Goal: Task Accomplishment & Management: Complete application form

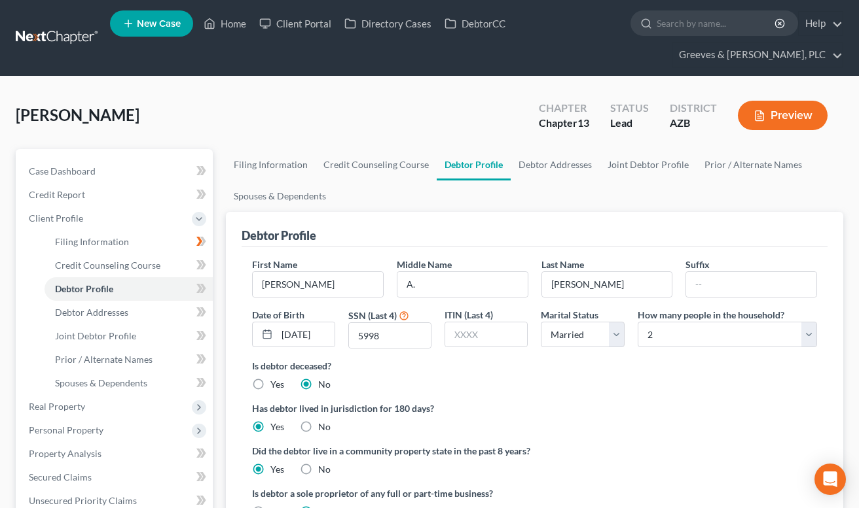
select select "1"
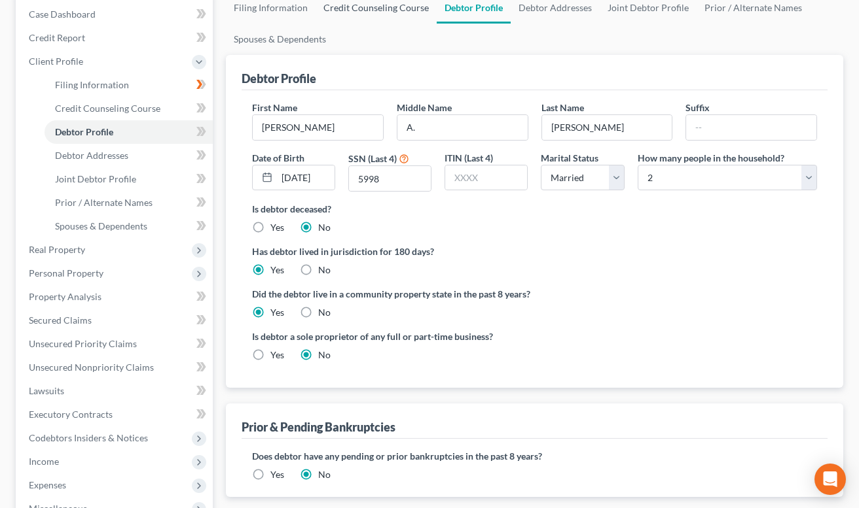
click at [378, 14] on link "Credit Counseling Course" at bounding box center [375, 7] width 121 height 31
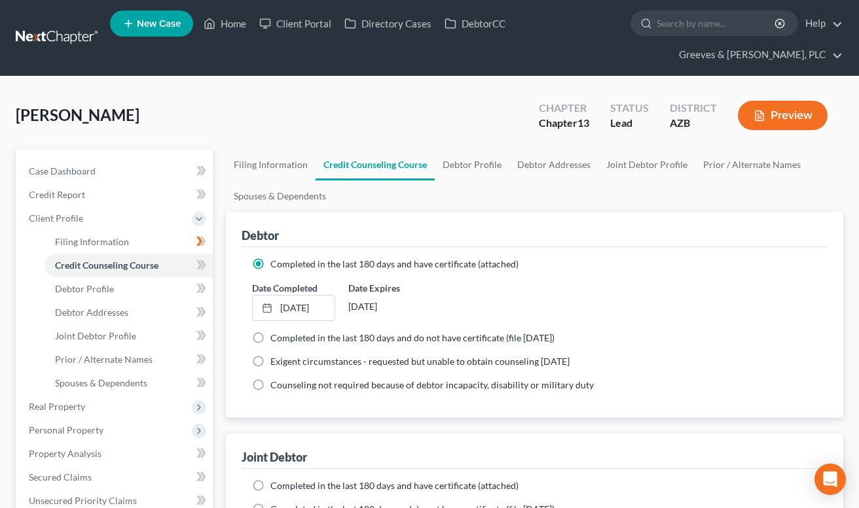
click at [391, 103] on div "[PERSON_NAME] Upgraded Chapter Chapter 13 Status Lead District [GEOGRAPHIC_DATA…" at bounding box center [429, 120] width 827 height 57
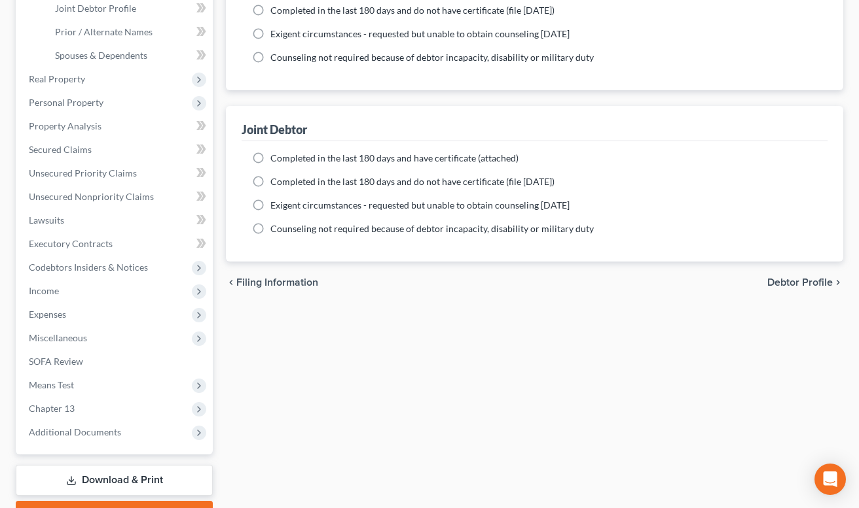
scroll to position [399, 0]
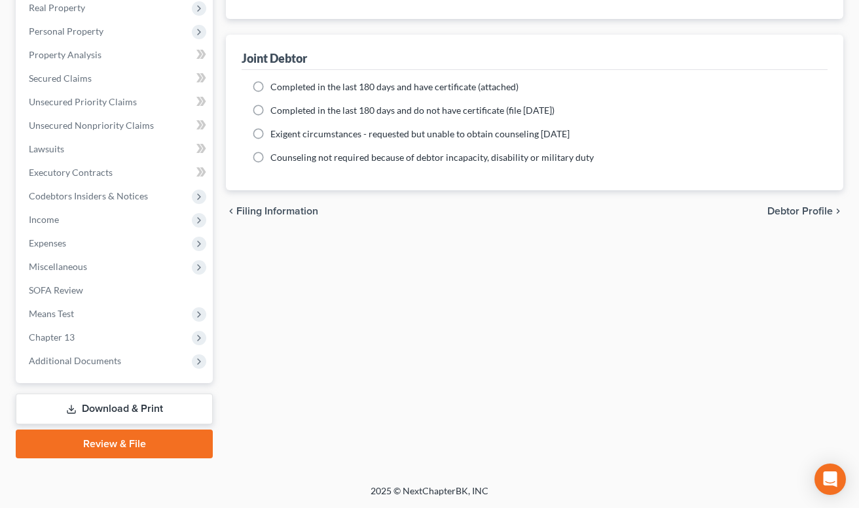
click at [270, 84] on label "Completed in the last 180 days and have certificate (attached)" at bounding box center [394, 86] width 248 height 13
click at [275, 84] on input "Completed in the last 180 days and have certificate (attached)" at bounding box center [279, 84] width 9 height 9
radio input "true"
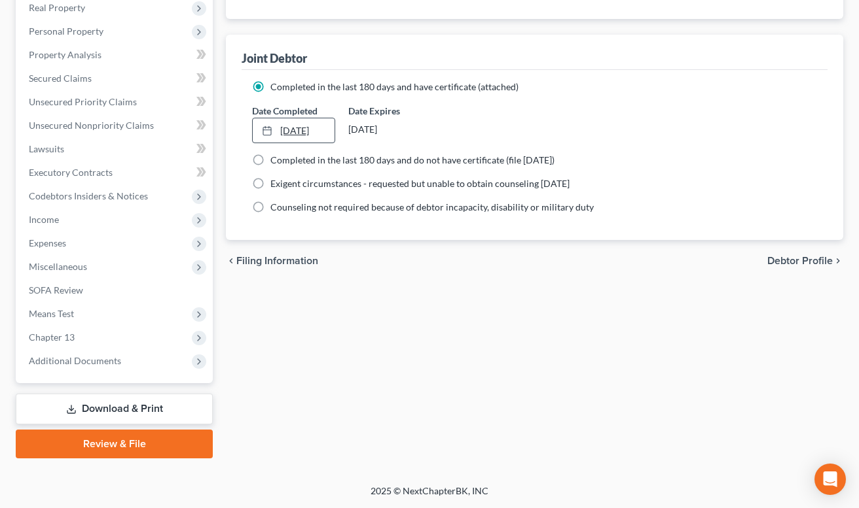
click at [297, 126] on link "[DATE]" at bounding box center [294, 130] width 82 height 25
click at [270, 158] on label "Completed in the last 180 days and do not have certificate (file [DATE])" at bounding box center [412, 160] width 284 height 13
click at [275, 158] on input "Completed in the last 180 days and do not have certificate (file [DATE])" at bounding box center [279, 158] width 9 height 9
radio input "true"
radio input "false"
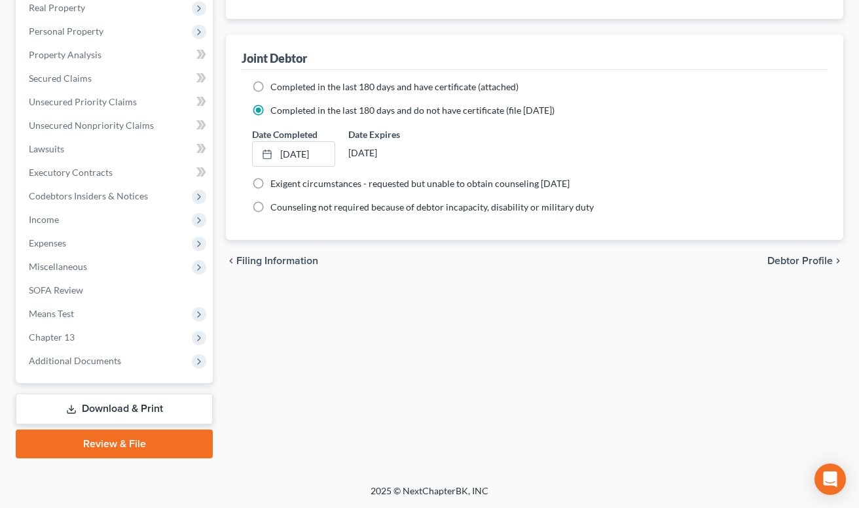
click at [357, 265] on div "chevron_left Filing Information Debtor Profile chevron_right" at bounding box center [534, 261] width 617 height 42
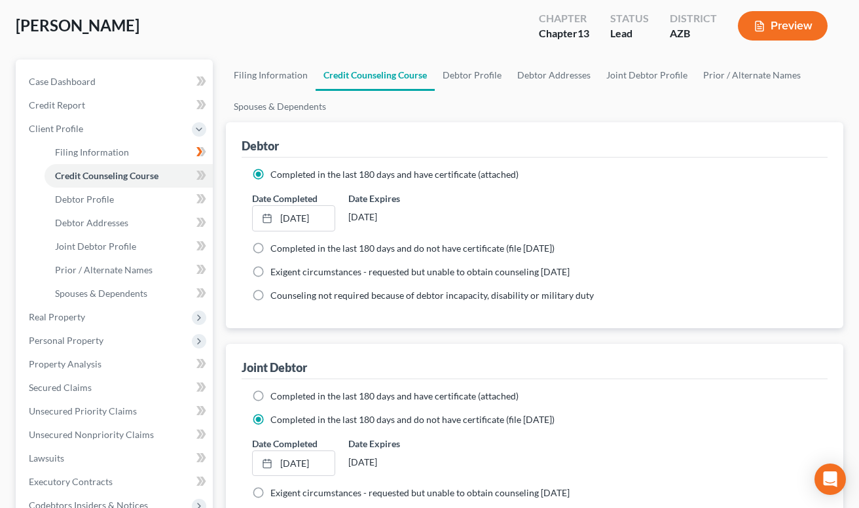
scroll to position [59, 0]
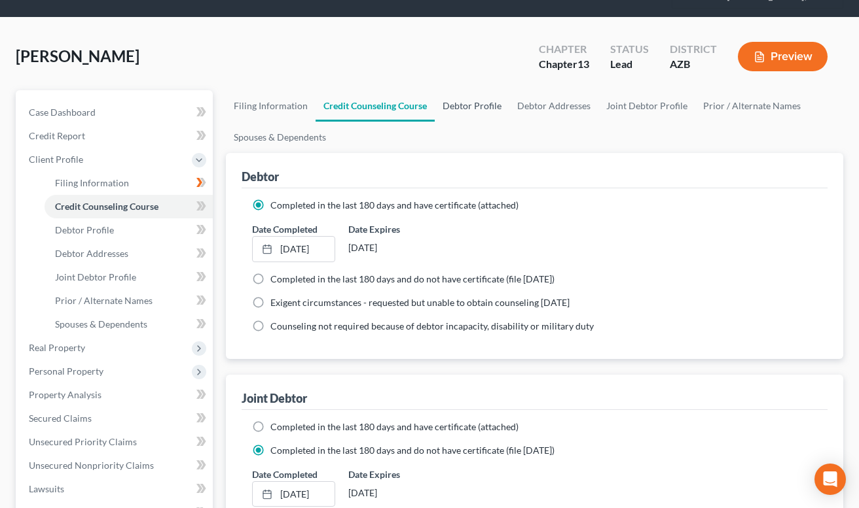
click at [464, 101] on link "Debtor Profile" at bounding box center [472, 105] width 75 height 31
select select "1"
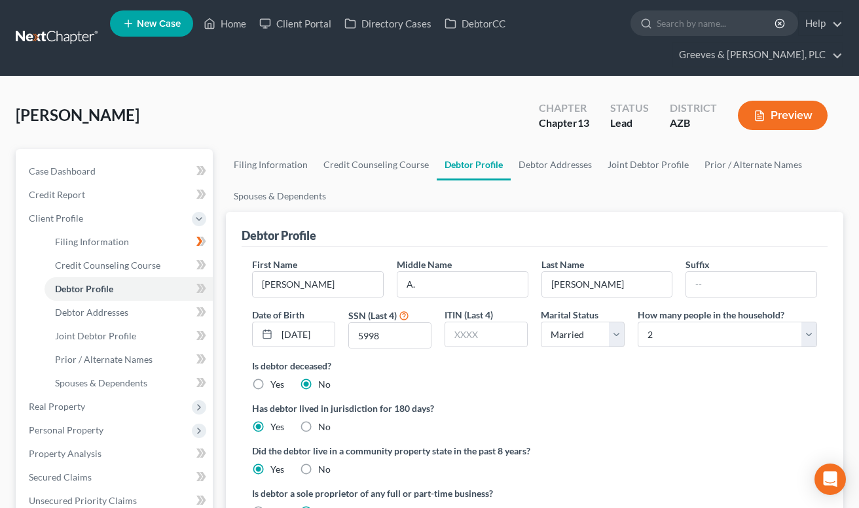
click at [446, 112] on div "[PERSON_NAME] Upgraded Chapter Chapter 13 Status Lead District [GEOGRAPHIC_DATA…" at bounding box center [429, 120] width 827 height 57
click at [542, 167] on link "Debtor Addresses" at bounding box center [554, 164] width 89 height 31
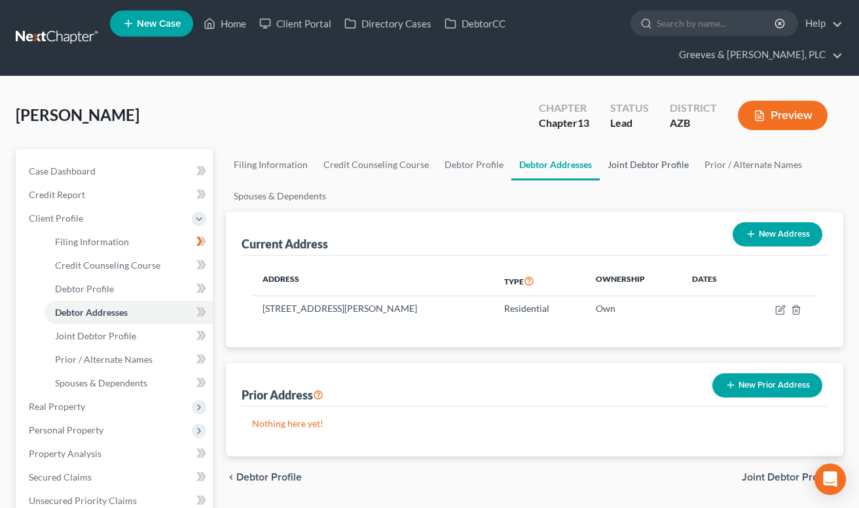
click at [620, 169] on link "Joint Debtor Profile" at bounding box center [647, 164] width 97 height 31
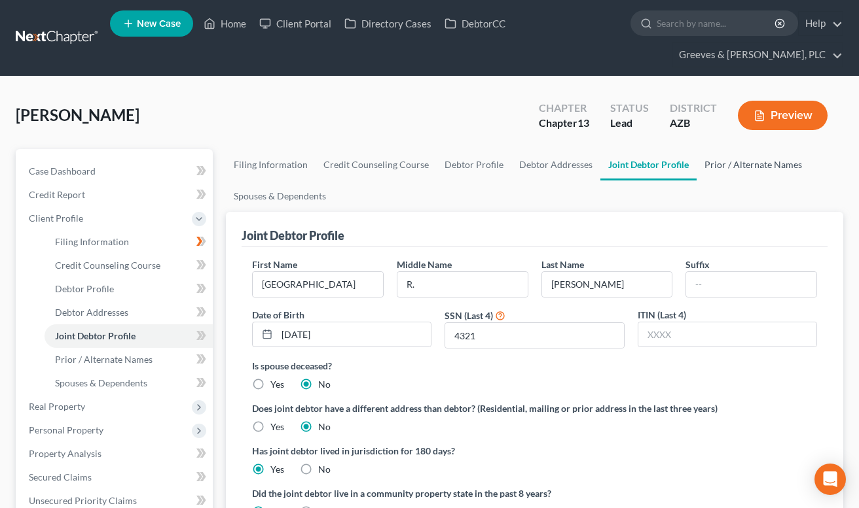
click at [720, 169] on link "Prior / Alternate Names" at bounding box center [752, 164] width 113 height 31
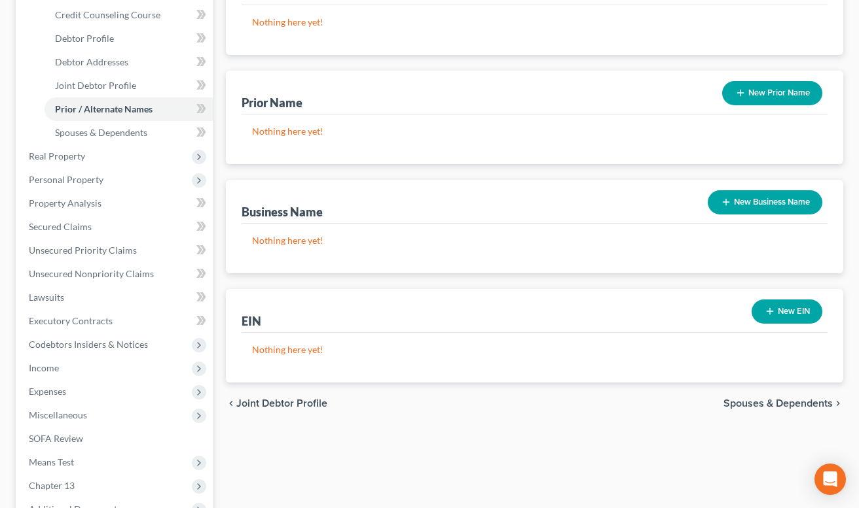
scroll to position [288, 0]
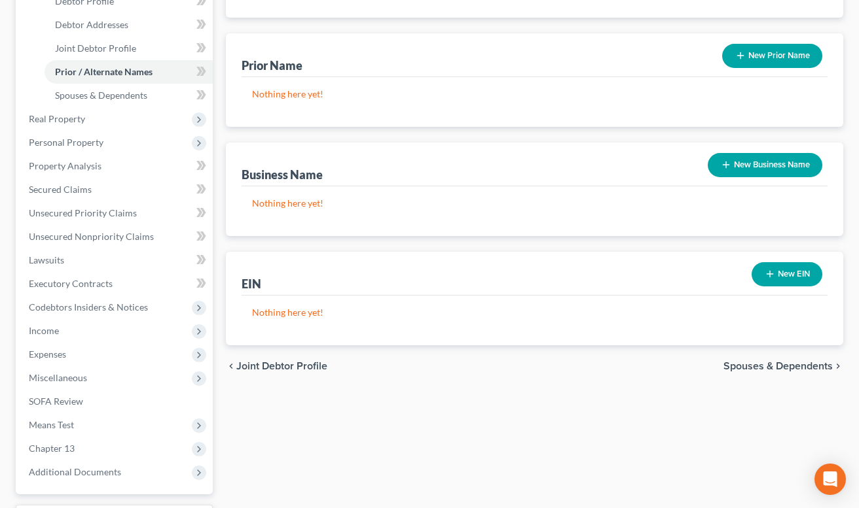
click at [444, 370] on div "chevron_left Joint Debtor Profile Spouses & Dependents chevron_right" at bounding box center [534, 367] width 617 height 42
click at [222, 40] on div "Filing Information Credit Counseling Course Debtor Profile Debtor Addresses Joi…" at bounding box center [534, 215] width 630 height 709
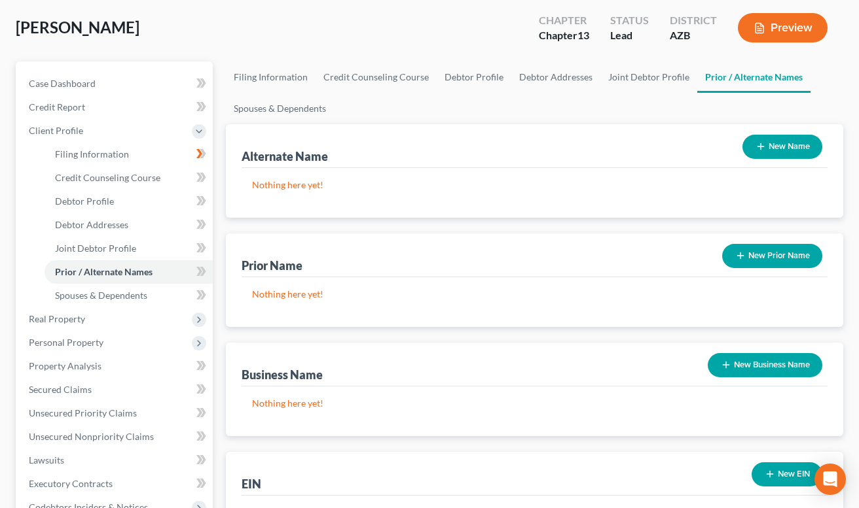
scroll to position [79, 0]
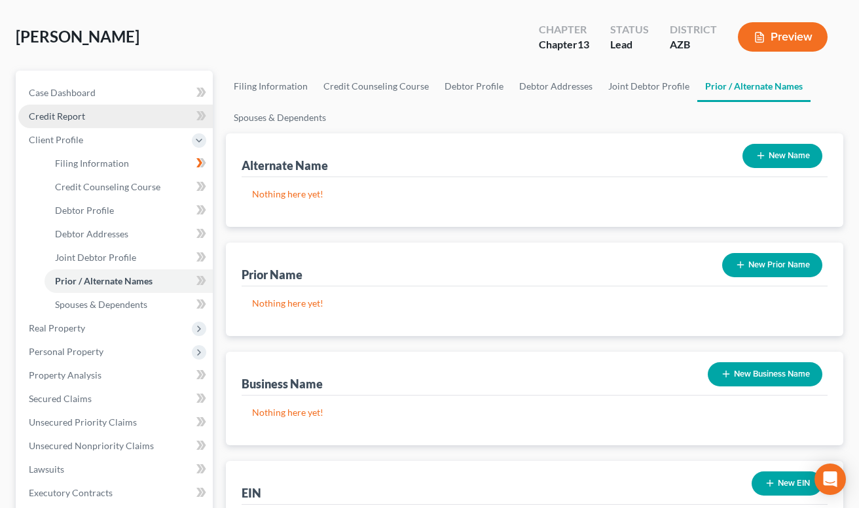
click at [169, 120] on link "Credit Report" at bounding box center [115, 117] width 194 height 24
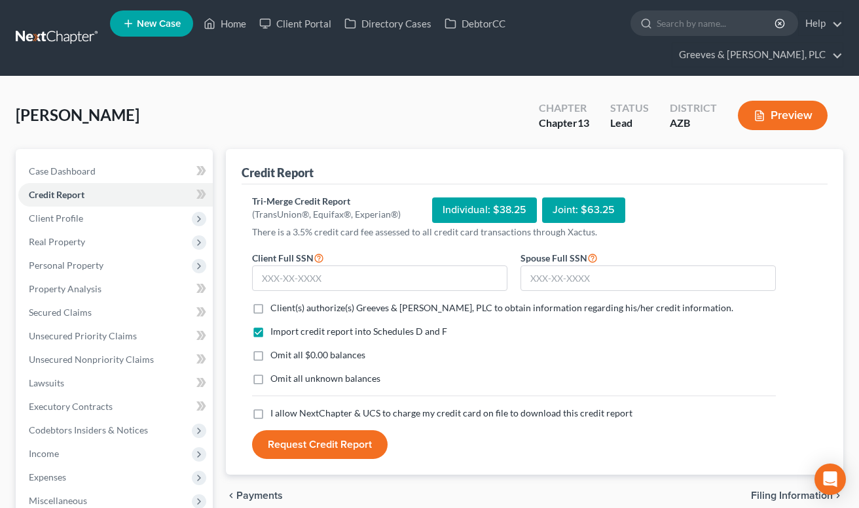
click at [270, 306] on label "Client(s) authorize(s) Greeves & [PERSON_NAME], PLC to obtain information regar…" at bounding box center [501, 308] width 463 height 13
click at [275, 306] on input "Client(s) authorize(s) Greeves & [PERSON_NAME], PLC to obtain information regar…" at bounding box center [279, 306] width 9 height 9
checkbox input "true"
drag, startPoint x: 260, startPoint y: 356, endPoint x: 279, endPoint y: 351, distance: 18.9
click at [270, 354] on label "Omit all $0.00 balances" at bounding box center [317, 355] width 95 height 13
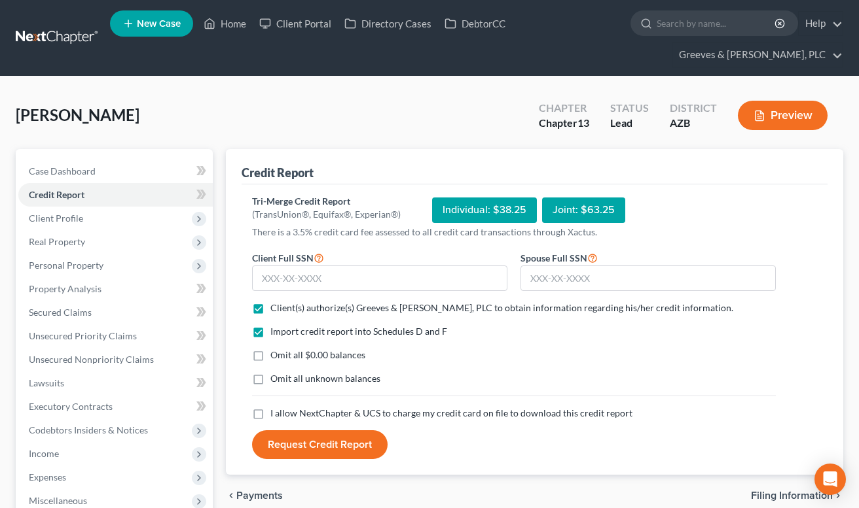
click at [275, 354] on input "Omit all $0.00 balances" at bounding box center [279, 353] width 9 height 9
checkbox input "true"
click at [270, 411] on label "I allow NextChapter & UCS to charge my credit card on file to download this cre…" at bounding box center [451, 413] width 362 height 13
click at [275, 411] on input "I allow NextChapter & UCS to charge my credit card on file to download this cre…" at bounding box center [279, 411] width 9 height 9
checkbox input "true"
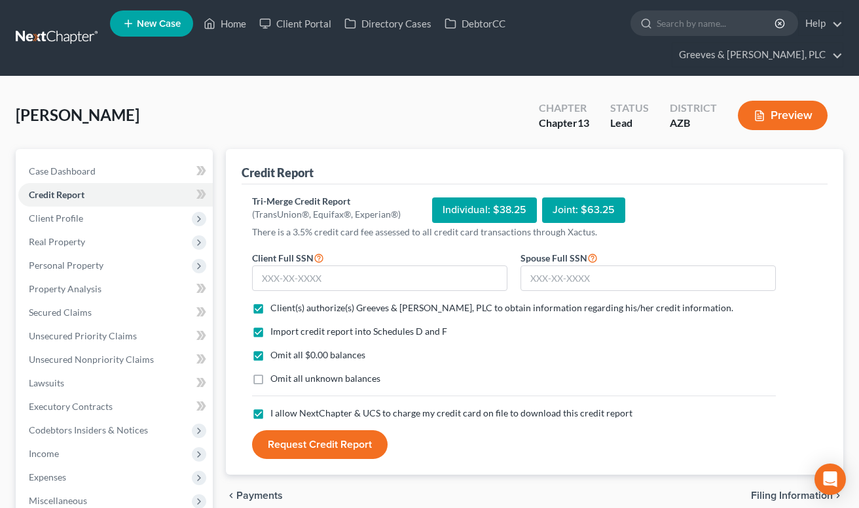
click at [418, 157] on div "Credit Report" at bounding box center [534, 166] width 586 height 35
click at [370, 283] on input "text" at bounding box center [379, 279] width 255 height 26
type input "302-62-5998"
click at [542, 276] on input "text" at bounding box center [647, 279] width 255 height 26
click at [492, 109] on div "[PERSON_NAME] Upgraded Chapter Chapter 13 Status Lead District [GEOGRAPHIC_DATA…" at bounding box center [429, 120] width 827 height 57
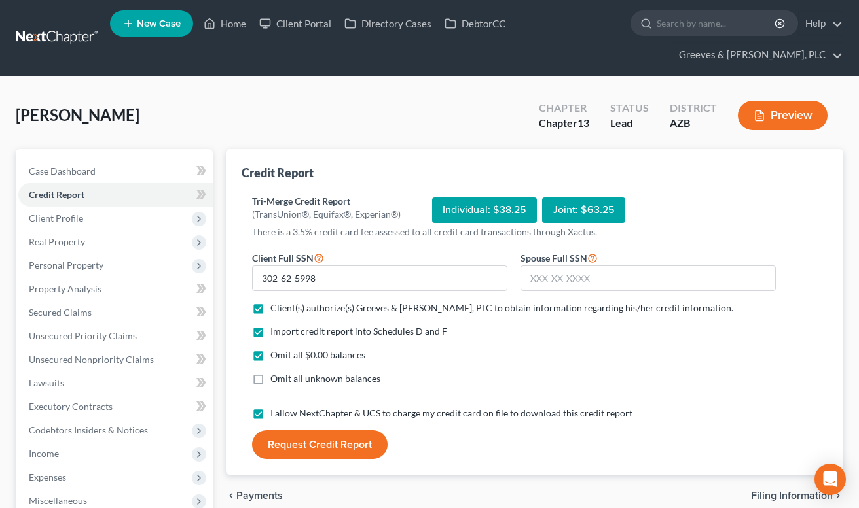
click at [641, 245] on div "Tri-Merge Credit Report (TransUnion®, Equifax®, Experian®) Individual: $38.25 J…" at bounding box center [514, 327] width 524 height 265
click at [567, 280] on input "text" at bounding box center [647, 279] width 255 height 26
type input "268-54-4321"
click at [533, 351] on div "Omit all $0.00 balances" at bounding box center [514, 355] width 524 height 13
click at [325, 448] on button "Request Credit Report" at bounding box center [319, 445] width 135 height 29
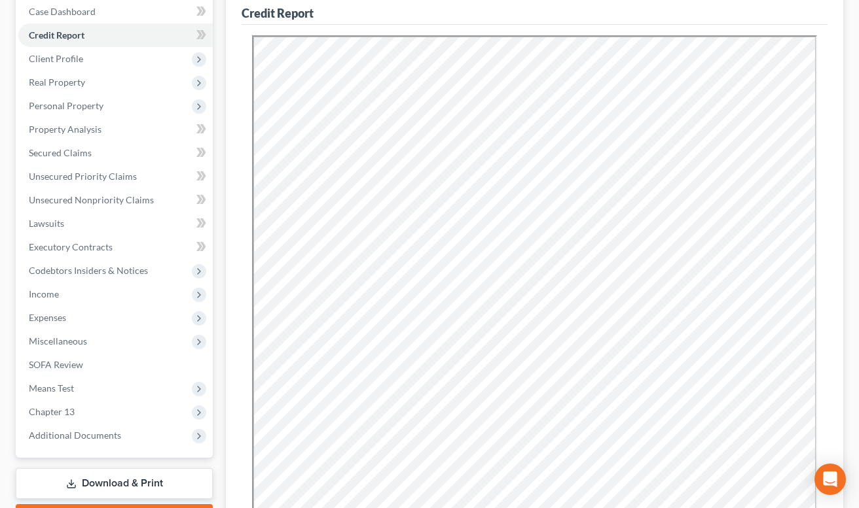
scroll to position [122, 0]
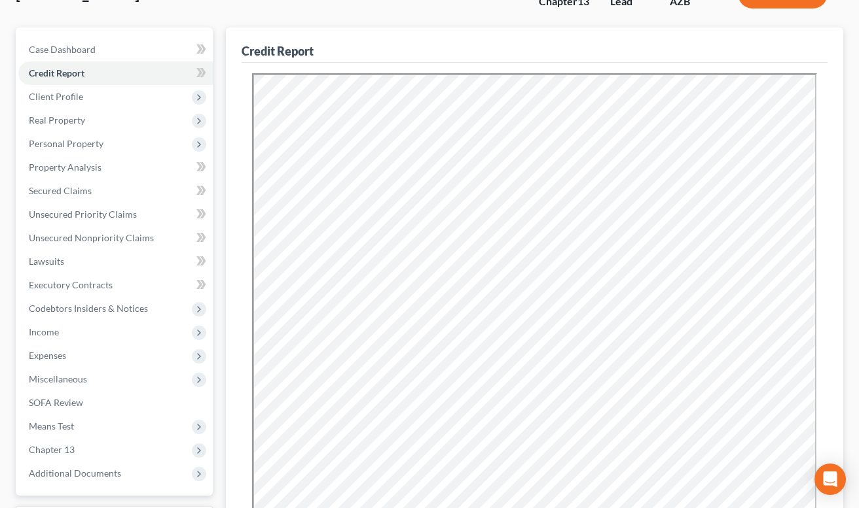
click at [158, 196] on link "Secured Claims" at bounding box center [115, 191] width 194 height 24
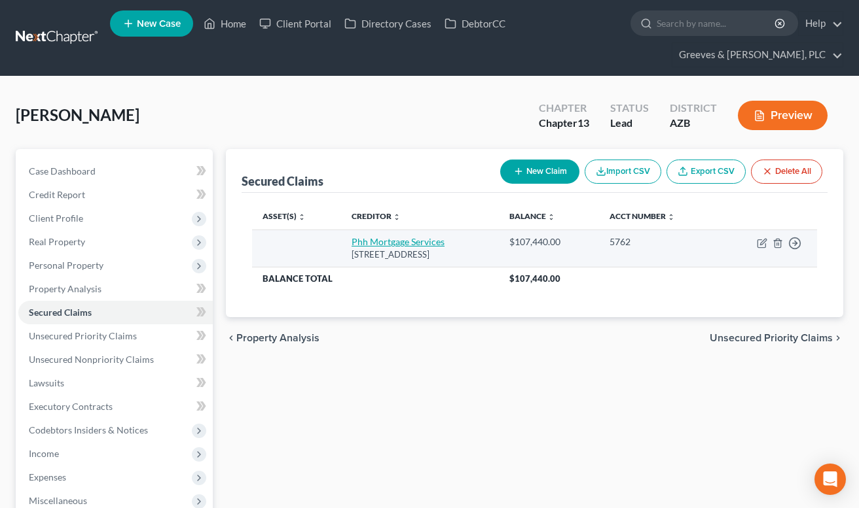
click at [372, 241] on link "Phh Mortgage Services" at bounding box center [397, 241] width 93 height 11
select select "33"
select select "2"
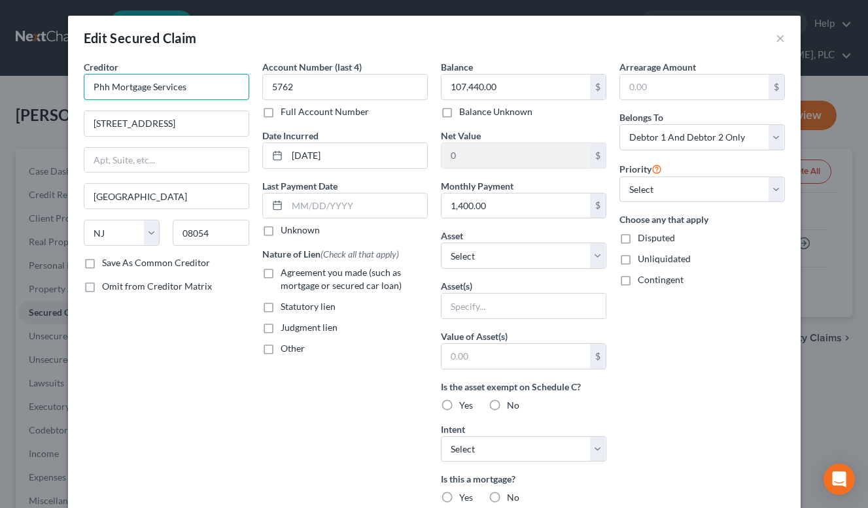
click at [204, 86] on input "Phh Mortgage Services" at bounding box center [167, 87] width 166 height 26
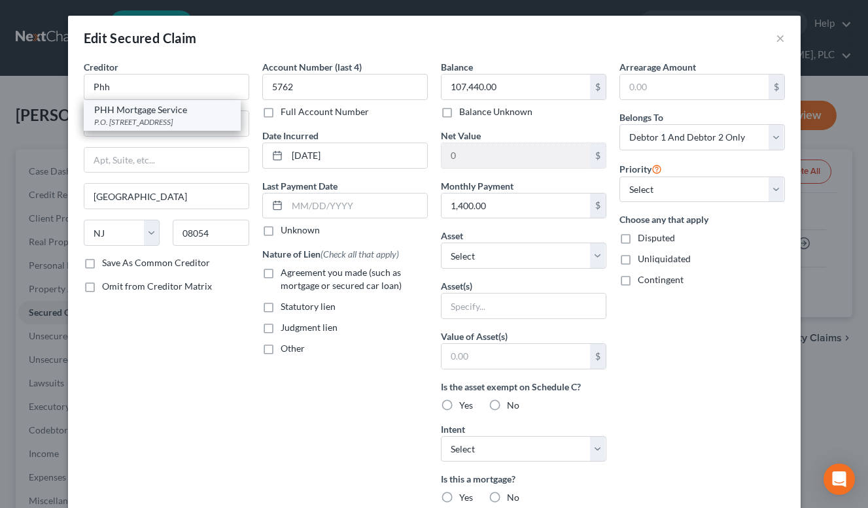
click at [171, 122] on div "P.O. [STREET_ADDRESS]" at bounding box center [162, 121] width 136 height 11
type input "PHH Mortgage Service"
type input "P.O. Box 5452"
type input "08054-5452"
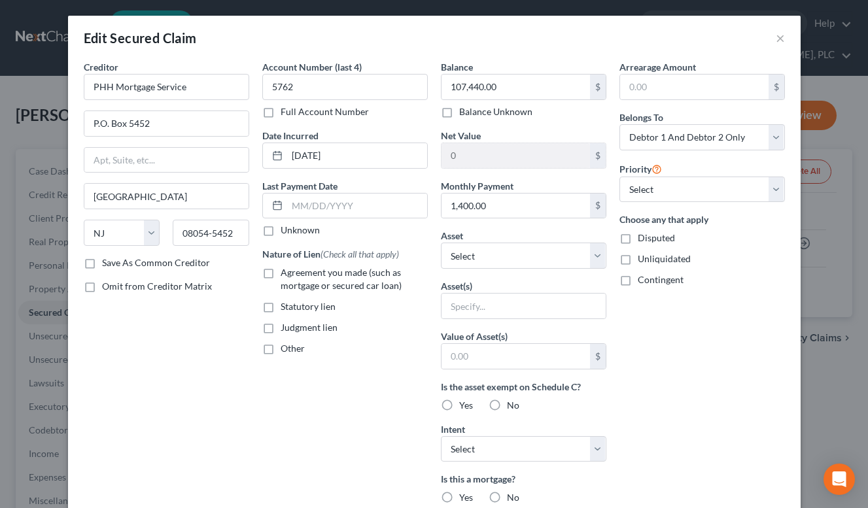
click at [281, 274] on label "Agreement you made (such as mortgage or secured car loan)" at bounding box center [354, 279] width 147 height 26
click at [286, 274] on input "Agreement you made (such as mortgage or secured car loan)" at bounding box center [290, 270] width 9 height 9
checkbox input "true"
click at [638, 186] on select "Select 1st 2nd 3rd 4th 5th 6th 7th 8th 9th 10th 11th 12th 13th 14th 15th 16th 1…" at bounding box center [703, 190] width 166 height 26
select select "0"
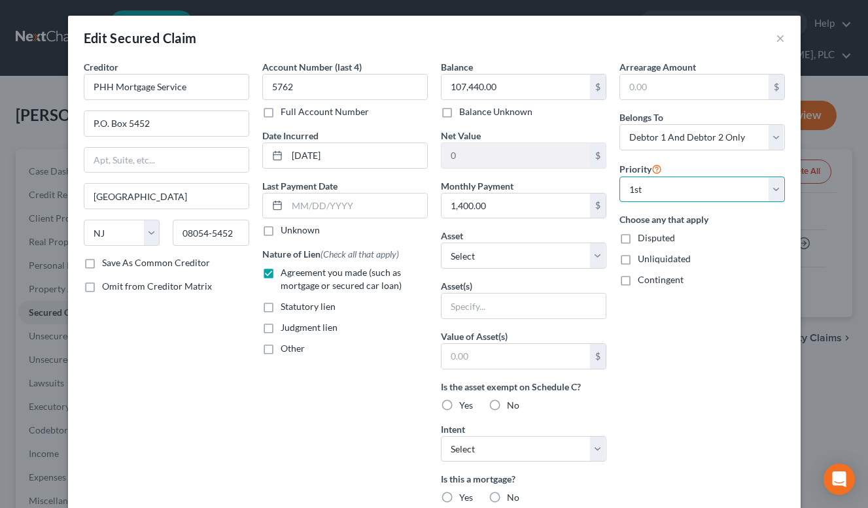
click at [620, 177] on select "Select 1st 2nd 3rd 4th 5th 6th 7th 8th 9th 10th 11th 12th 13th 14th 15th 16th 1…" at bounding box center [703, 190] width 166 height 26
click at [382, 349] on div "Other" at bounding box center [345, 348] width 166 height 13
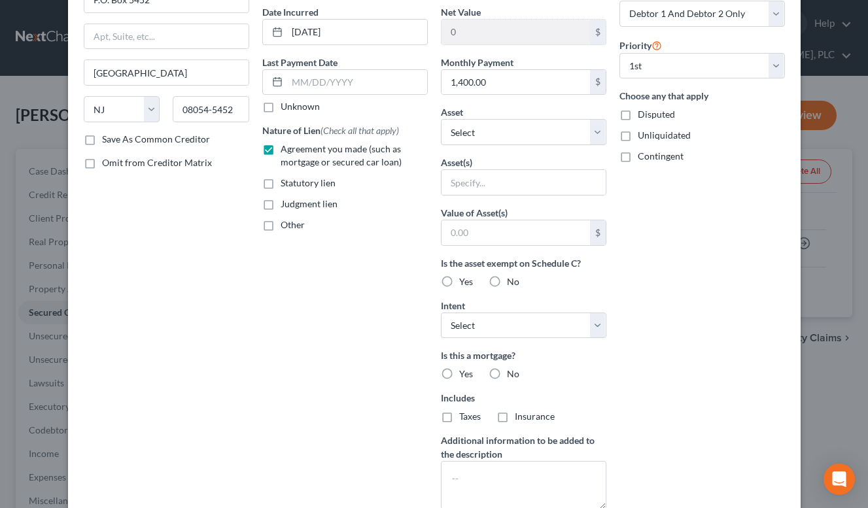
scroll to position [228, 0]
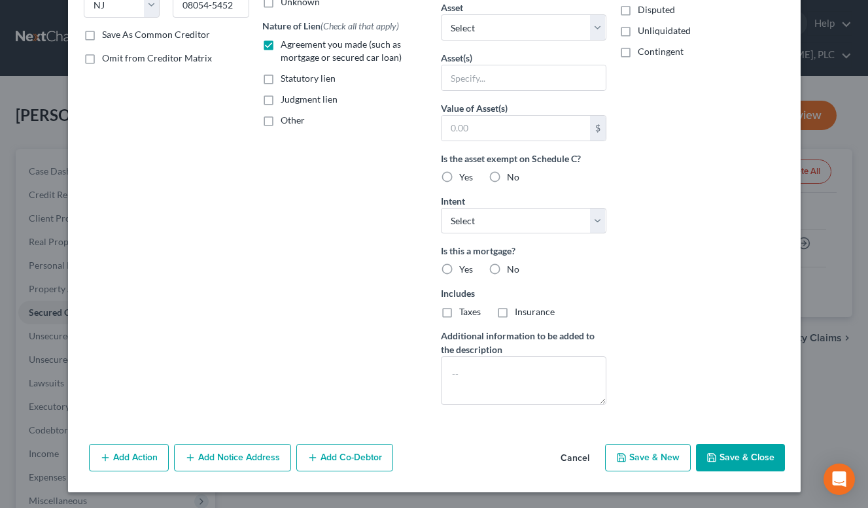
click at [265, 452] on button "Add Notice Address" at bounding box center [232, 457] width 117 height 27
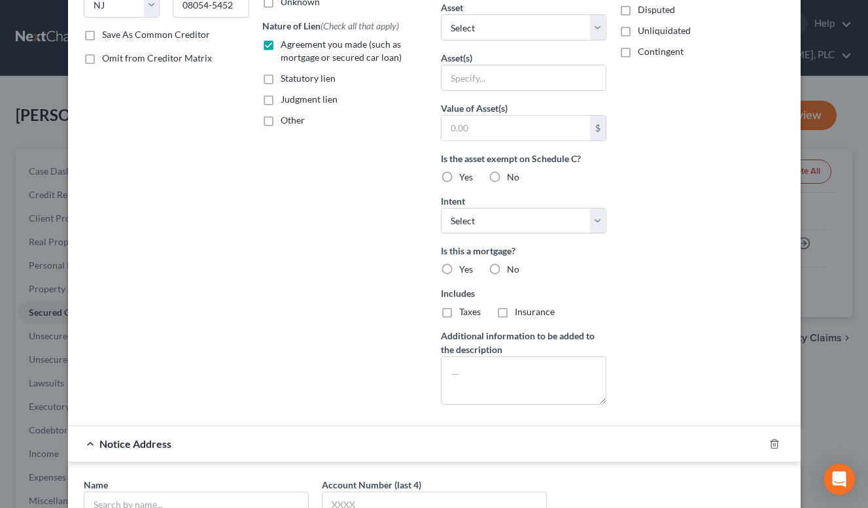
drag, startPoint x: 313, startPoint y: 345, endPoint x: 302, endPoint y: 342, distance: 11.4
click at [311, 342] on div "Account Number (last 4) 5762 Full Account Number Date Incurred [DATE] Last Paym…" at bounding box center [345, 124] width 179 height 584
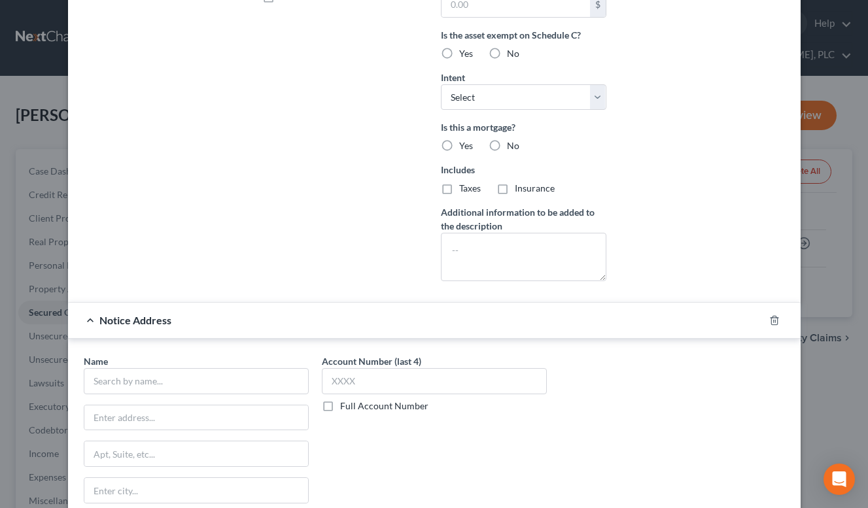
scroll to position [464, 0]
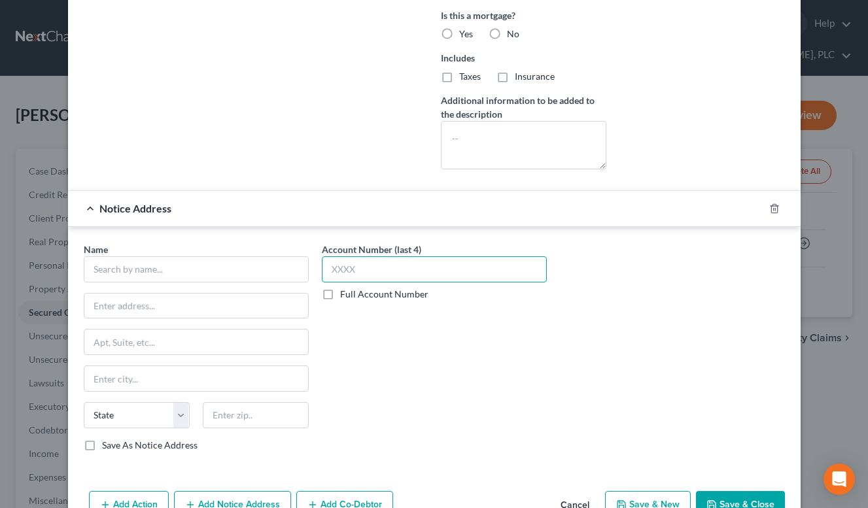
click at [370, 272] on input "text" at bounding box center [434, 270] width 225 height 26
type input "5762"
click at [249, 262] on input "text" at bounding box center [196, 270] width 225 height 26
paste input "PHH Mortgage"
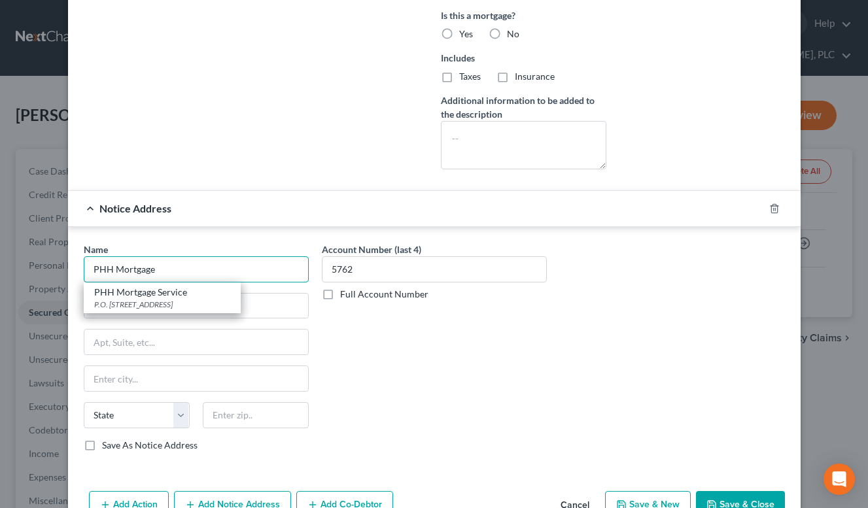
type input "PHH Mortgage"
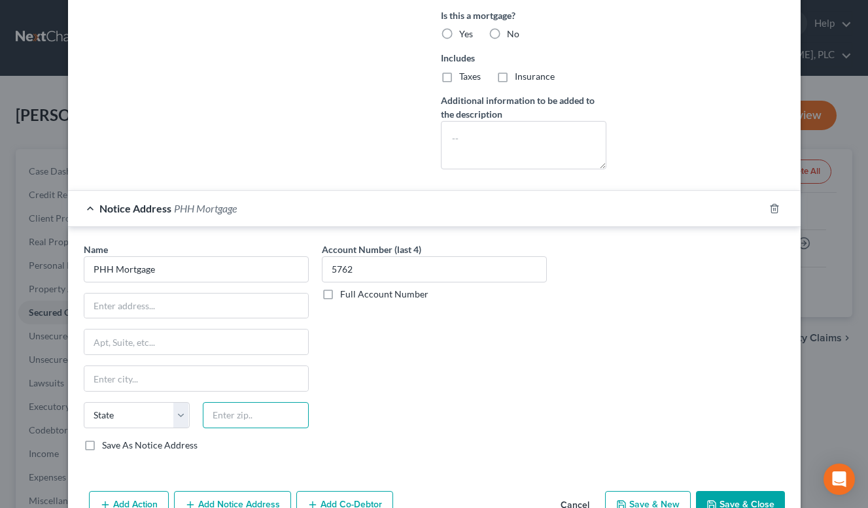
drag, startPoint x: 274, startPoint y: 406, endPoint x: 281, endPoint y: 395, distance: 12.9
click at [281, 395] on div "Name * PHH Mortgage State [US_STATE] AK AR AZ CA CO [GEOGRAPHIC_DATA] DE DC [GE…" at bounding box center [196, 347] width 225 height 209
type input "33416"
type input "[GEOGRAPHIC_DATA]"
select select "9"
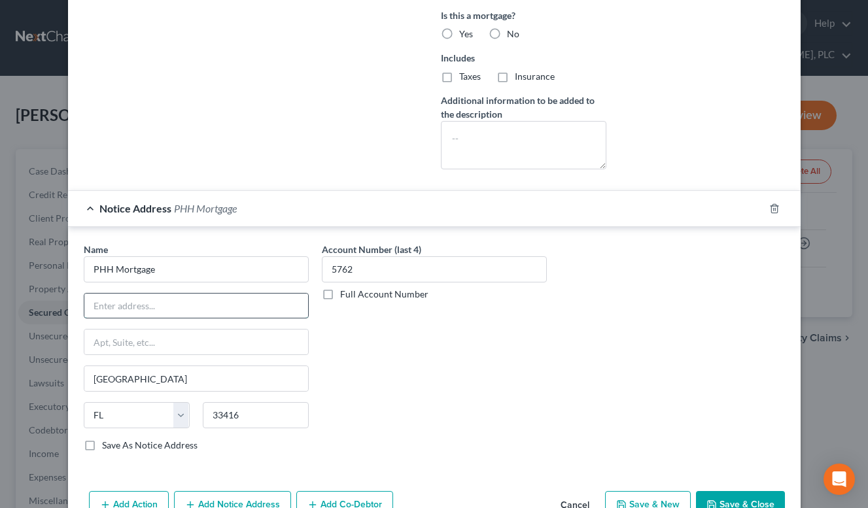
click at [247, 315] on input "text" at bounding box center [196, 306] width 224 height 25
paste input "P.O. Box 24736"
type input "PO Box 24736"
click at [272, 413] on input "33416" at bounding box center [256, 415] width 106 height 26
paste input "-4736"
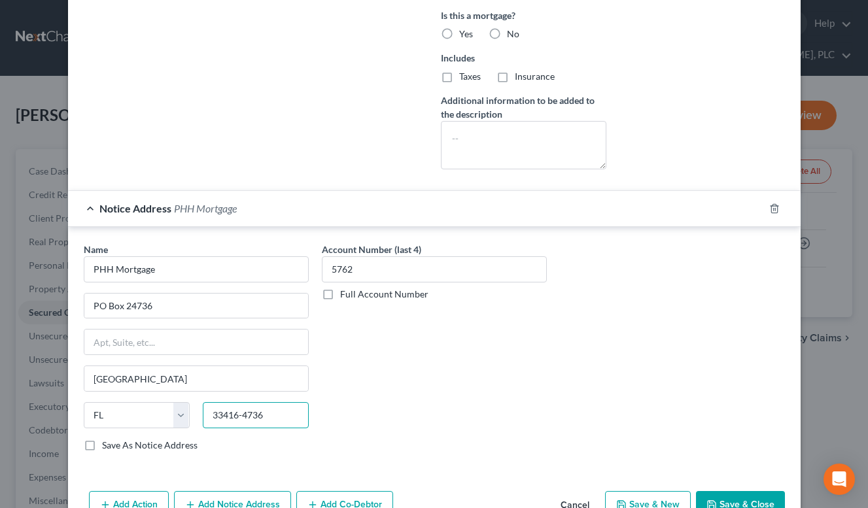
type input "33416-4736"
click at [102, 448] on label "Save As Notice Address" at bounding box center [150, 445] width 96 height 13
click at [107, 448] on input "Save As Notice Address" at bounding box center [111, 443] width 9 height 9
checkbox input "true"
click at [535, 196] on div "Notice Address PHH Mortgage" at bounding box center [416, 208] width 696 height 35
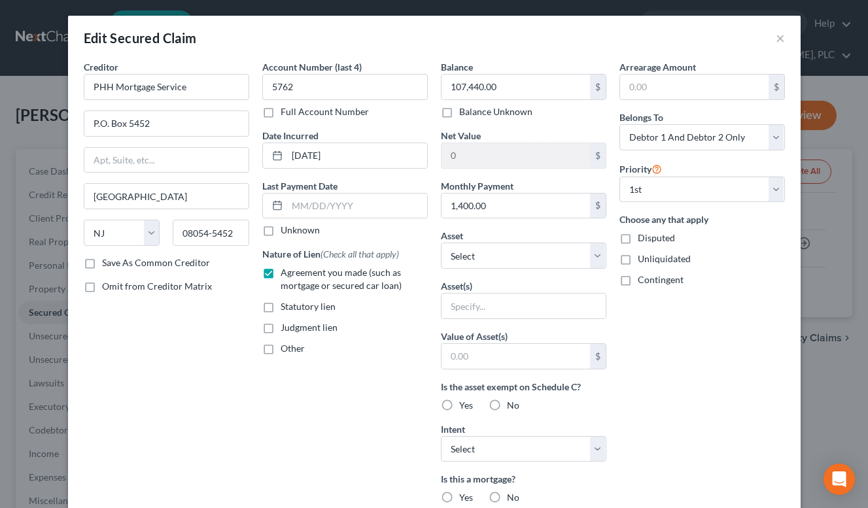
scroll to position [264, 0]
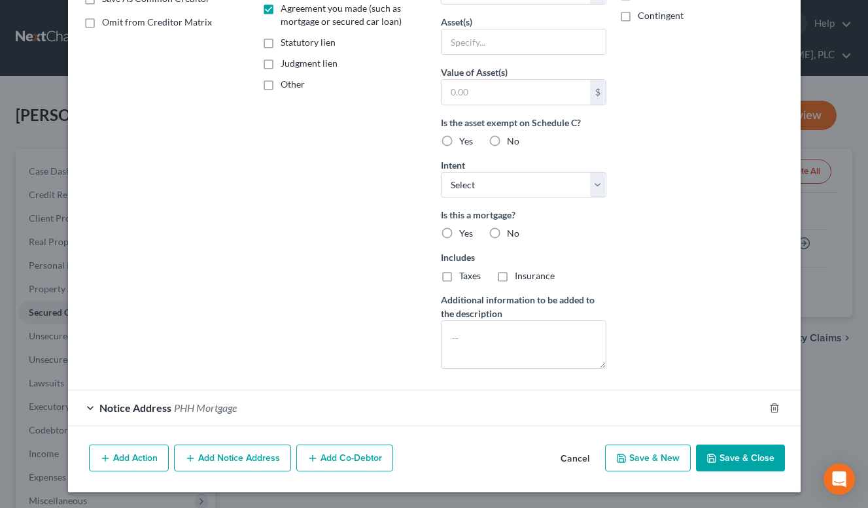
click at [267, 466] on button "Add Notice Address" at bounding box center [232, 458] width 117 height 27
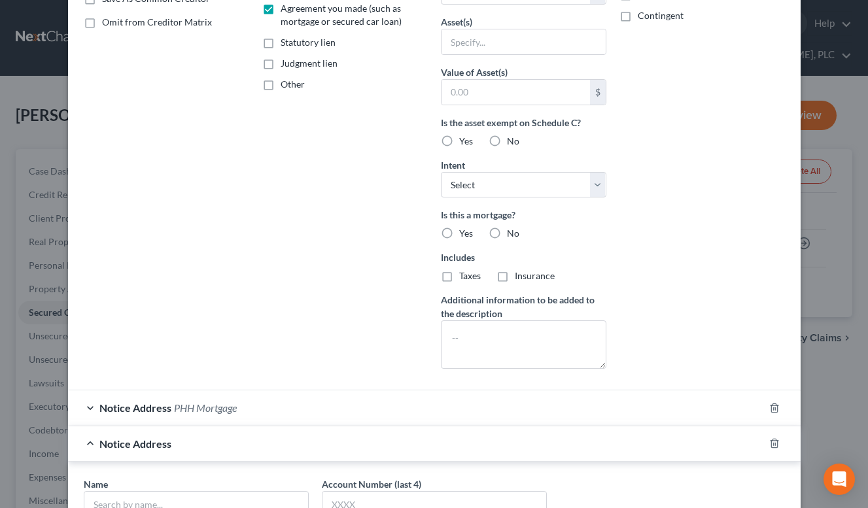
click at [361, 351] on div "Account Number (last 4) 5762 Full Account Number Date Incurred [DATE] Last Paym…" at bounding box center [345, 88] width 179 height 584
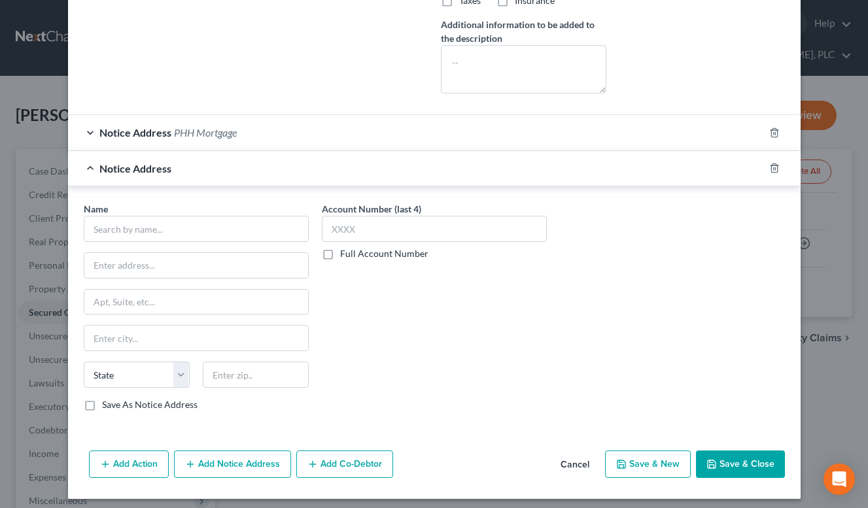
scroll to position [546, 0]
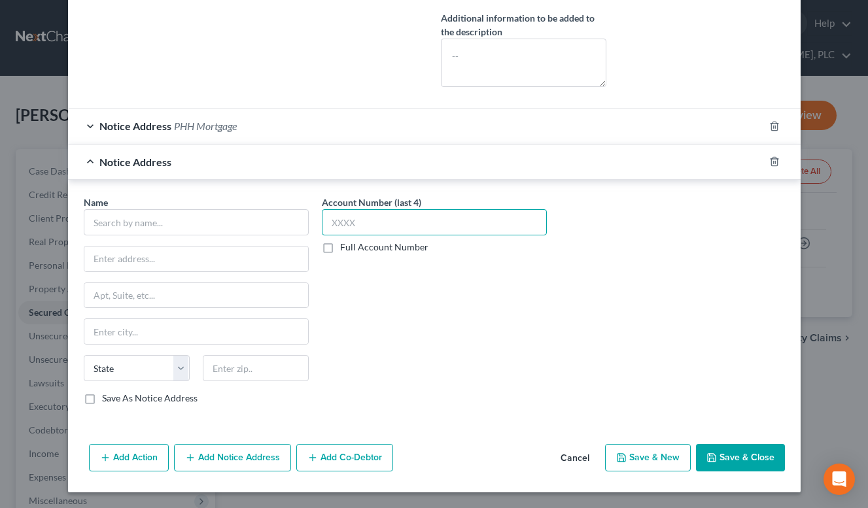
click at [375, 232] on input "text" at bounding box center [434, 222] width 225 height 26
type input "5762"
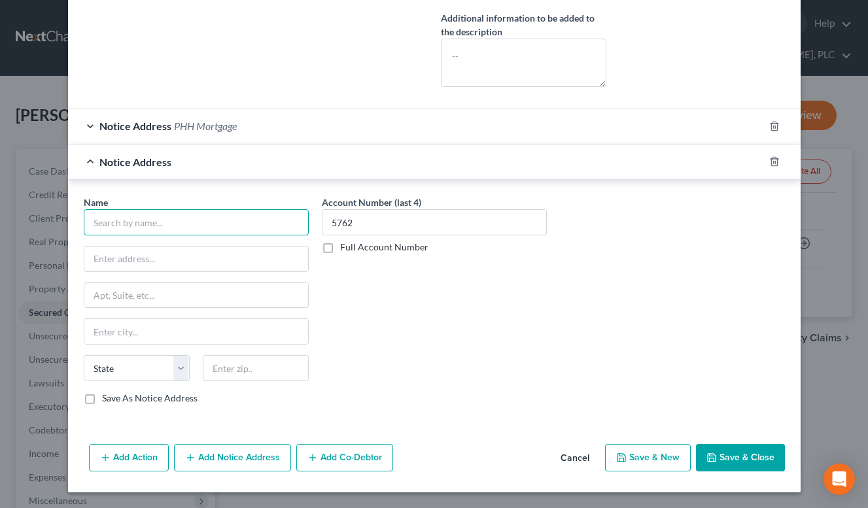
click at [212, 225] on input "text" at bounding box center [196, 222] width 225 height 26
click at [236, 228] on input "text" at bounding box center [196, 222] width 225 height 26
type input "PHH MORTGAGE CORPORATION"
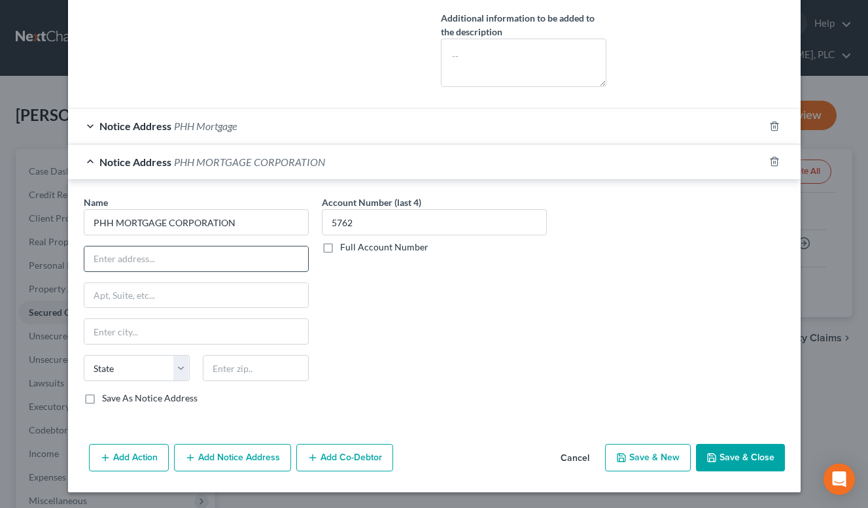
click at [256, 258] on input "text" at bounding box center [196, 259] width 224 height 25
click at [176, 223] on input "PHH MORTGAGE CORPORATION" at bounding box center [196, 222] width 225 height 26
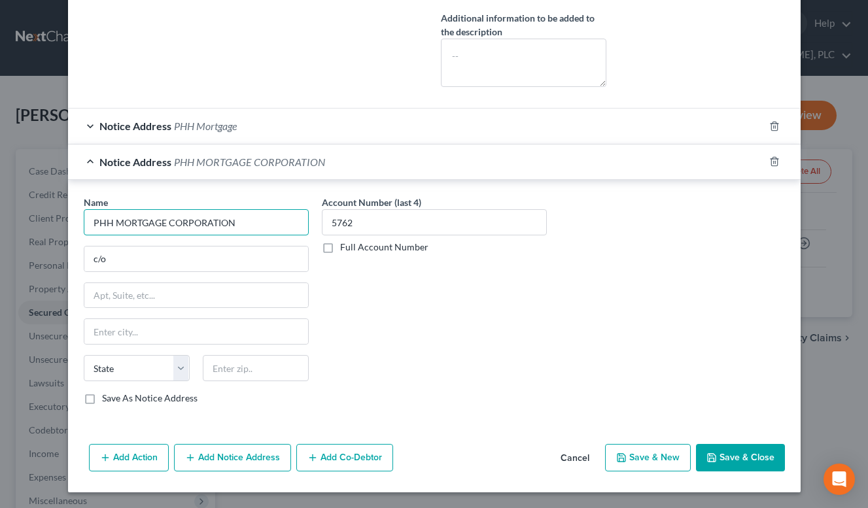
click at [176, 223] on input "PHH MORTGAGE CORPORATION" at bounding box center [196, 222] width 225 height 26
click at [236, 228] on input "PHH MORTGAGE CORPORATION" at bounding box center [196, 222] width 225 height 26
drag, startPoint x: 236, startPoint y: 228, endPoint x: 84, endPoint y: 228, distance: 151.2
click at [84, 228] on input "PHH MORTGAGE CORPORATION" at bounding box center [196, 222] width 225 height 26
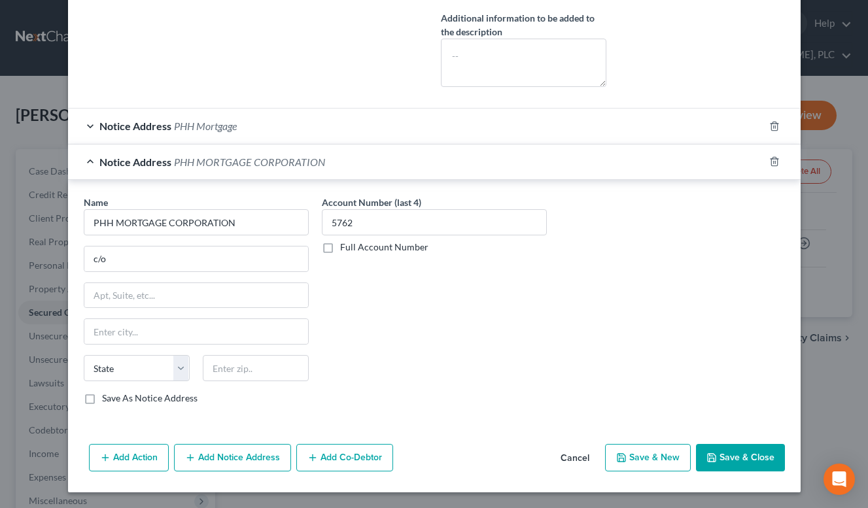
click at [336, 315] on div "Account Number (last 4) 5762 Full Account Number" at bounding box center [434, 306] width 238 height 220
click at [263, 262] on input "c/o" at bounding box center [196, 259] width 224 height 25
paste input "PHH MORTGAGE CORPORATION"
type input "c/o PHH MORTGAGE CORPORATION"
click at [238, 377] on input "text" at bounding box center [256, 368] width 106 height 26
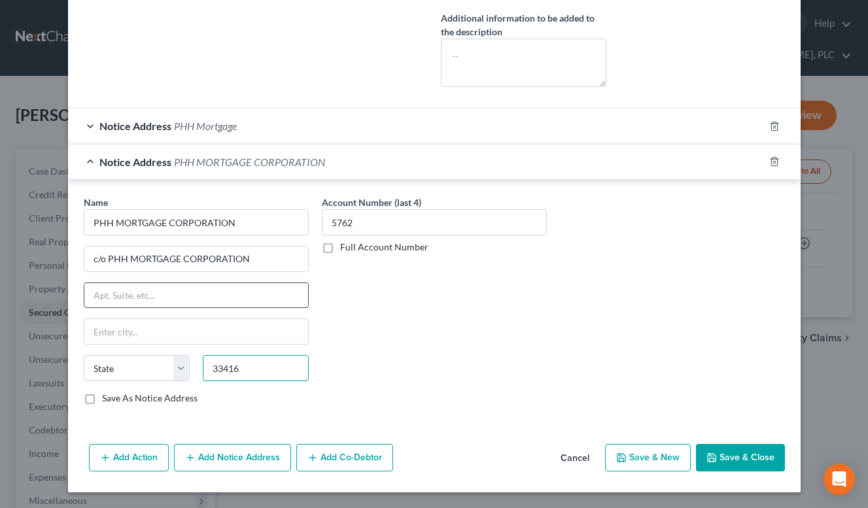
type input "33416"
type input "[GEOGRAPHIC_DATA]"
select select "9"
click at [245, 296] on input "text" at bounding box center [196, 295] width 224 height 25
type input "PO Box 24605"
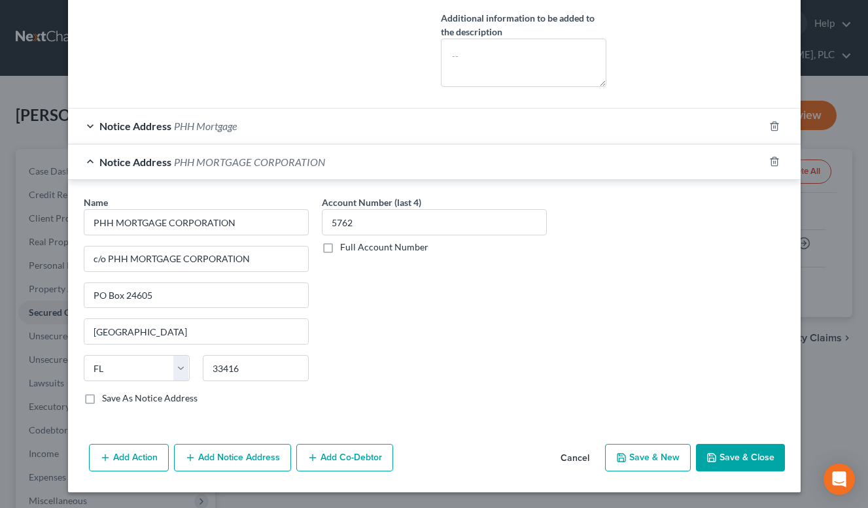
click at [421, 361] on div "Account Number (last 4) 5762 Full Account Number" at bounding box center [434, 306] width 238 height 220
drag, startPoint x: 162, startPoint y: 298, endPoint x: 86, endPoint y: 298, distance: 75.9
click at [86, 298] on input "PO Box 24605" at bounding box center [196, 295] width 224 height 25
click at [340, 338] on div "Account Number (last 4) 5762 Full Account Number" at bounding box center [434, 306] width 238 height 220
click at [238, 376] on input "33416" at bounding box center [256, 368] width 106 height 26
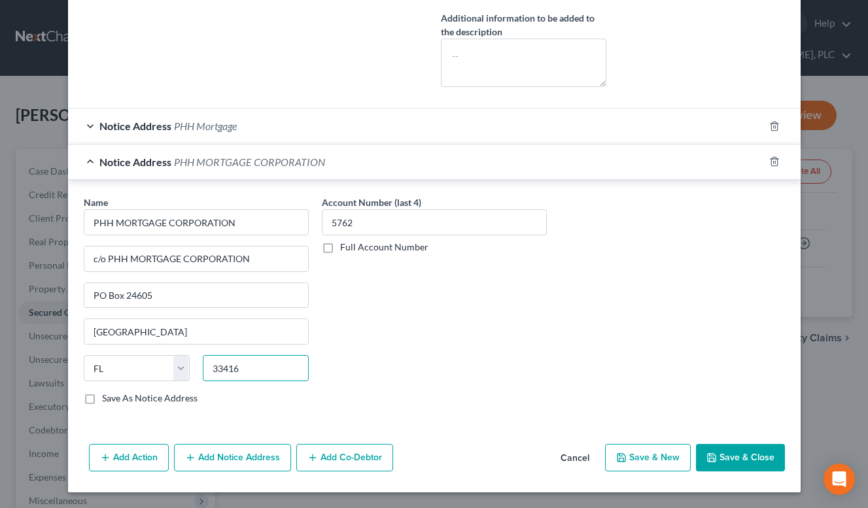
paste input "-4605"
type input "33416-4605"
click at [102, 402] on label "Save As Notice Address" at bounding box center [150, 398] width 96 height 13
click at [107, 400] on input "Save As Notice Address" at bounding box center [111, 396] width 9 height 9
click at [256, 120] on div "Notice Address PHH Mortgage" at bounding box center [416, 126] width 696 height 35
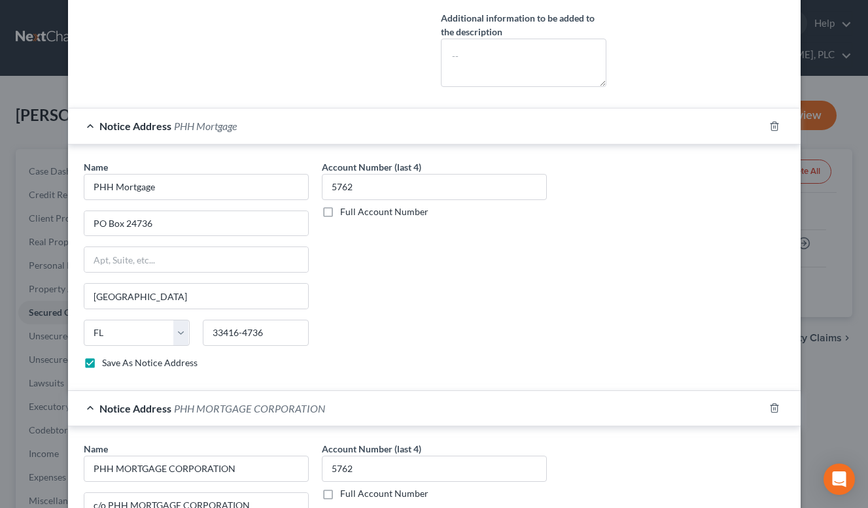
click at [256, 120] on div "Notice Address PHH Mortgage" at bounding box center [416, 126] width 696 height 35
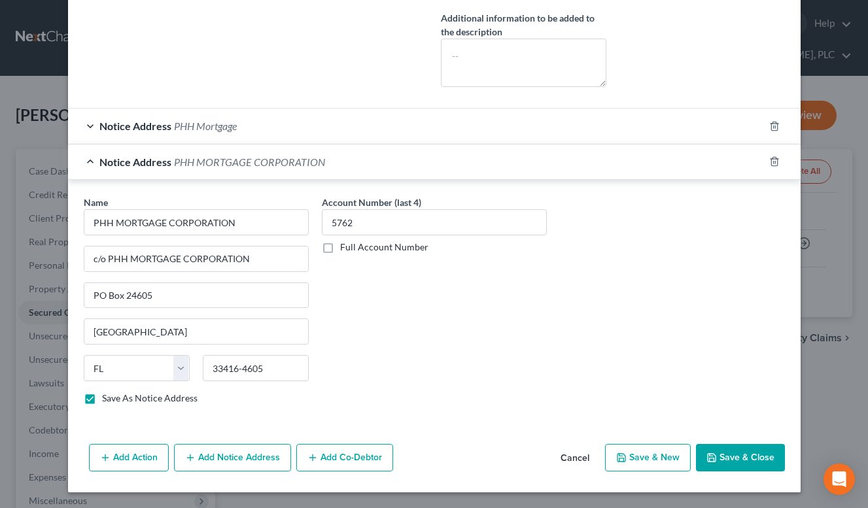
click at [732, 452] on button "Save & Close" at bounding box center [740, 457] width 89 height 27
checkbox input "false"
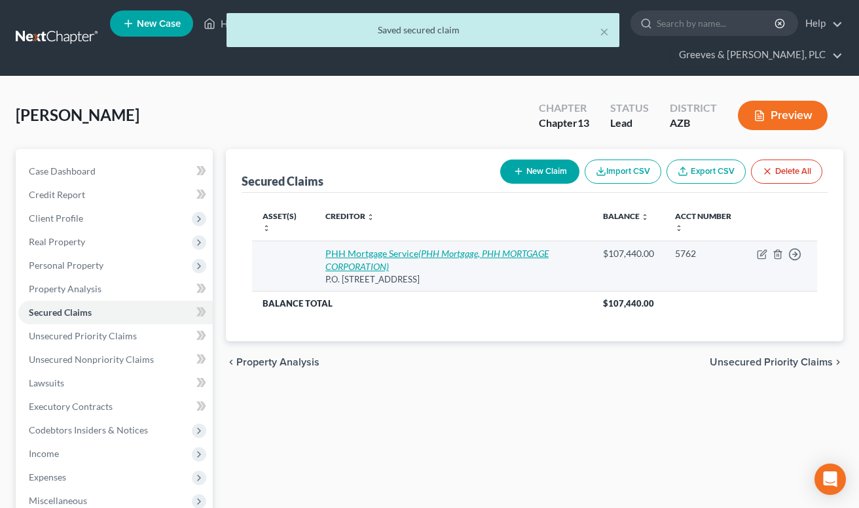
click at [512, 253] on icon "(PHH Mortgage, PHH MORTGAGE CORPORATION)" at bounding box center [436, 260] width 223 height 24
select select "33"
select select "2"
select select "0"
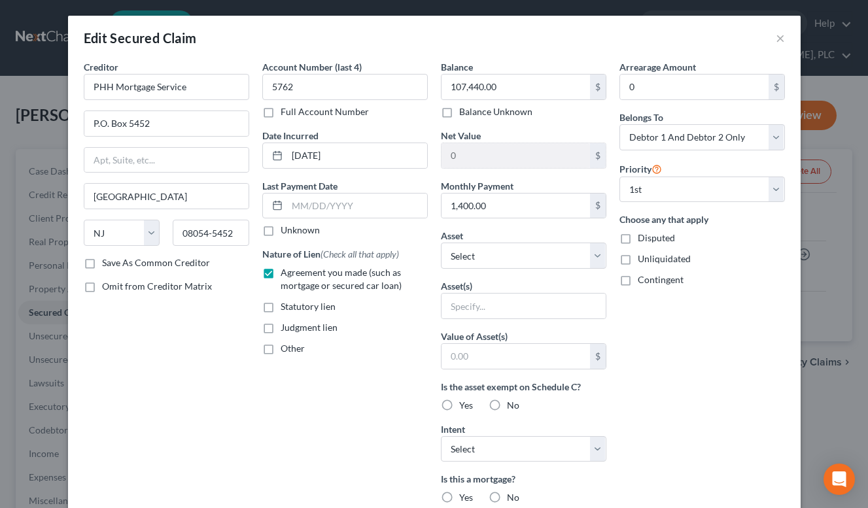
click at [393, 298] on div "Nature of Lien (Check all that apply) Agreement you made (such as mortgage or s…" at bounding box center [345, 301] width 166 height 108
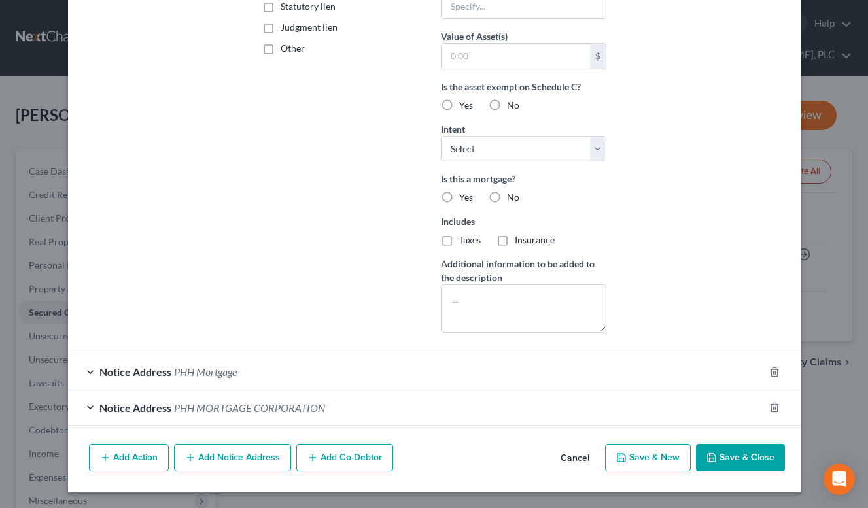
click at [233, 452] on button "Add Notice Address" at bounding box center [232, 457] width 117 height 27
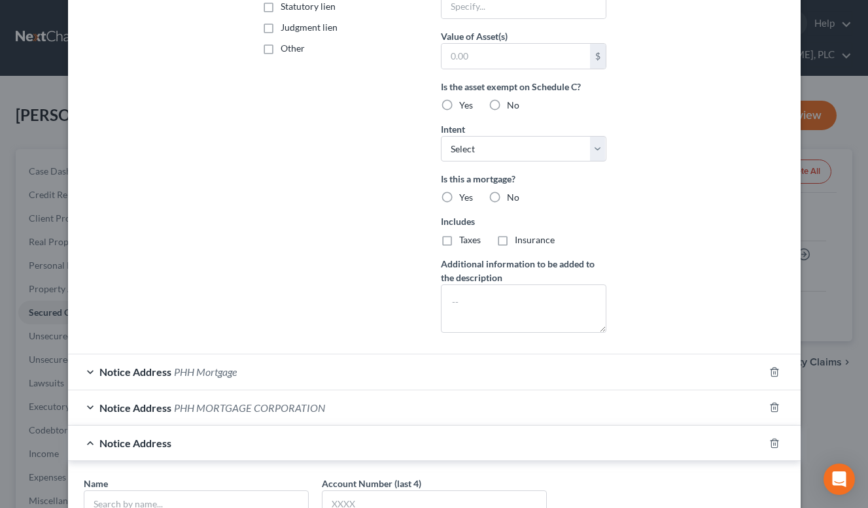
click at [207, 241] on div "Creditor * PHH Mortgage Service P.O. [GEOGRAPHIC_DATA] [US_STATE] AK AR AZ CA C…" at bounding box center [166, 52] width 179 height 584
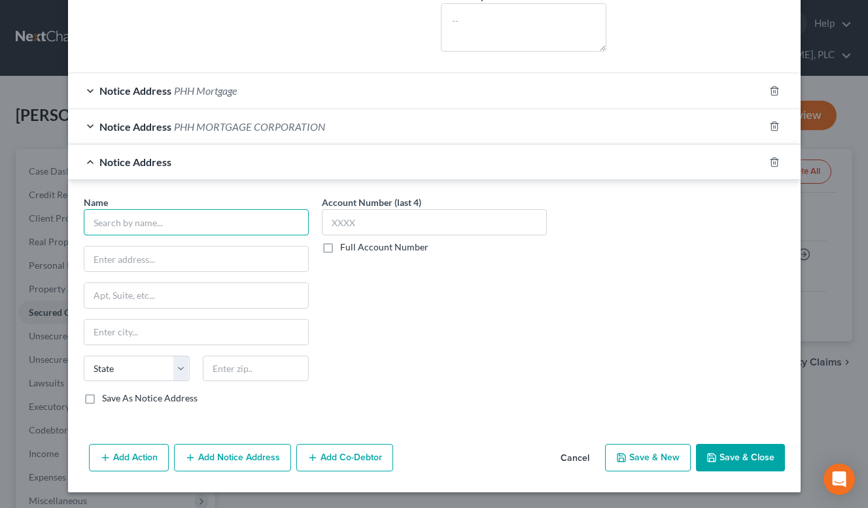
click at [219, 230] on input "text" at bounding box center [196, 222] width 225 height 26
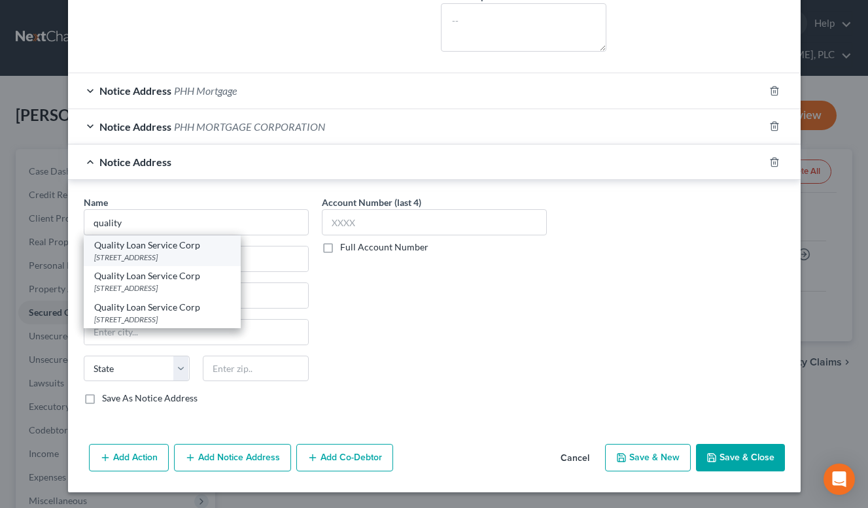
click at [228, 260] on div "[STREET_ADDRESS]" at bounding box center [162, 257] width 136 height 11
type input "Quality Loan Service Corp"
type input "[STREET_ADDRESS]"
type input "[GEOGRAPHIC_DATA]"
select select "4"
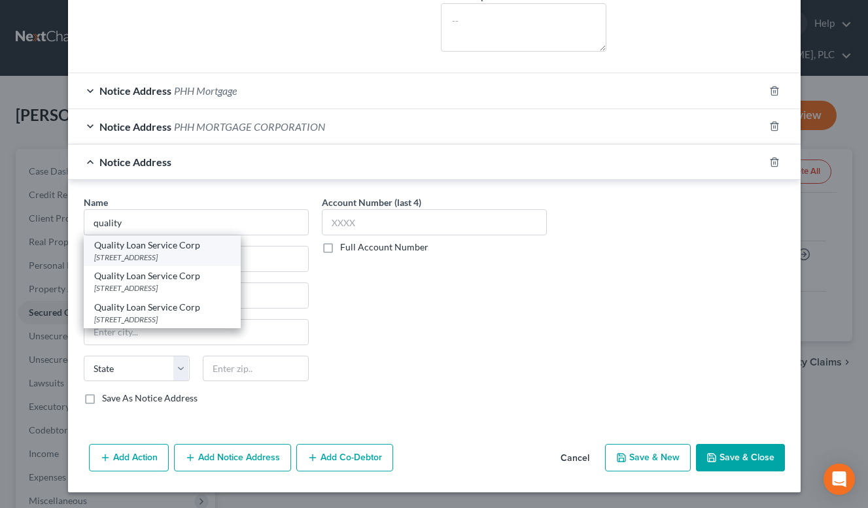
type input "92108-3708"
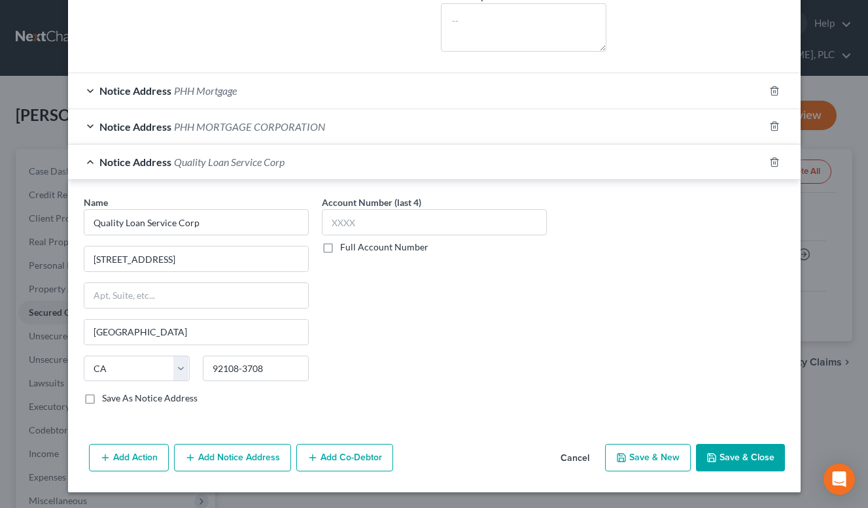
click at [478, 264] on div "Account Number (last 4) Full Account Number" at bounding box center [434, 306] width 238 height 220
click at [340, 245] on label "Full Account Number" at bounding box center [384, 247] width 88 height 13
click at [346, 245] on input "Full Account Number" at bounding box center [350, 245] width 9 height 9
click at [352, 223] on input "text" at bounding box center [434, 222] width 225 height 26
drag, startPoint x: 416, startPoint y: 225, endPoint x: 329, endPoint y: 223, distance: 87.1
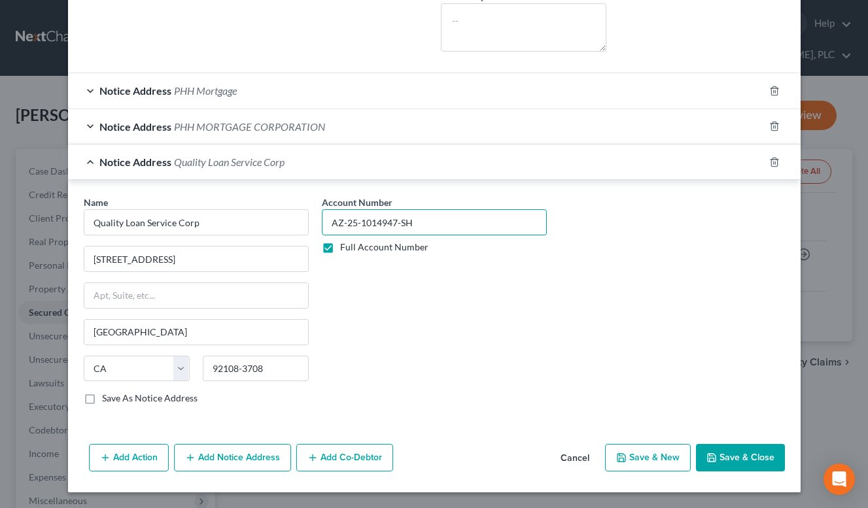
click at [329, 223] on input "AZ-25-1014947-SH" at bounding box center [434, 222] width 225 height 26
type input "AZ-25-1014947-SH"
click at [395, 353] on div "Account Number AZ-25-1014947-SH Full Account Number" at bounding box center [434, 306] width 238 height 220
click at [327, 161] on div "Notice Address Quality Loan Service Corp" at bounding box center [416, 162] width 696 height 35
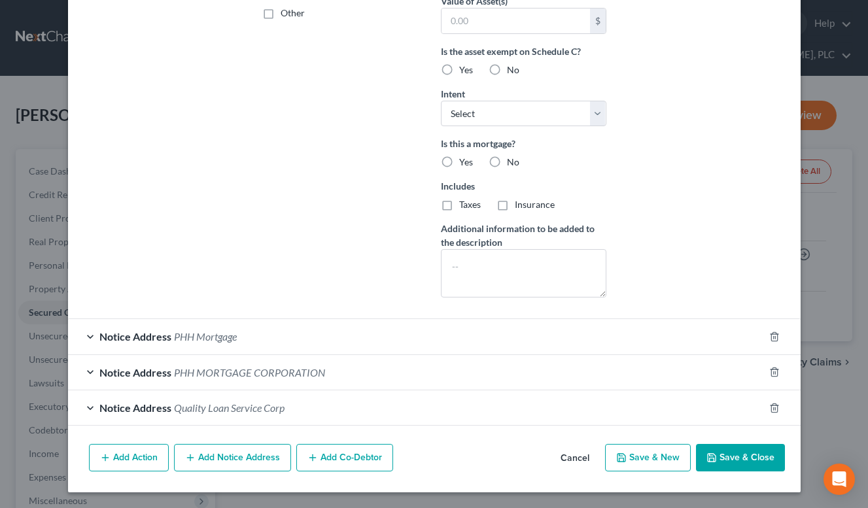
scroll to position [336, 0]
click at [249, 461] on button "Add Notice Address" at bounding box center [232, 457] width 117 height 27
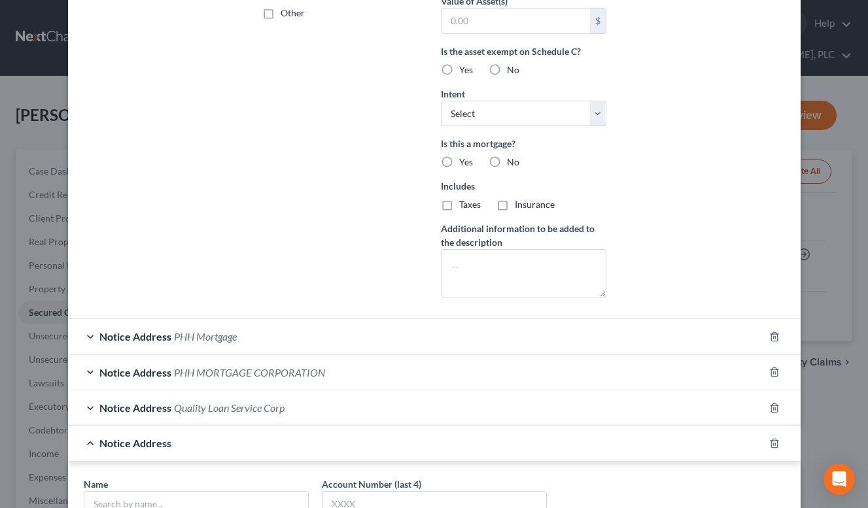
scroll to position [617, 0]
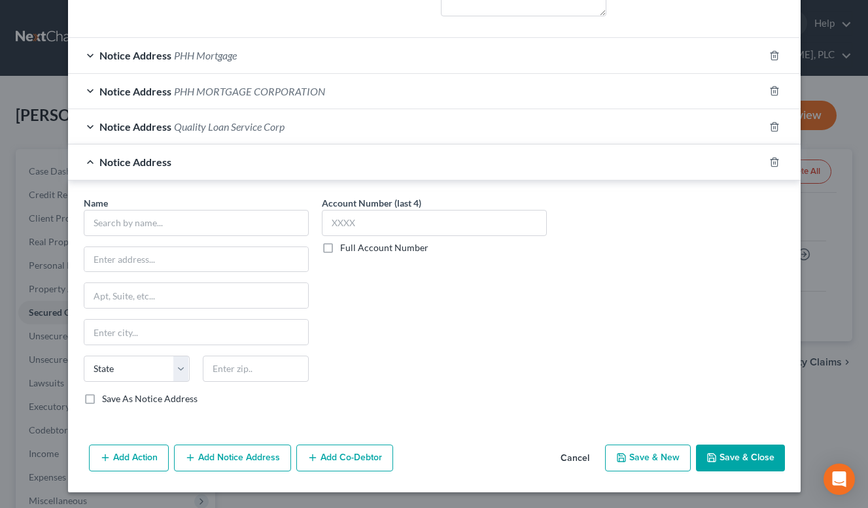
click at [340, 251] on label "Full Account Number" at bounding box center [384, 247] width 88 height 13
click at [346, 250] on input "Full Account Number" at bounding box center [350, 245] width 9 height 9
click at [363, 225] on input "text" at bounding box center [434, 223] width 225 height 26
paste input "AZ-25-1014947-SH"
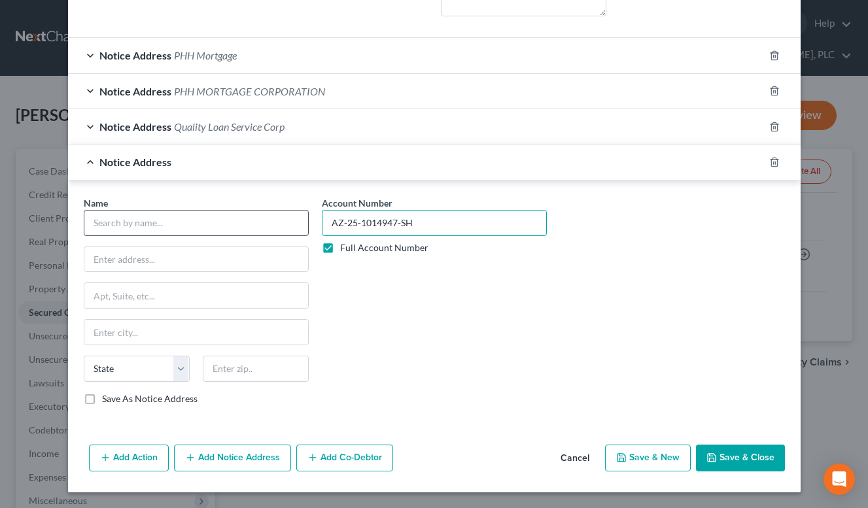
type input "AZ-25-1014947-SH"
click at [224, 228] on input "text" at bounding box center [196, 223] width 225 height 26
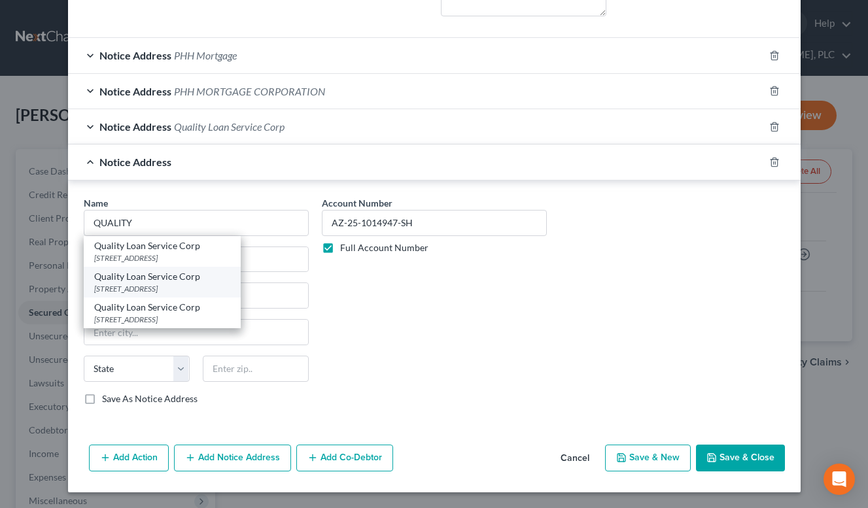
click at [230, 287] on div "[STREET_ADDRESS]" at bounding box center [162, 288] width 136 height 11
type input "Quality Loan Service Corp"
type input "[STREET_ADDRESS]"
type input "[GEOGRAPHIC_DATA]"
select select "50"
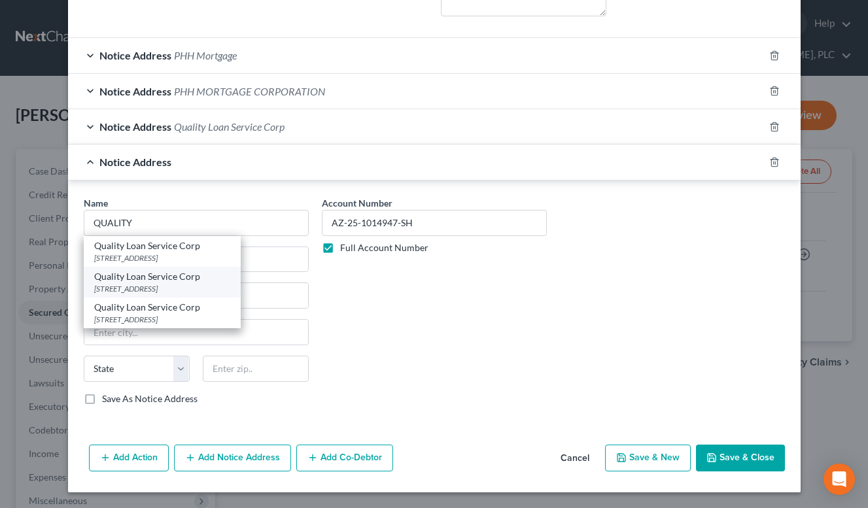
type input "98104-2557"
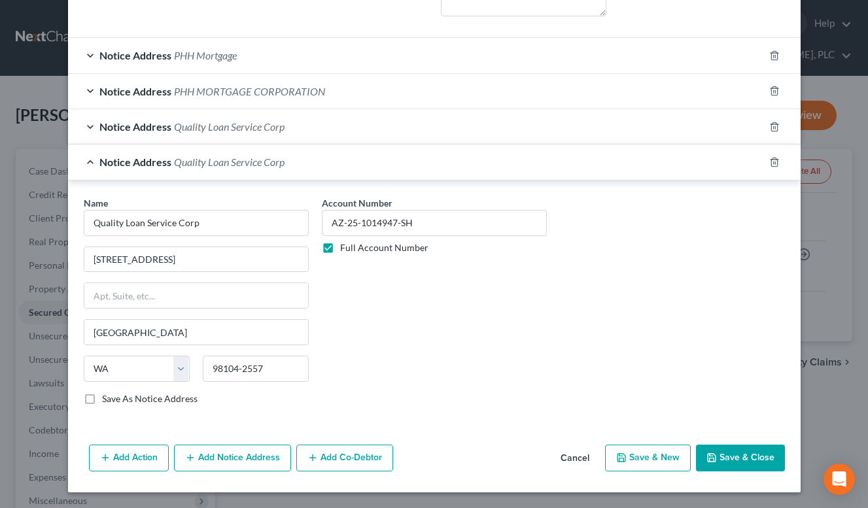
click at [217, 145] on div "Notice Address Quality Loan Service Corp" at bounding box center [416, 162] width 696 height 35
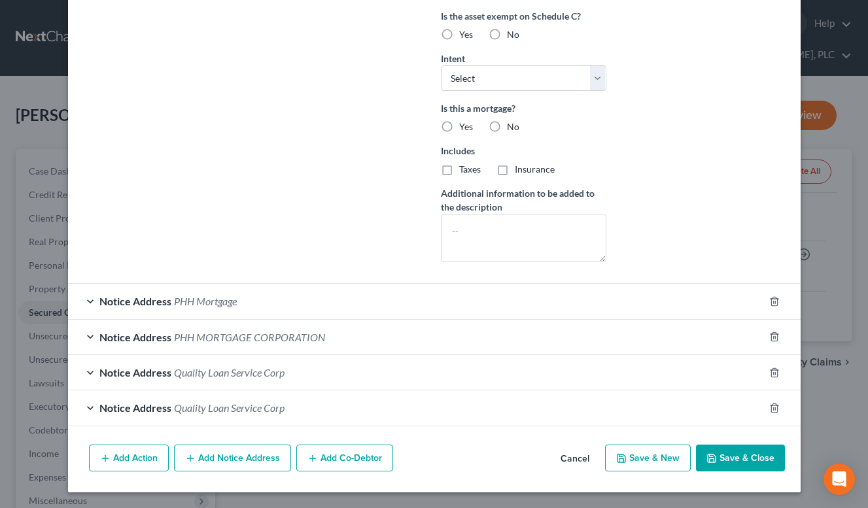
scroll to position [371, 0]
click at [249, 465] on button "Add Notice Address" at bounding box center [232, 458] width 117 height 27
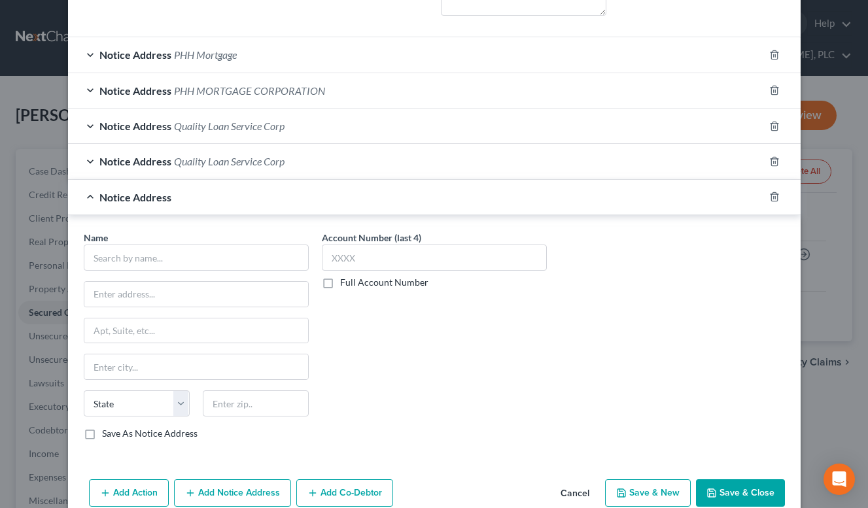
scroll to position [653, 0]
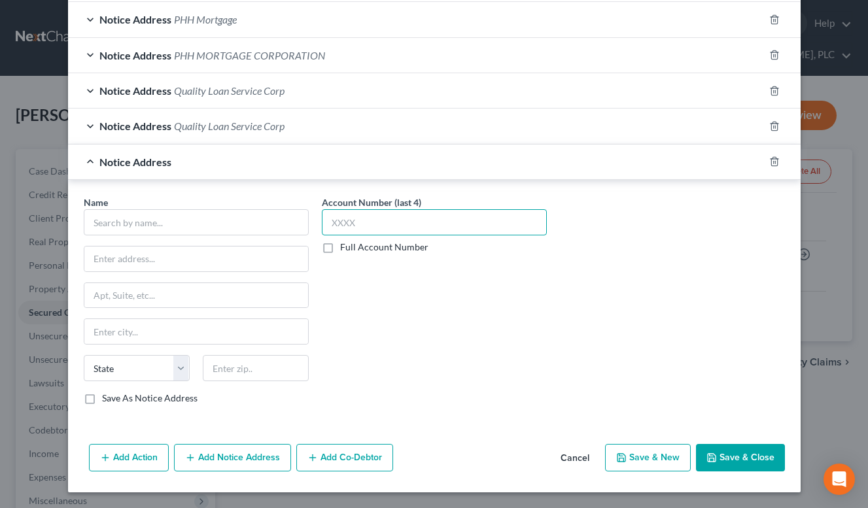
click at [405, 221] on input "text" at bounding box center [434, 222] width 225 height 26
paste input "AZ-2"
type input "A"
click at [340, 246] on label "Full Account Number" at bounding box center [384, 247] width 88 height 13
click at [346, 246] on input "Full Account Number" at bounding box center [350, 245] width 9 height 9
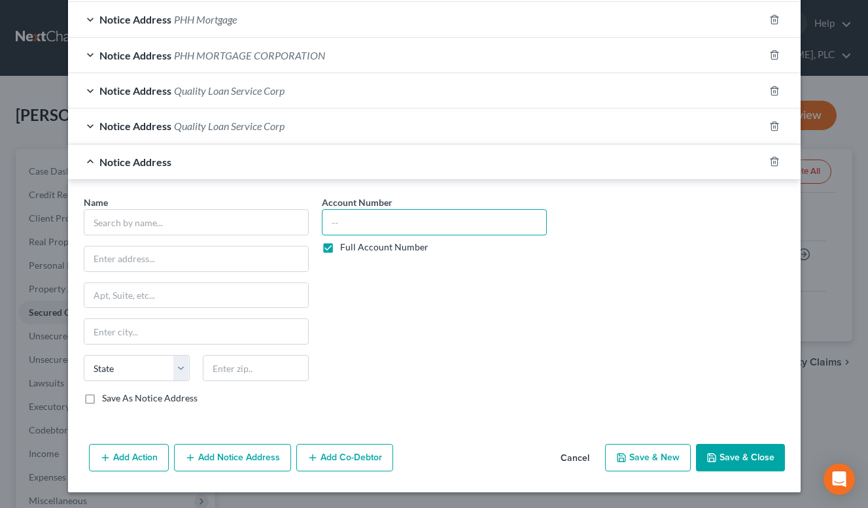
click at [343, 225] on input "text" at bounding box center [434, 222] width 225 height 26
paste input "AZ-25-1014947-SH"
type input "AZ-25-1014947-SH"
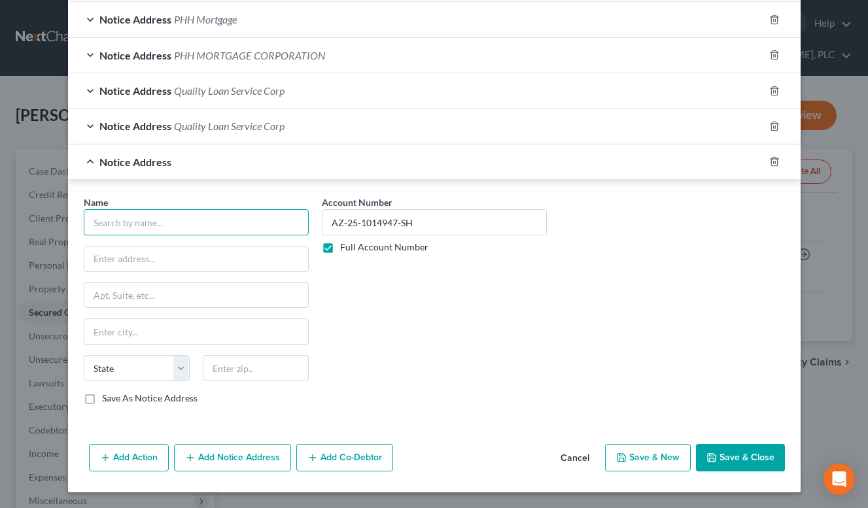
click at [224, 223] on input "text" at bounding box center [196, 222] width 225 height 26
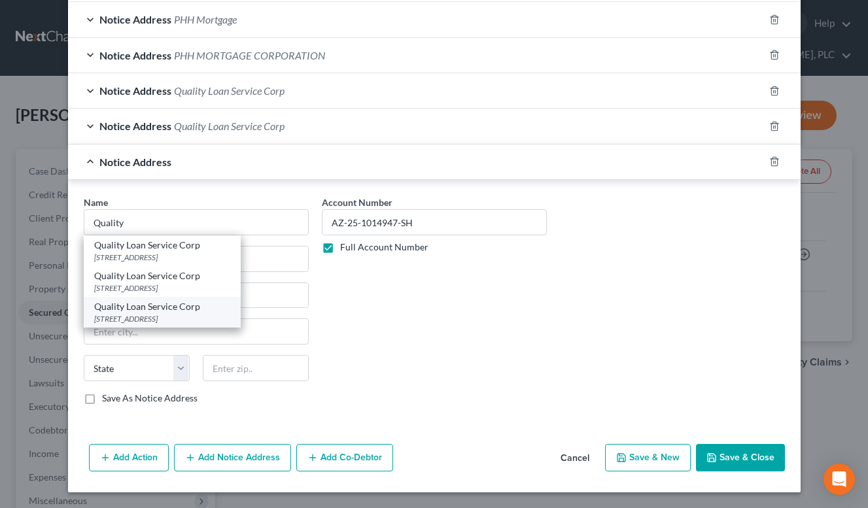
click at [230, 317] on div "[STREET_ADDRESS]" at bounding box center [162, 318] width 136 height 11
type input "Quality Loan Service Corp"
type input "[STREET_ADDRESS]"
type input "[GEOGRAPHIC_DATA]"
select select "4"
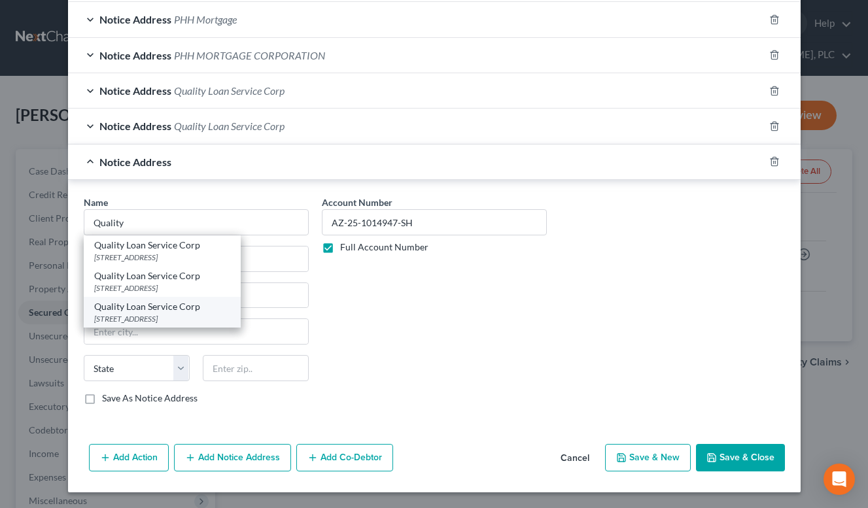
type input "92101"
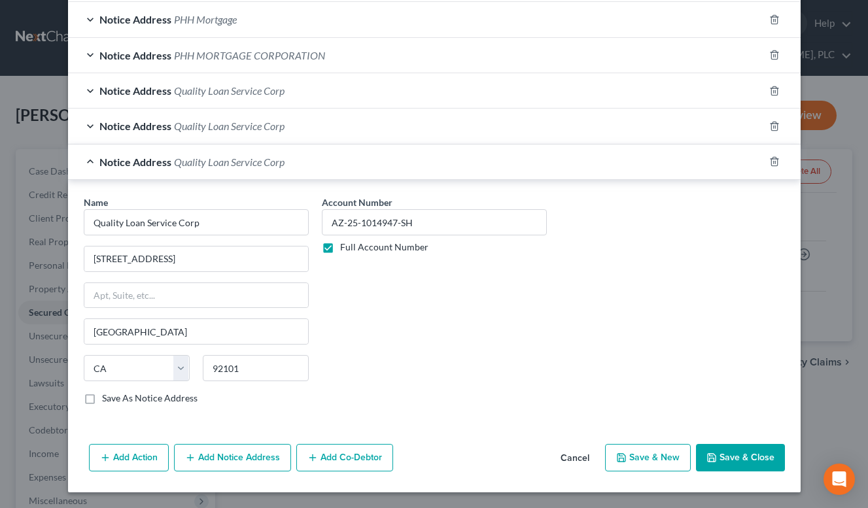
click at [719, 454] on button "Save & Close" at bounding box center [740, 457] width 89 height 27
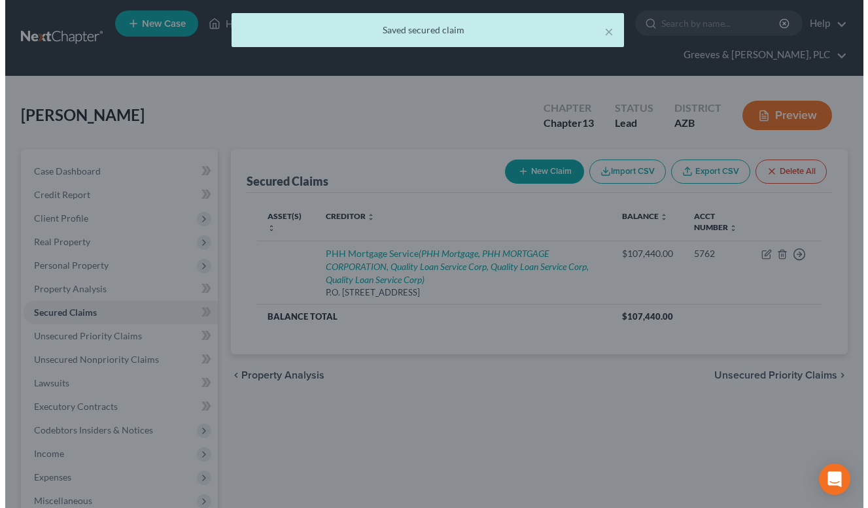
scroll to position [0, 0]
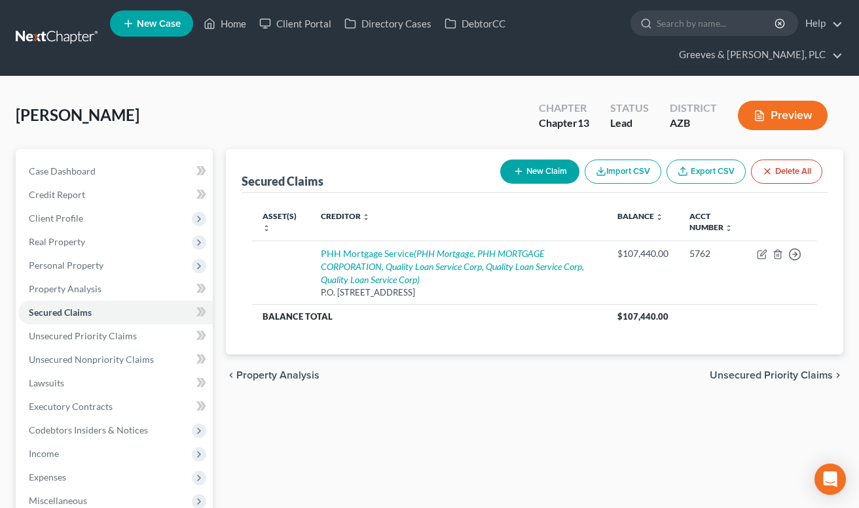
click at [334, 118] on div "[PERSON_NAME] Upgraded Chapter Chapter 13 Status Lead District [GEOGRAPHIC_DATA…" at bounding box center [429, 120] width 827 height 57
click at [137, 355] on span "Unsecured Nonpriority Claims" at bounding box center [91, 359] width 125 height 11
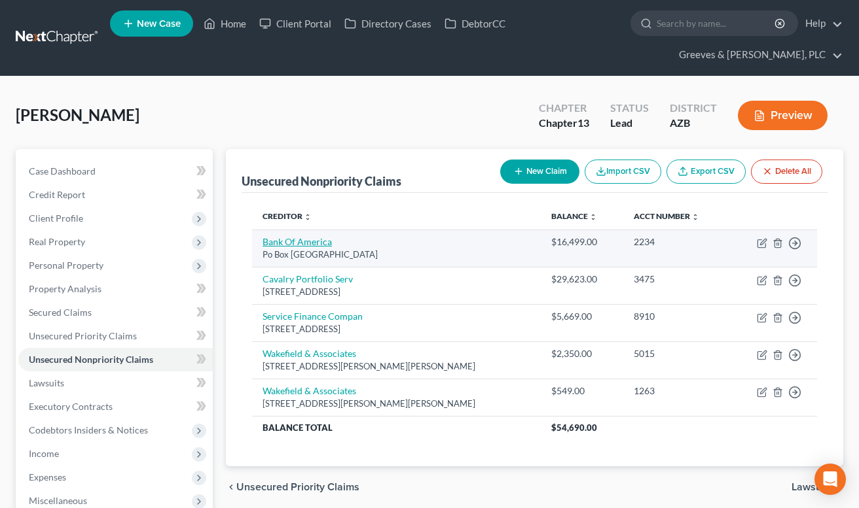
click at [315, 247] on link "Bank Of America" at bounding box center [296, 241] width 69 height 11
select select "45"
select select "2"
select select "0"
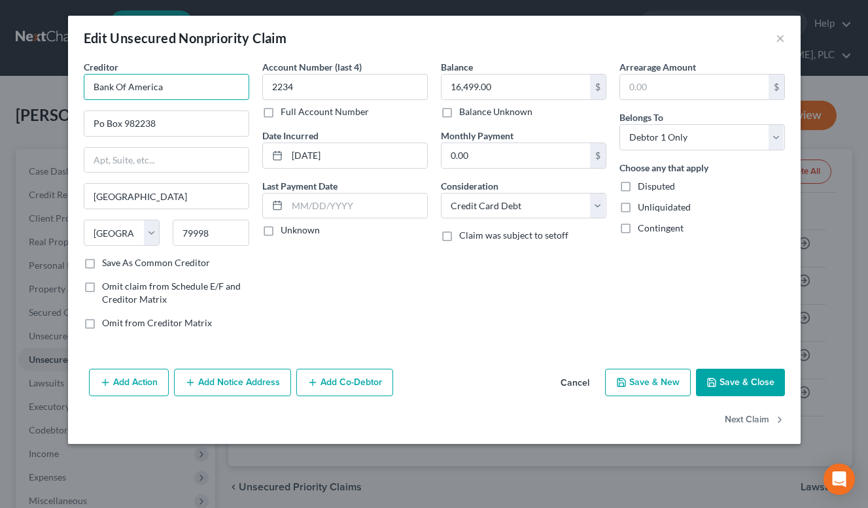
click at [222, 84] on input "Bank Of America" at bounding box center [167, 87] width 166 height 26
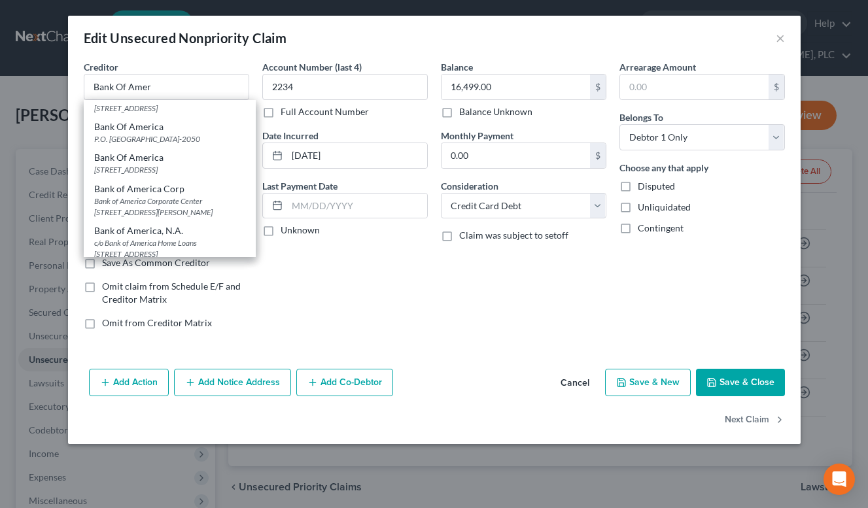
scroll to position [77, 0]
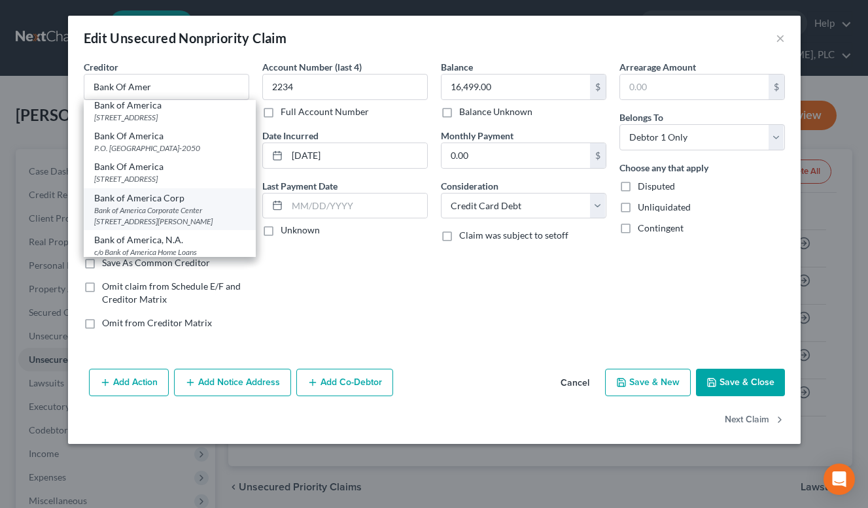
click at [208, 204] on div "Bank of America Corp" at bounding box center [169, 198] width 151 height 13
type input "Bank of America Corp"
type input "Bank of America Corporate Center"
type input "[STREET_ADDRESS][PERSON_NAME]"
type input "Charlotte"
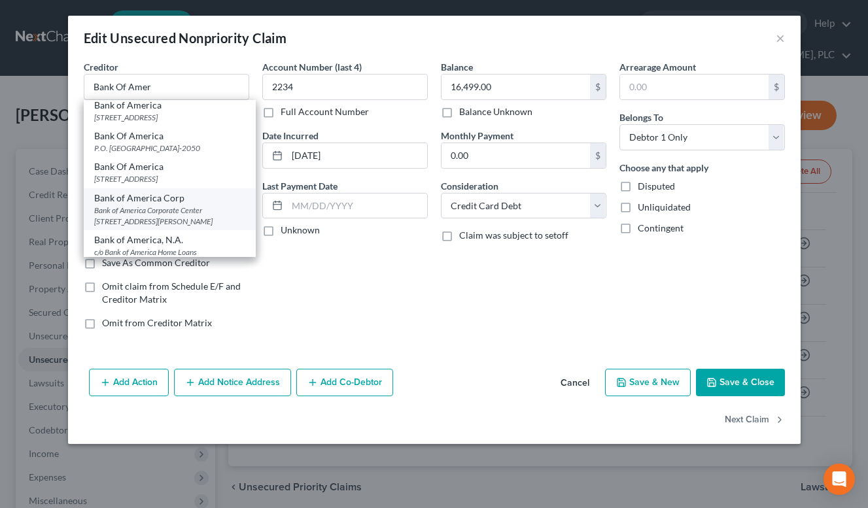
select select "28"
type input "28255"
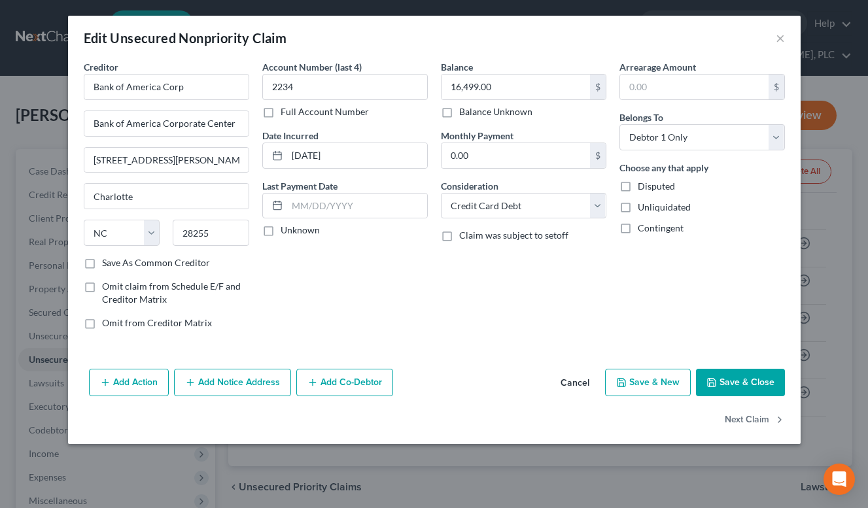
click at [272, 380] on button "Add Notice Address" at bounding box center [232, 382] width 117 height 27
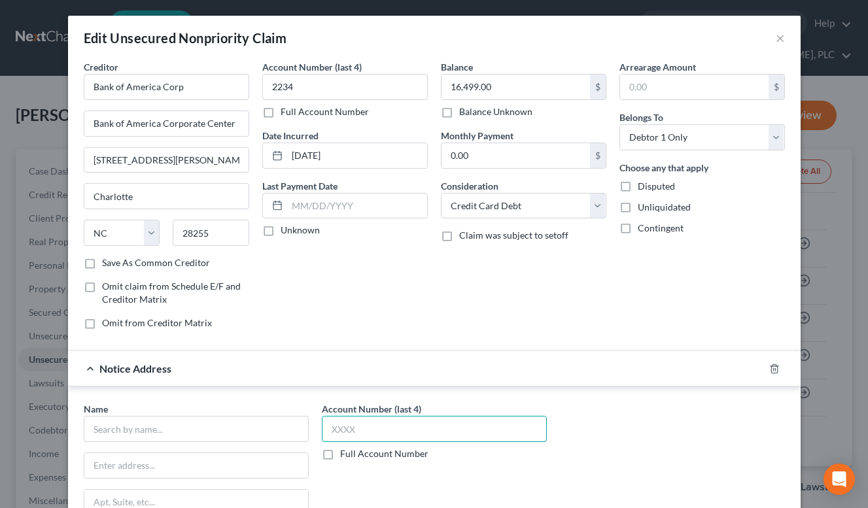
click at [441, 428] on input "text" at bounding box center [434, 429] width 225 height 26
type input "2234"
click at [389, 293] on div "Account Number (last 4) 2234 Full Account Number Date Incurred [DATE] Last Paym…" at bounding box center [345, 200] width 179 height 280
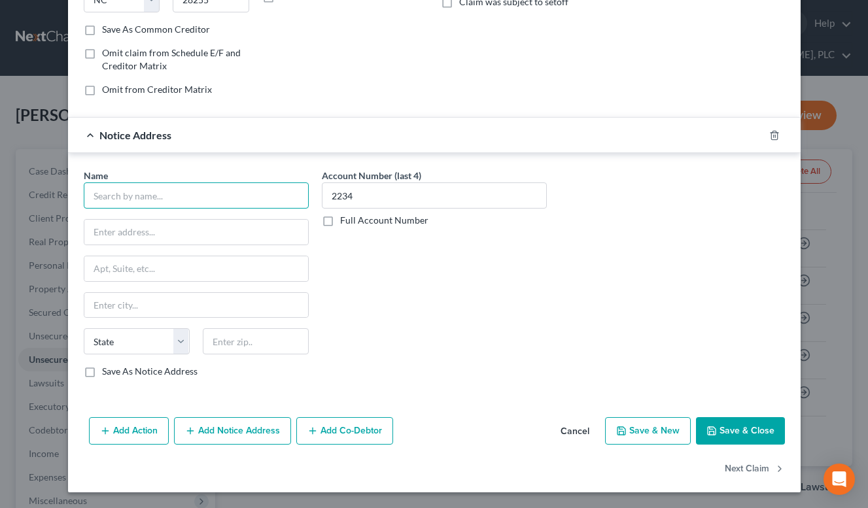
click at [263, 202] on input "text" at bounding box center [196, 196] width 225 height 26
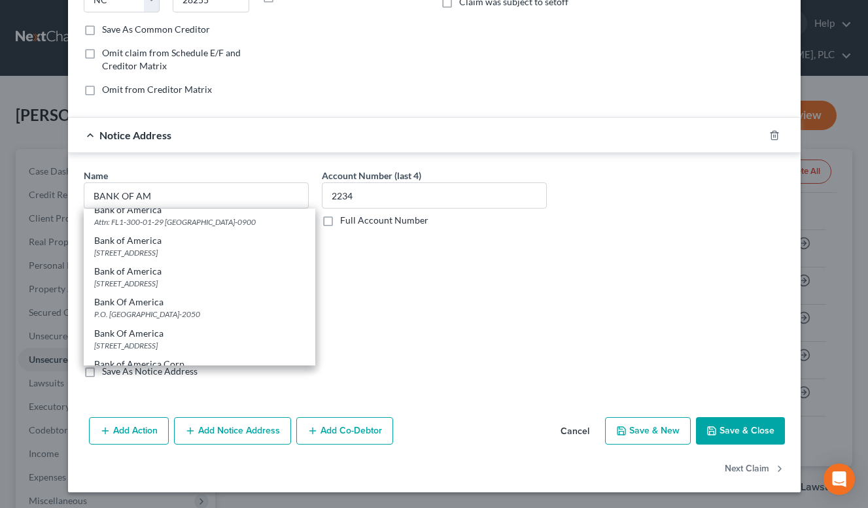
scroll to position [0, 0]
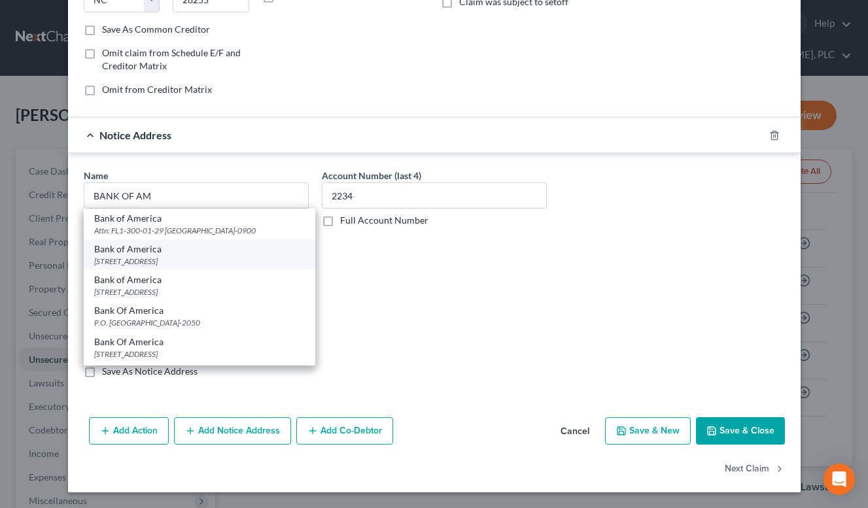
click at [240, 249] on div "Bank of America" at bounding box center [199, 249] width 211 height 13
type input "Bank of America"
type input "PO Box 982234"
type input "[GEOGRAPHIC_DATA]"
select select "45"
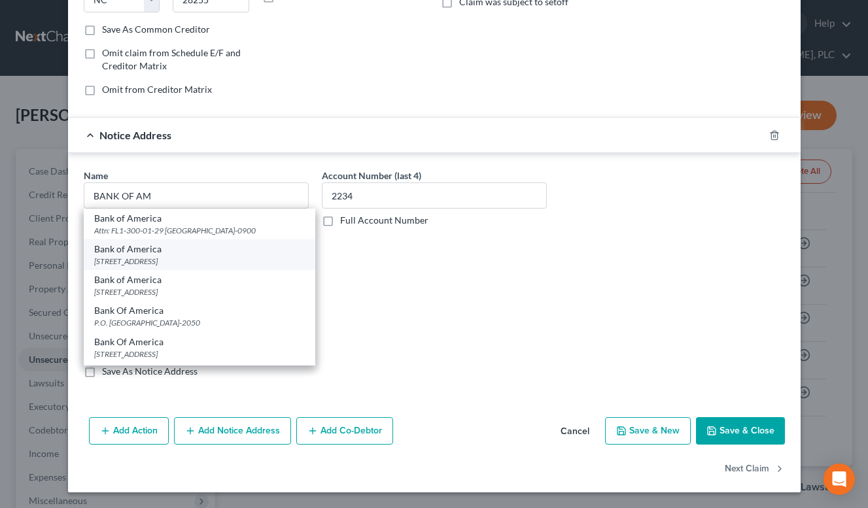
type input "79998-2234"
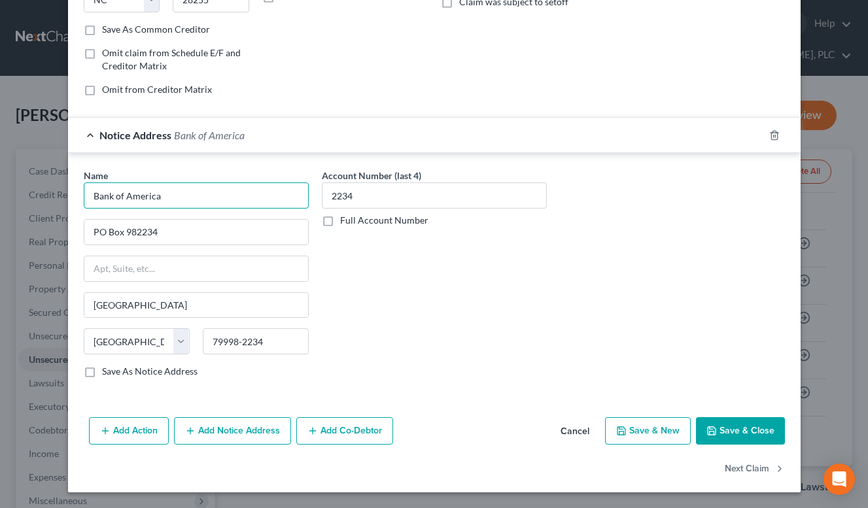
click at [222, 197] on input "Bank of America" at bounding box center [196, 196] width 225 height 26
click at [359, 316] on div "Account Number (last 4) 2234 Full Account Number" at bounding box center [434, 279] width 238 height 220
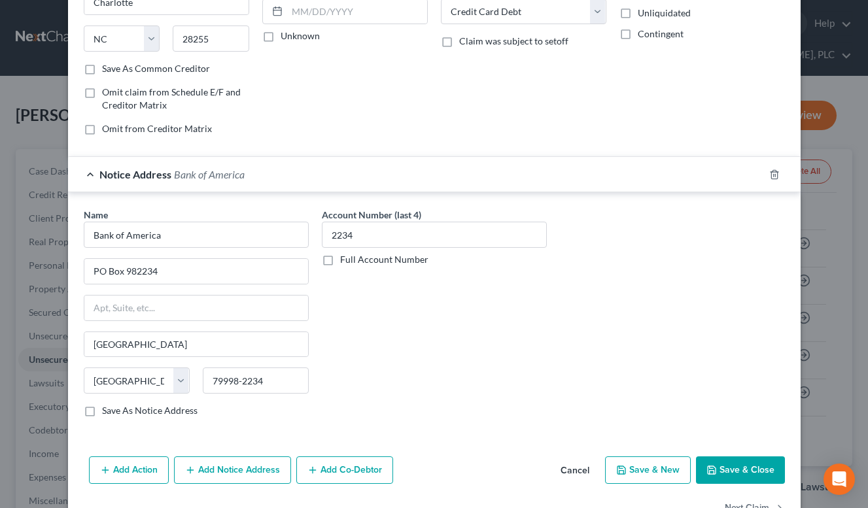
scroll to position [234, 0]
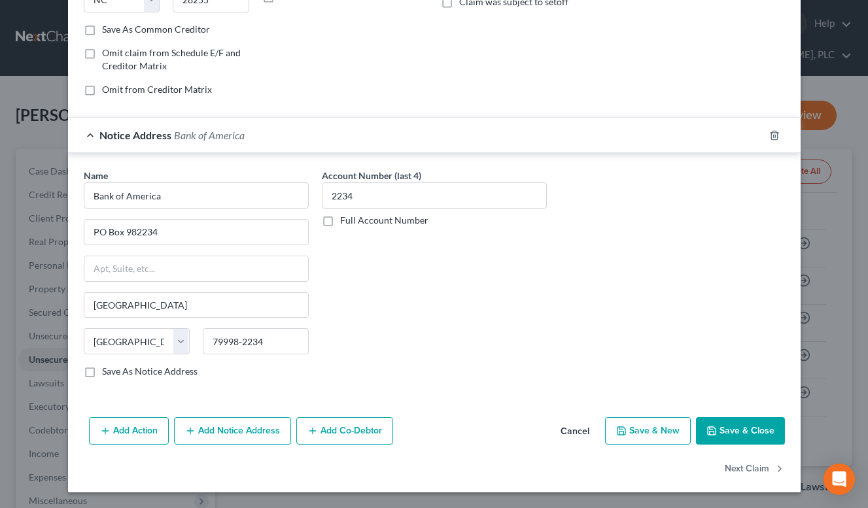
click at [260, 423] on button "Add Notice Address" at bounding box center [232, 430] width 117 height 27
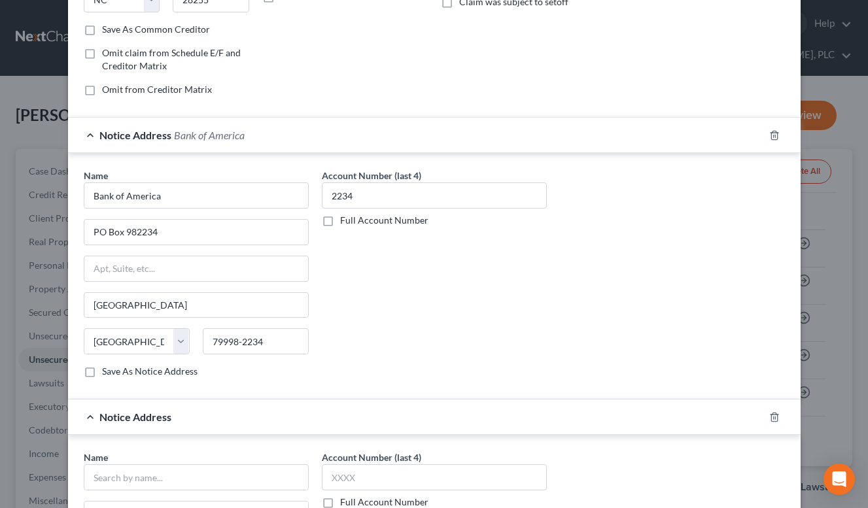
click at [343, 137] on div "Notice Address Bank of America" at bounding box center [416, 135] width 696 height 35
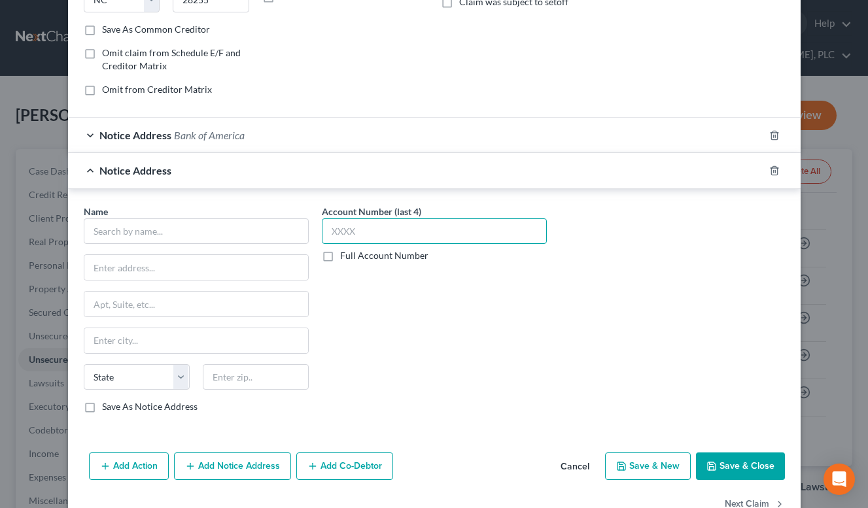
click at [364, 236] on input "text" at bounding box center [434, 232] width 225 height 26
type input "2234"
click at [226, 238] on input "text" at bounding box center [196, 232] width 225 height 26
paste input "Bank of America"
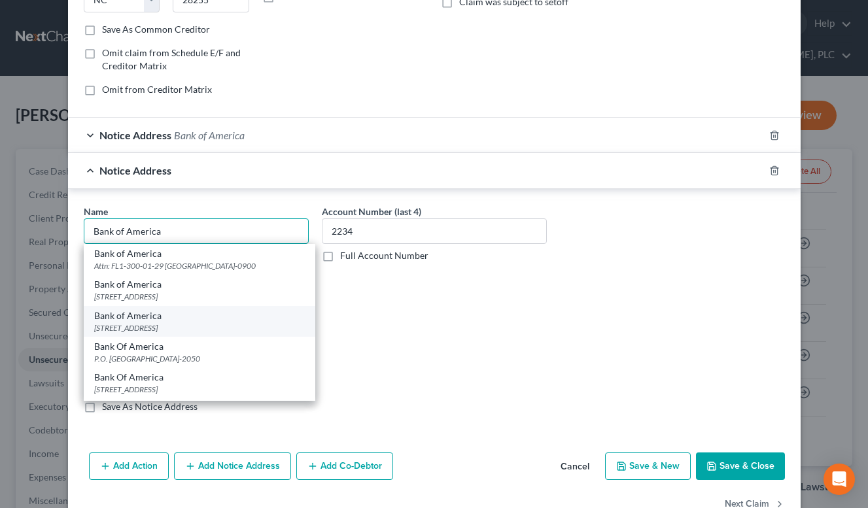
type input "Bank of America"
click at [256, 327] on div "[STREET_ADDRESS]" at bounding box center [199, 328] width 211 height 11
type input "PO Box 15284"
type input "Wilmington"
select select "7"
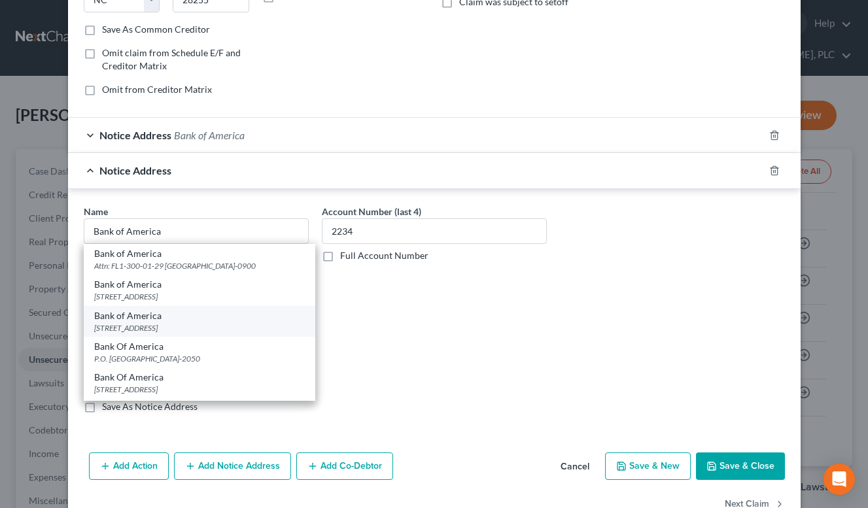
type input "19850"
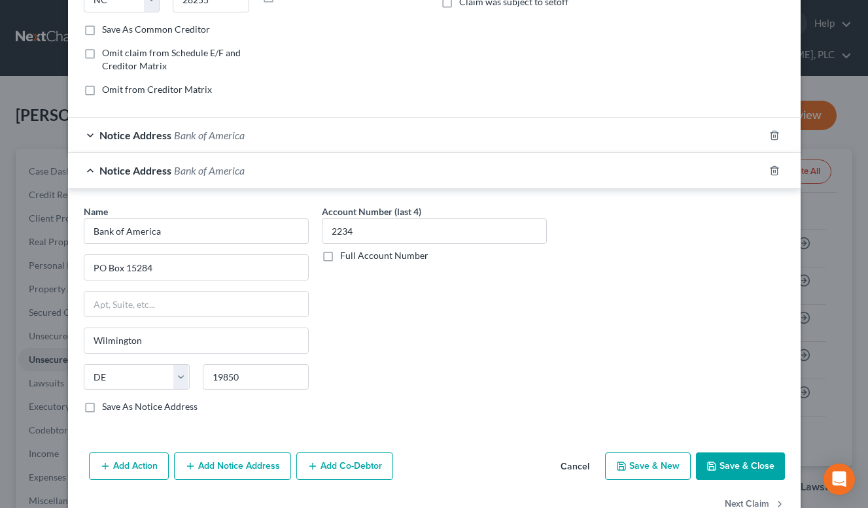
click at [725, 467] on button "Save & Close" at bounding box center [740, 466] width 89 height 27
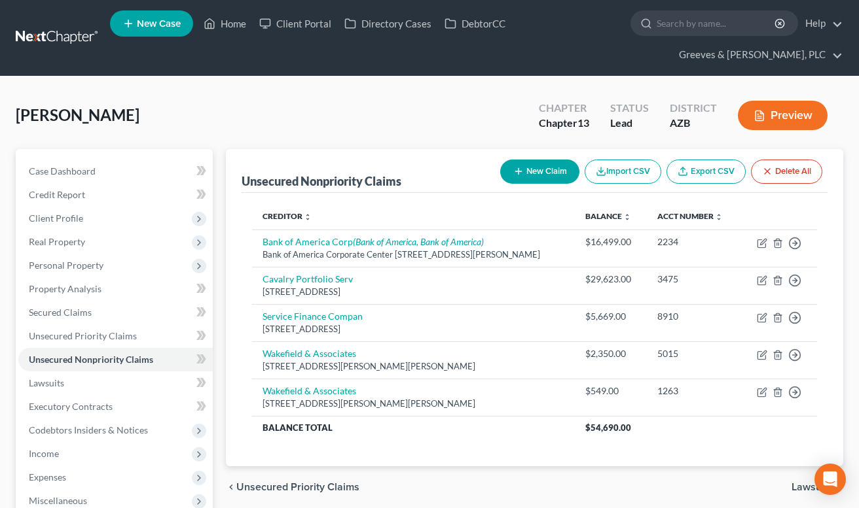
click at [578, 77] on div "[PERSON_NAME] Upgraded Chapter Chapter 13 Status Lead District [GEOGRAPHIC_DATA…" at bounding box center [429, 398] width 859 height 643
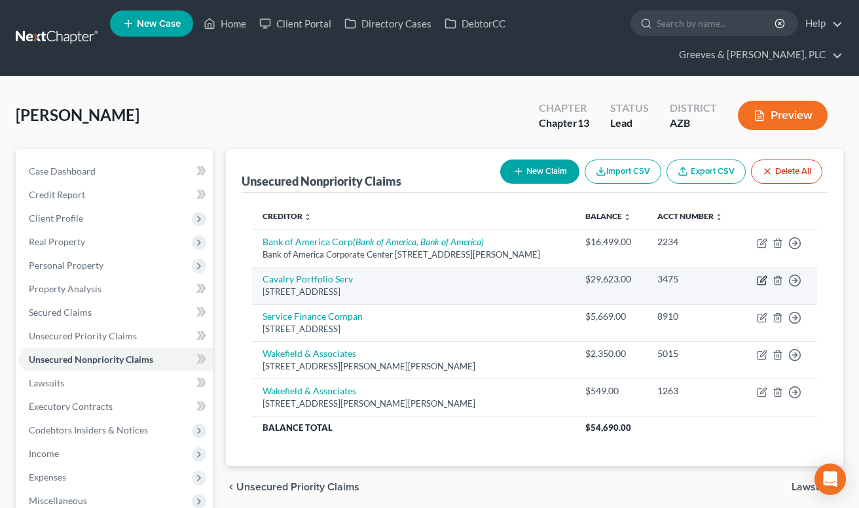
click at [760, 280] on icon "button" at bounding box center [761, 280] width 10 height 10
select select "6"
select select "1"
select select "0"
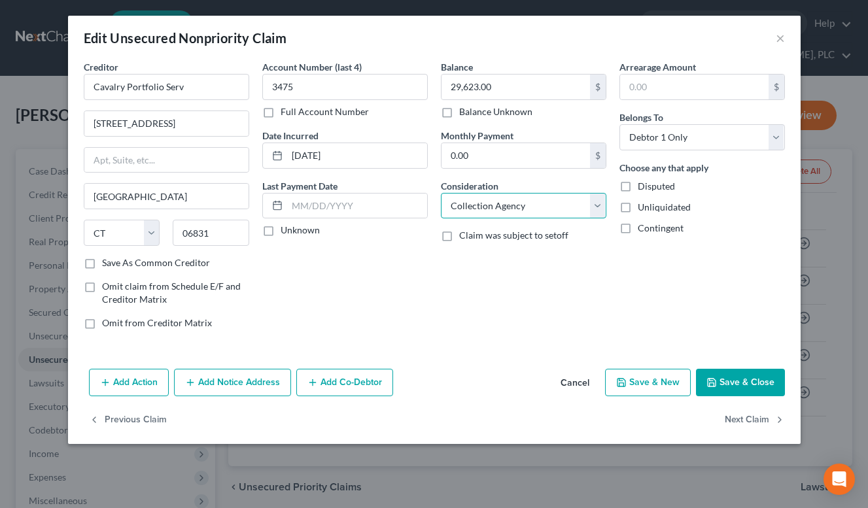
click at [599, 212] on select "Select Cable / Satellite Services Collection Agency Credit Card Debt Debt Couns…" at bounding box center [524, 206] width 166 height 26
select select "2"
click at [441, 193] on select "Select Cable / Satellite Services Collection Agency Credit Card Debt Debt Couns…" at bounding box center [524, 206] width 166 height 26
click at [210, 84] on input "Cavalry Portfolio Serv" at bounding box center [167, 87] width 166 height 26
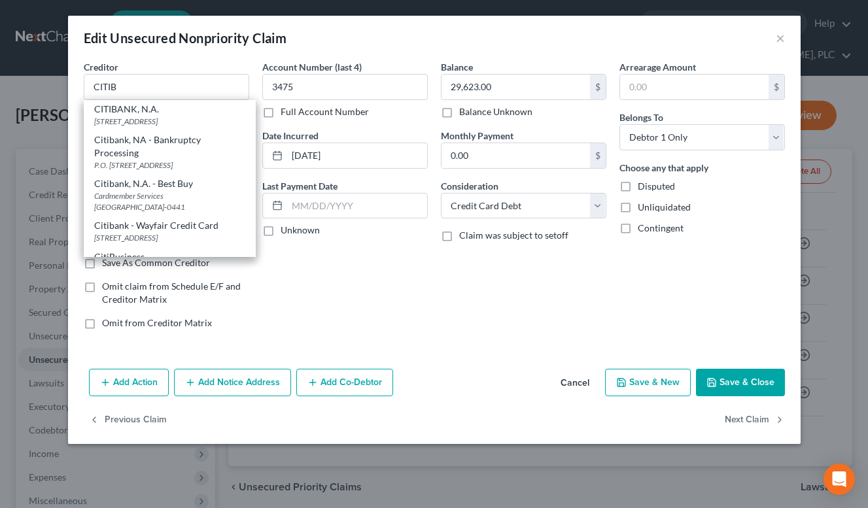
scroll to position [0, 0]
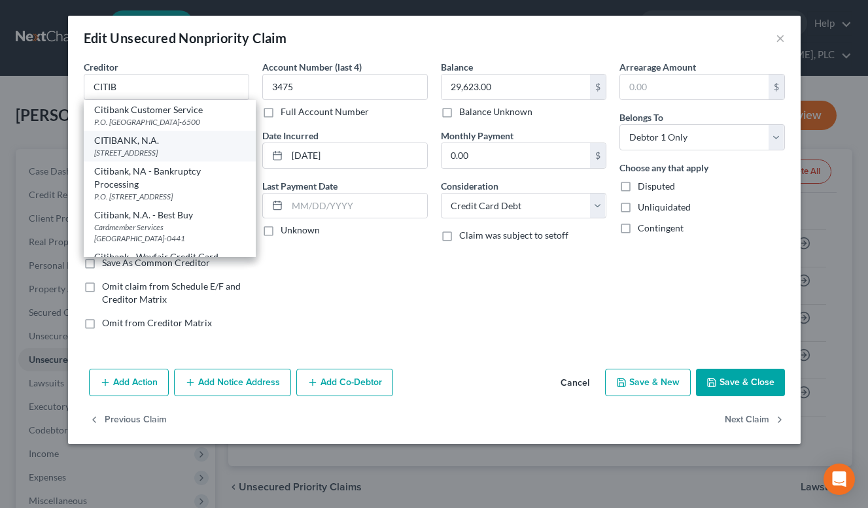
click at [196, 150] on div "[STREET_ADDRESS]" at bounding box center [169, 152] width 151 height 11
type input "CITIBANK, N.A."
type input "5800 S CORPORATE PL"
type input "[GEOGRAPHIC_DATA]"
select select "43"
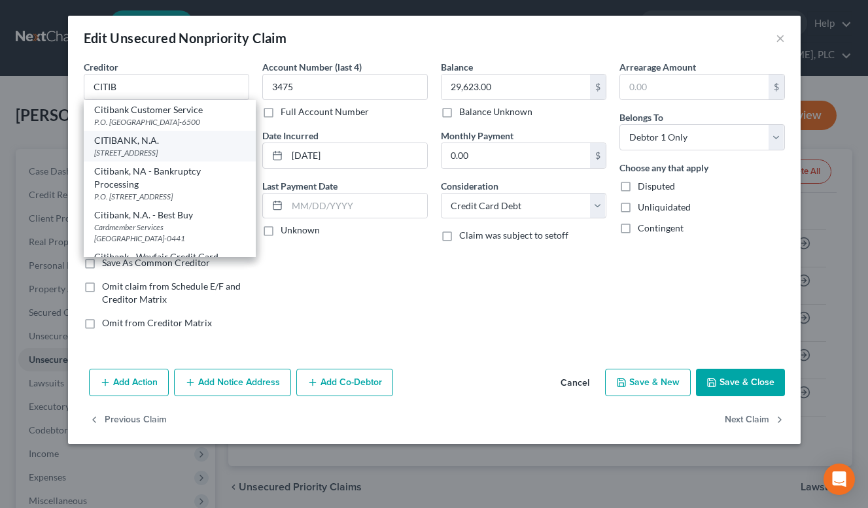
type input "57108-5027"
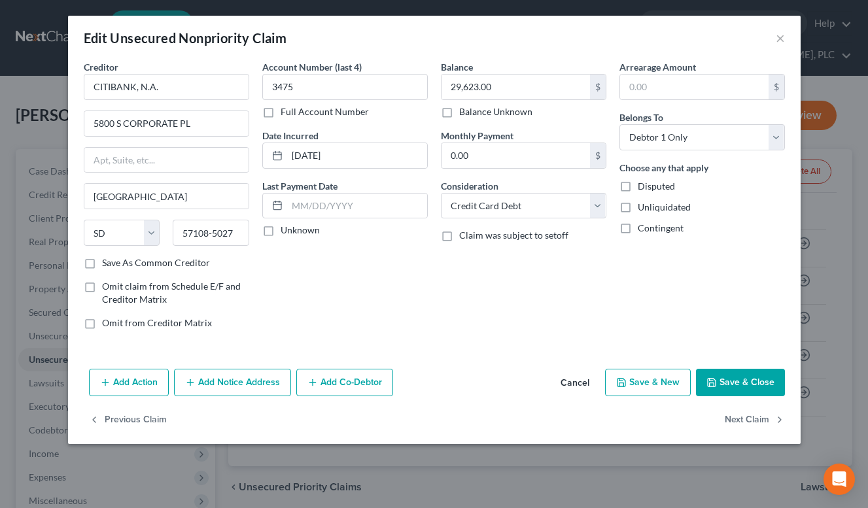
click at [258, 385] on button "Add Notice Address" at bounding box center [232, 382] width 117 height 27
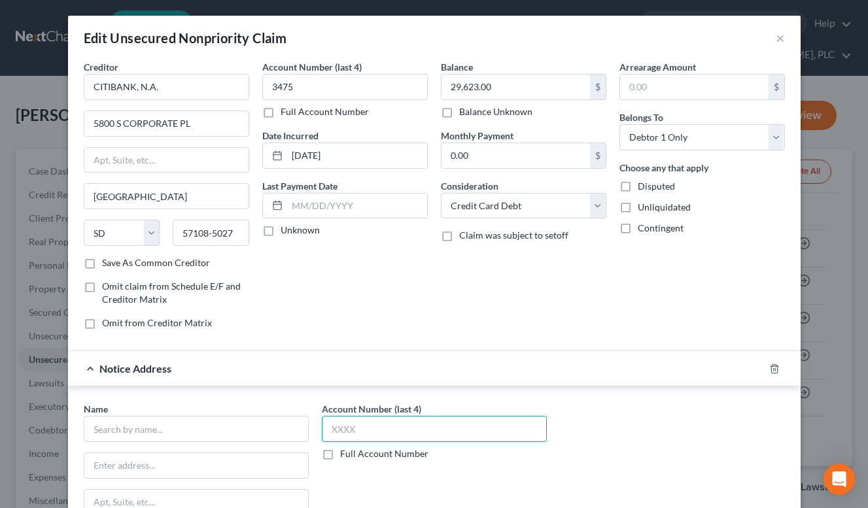
click at [347, 431] on input "text" at bounding box center [434, 429] width 225 height 26
type input "3475"
click at [258, 434] on input "text" at bounding box center [196, 429] width 225 height 26
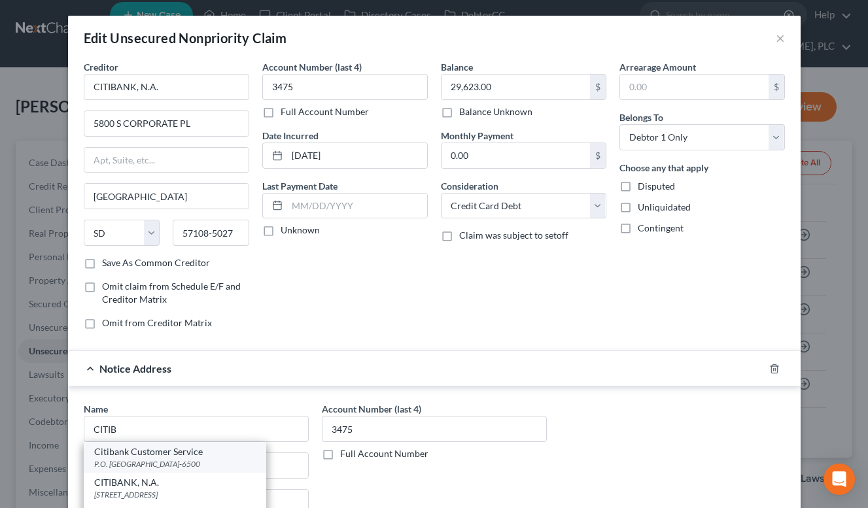
click at [226, 463] on div "P.O. [GEOGRAPHIC_DATA]-6500" at bounding box center [175, 464] width 162 height 11
type input "Citibank Customer Service"
type input "P.O. Box 6500"
type input "[GEOGRAPHIC_DATA]"
select select "43"
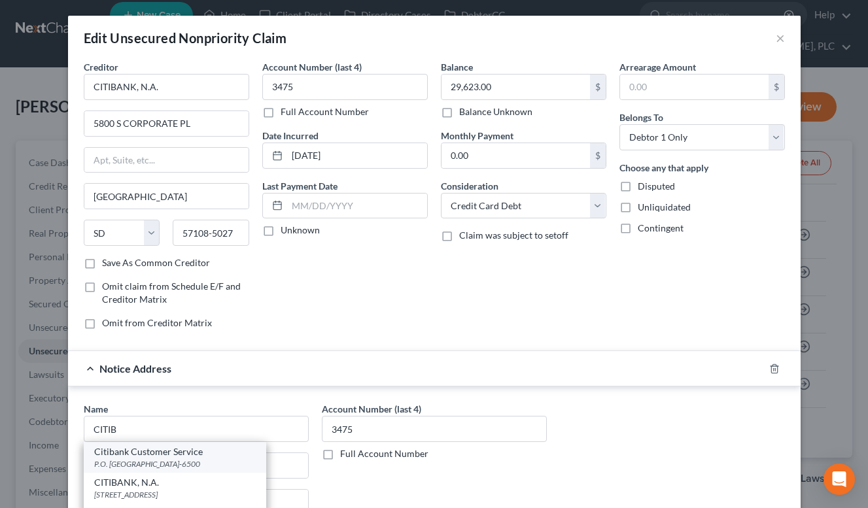
type input "57117-6500"
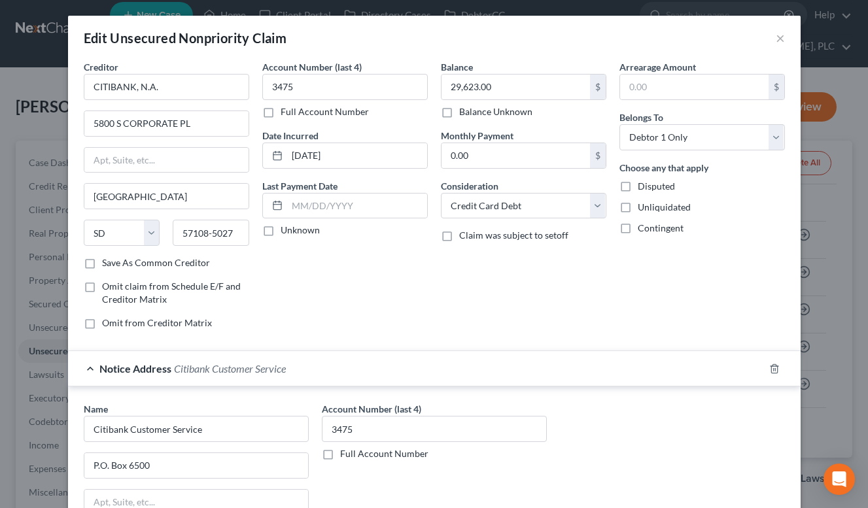
click at [349, 313] on div "Account Number (last 4) 3475 Full Account Number Date Incurred [DATE] Last Paym…" at bounding box center [345, 200] width 179 height 280
click at [372, 367] on div "Notice Address Citibank Customer Service" at bounding box center [416, 368] width 696 height 35
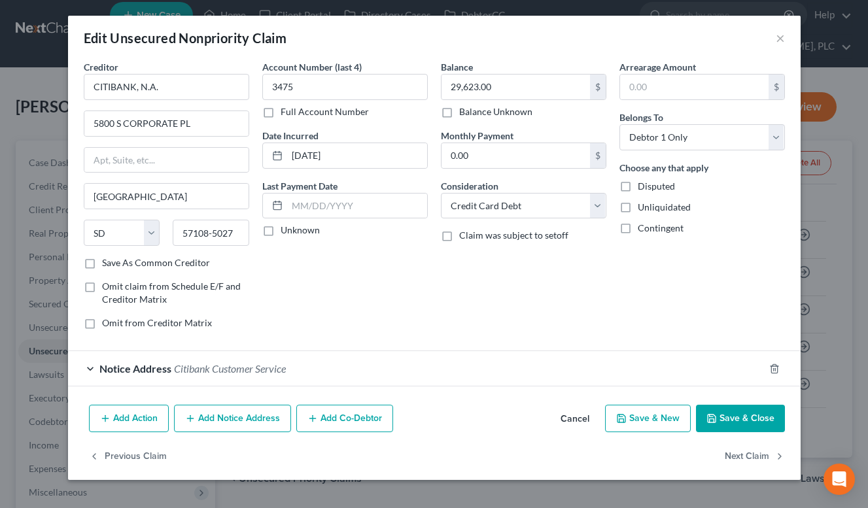
click at [418, 276] on div "Account Number (last 4) 3475 Full Account Number Date Incurred [DATE] Last Paym…" at bounding box center [345, 200] width 179 height 280
click at [270, 427] on button "Add Notice Address" at bounding box center [232, 418] width 117 height 27
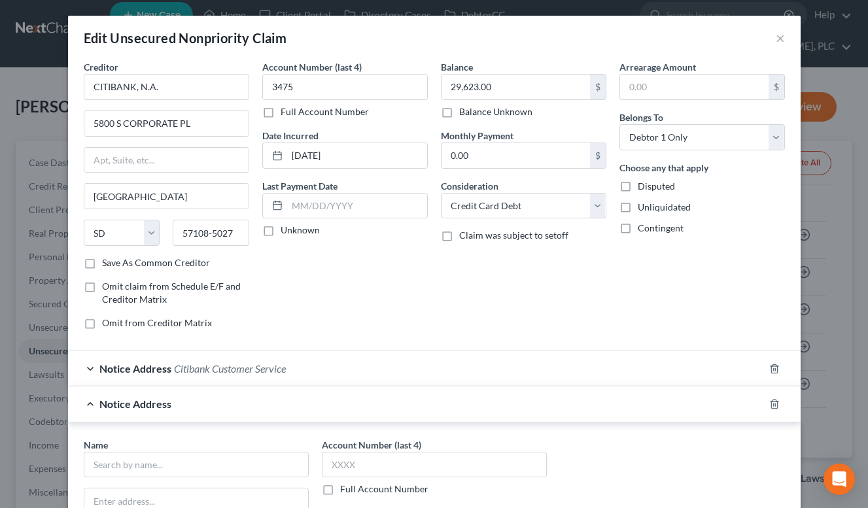
click at [384, 313] on div "Account Number (last 4) 3475 Full Account Number Date Incurred [DATE] Last Paym…" at bounding box center [345, 200] width 179 height 280
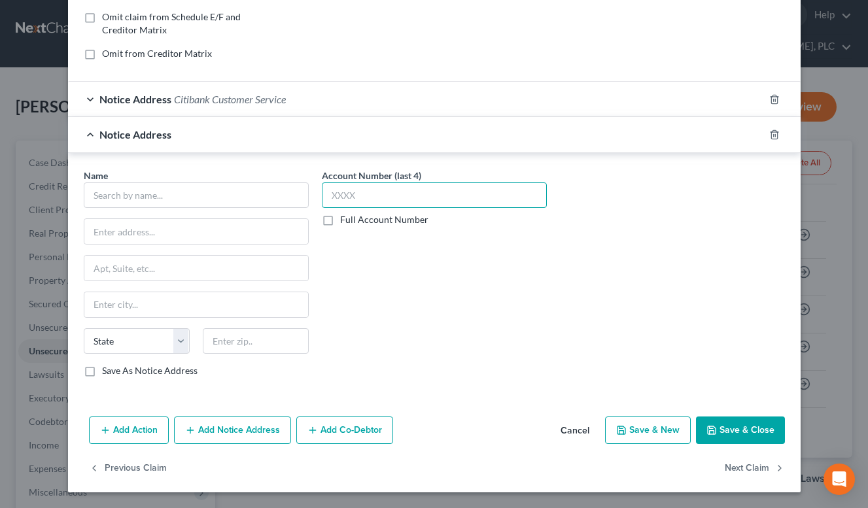
click at [384, 203] on input "text" at bounding box center [434, 196] width 225 height 26
click at [366, 198] on input "33" at bounding box center [434, 196] width 225 height 26
type input "3475"
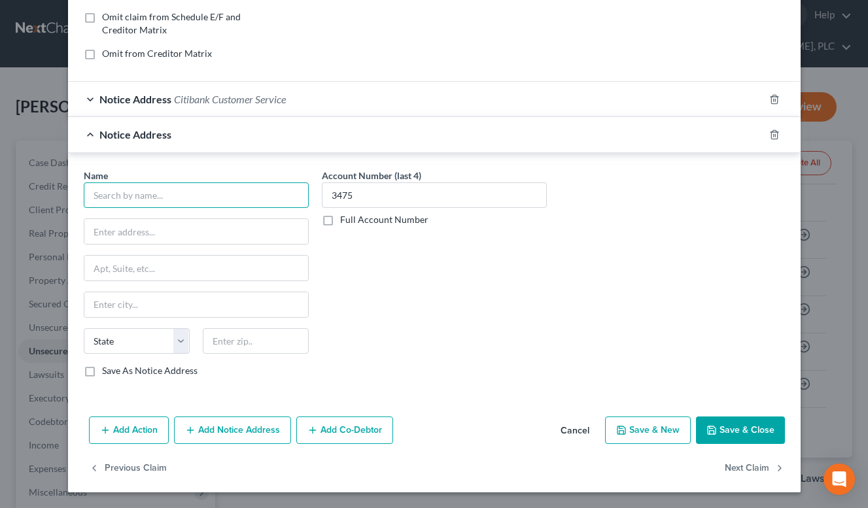
click at [222, 200] on input "text" at bounding box center [196, 196] width 225 height 26
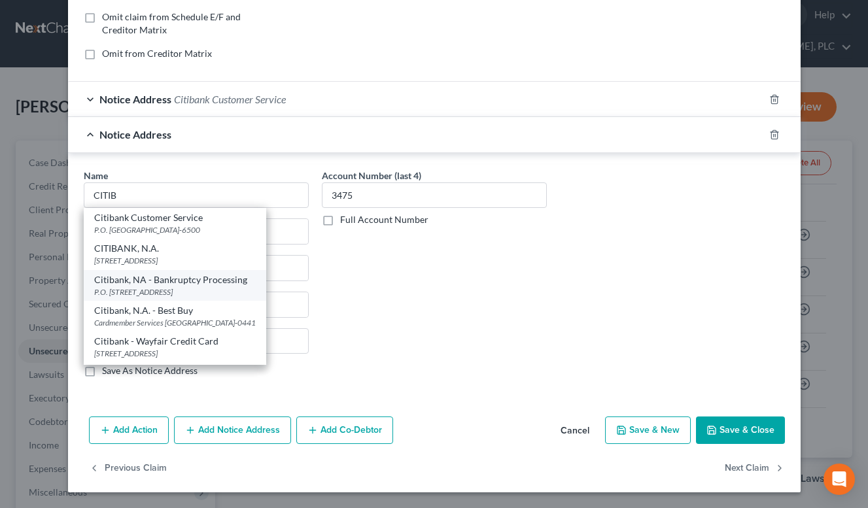
click at [256, 294] on div "P.O. [STREET_ADDRESS]" at bounding box center [175, 292] width 162 height 11
type input "Citibank, NA - Bankruptcy Processing"
type input "P.O. Box 6781"
type input "[GEOGRAPHIC_DATA]"
select select "43"
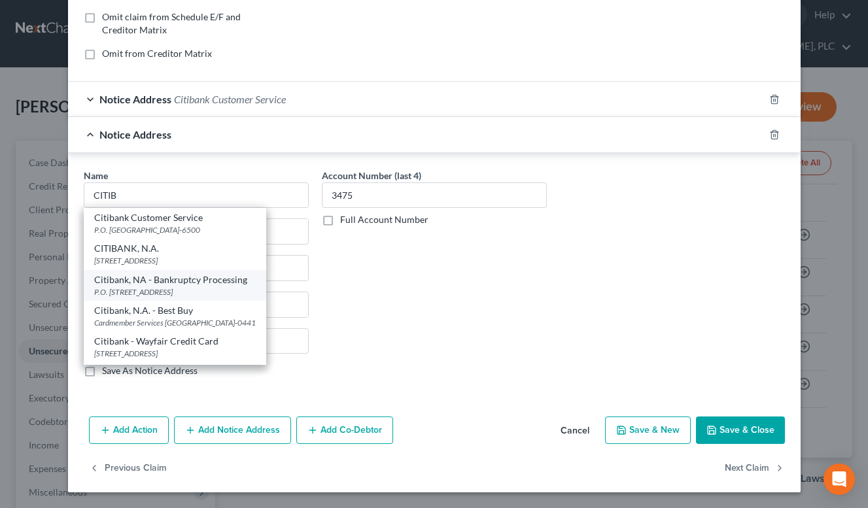
type input "57117-6781"
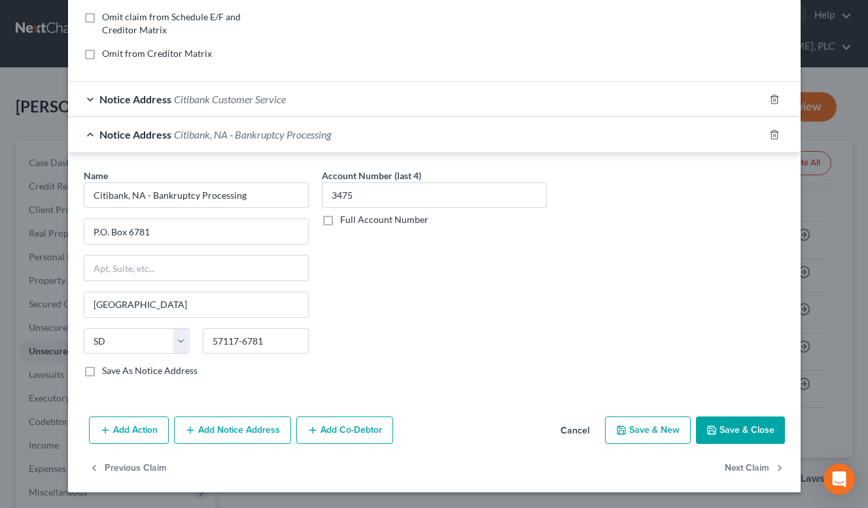
click at [263, 427] on button "Add Notice Address" at bounding box center [232, 430] width 117 height 27
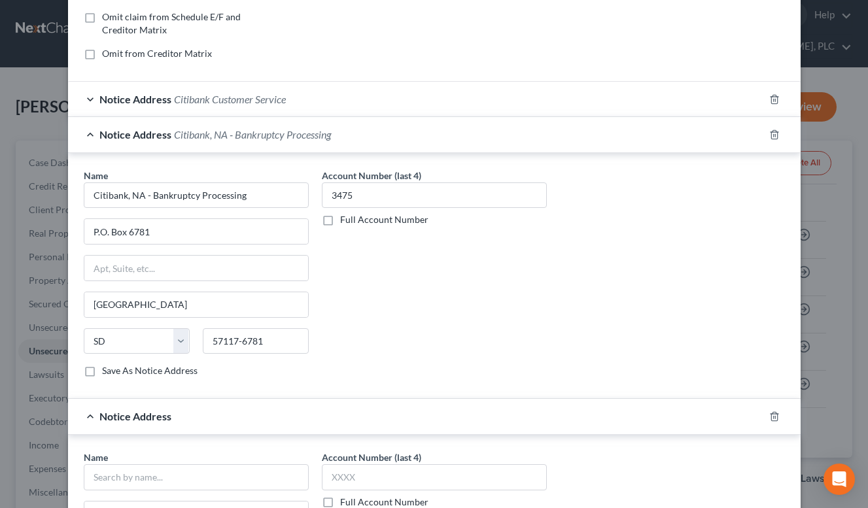
click at [340, 507] on label "Full Account Number" at bounding box center [384, 502] width 88 height 13
click at [346, 505] on input "Full Account Number" at bounding box center [350, 500] width 9 height 9
click at [535, 296] on div "Account Number (last 4) 3475 Full Account Number" at bounding box center [434, 279] width 238 height 220
click at [478, 139] on div "Notice Address Citibank, NA - Bankruptcy Processing" at bounding box center [416, 134] width 696 height 35
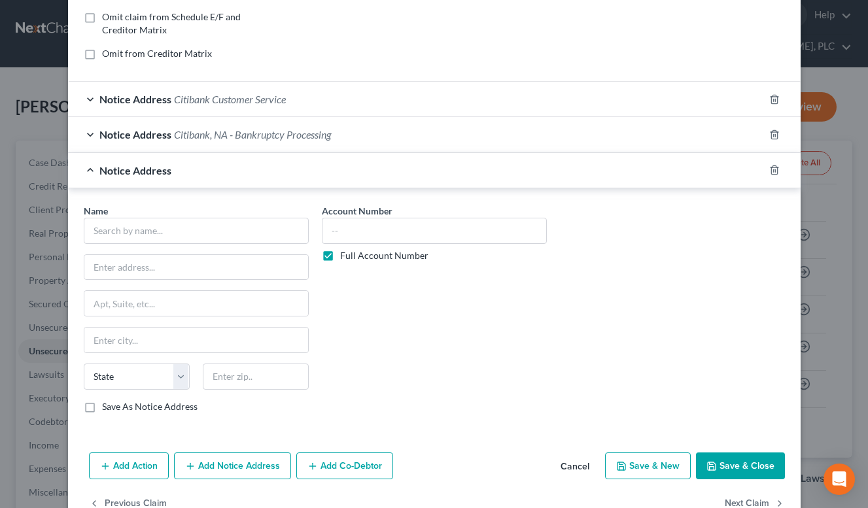
click at [556, 287] on div "Name * State [US_STATE] AK AR AZ CA CO CT DE DC [GEOGRAPHIC_DATA] [GEOGRAPHIC_D…" at bounding box center [434, 314] width 715 height 220
click at [439, 107] on div "Notice Address Citibank Customer Service" at bounding box center [416, 99] width 696 height 35
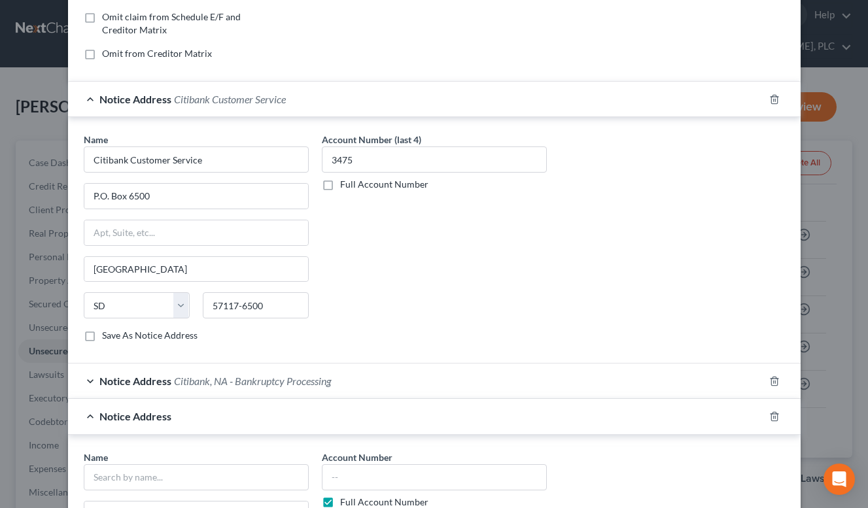
click at [439, 107] on div "Notice Address Citibank Customer Service" at bounding box center [416, 99] width 696 height 35
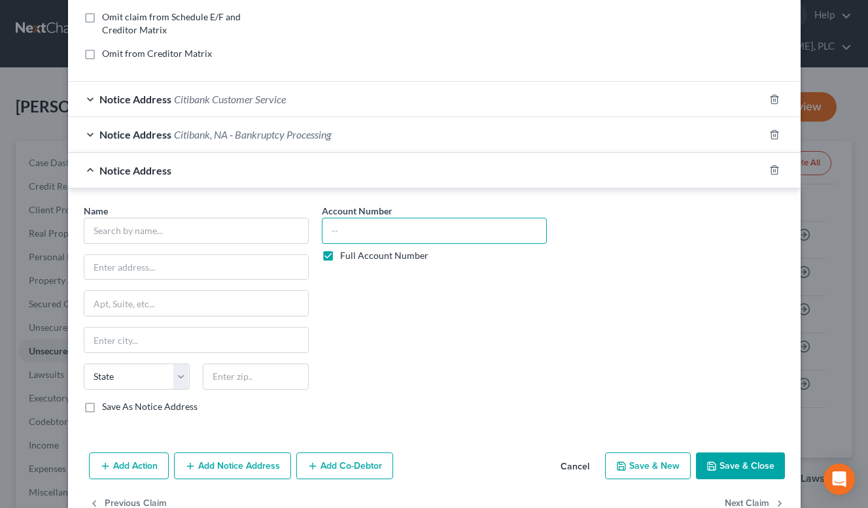
click at [410, 235] on input "text" at bounding box center [434, 231] width 225 height 26
type input "3475"
click at [260, 228] on input "text" at bounding box center [196, 231] width 225 height 26
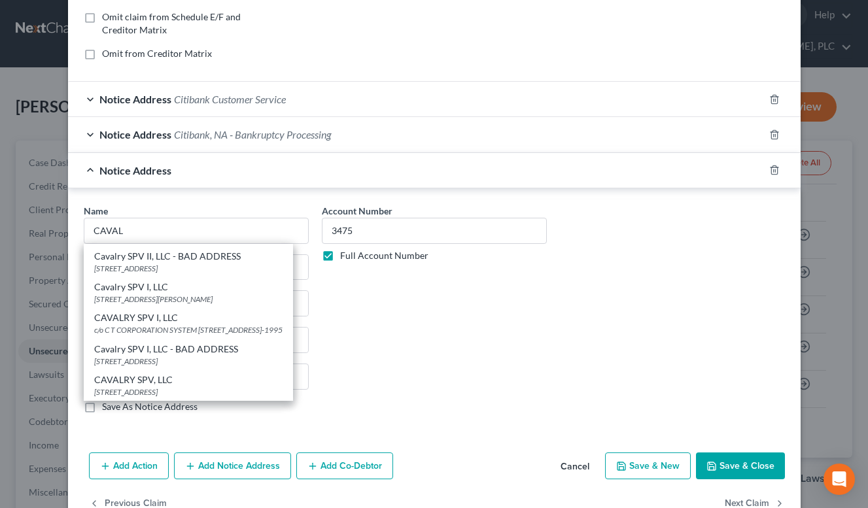
scroll to position [146, 0]
click at [256, 325] on div "c/o C T CORPORATION SYSTEM [STREET_ADDRESS]-1995" at bounding box center [188, 330] width 188 height 11
type input "CAVALRY SPV I, LLC"
type input "c/o C T CORPORATION SYSTEM"
type input "[STREET_ADDRESS]"
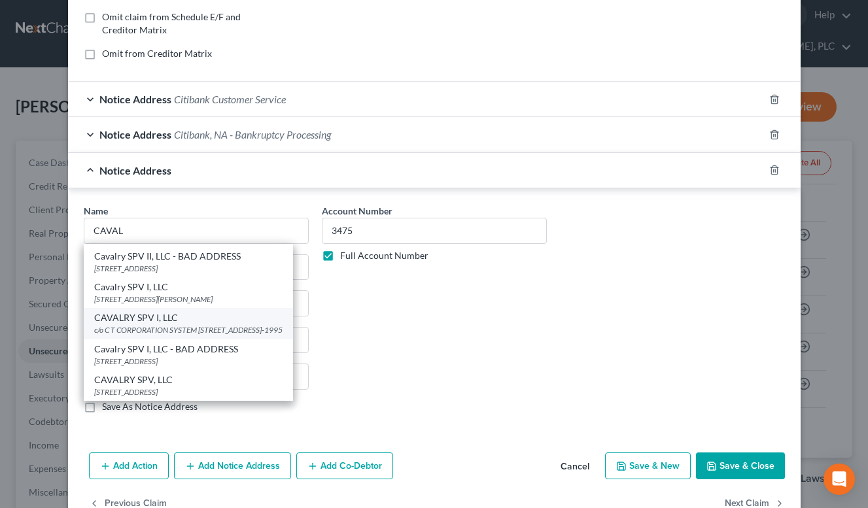
type input "Phoenix"
select select "3"
type input "85012-1995"
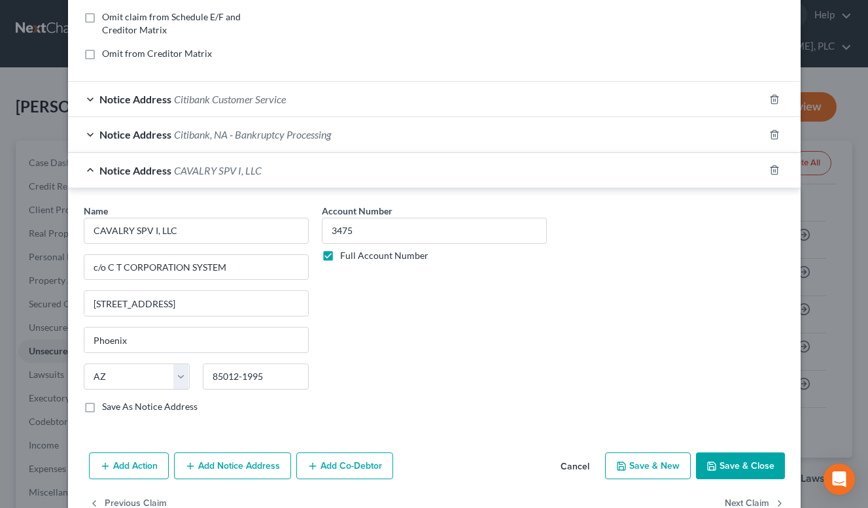
scroll to position [0, 0]
drag, startPoint x: 153, startPoint y: 232, endPoint x: 86, endPoint y: 228, distance: 66.9
click at [86, 228] on input "CAVALRY SPV I, LLC" at bounding box center [196, 231] width 225 height 26
click at [386, 340] on div "Account Number 3475 Full Account Number" at bounding box center [434, 314] width 238 height 220
click at [366, 173] on div "Notice Address CAVALRY SPV I, LLC" at bounding box center [416, 170] width 696 height 35
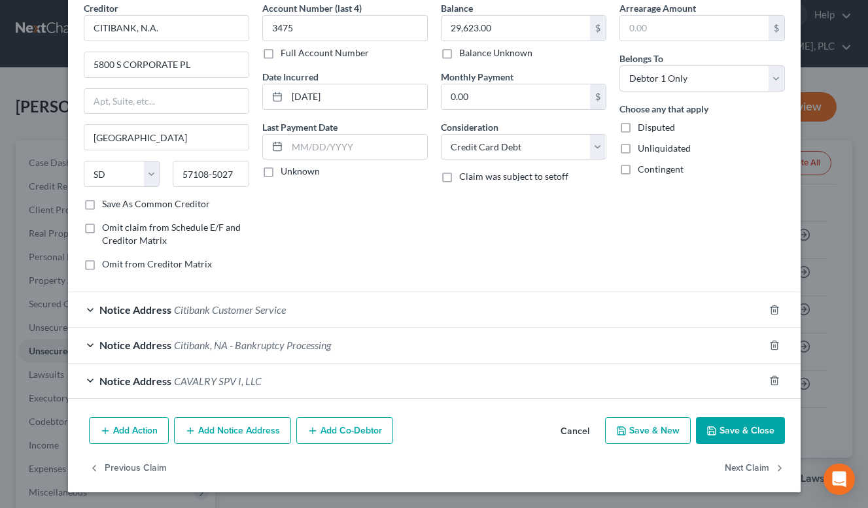
scroll to position [59, 0]
click at [265, 429] on button "Add Notice Address" at bounding box center [232, 430] width 117 height 27
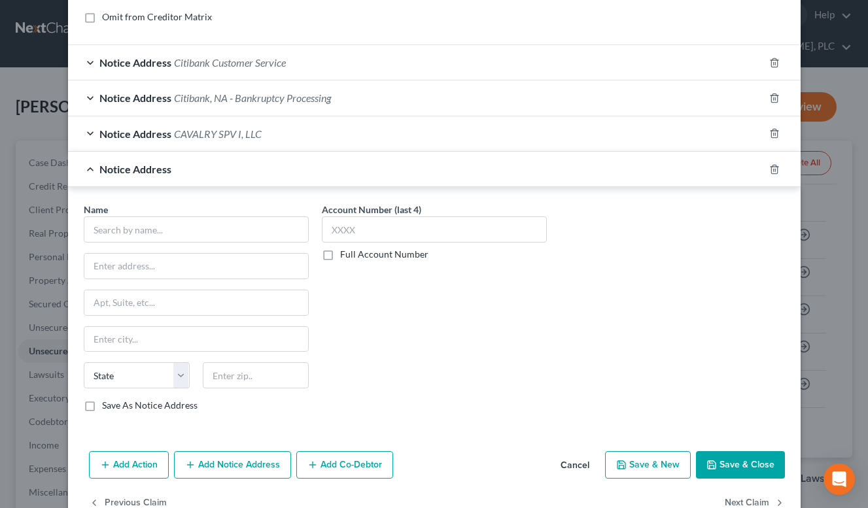
scroll to position [340, 0]
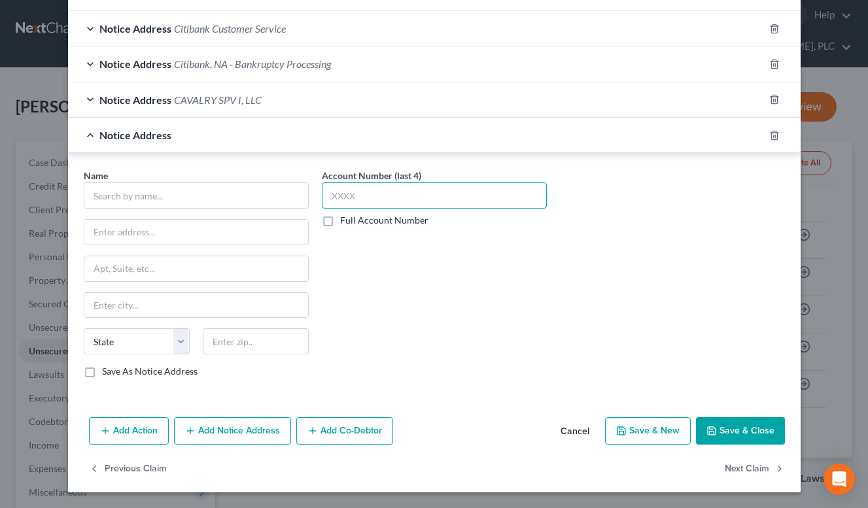
click at [453, 196] on input "text" at bounding box center [434, 196] width 225 height 26
type input "3475"
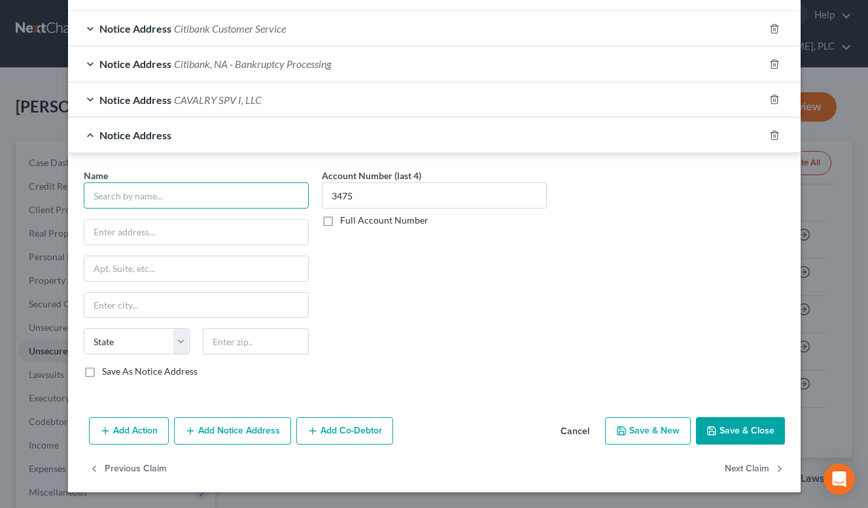
click at [254, 200] on input "text" at bounding box center [196, 196] width 225 height 26
paste input "CAVALRY SPV I,"
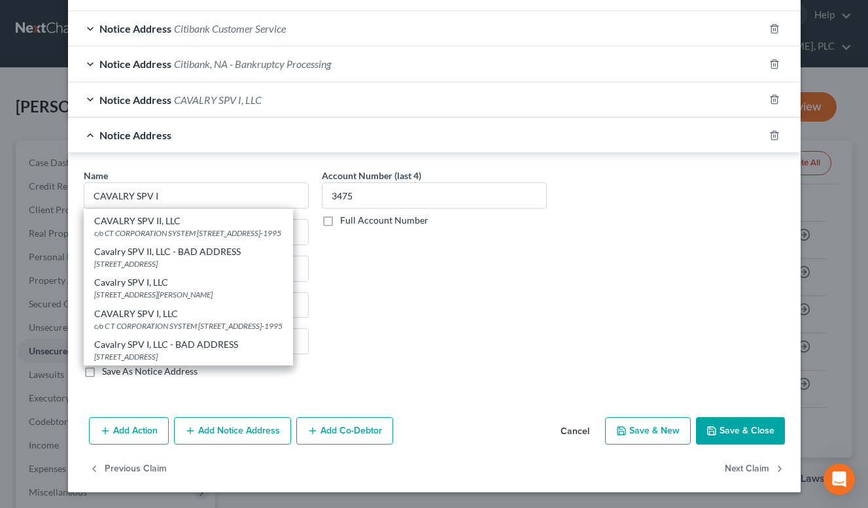
scroll to position [73, 0]
click at [233, 289] on div "[STREET_ADDRESS][PERSON_NAME]" at bounding box center [188, 294] width 188 height 11
type input "Cavalry SPV I, LLC"
type input "c/o [PERSON_NAME]"
type input "PO BOX 17210"
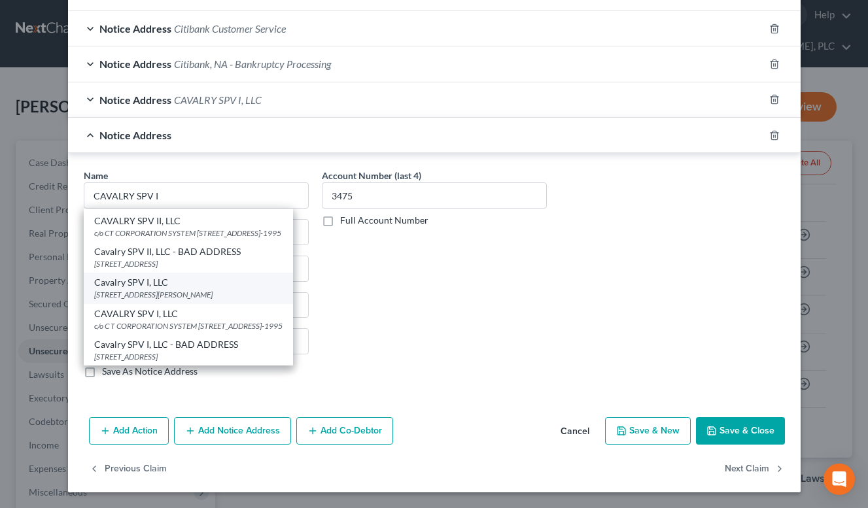
type input "Golden"
select select "5"
type input "80402"
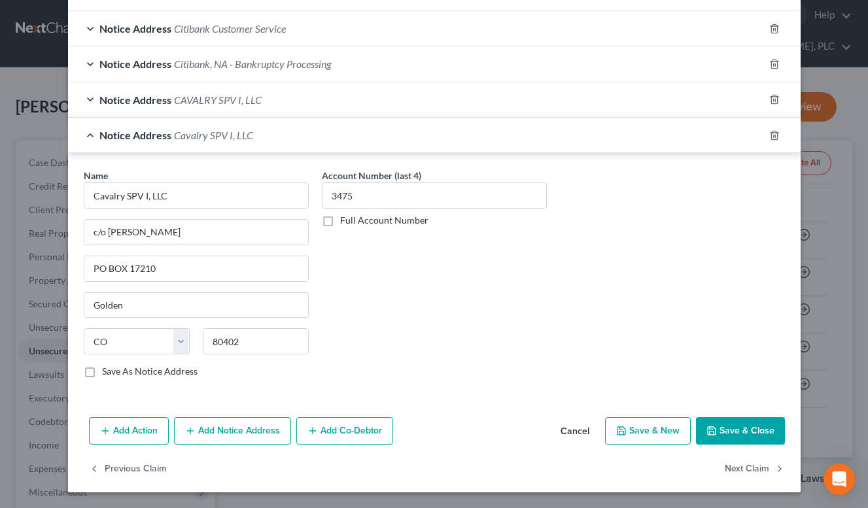
click at [238, 134] on span "Cavalry SPV I, LLC" at bounding box center [213, 135] width 79 height 12
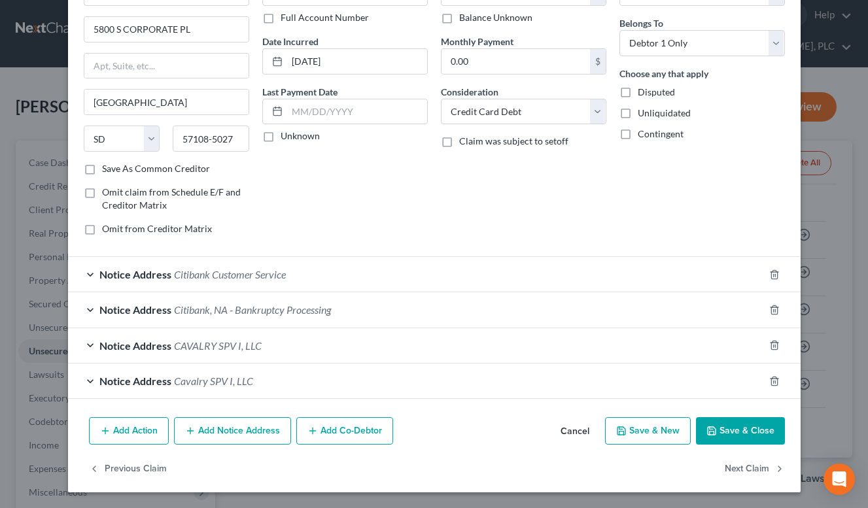
scroll to position [94, 0]
click at [254, 436] on button "Add Notice Address" at bounding box center [232, 430] width 117 height 27
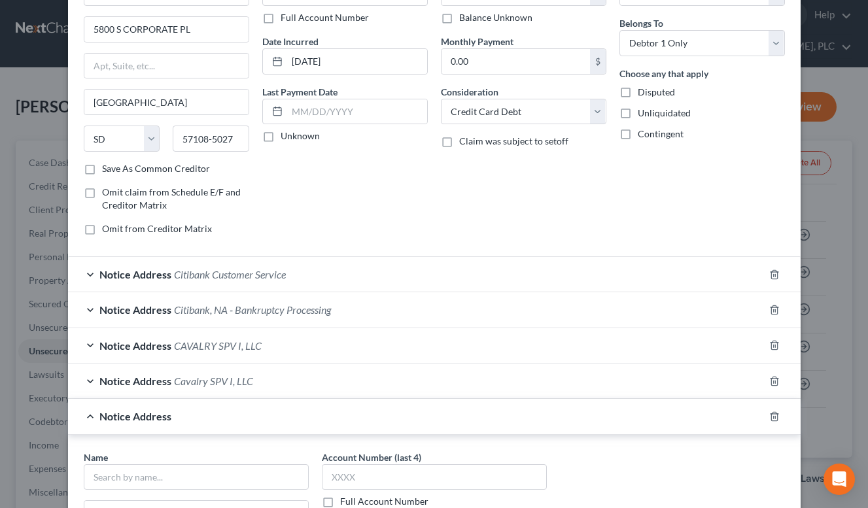
click at [459, 223] on div "Balance 29,623.00 $ Balance Unknown Balance Undetermined 29,623.00 $ Balance Un…" at bounding box center [524, 106] width 179 height 280
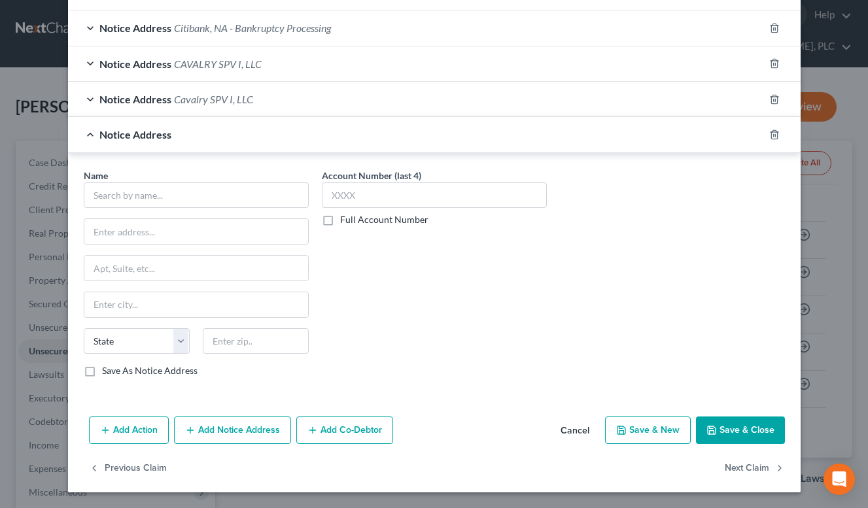
click at [368, 65] on div "Notice Address CAVALRY SPV I, LLC" at bounding box center [416, 63] width 696 height 35
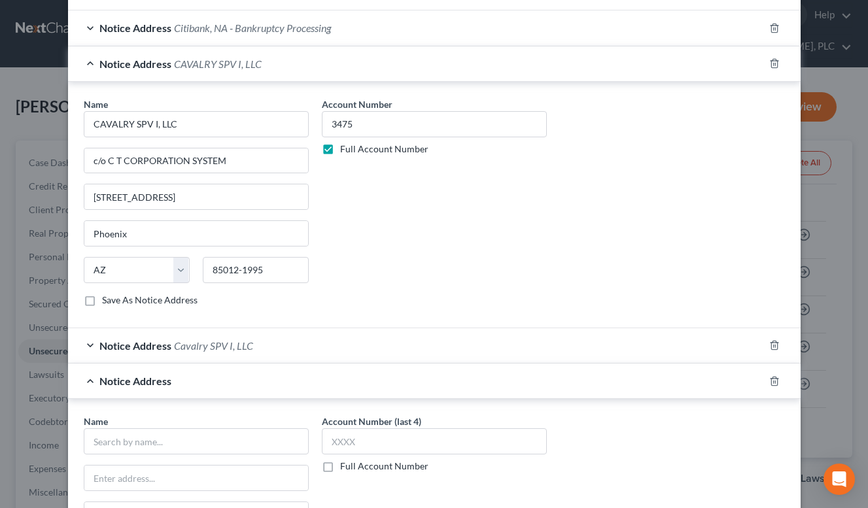
click at [340, 147] on label "Full Account Number" at bounding box center [384, 149] width 88 height 13
click at [346, 147] on input "Full Account Number" at bounding box center [350, 147] width 9 height 9
click at [357, 52] on div "Notice Address CAVALRY SPV I, LLC" at bounding box center [416, 63] width 696 height 35
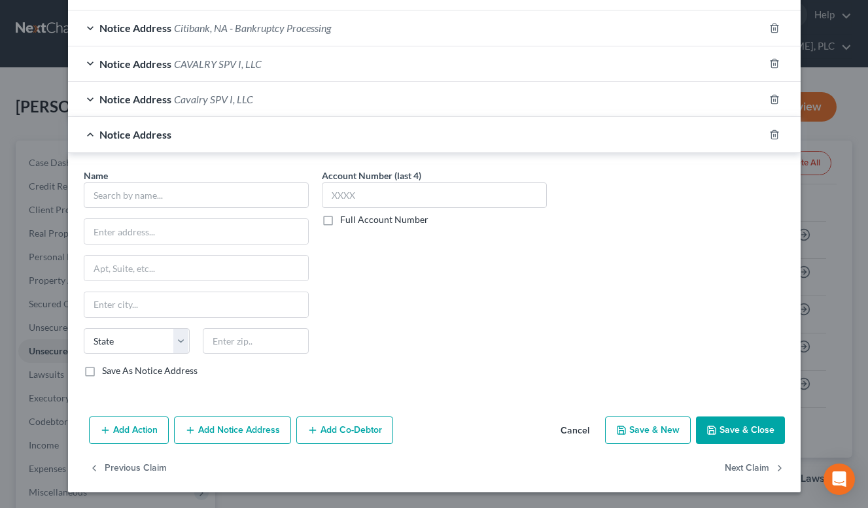
click at [340, 221] on label "Full Account Number" at bounding box center [384, 219] width 88 height 13
click at [346, 221] on input "Full Account Number" at bounding box center [350, 217] width 9 height 9
click at [654, 235] on div "Name * State [US_STATE] AK AR AZ CA CO CT DE DC [GEOGRAPHIC_DATA] [GEOGRAPHIC_D…" at bounding box center [434, 279] width 715 height 220
click at [414, 203] on input "text" at bounding box center [434, 196] width 225 height 26
paste input "CV2024-014912"
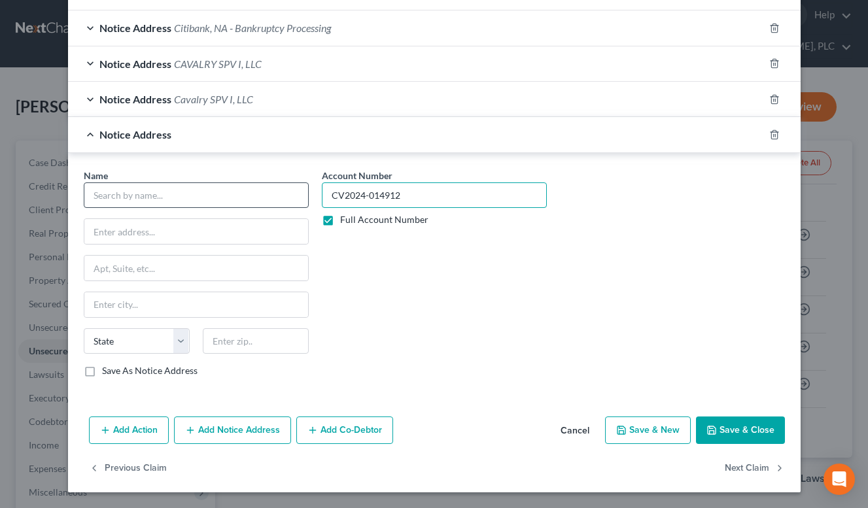
type input "CV2024-014912"
click at [231, 200] on input "text" at bounding box center [196, 196] width 225 height 26
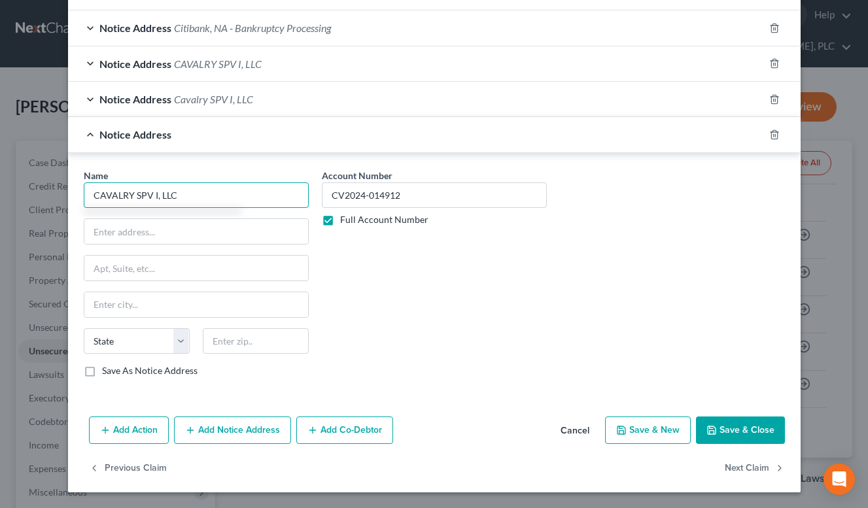
type input "CAVALRY SPV I, LLC"
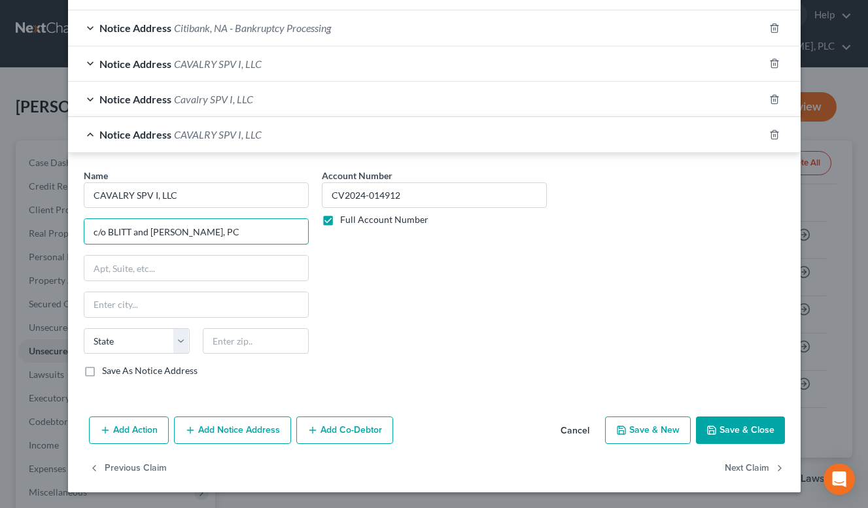
type input "c/o BLITT and [PERSON_NAME], PC"
type input "[STREET_ADDRESS][PERSON_NAME]"
click at [153, 374] on label "Save As Notice Address" at bounding box center [150, 370] width 96 height 13
click at [116, 373] on input "Save As Notice Address" at bounding box center [111, 368] width 9 height 9
checkbox input "true"
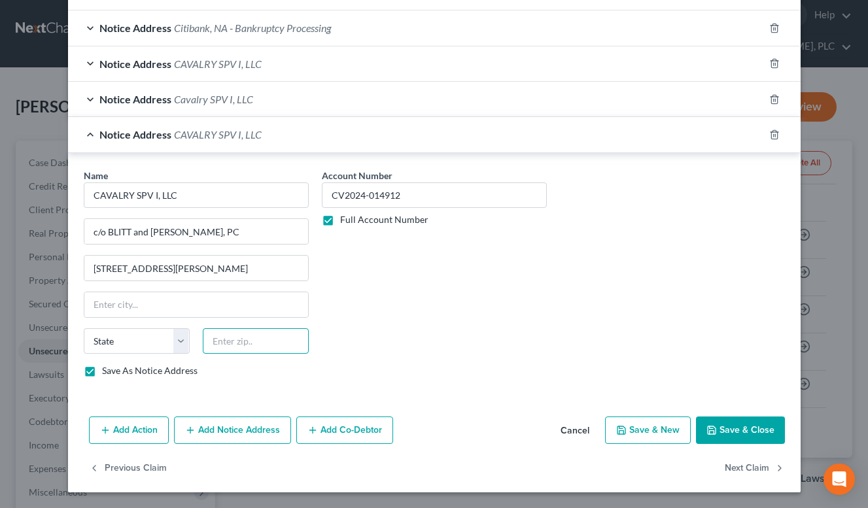
click at [217, 345] on input "text" at bounding box center [256, 342] width 106 height 26
type input "60061"
click at [485, 258] on div "Account Number CV2024-014912 Full Account Number" at bounding box center [434, 279] width 238 height 220
type input "[PERSON_NAME] Hills"
select select "14"
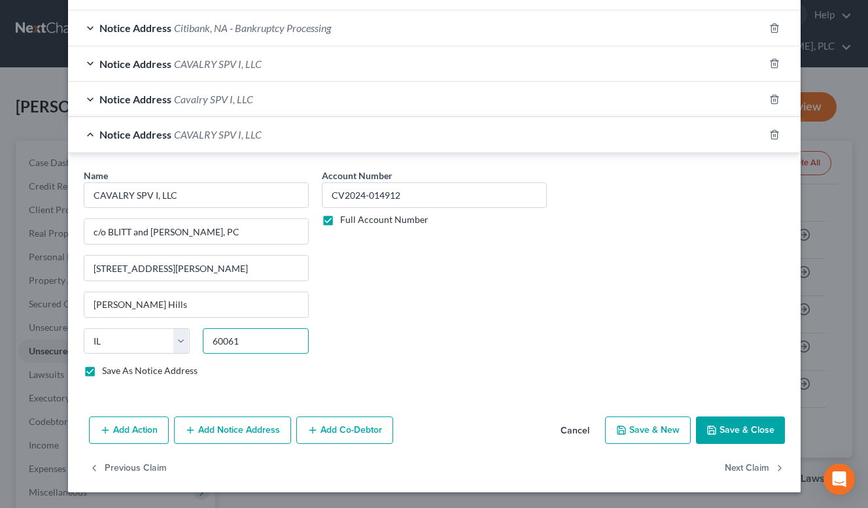
click at [256, 338] on input "60061" at bounding box center [256, 342] width 106 height 26
paste input "-3112"
type input "60061-3112"
click at [708, 427] on icon "button" at bounding box center [712, 431] width 8 height 8
checkbox input "false"
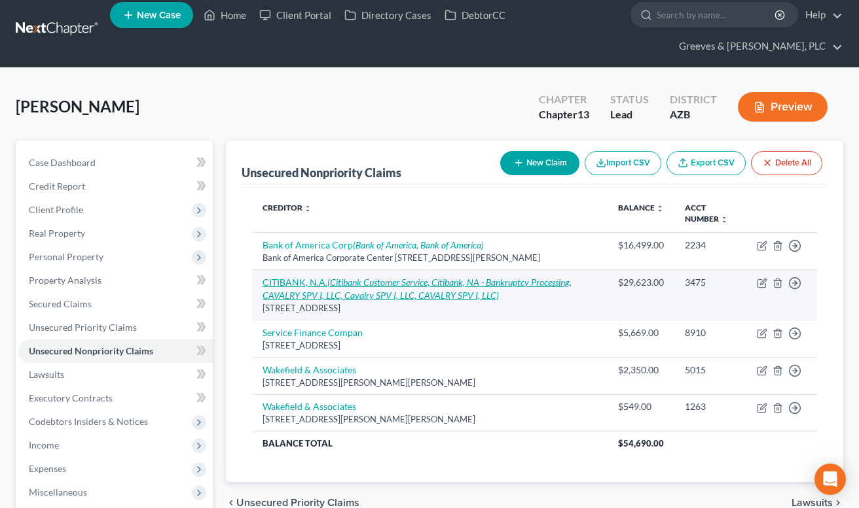
click at [522, 277] on icon "(Citibank Customer Service, Citibank, NA - Bankruptcy Processing, CAVALRY SPV I…" at bounding box center [416, 289] width 309 height 24
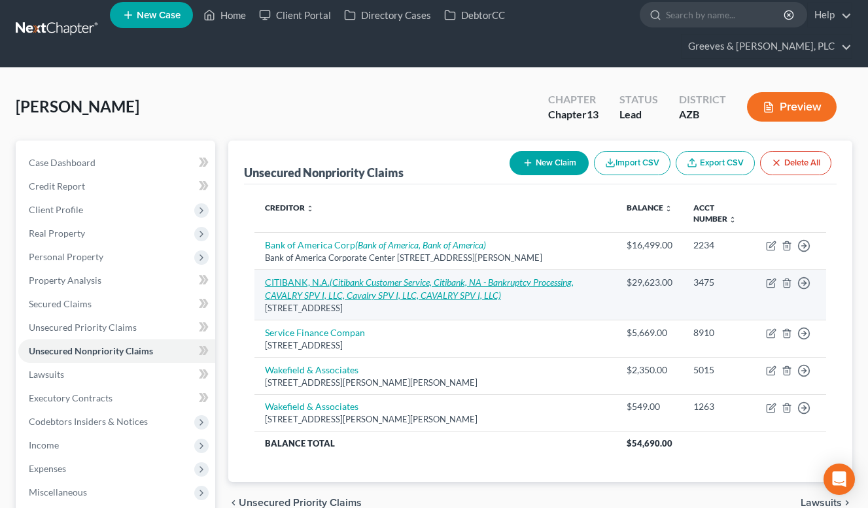
select select "43"
select select "2"
select select "0"
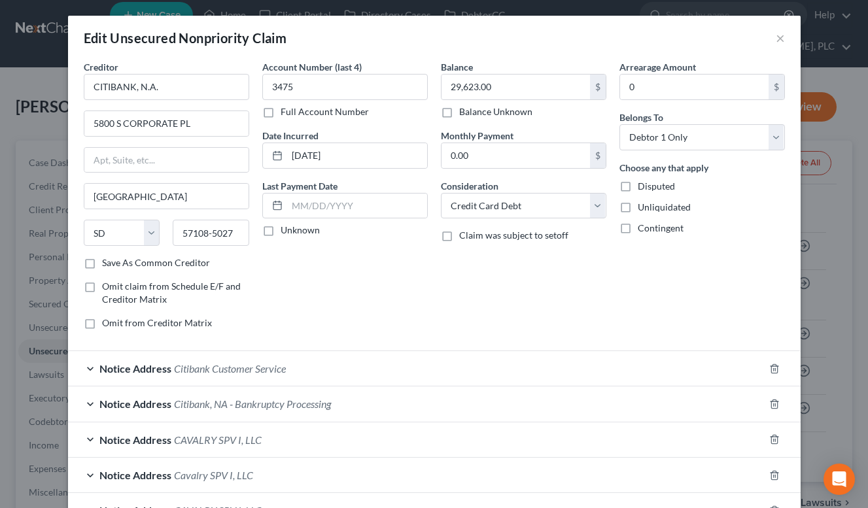
click at [624, 271] on div "Arrearage Amount 0 $ Belongs To * Select Debtor 1 Only Debtor 2 Only Debtor 1 A…" at bounding box center [702, 200] width 179 height 280
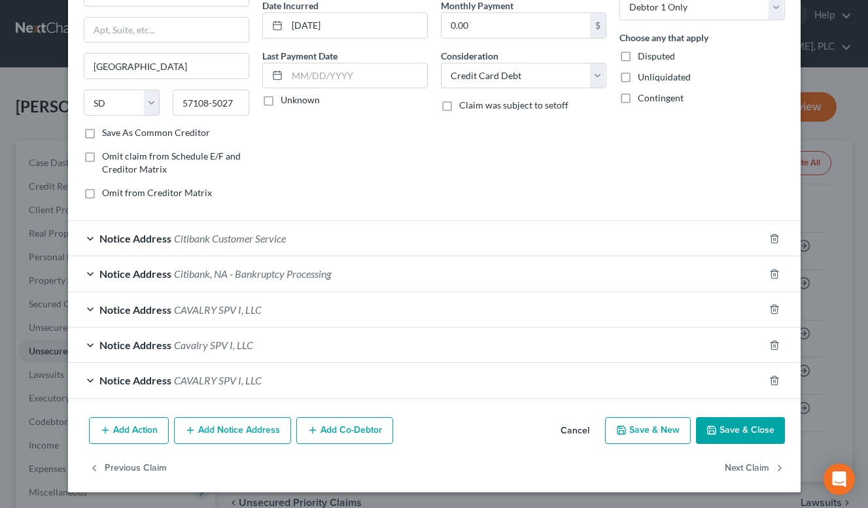
click at [645, 376] on div "Notice Address CAVALRY SPV I, LLC" at bounding box center [416, 380] width 696 height 35
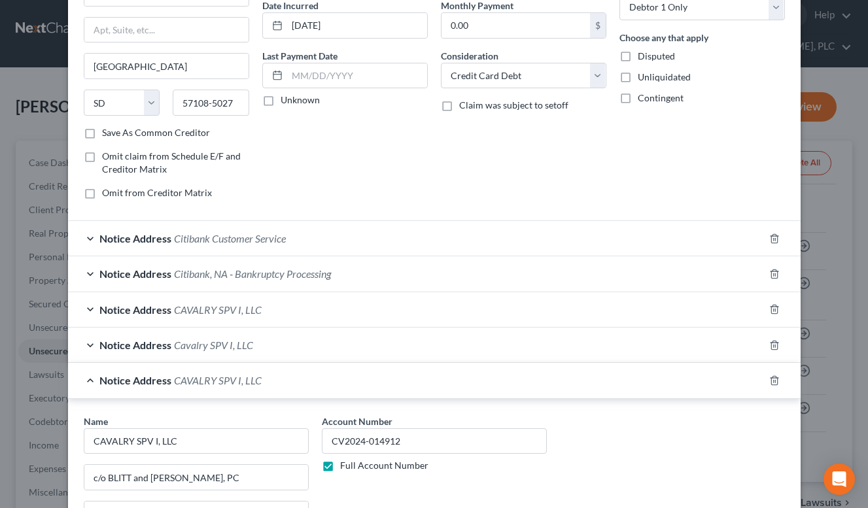
scroll to position [376, 0]
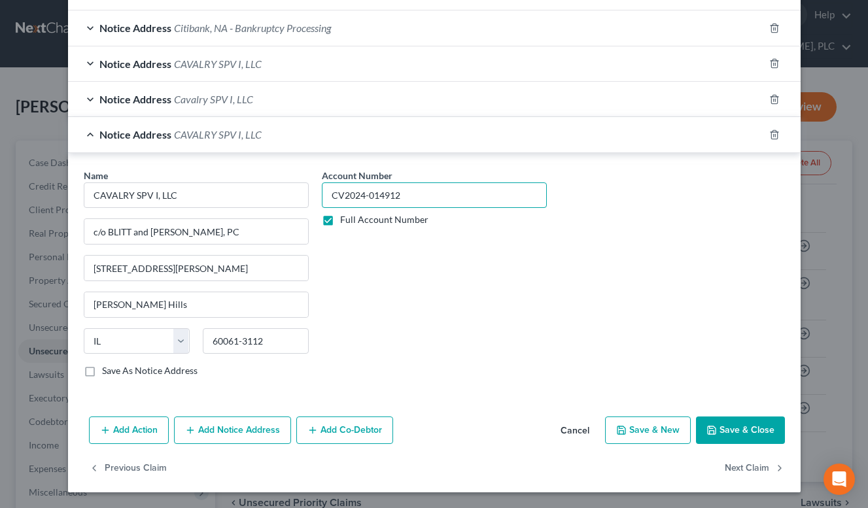
click at [368, 198] on input "CV2024-014912" at bounding box center [434, 196] width 225 height 26
click at [444, 298] on div "Account Number CV2024-014912 Full Account Number" at bounding box center [434, 279] width 238 height 220
click at [268, 427] on button "Add Notice Address" at bounding box center [232, 430] width 117 height 27
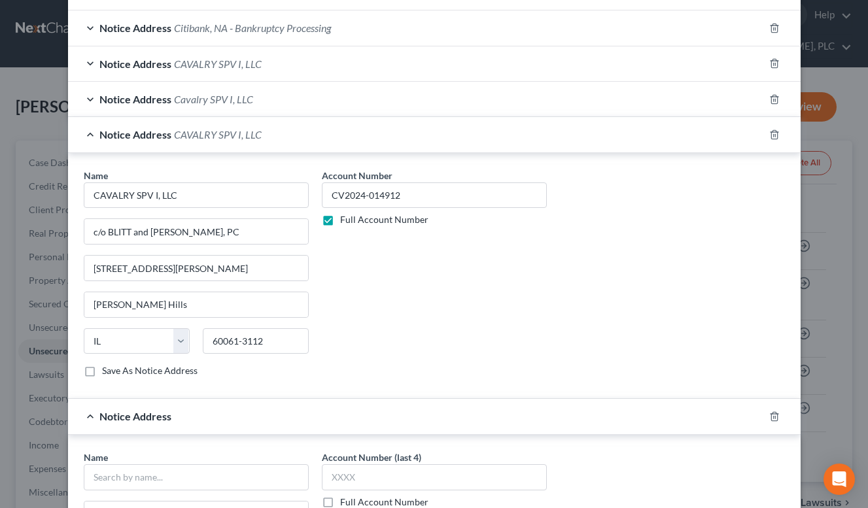
click at [340, 502] on label "Full Account Number" at bounding box center [384, 502] width 88 height 13
click at [346, 502] on input "Full Account Number" at bounding box center [350, 500] width 9 height 9
click at [343, 480] on input "text" at bounding box center [434, 478] width 225 height 26
paste input "CV2024-014912"
type input "CV2024-014912"
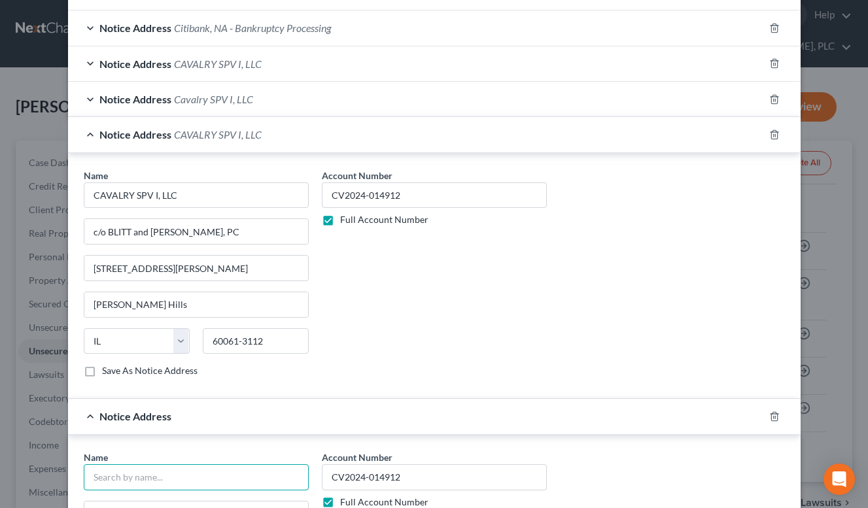
click at [270, 482] on input "text" at bounding box center [196, 478] width 225 height 26
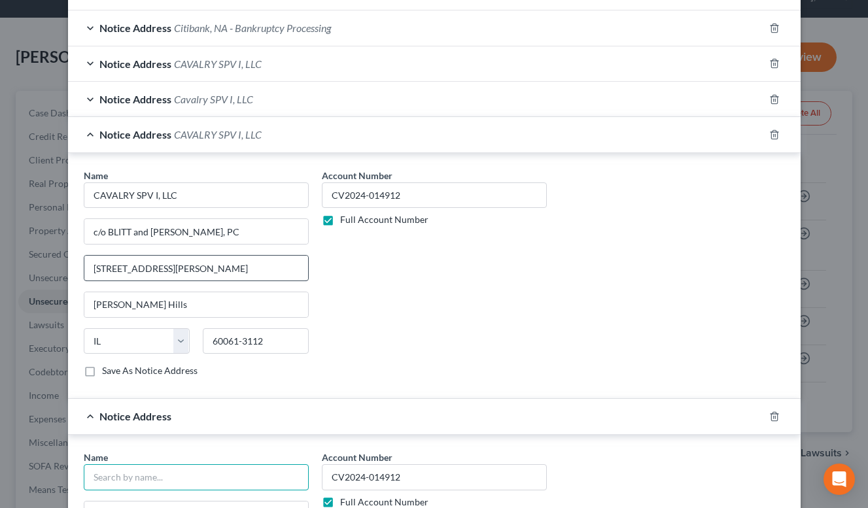
scroll to position [65, 0]
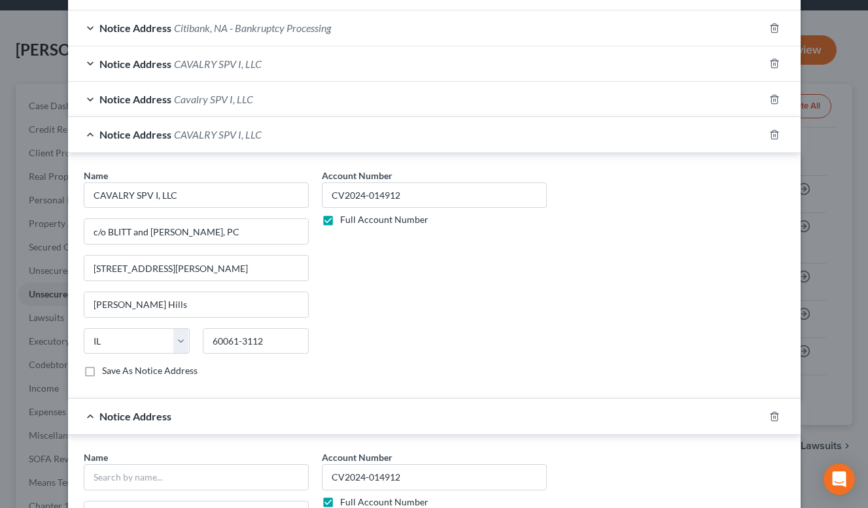
drag, startPoint x: 609, startPoint y: 232, endPoint x: 595, endPoint y: 193, distance: 41.0
click at [609, 225] on div "Name * CAVALRY SPV I, LLC c/o BLITT and [PERSON_NAME], PC 775 CORPORATE [PERSON…" at bounding box center [434, 279] width 715 height 220
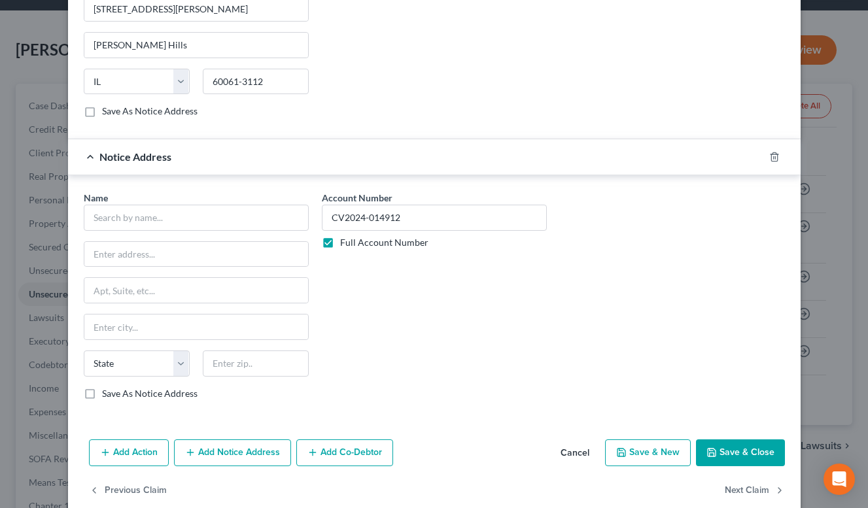
scroll to position [638, 0]
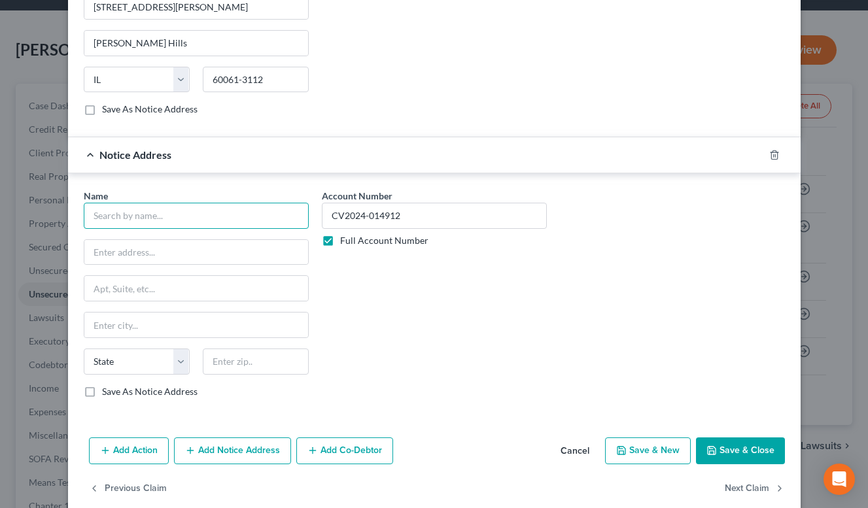
click at [242, 225] on input "text" at bounding box center [196, 216] width 225 height 26
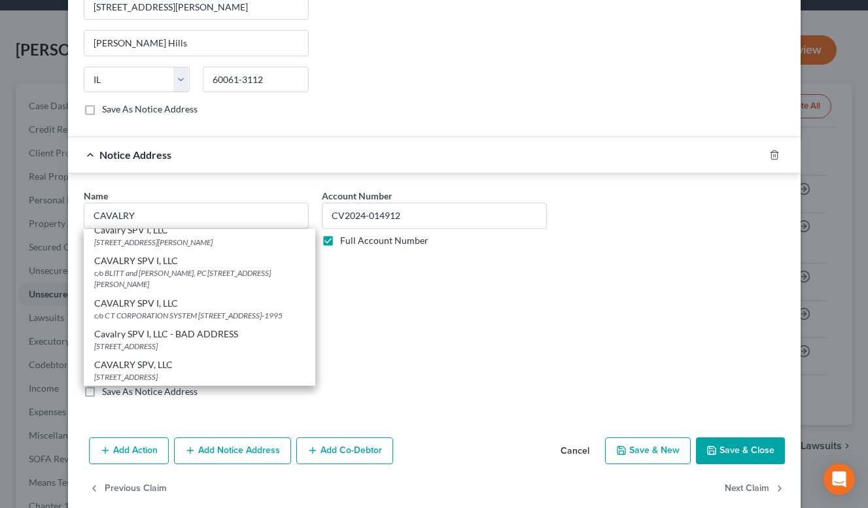
scroll to position [156, 0]
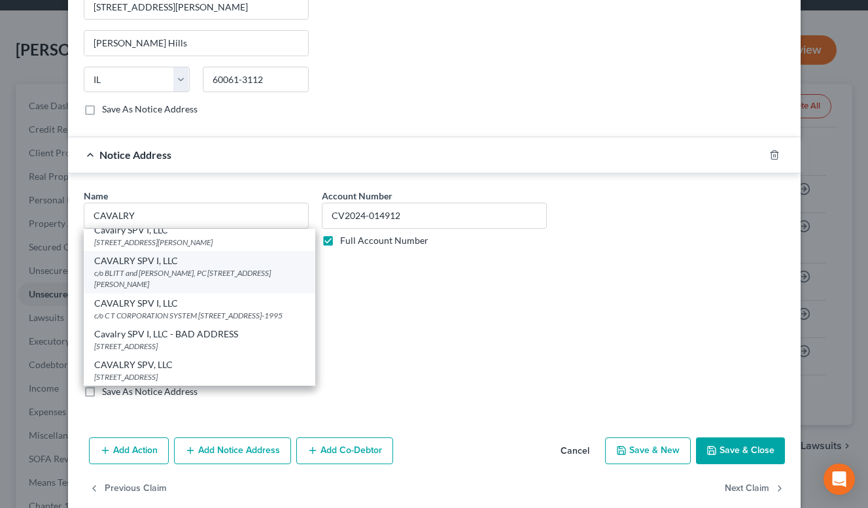
click at [247, 290] on div "c/o BLITT and [PERSON_NAME], PC [STREET_ADDRESS][PERSON_NAME]" at bounding box center [199, 279] width 211 height 22
type input "CAVALRY SPV I, LLC"
type input "c/o BLITT and [PERSON_NAME], PC"
type input "[STREET_ADDRESS][PERSON_NAME]"
type input "[PERSON_NAME] Hills"
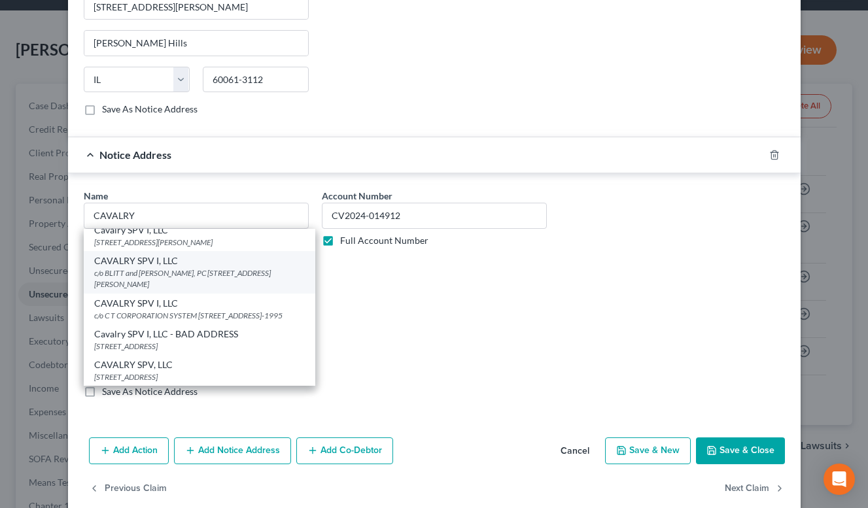
select select "14"
type input "60061-3112"
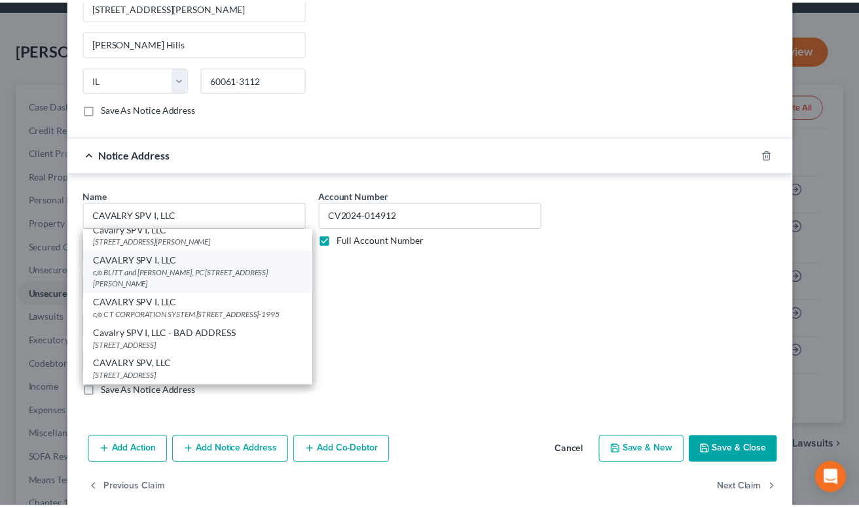
scroll to position [0, 0]
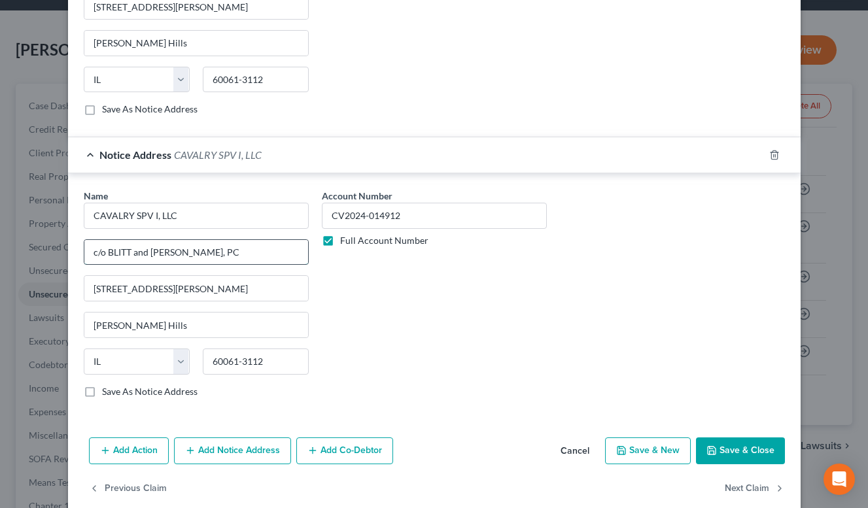
drag, startPoint x: 207, startPoint y: 248, endPoint x: 105, endPoint y: 250, distance: 102.8
click at [105, 250] on input "c/o BLITT and [PERSON_NAME], PC" at bounding box center [196, 252] width 224 height 25
click at [270, 222] on input "CAVALRY SPV I, LLC" at bounding box center [196, 216] width 225 height 26
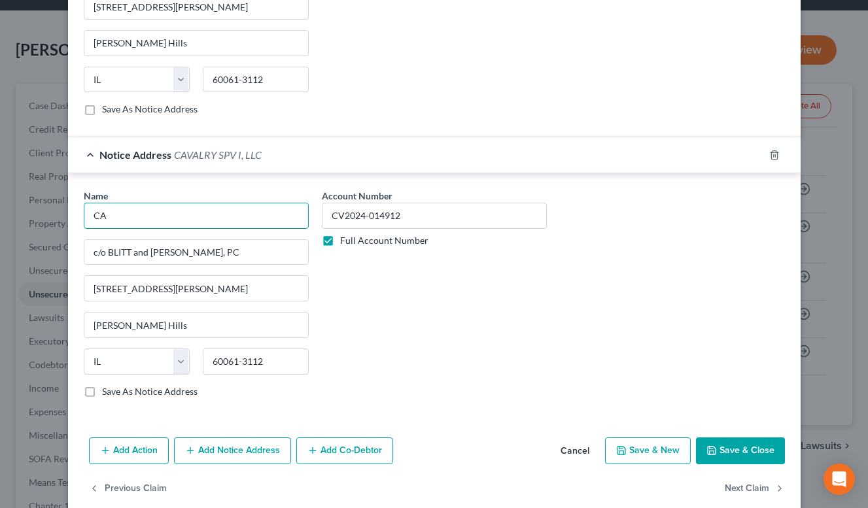
type input "C"
paste input "BLITT and [PERSON_NAME], PC"
type input "BLITT and [PERSON_NAME], PC"
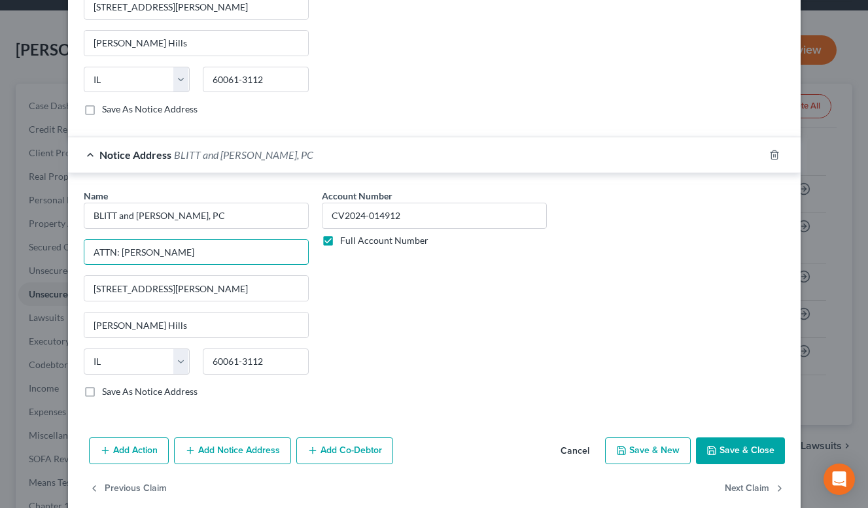
type input "ATTN: [PERSON_NAME]"
click at [102, 395] on label "Save As Notice Address" at bounding box center [150, 391] width 96 height 13
click at [107, 394] on input "Save As Notice Address" at bounding box center [111, 389] width 9 height 9
click at [707, 452] on icon "button" at bounding box center [712, 451] width 10 height 10
checkbox input "false"
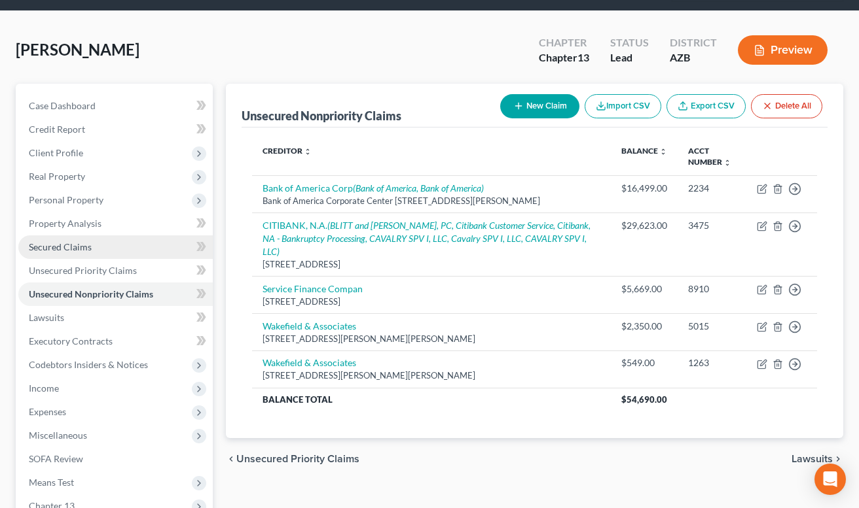
click at [160, 255] on link "Secured Claims" at bounding box center [115, 248] width 194 height 24
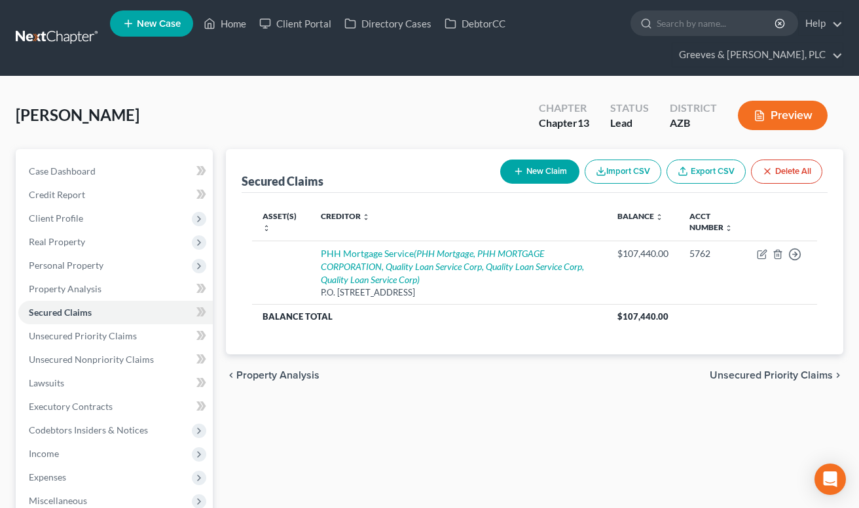
click at [522, 169] on button "New Claim" at bounding box center [539, 172] width 79 height 24
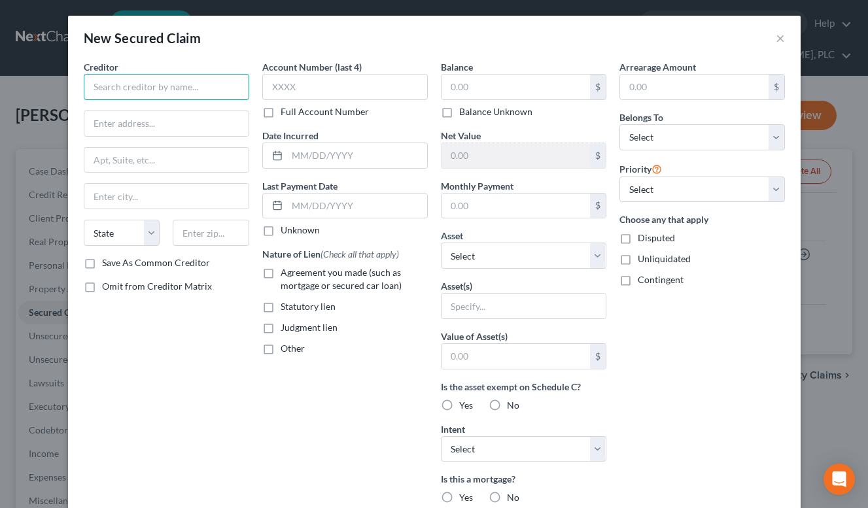
click at [208, 92] on input "text" at bounding box center [167, 87] width 166 height 26
paste input "EAGLE HILLS HOMEOWNERS ASSOCIATION"
type input "EAGLE HILLS HOMEOWNERS ASSOCIATION"
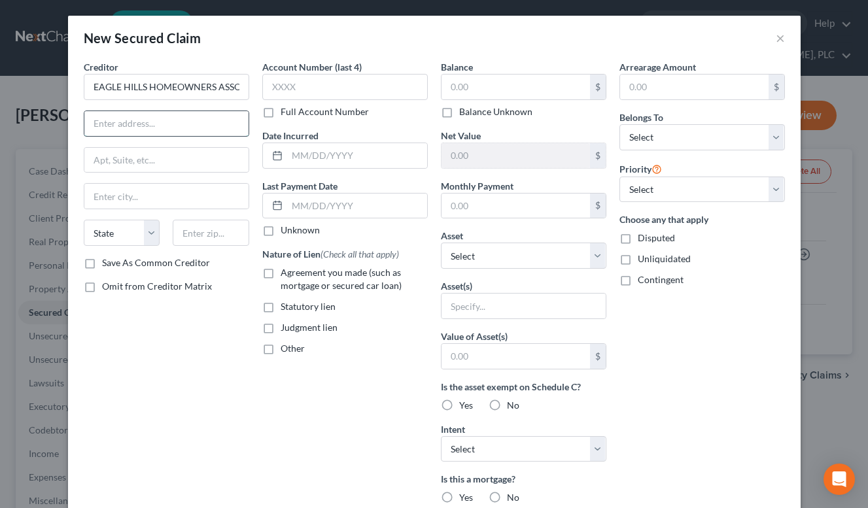
click at [194, 133] on input "text" at bounding box center [166, 123] width 164 height 25
paste input "[PERSON_NAME]"
type input "c/o [PERSON_NAME]"
click at [771, 186] on select "Select 1st 2nd 3rd 4th 5th 6th 7th 8th 9th 10th 11th 12th 13th 14th 15th 16th 1…" at bounding box center [703, 190] width 166 height 26
select select "1"
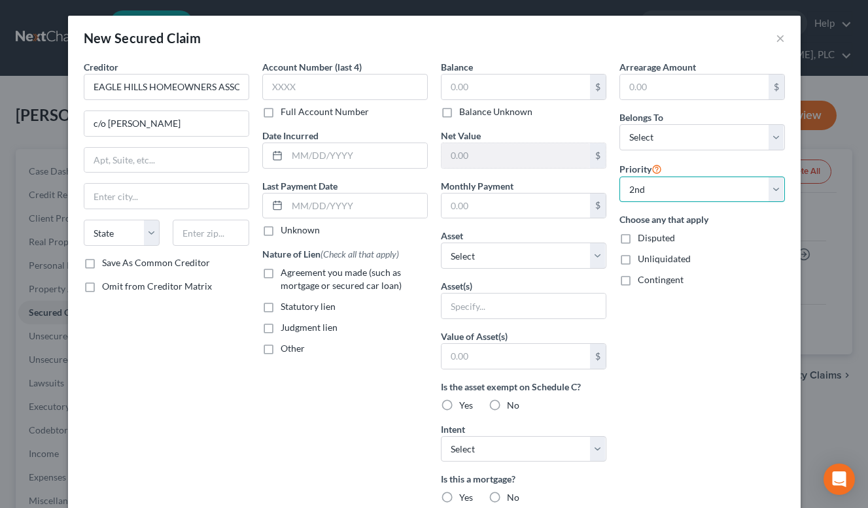
click at [620, 177] on select "Select 1st 2nd 3rd 4th 5th 6th 7th 8th 9th 10th 11th 12th 13th 14th 15th 16th 1…" at bounding box center [703, 190] width 166 height 26
click at [215, 237] on input "text" at bounding box center [211, 233] width 77 height 26
type input "85308"
type input "[GEOGRAPHIC_DATA]"
select select "3"
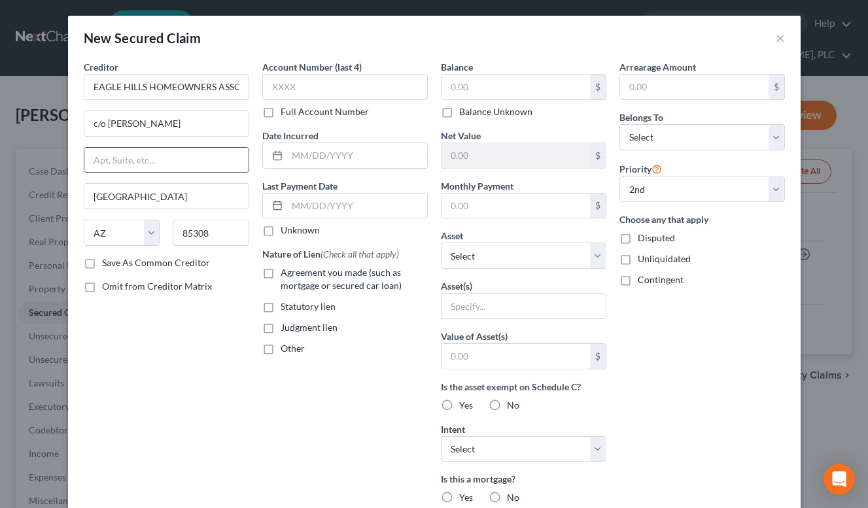
click at [187, 166] on input "text" at bounding box center [166, 160] width 164 height 25
paste input "[STREET_ADDRESS] H-100"
type input "[STREET_ADDRESS] H-100"
click at [102, 260] on label "Save As Common Creditor" at bounding box center [156, 263] width 108 height 13
click at [107, 260] on input "Save As Common Creditor" at bounding box center [111, 261] width 9 height 9
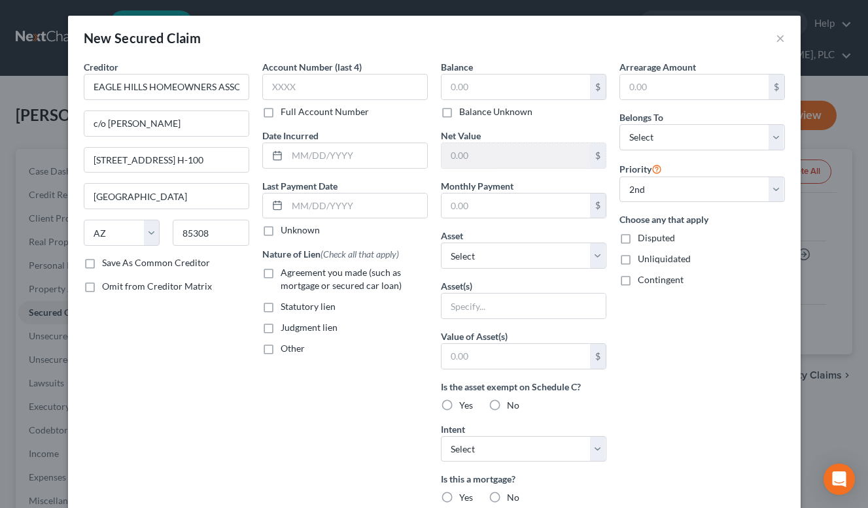
checkbox input "true"
click at [215, 243] on input "85308" at bounding box center [211, 233] width 77 height 26
paste input "-0892"
type input "85308-0892"
click at [485, 83] on input "text" at bounding box center [516, 87] width 149 height 25
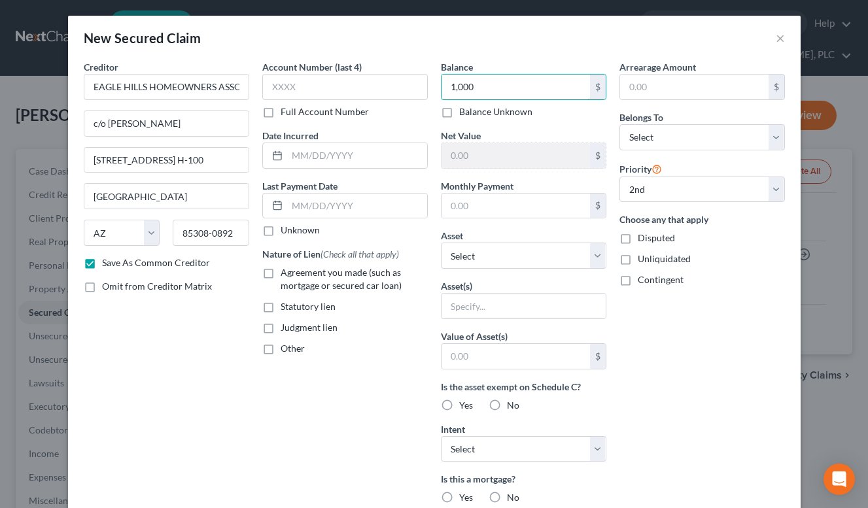
type input "1,000"
click at [281, 305] on label "Statutory lien" at bounding box center [308, 306] width 55 height 13
click at [286, 305] on input "Statutory lien" at bounding box center [290, 304] width 9 height 9
checkbox input "true"
click at [764, 124] on div "Belongs To * Select Debtor 1 Only Debtor 2 Only Debtor 1 And Debtor 2 Only At L…" at bounding box center [703, 131] width 166 height 40
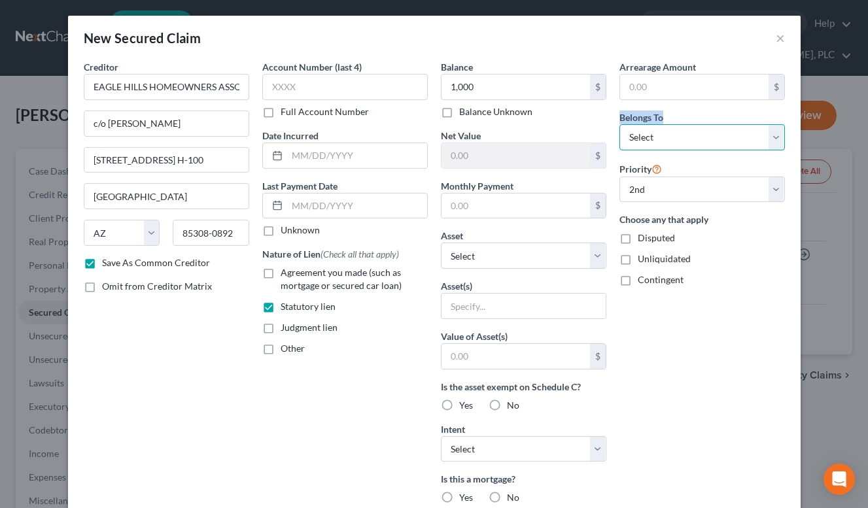
click at [764, 124] on select "Select Debtor 1 Only Debtor 2 Only Debtor 1 And Debtor 2 Only At Least One Of T…" at bounding box center [703, 137] width 166 height 26
select select "4"
click at [620, 124] on select "Select Debtor 1 Only Debtor 2 Only Debtor 1 And Debtor 2 Only At Least One Of T…" at bounding box center [703, 137] width 166 height 26
click at [700, 346] on div "Arrearage Amount $ Belongs To * Select Debtor 1 Only Debtor 2 Only Debtor 1 And…" at bounding box center [702, 352] width 179 height 584
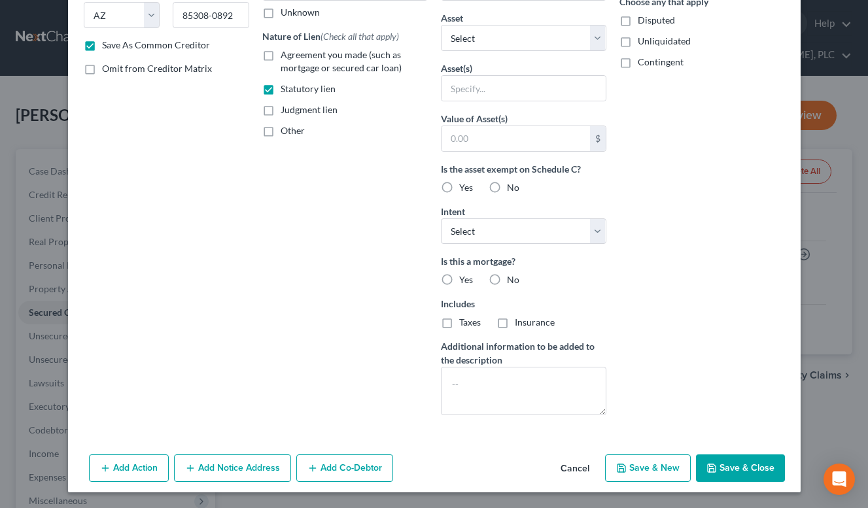
click at [732, 463] on button "Save & Close" at bounding box center [740, 468] width 89 height 27
checkbox input "false"
select select "0"
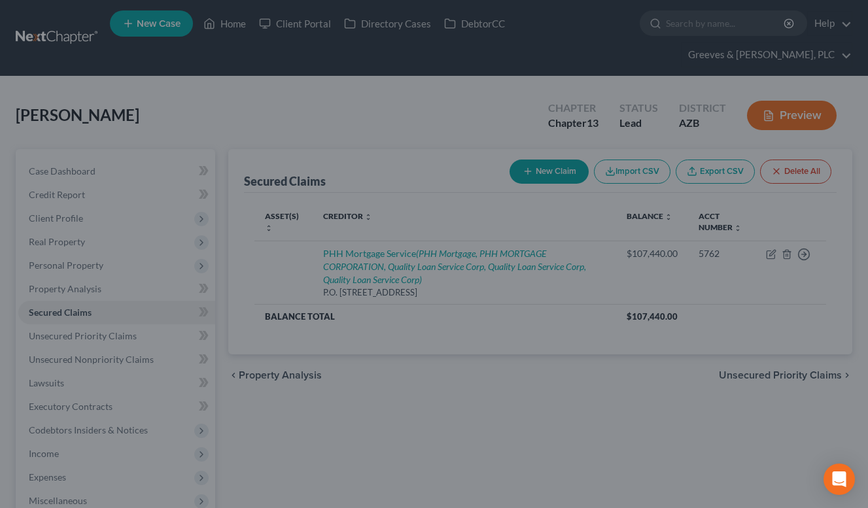
scroll to position [75, 0]
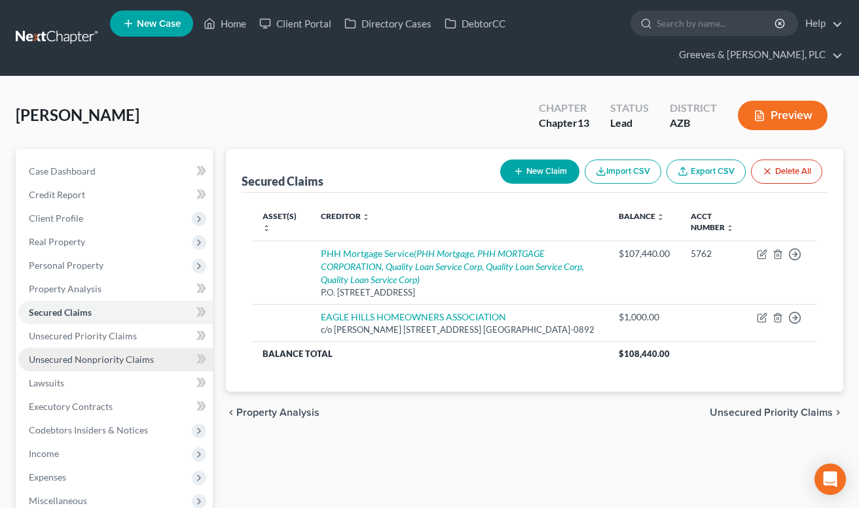
click at [141, 359] on span "Unsecured Nonpriority Claims" at bounding box center [91, 359] width 125 height 11
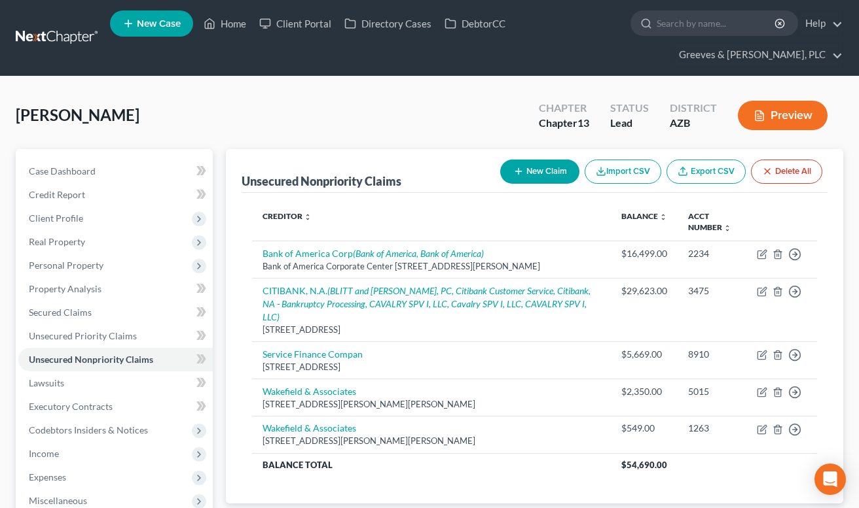
click at [423, 105] on div "[PERSON_NAME] Upgraded Chapter Chapter 13 Status Lead District [GEOGRAPHIC_DATA…" at bounding box center [429, 120] width 827 height 57
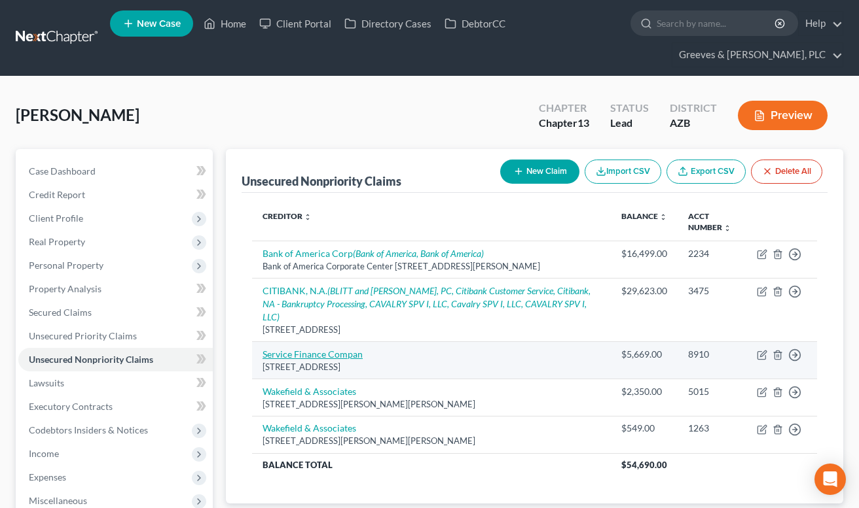
click at [334, 349] on link "Service Finance Compan" at bounding box center [312, 354] width 100 height 11
select select "9"
select select "0"
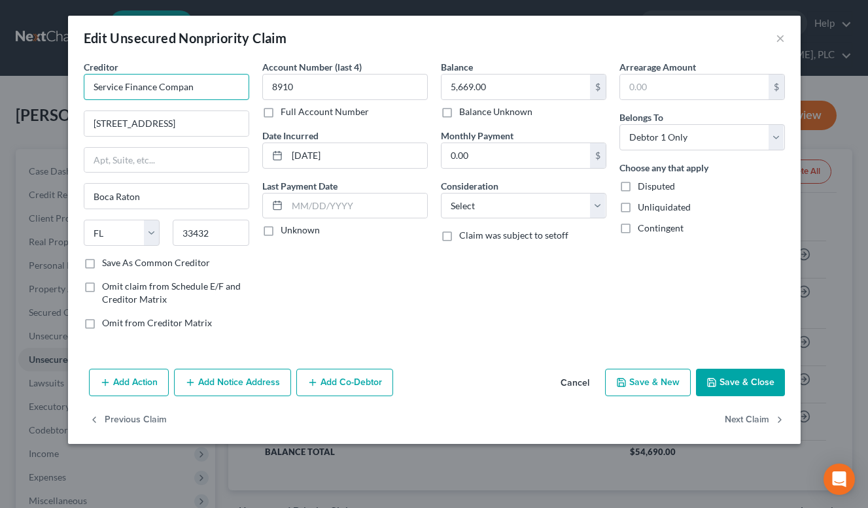
click at [226, 87] on input "Service Finance Compan" at bounding box center [167, 87] width 166 height 26
type input "Service Finance Comp"
drag, startPoint x: 158, startPoint y: 80, endPoint x: 94, endPoint y: 82, distance: 64.2
click at [94, 82] on input "Service Finance Comp" at bounding box center [167, 87] width 166 height 26
drag, startPoint x: 166, startPoint y: 89, endPoint x: 116, endPoint y: 89, distance: 49.7
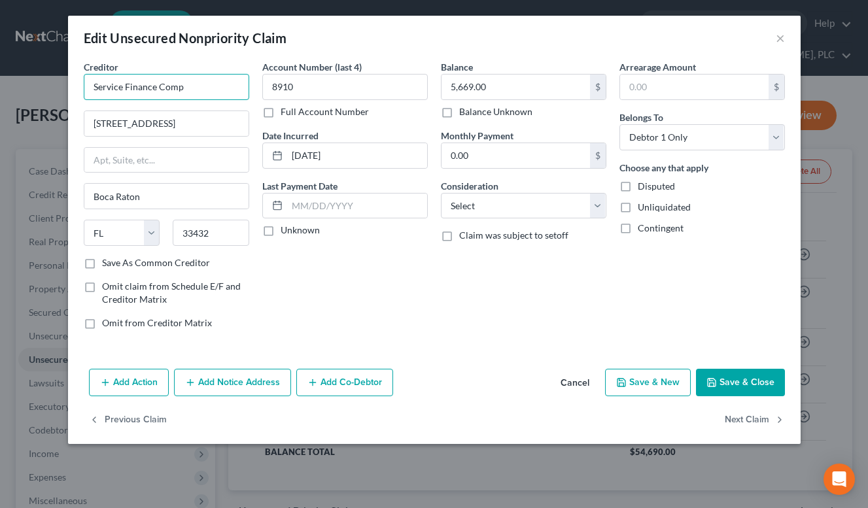
click at [116, 89] on input "Service Finance Comp" at bounding box center [167, 87] width 166 height 26
drag, startPoint x: 169, startPoint y: 87, endPoint x: 91, endPoint y: 96, distance: 78.3
click at [91, 96] on input "Service Finance Comp" at bounding box center [167, 87] width 166 height 26
click at [258, 389] on button "Add Notice Address" at bounding box center [232, 382] width 117 height 27
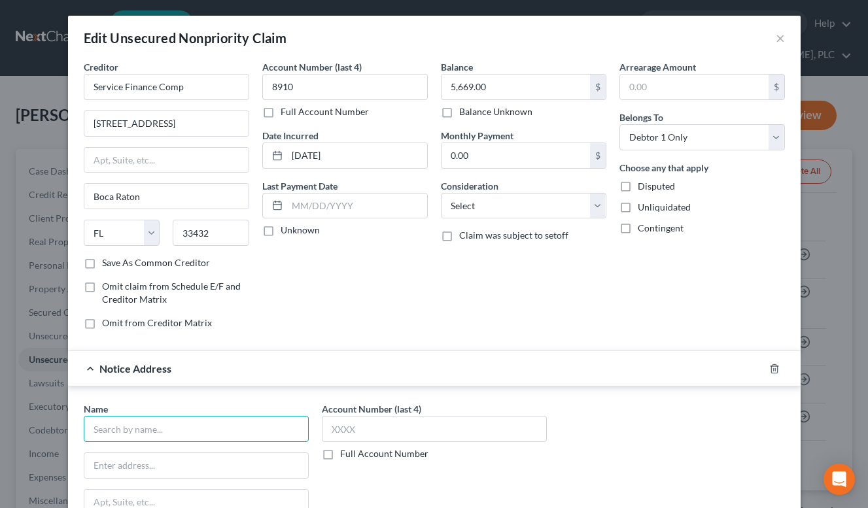
click at [260, 428] on input "text" at bounding box center [196, 429] width 225 height 26
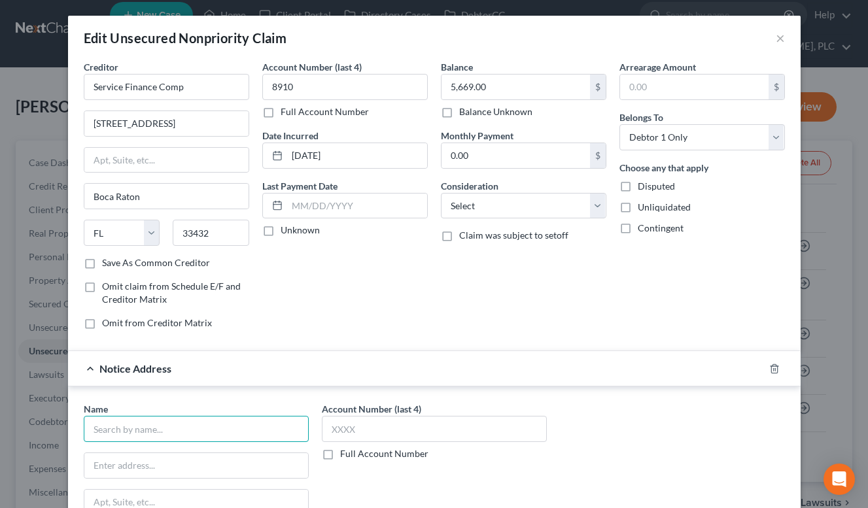
paste input "SERVICE FINANCE ENTERPRISES OF [GEOGRAPHIC_DATA], LLC"
type input "SERVICE FINANCE ENTERPRISES OF [GEOGRAPHIC_DATA], LLC"
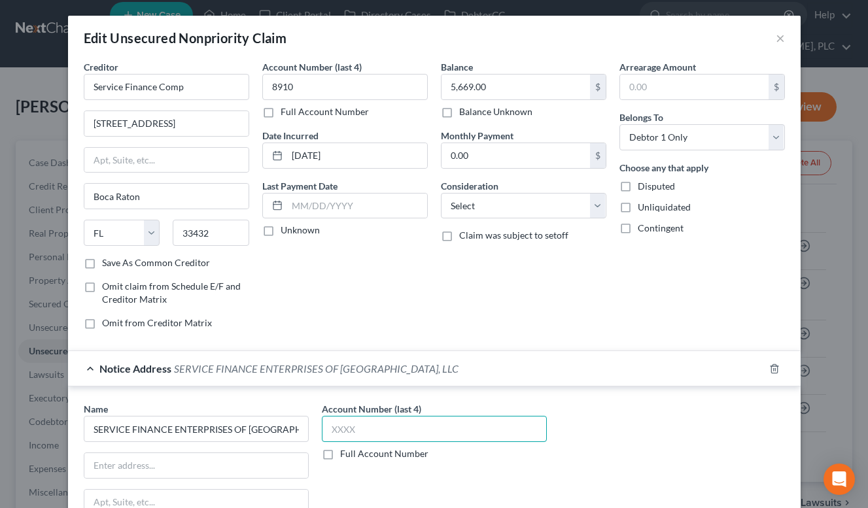
click at [347, 440] on input "text" at bounding box center [434, 429] width 225 height 26
type input "8910"
click at [249, 461] on input "text" at bounding box center [196, 465] width 224 height 25
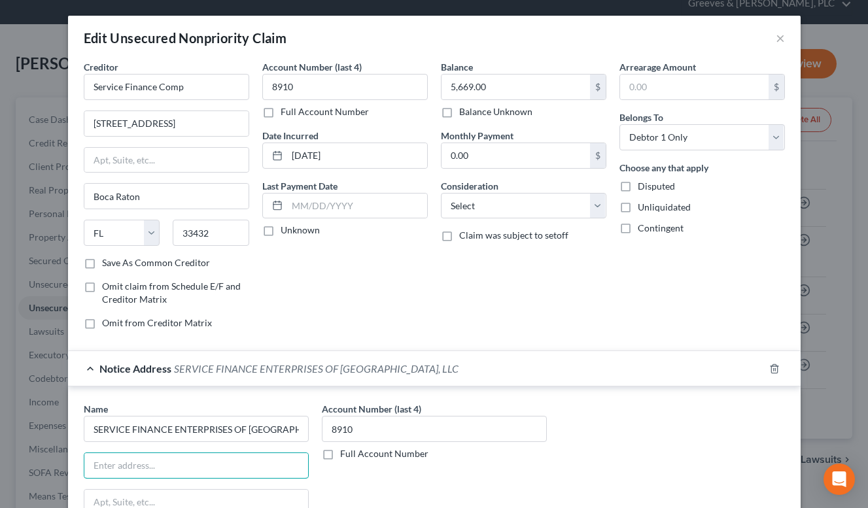
scroll to position [54, 0]
paste input "Corporation Service Company"
type input "c/o Corporation Service Company"
click at [459, 304] on div "Balance 5,669.00 $ Balance Unknown Balance Undetermined 5,669.00 $ Balance Unkn…" at bounding box center [524, 200] width 179 height 280
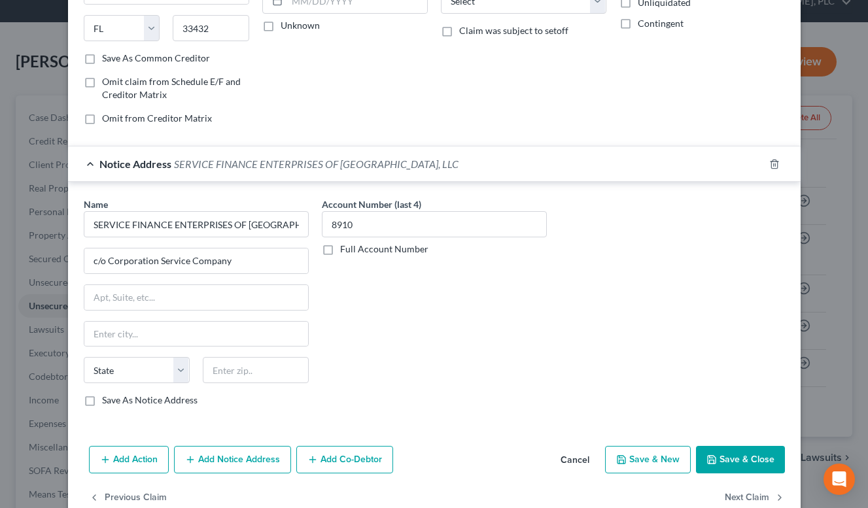
scroll to position [234, 0]
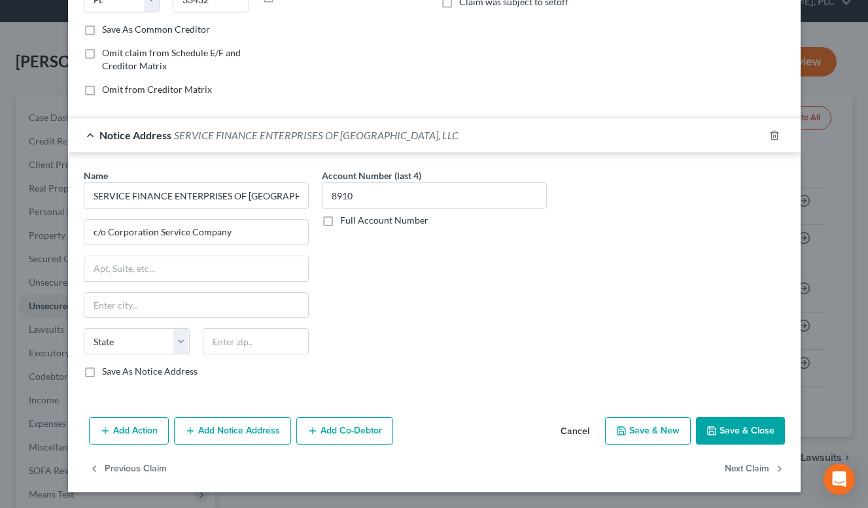
click at [183, 372] on label "Save As Notice Address" at bounding box center [150, 371] width 96 height 13
click at [116, 372] on input "Save As Notice Address" at bounding box center [111, 369] width 9 height 9
checkbox input "true"
click at [247, 345] on input "text" at bounding box center [256, 342] width 106 height 26
type input "85284"
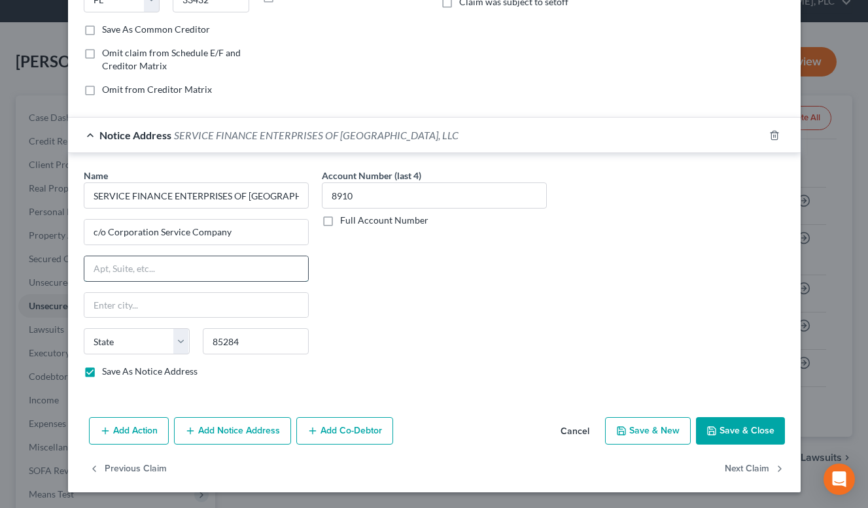
type input "Tempe"
select select "3"
click at [274, 262] on input "text" at bounding box center [196, 269] width 224 height 25
paste input "[STREET_ADDRESS]"
click at [164, 264] on input "[STREET_ADDRESS]" at bounding box center [196, 269] width 224 height 25
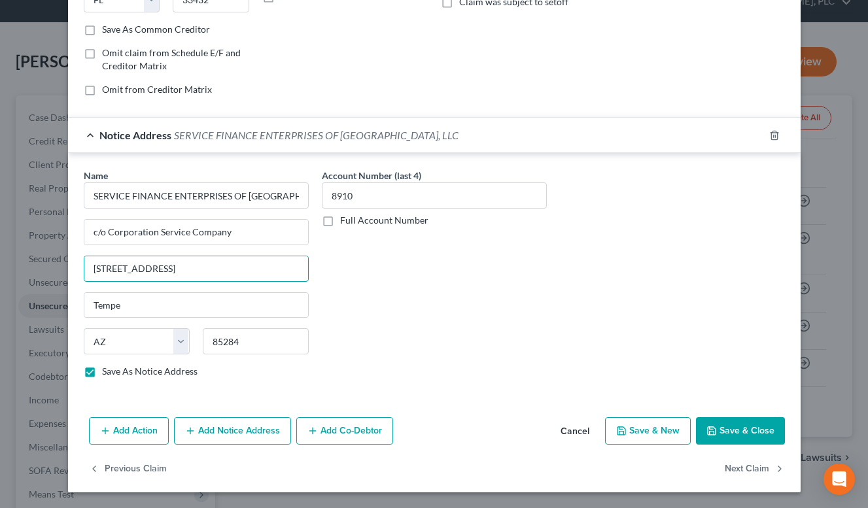
type input "[STREET_ADDRESS]"
click at [251, 330] on input "85284" at bounding box center [256, 342] width 106 height 26
paste input "-1050"
type input "85284-1050"
click at [528, 294] on div "Account Number (last 4) 8910 Full Account Number" at bounding box center [434, 279] width 238 height 220
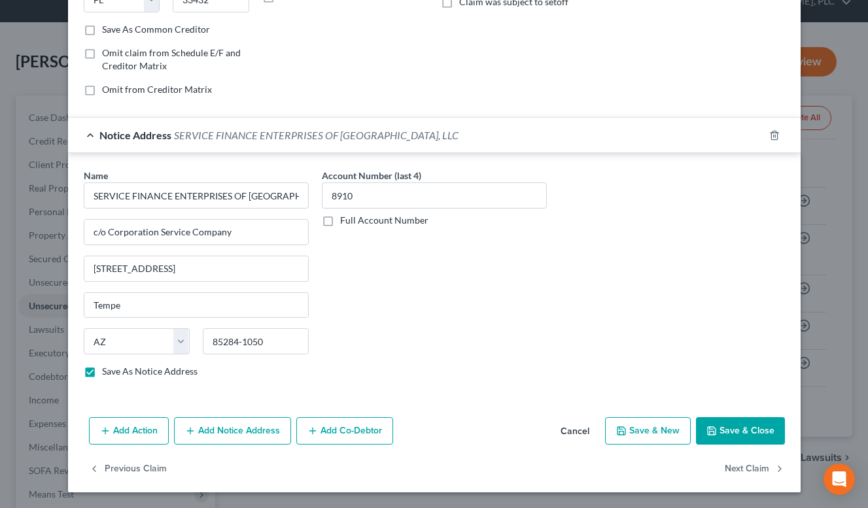
click at [741, 425] on button "Save & Close" at bounding box center [740, 430] width 89 height 27
checkbox input "false"
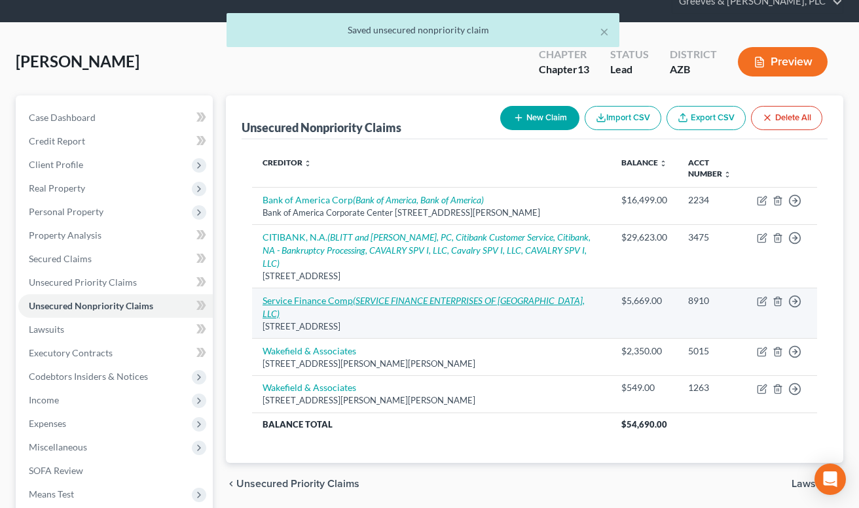
click at [497, 295] on icon "(SERVICE FINANCE ENTERPRISES OF [GEOGRAPHIC_DATA], LLC)" at bounding box center [423, 307] width 322 height 24
select select "9"
select select "0"
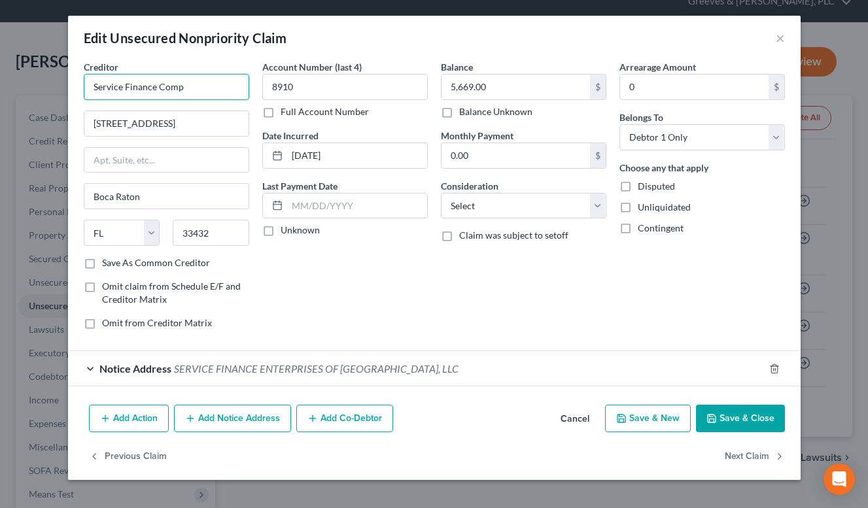
click at [226, 95] on input "Service Finance Comp" at bounding box center [167, 87] width 166 height 26
type input "S"
paste input "Service Finance Company, LLC"
type input "Service Finance Company, LLC"
click at [102, 264] on label "Save As Common Creditor" at bounding box center [156, 263] width 108 height 13
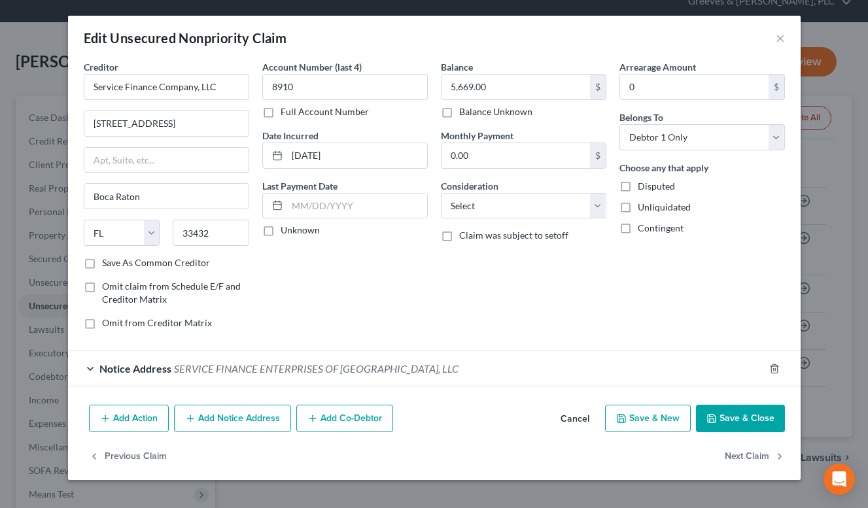
click at [107, 264] on input "Save As Common Creditor" at bounding box center [111, 261] width 9 height 9
checkbox input "true"
drag, startPoint x: 171, startPoint y: 120, endPoint x: 80, endPoint y: 133, distance: 92.5
click at [80, 133] on div "Creditor * Service Finance Company, LLC [STREET_ADDRESS][GEOGRAPHIC_DATA] [US_S…" at bounding box center [166, 200] width 179 height 280
drag, startPoint x: 215, startPoint y: 235, endPoint x: 173, endPoint y: 232, distance: 41.3
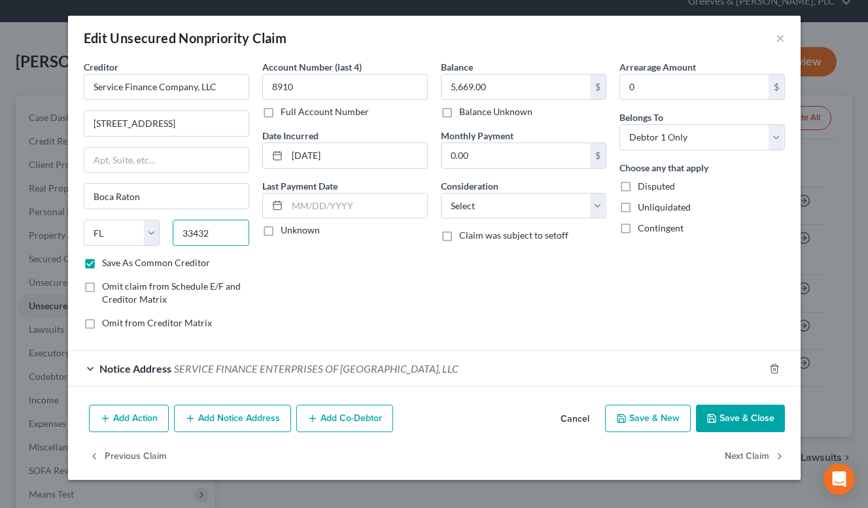
click at [173, 232] on input "33432" at bounding box center [211, 233] width 77 height 26
click at [215, 240] on input "33432" at bounding box center [211, 233] width 77 height 26
paste input "-5505"
type input "33432-5505"
click at [595, 203] on select "Select Cable / Satellite Services Collection Agency Credit Card Debt Debt Couns…" at bounding box center [524, 206] width 166 height 26
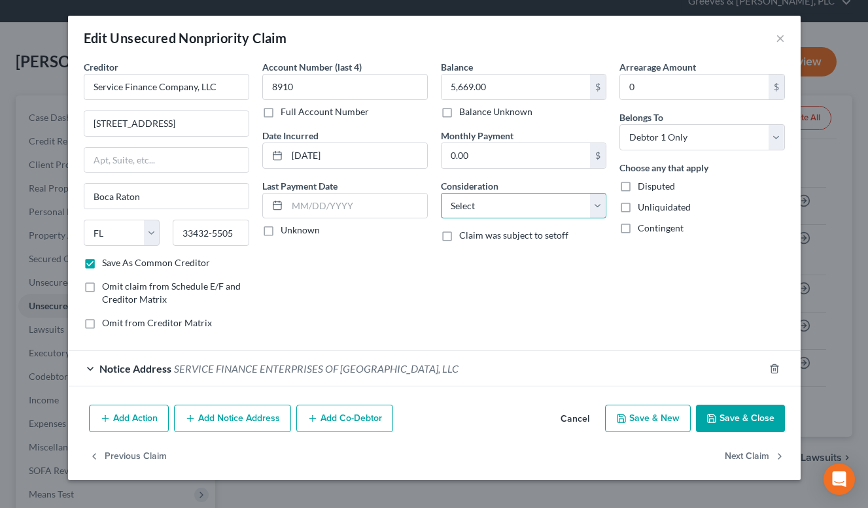
select select "10"
click at [441, 193] on select "Select Cable / Satellite Services Collection Agency Credit Card Debt Debt Couns…" at bounding box center [524, 206] width 166 height 26
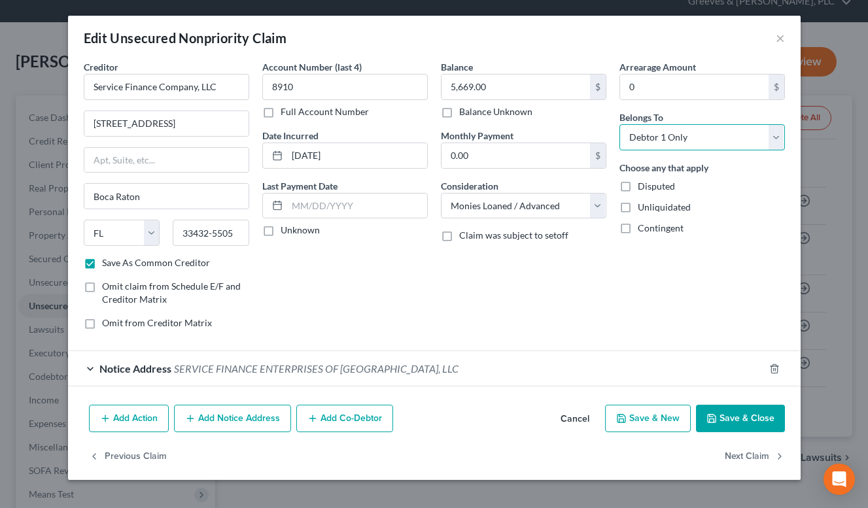
click at [656, 136] on select "Select Debtor 1 Only Debtor 2 Only Debtor 1 And Debtor 2 Only At Least One Of T…" at bounding box center [703, 137] width 166 height 26
select select "4"
click at [620, 124] on select "Select Debtor 1 Only Debtor 2 Only Debtor 1 And Debtor 2 Only At Least One Of T…" at bounding box center [703, 137] width 166 height 26
click at [737, 408] on button "Save & Close" at bounding box center [740, 418] width 89 height 27
checkbox input "false"
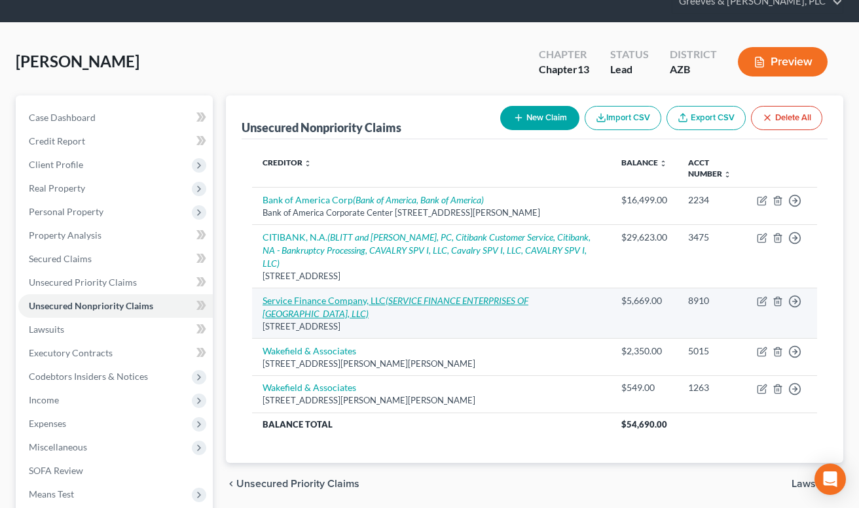
click at [430, 295] on icon "(SERVICE FINANCE ENTERPRISES OF [GEOGRAPHIC_DATA], LLC)" at bounding box center [395, 307] width 266 height 24
select select "9"
select select "10"
select select "4"
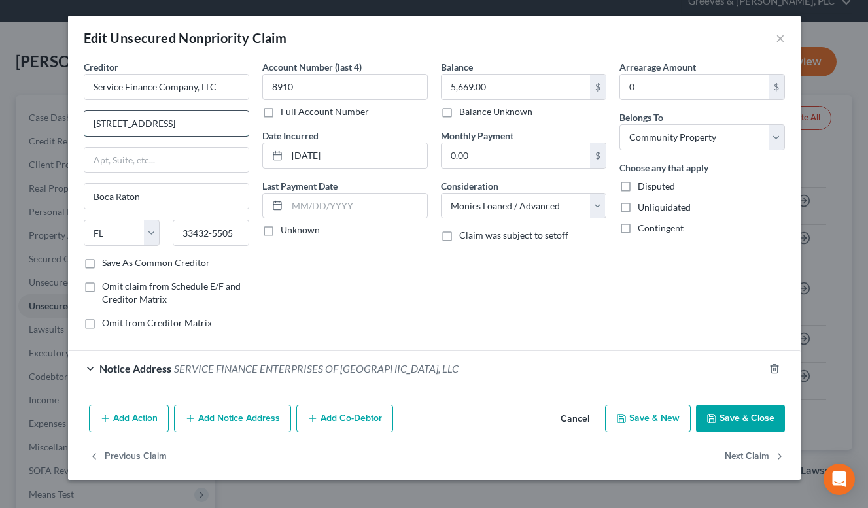
click at [205, 132] on input "[STREET_ADDRESS]" at bounding box center [166, 123] width 164 height 25
type input "[STREET_ADDRESS]"
drag, startPoint x: 208, startPoint y: 230, endPoint x: 238, endPoint y: 228, distance: 29.6
click at [238, 228] on input "33432-5505" at bounding box center [211, 233] width 77 height 26
paste input "6033"
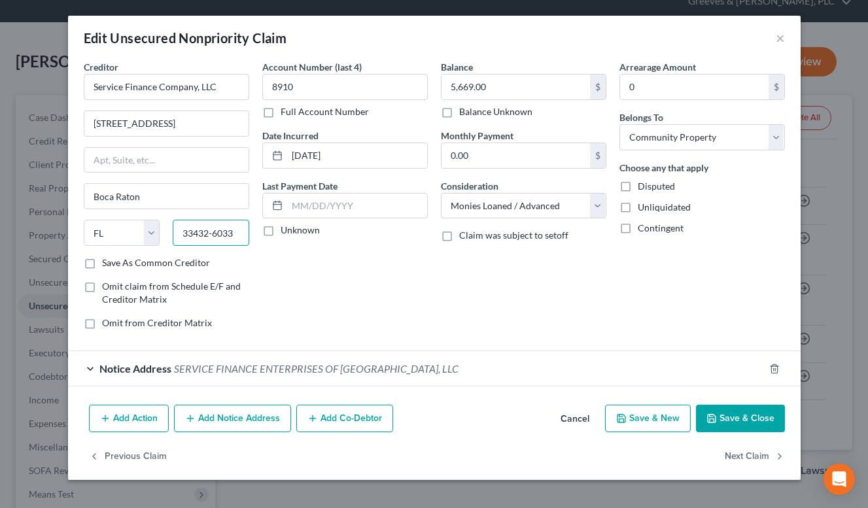
type input "33432-6033"
click at [162, 264] on label "Save As Common Creditor" at bounding box center [156, 263] width 108 height 13
click at [116, 264] on input "Save As Common Creditor" at bounding box center [111, 261] width 9 height 9
click at [739, 420] on button "Save & Close" at bounding box center [740, 418] width 89 height 27
checkbox input "false"
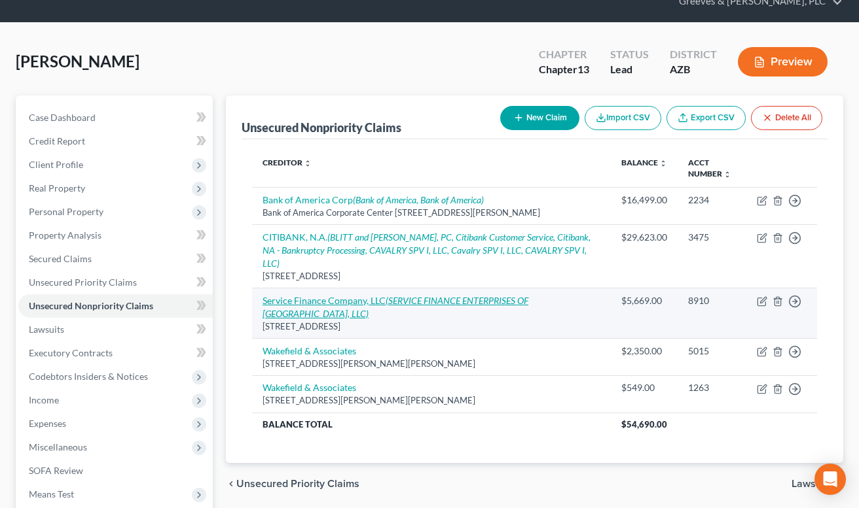
click at [494, 295] on icon "(SERVICE FINANCE ENTERPRISES OF [GEOGRAPHIC_DATA], LLC)" at bounding box center [395, 307] width 266 height 24
select select "9"
select select "10"
select select "4"
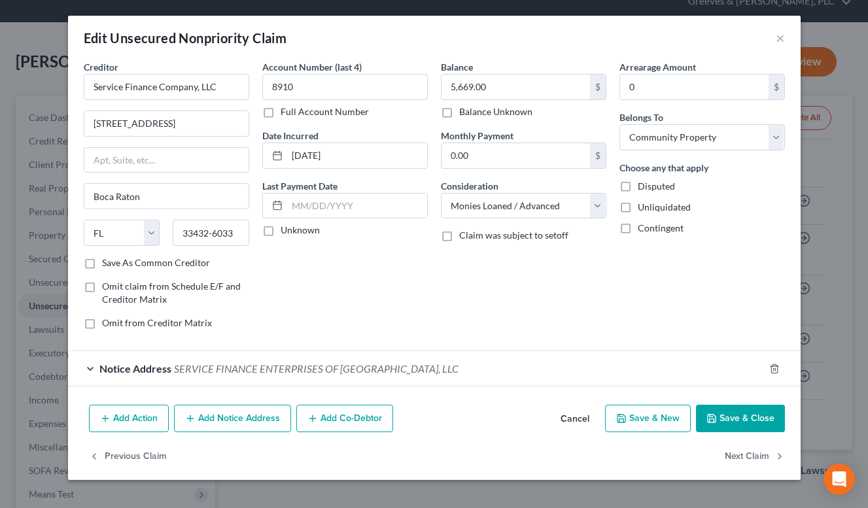
click at [260, 417] on button "Add Notice Address" at bounding box center [232, 418] width 117 height 27
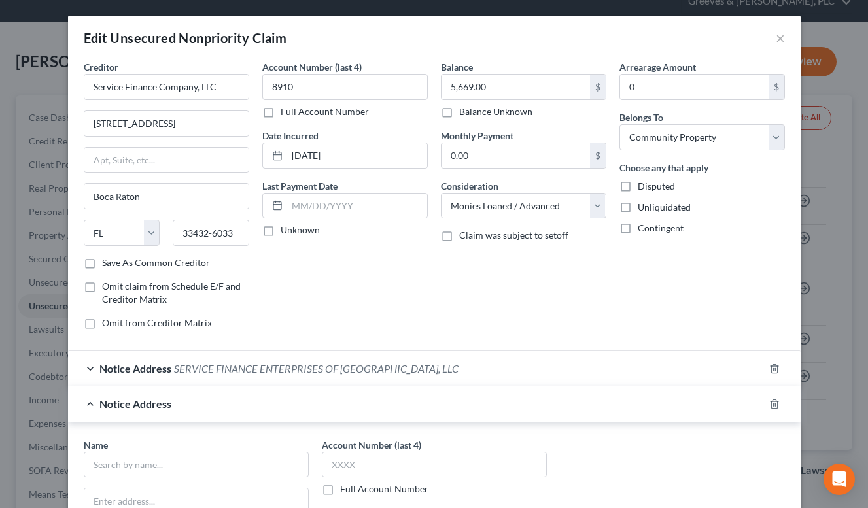
click at [352, 283] on div "Account Number (last 4) 8910 Full Account Number Date Incurred [DATE] Last Paym…" at bounding box center [345, 200] width 179 height 280
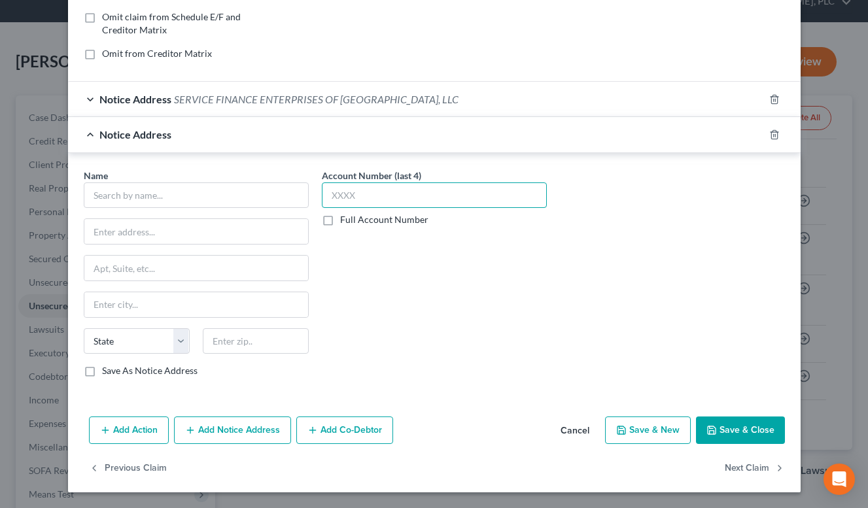
click at [416, 196] on input "text" at bounding box center [434, 196] width 225 height 26
type input "8910"
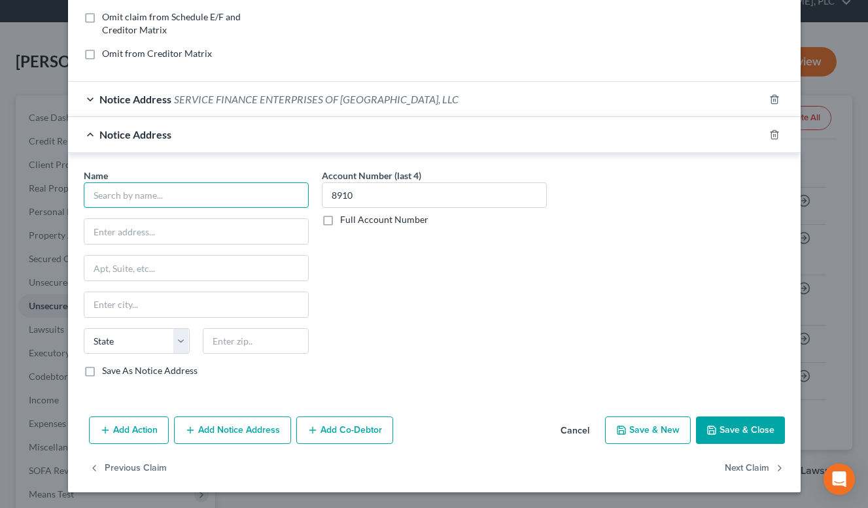
click at [236, 205] on input "text" at bounding box center [196, 196] width 225 height 26
paste input "SERVICE FINANCE COMPANY, LLC"
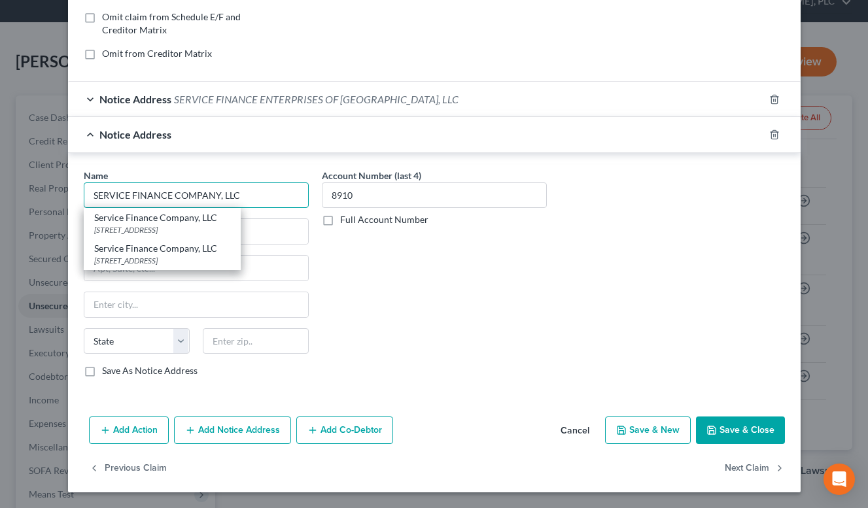
type input "SERVICE FINANCE COMPANY, LLC"
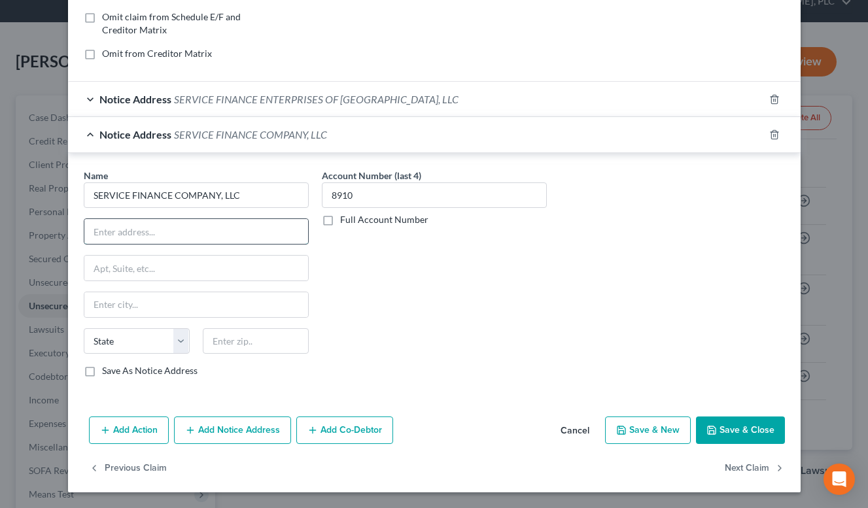
click at [251, 237] on input "text" at bounding box center [196, 231] width 224 height 25
paste input "[STREET_ADDRESS][PERSON_NAME]"
type input "[STREET_ADDRESS][PERSON_NAME]"
click at [245, 340] on input "text" at bounding box center [256, 342] width 106 height 26
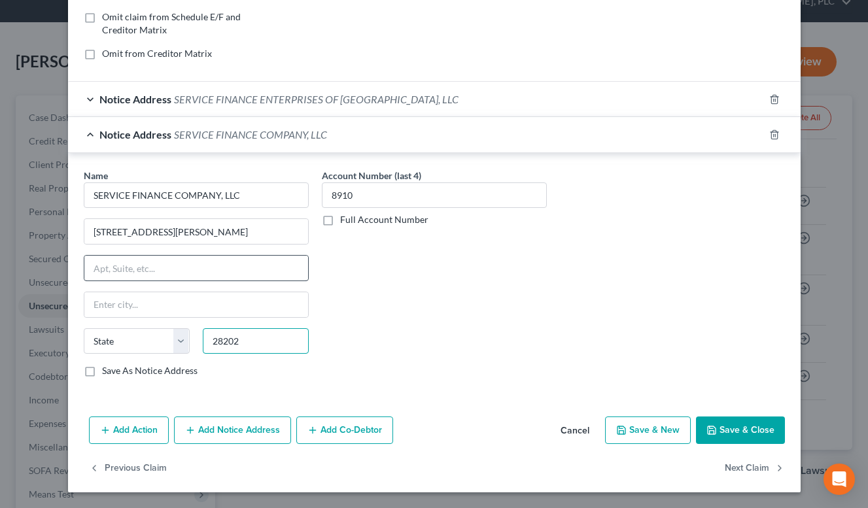
type input "28202"
type input "Charlotte"
select select "28"
click at [240, 266] on input "text" at bounding box center [196, 268] width 224 height 25
type input "."
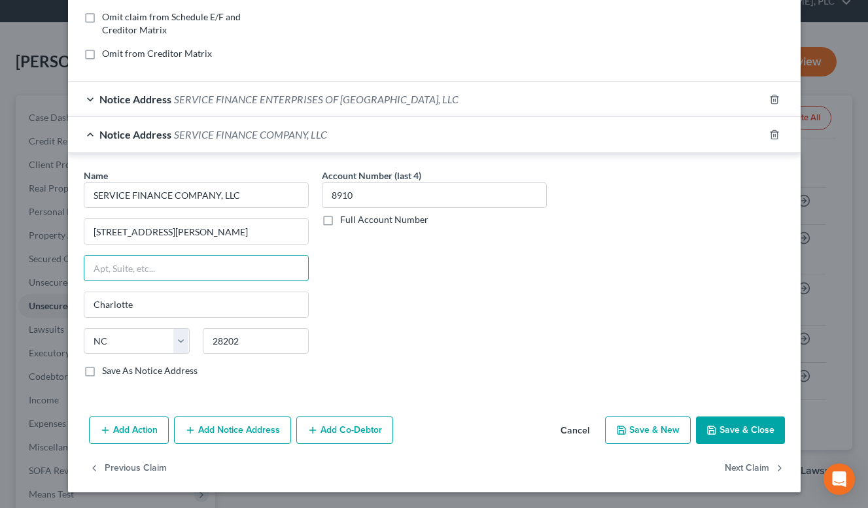
paste input "44TH FLOOR"
type input "44TH FLOOR"
click at [155, 376] on label "Save As Notice Address" at bounding box center [150, 370] width 96 height 13
click at [116, 373] on input "Save As Notice Address" at bounding box center [111, 368] width 9 height 9
checkbox input "true"
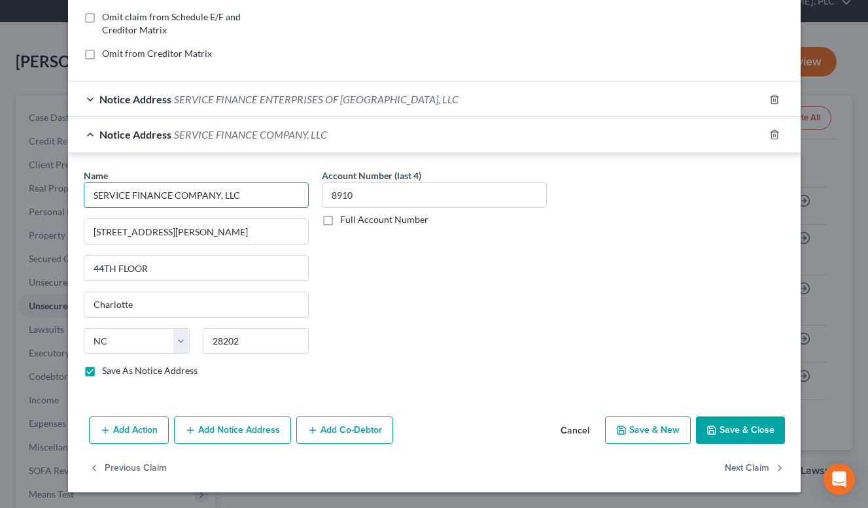
drag, startPoint x: 242, startPoint y: 190, endPoint x: 89, endPoint y: 198, distance: 153.3
click at [89, 198] on input "SERVICE FINANCE COMPANY, LLC" at bounding box center [196, 196] width 225 height 26
click at [258, 427] on button "Add Notice Address" at bounding box center [232, 430] width 117 height 27
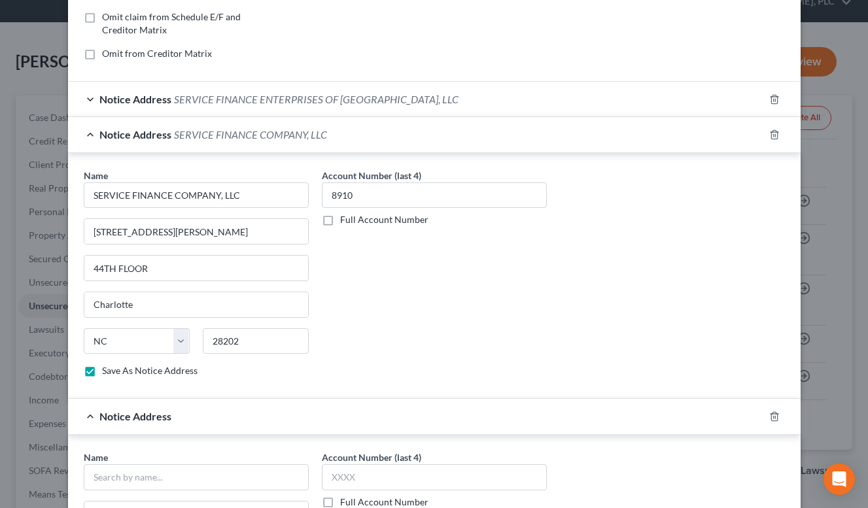
click at [370, 349] on div "Account Number (last 4) 8910 Full Account Number" at bounding box center [434, 279] width 238 height 220
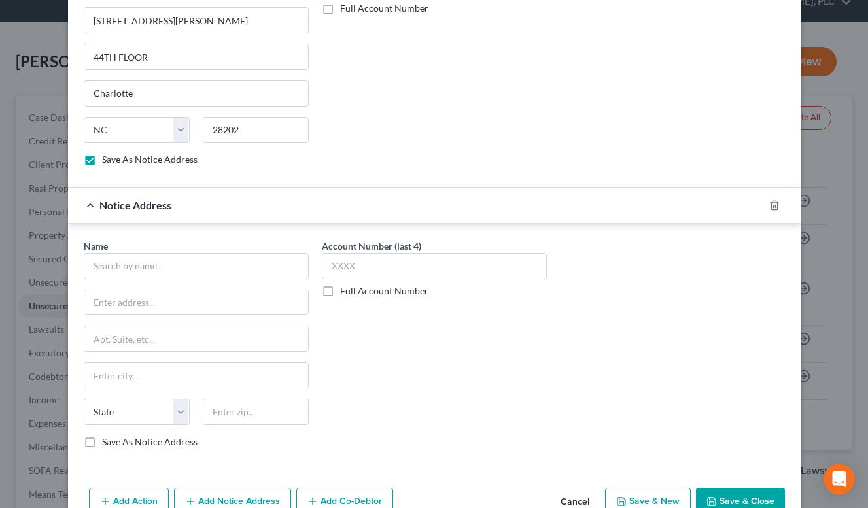
scroll to position [505, 0]
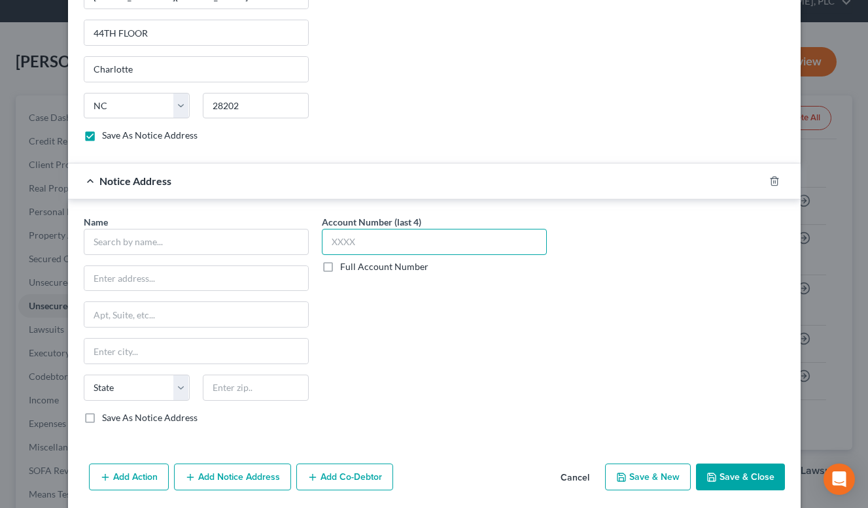
click at [391, 251] on input "text" at bounding box center [434, 242] width 225 height 26
type input "8910"
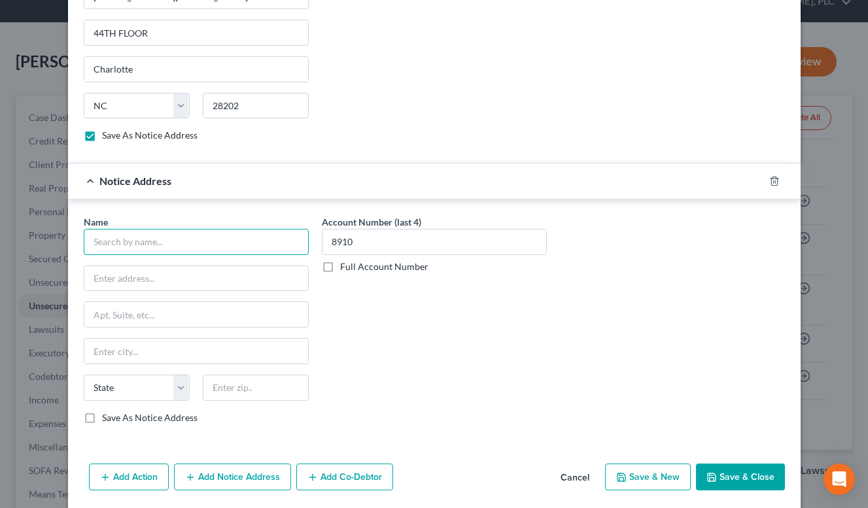
click at [251, 243] on input "text" at bounding box center [196, 242] width 225 height 26
paste input "SERVICE FINANCE COMPANY, LLC"
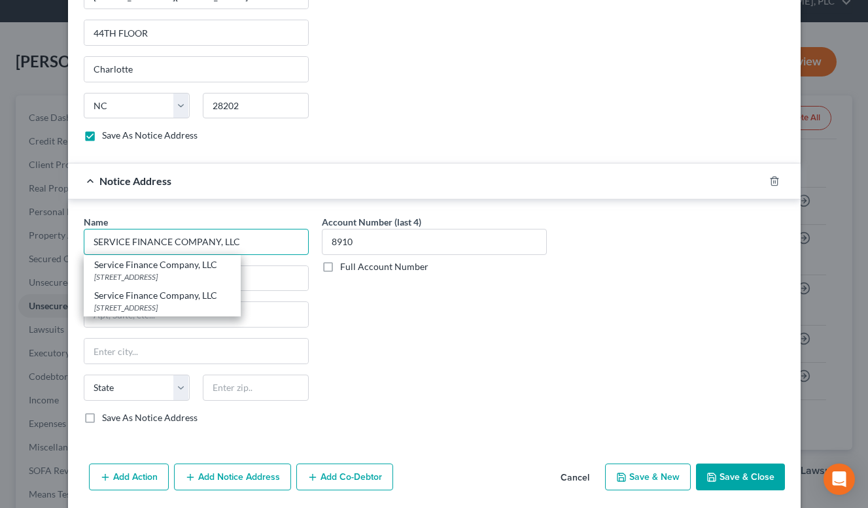
type input "SERVICE FINANCE COMPANY, LLC"
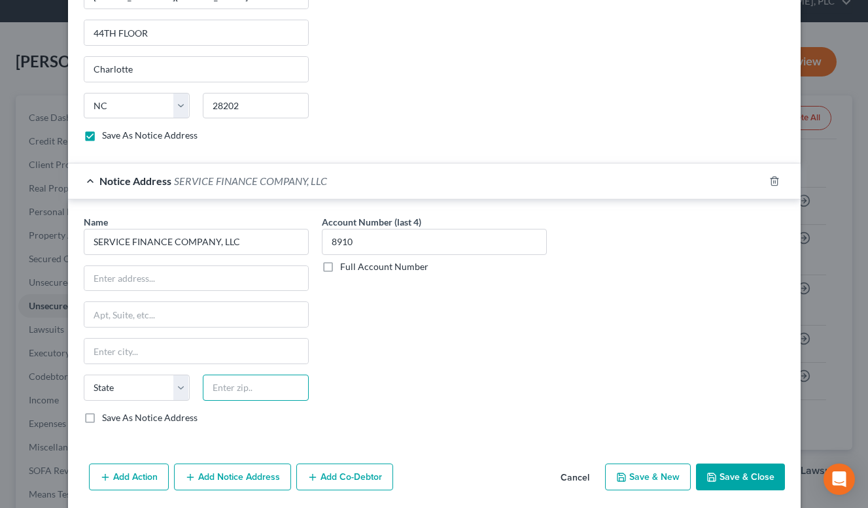
click at [233, 393] on input "text" at bounding box center [256, 388] width 106 height 26
type input "32301"
type input "Tallahassee"
select select "9"
click at [224, 283] on input "text" at bounding box center [196, 278] width 224 height 25
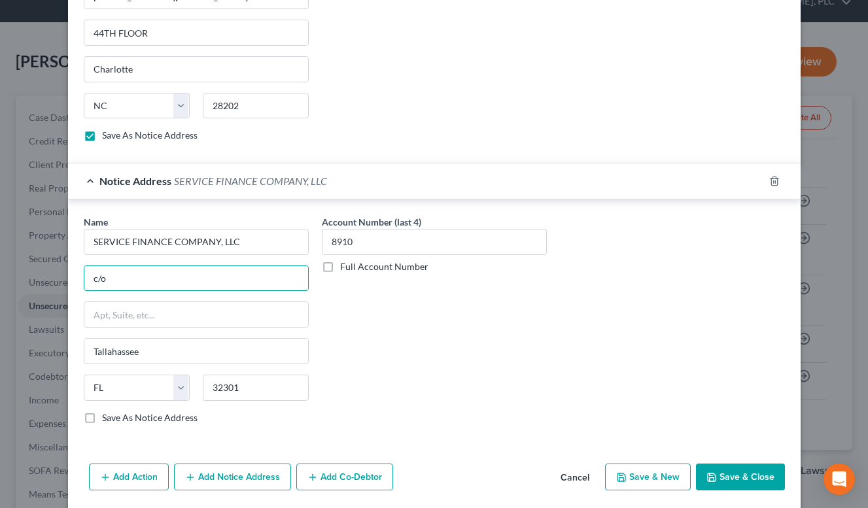
paste input "CORPORATION SERVICE COMPANY"
click at [416, 321] on div "Account Number (last 4) 8910 Full Account Number" at bounding box center [434, 325] width 238 height 220
click at [263, 314] on input "text" at bounding box center [196, 314] width 224 height 25
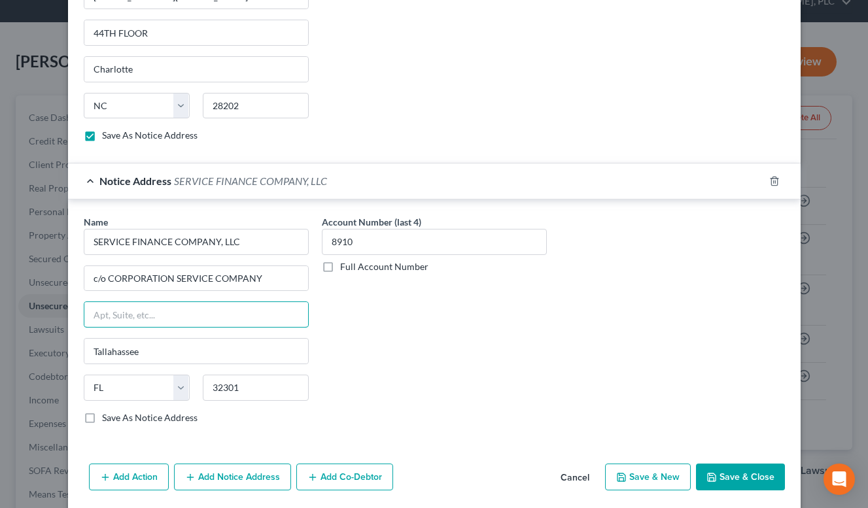
paste input "[STREET_ADDRESS][PERSON_NAME]"
click at [102, 417] on label "Save As Notice Address" at bounding box center [150, 418] width 96 height 13
click at [107, 417] on input "Save As Notice Address" at bounding box center [111, 416] width 9 height 9
drag, startPoint x: 105, startPoint y: 272, endPoint x: 258, endPoint y: 289, distance: 154.0
click at [258, 289] on input "c/o CORPORATION SERVICE COMPANY" at bounding box center [196, 278] width 224 height 25
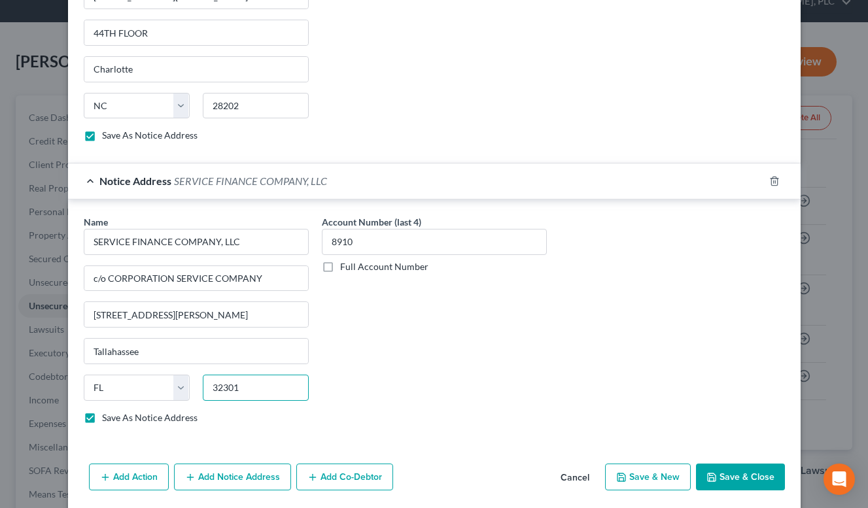
click at [238, 399] on input "32301" at bounding box center [256, 388] width 106 height 26
paste input "-2699"
click at [755, 474] on button "Save & Close" at bounding box center [740, 477] width 89 height 27
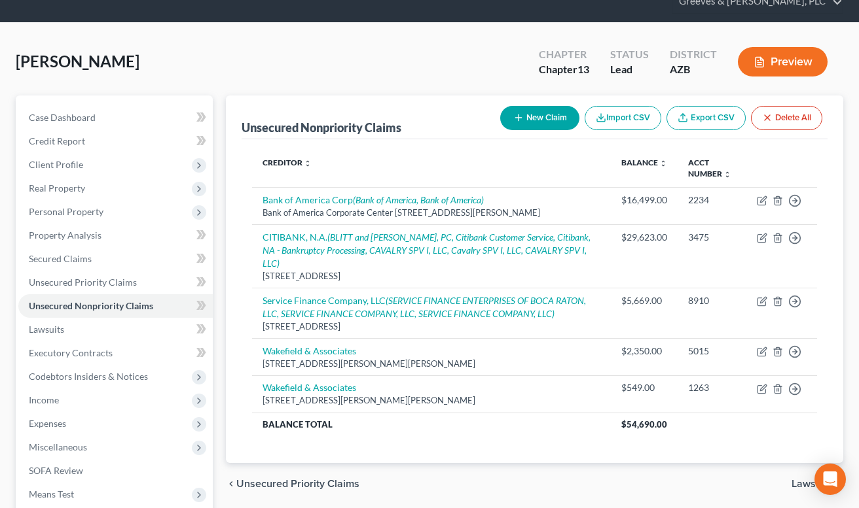
click at [419, 88] on div "[PERSON_NAME] Upgraded Chapter Chapter 13 Status Lead District [GEOGRAPHIC_DATA…" at bounding box center [429, 67] width 827 height 57
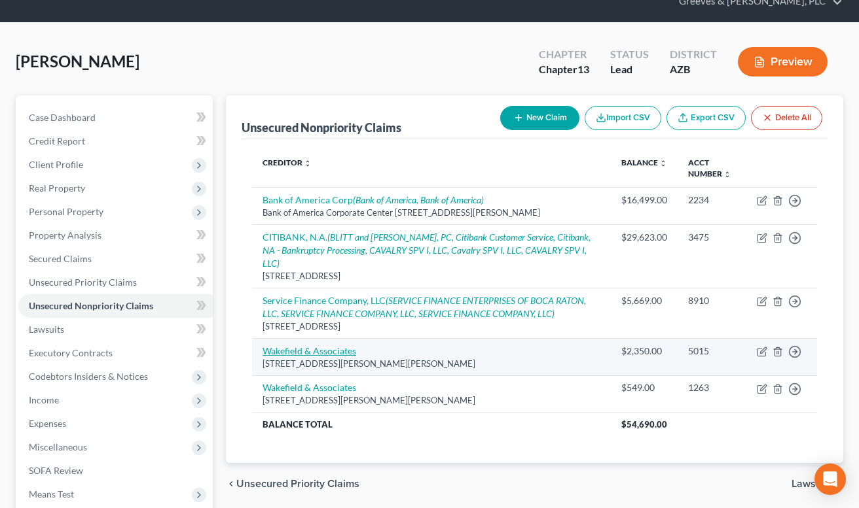
click at [347, 346] on link "Wakefield & Associates" at bounding box center [309, 351] width 94 height 11
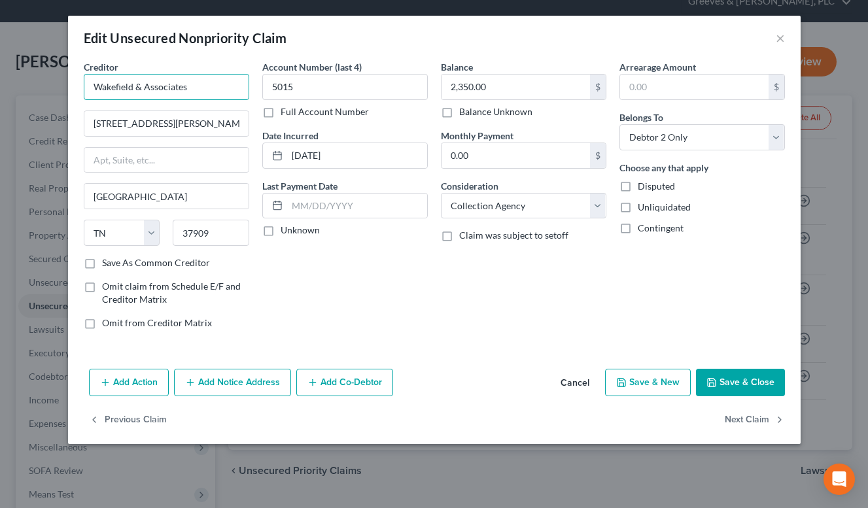
click at [185, 84] on input "Wakefield & Associates" at bounding box center [167, 87] width 166 height 26
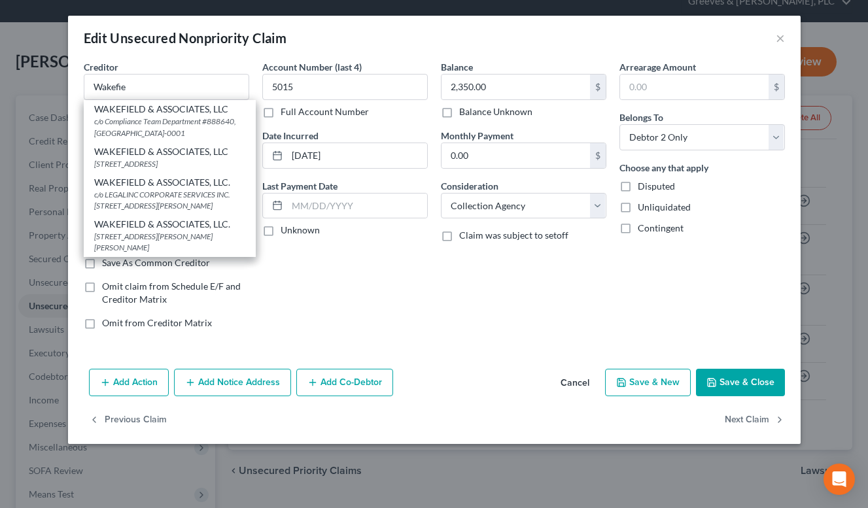
scroll to position [162, 0]
click at [334, 275] on div "Account Number (last 4) 5015 Full Account Number Date Incurred [DATE] Last Paym…" at bounding box center [345, 200] width 179 height 280
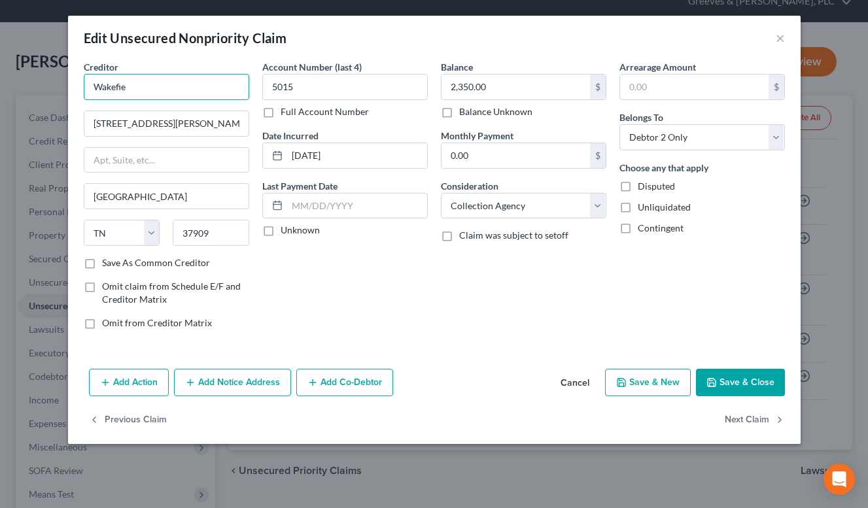
click at [192, 90] on input "Wakefie" at bounding box center [167, 87] width 166 height 26
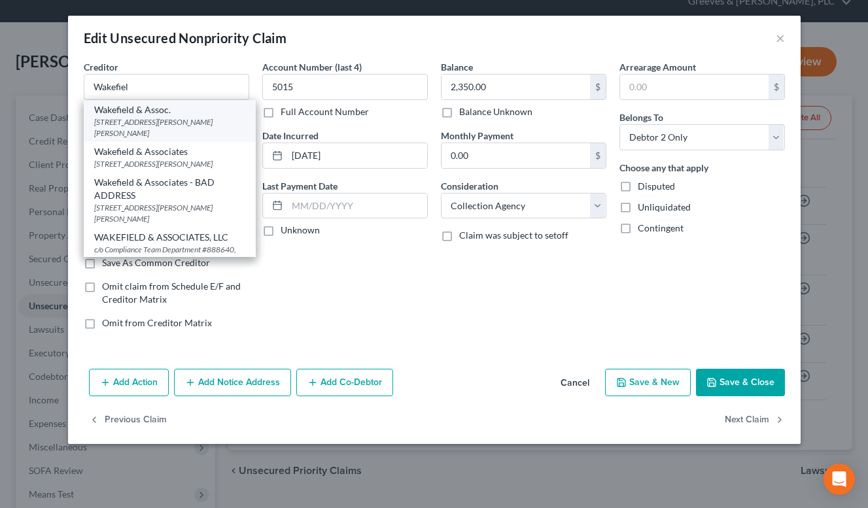
click at [196, 118] on div "[STREET_ADDRESS][PERSON_NAME][PERSON_NAME]" at bounding box center [169, 127] width 151 height 22
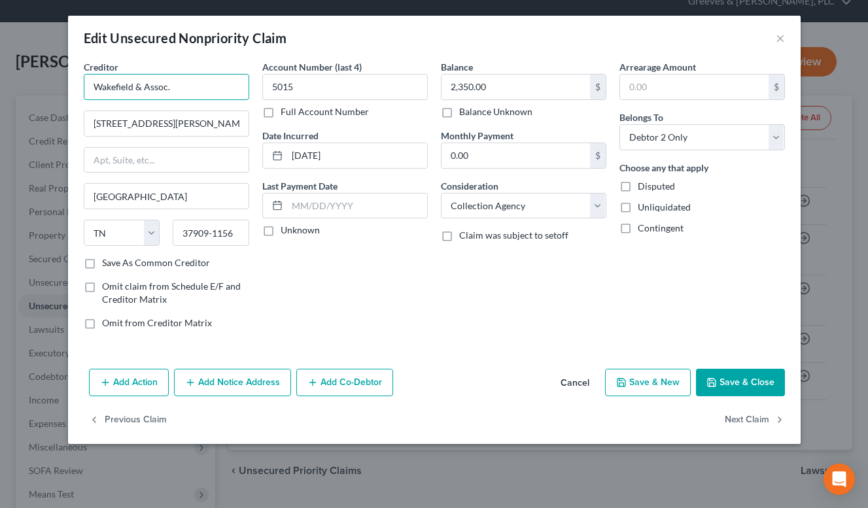
click at [123, 86] on input "Wakefield & Assoc." at bounding box center [167, 87] width 166 height 26
click at [254, 382] on button "Add Notice Address" at bounding box center [232, 382] width 117 height 27
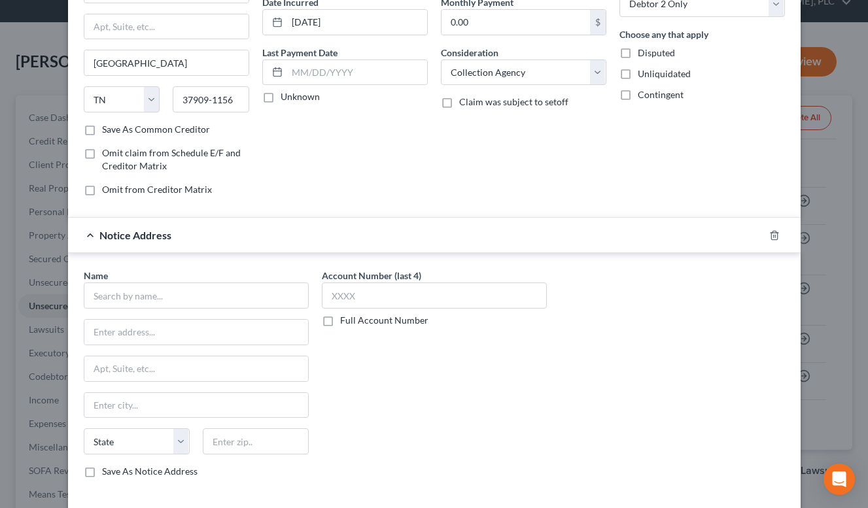
scroll to position [234, 0]
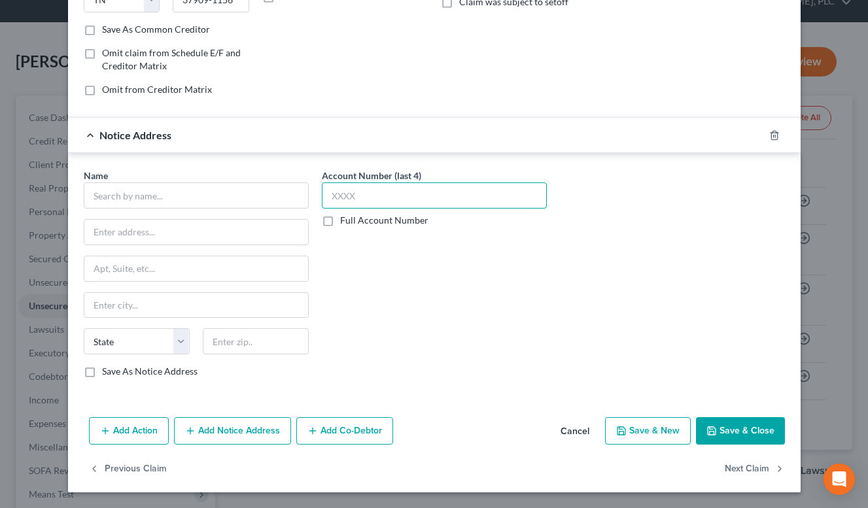
click at [393, 203] on input "text" at bounding box center [434, 196] width 225 height 26
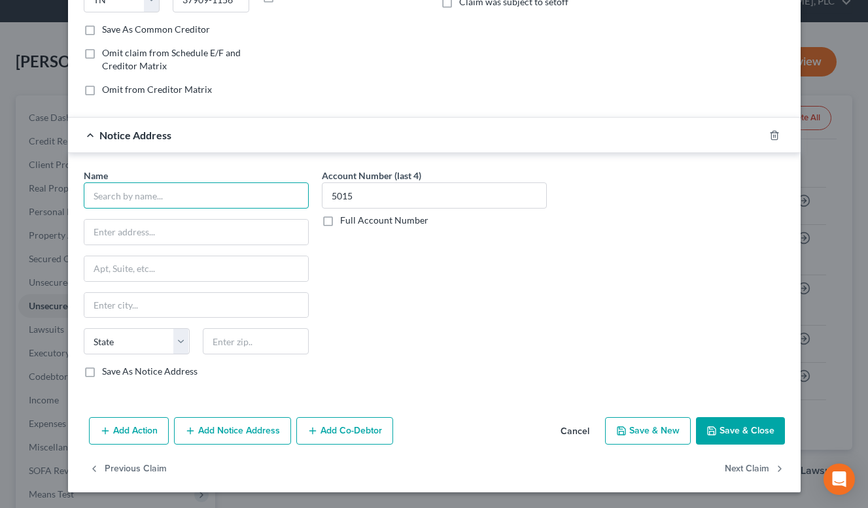
click at [254, 196] on input "text" at bounding box center [196, 196] width 225 height 26
paste input "Wakefield"
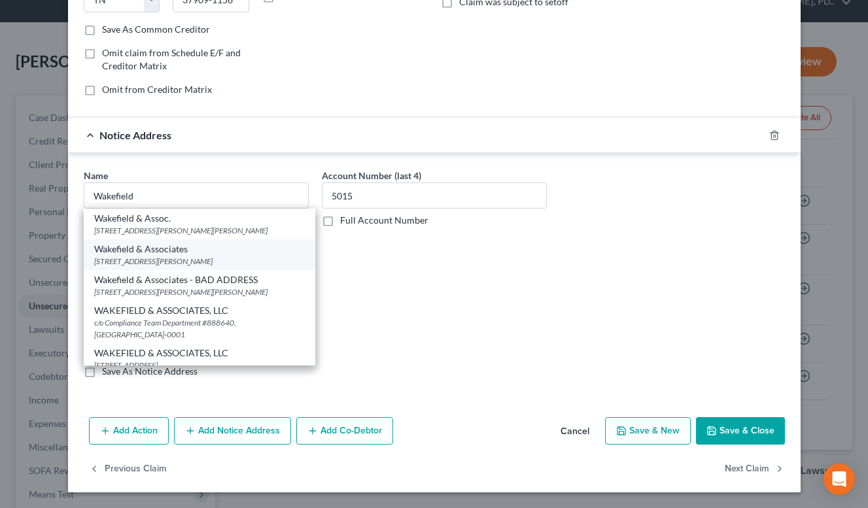
click at [256, 258] on div "[STREET_ADDRESS][PERSON_NAME]" at bounding box center [199, 261] width 211 height 11
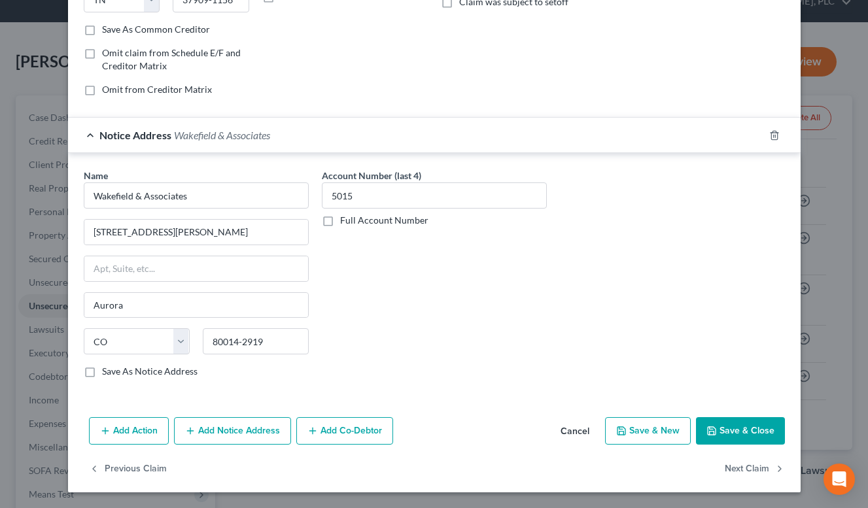
click at [240, 134] on span "Wakefield & Associates" at bounding box center [222, 135] width 96 height 12
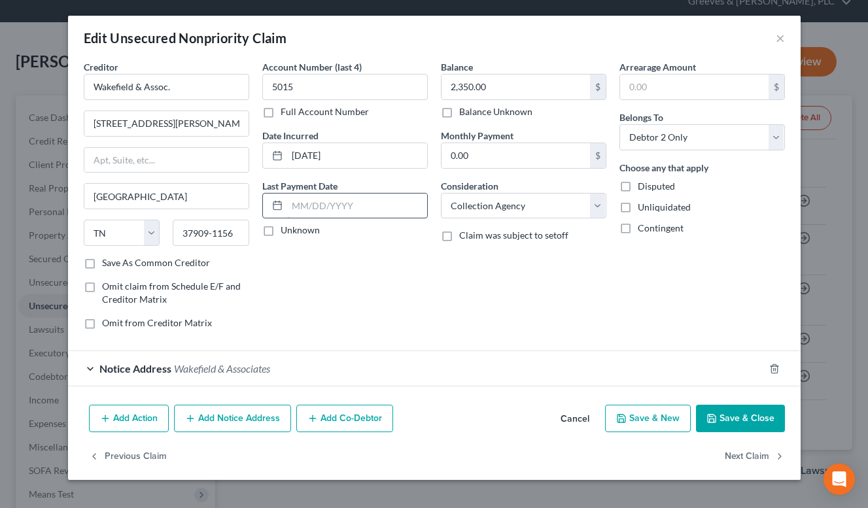
scroll to position [0, 0]
click at [274, 411] on button "Add Notice Address" at bounding box center [232, 418] width 117 height 27
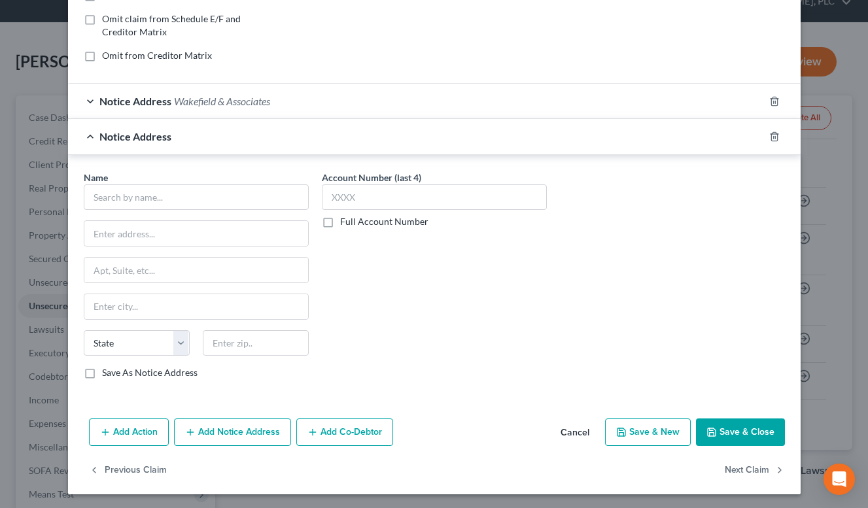
scroll to position [270, 0]
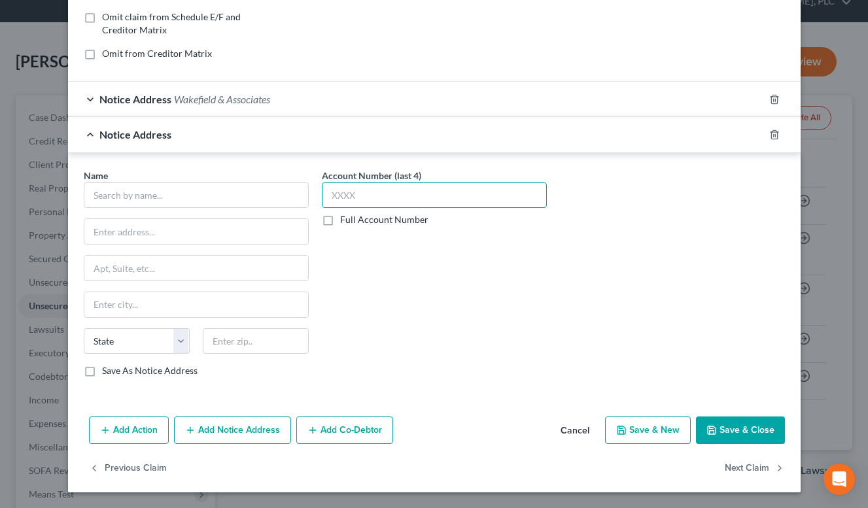
click at [378, 194] on input "text" at bounding box center [434, 196] width 225 height 26
click at [233, 180] on div "Name *" at bounding box center [196, 189] width 225 height 40
click at [244, 209] on div "Name * State [US_STATE] AK AR AZ CA CO CT DE DC [GEOGRAPHIC_DATA] [GEOGRAPHIC_D…" at bounding box center [196, 273] width 225 height 209
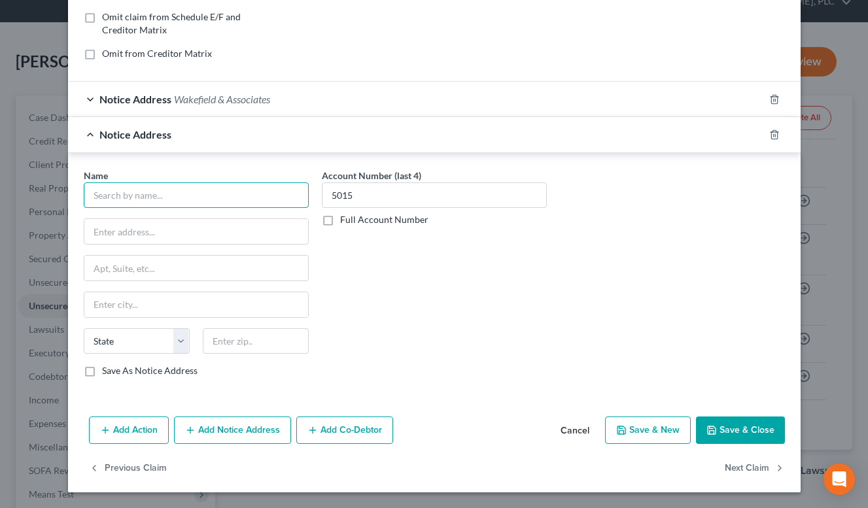
click at [240, 200] on input "text" at bounding box center [196, 196] width 225 height 26
paste input "Wakefield"
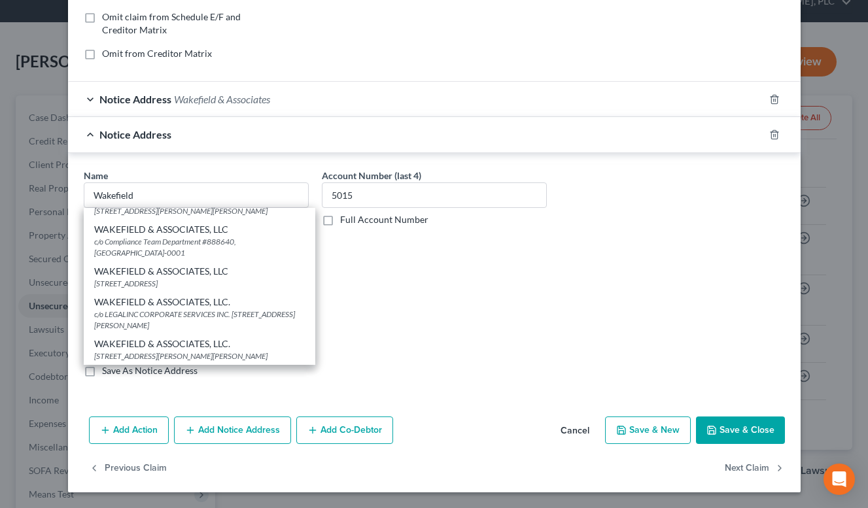
scroll to position [92, 0]
click at [262, 324] on div "c/o LEGALINC CORPORATE SERVICES INC. [STREET_ADDRESS][PERSON_NAME]" at bounding box center [199, 320] width 211 height 22
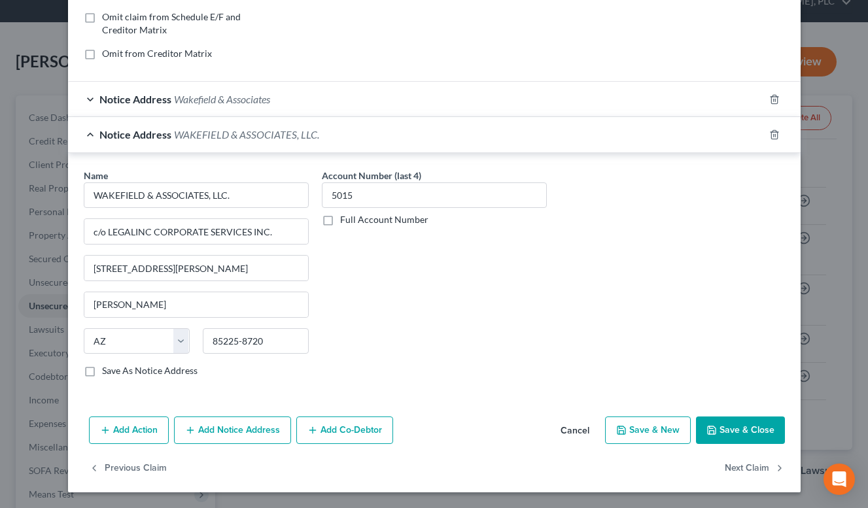
click at [236, 136] on span "WAKEFIELD & ASSOCIATES, LLC." at bounding box center [246, 134] width 145 height 12
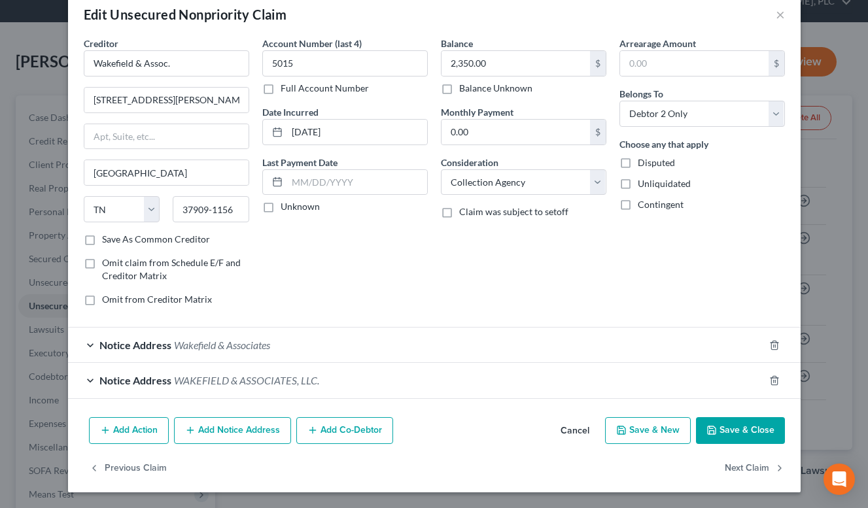
scroll to position [24, 0]
click at [265, 440] on button "Add Notice Address" at bounding box center [232, 430] width 117 height 27
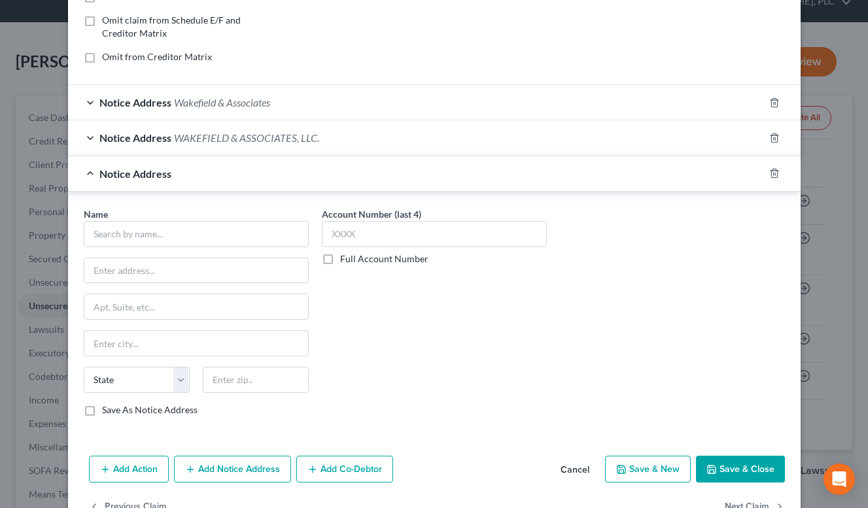
scroll to position [305, 0]
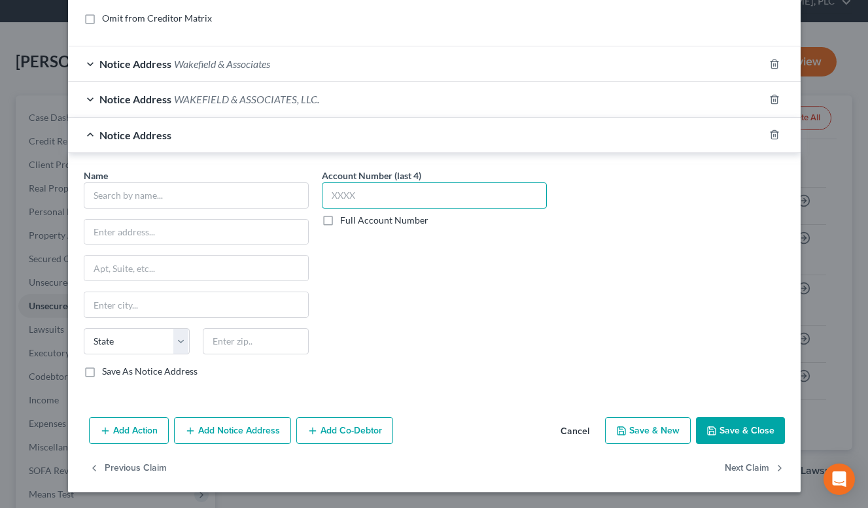
click at [412, 203] on input "text" at bounding box center [434, 196] width 225 height 26
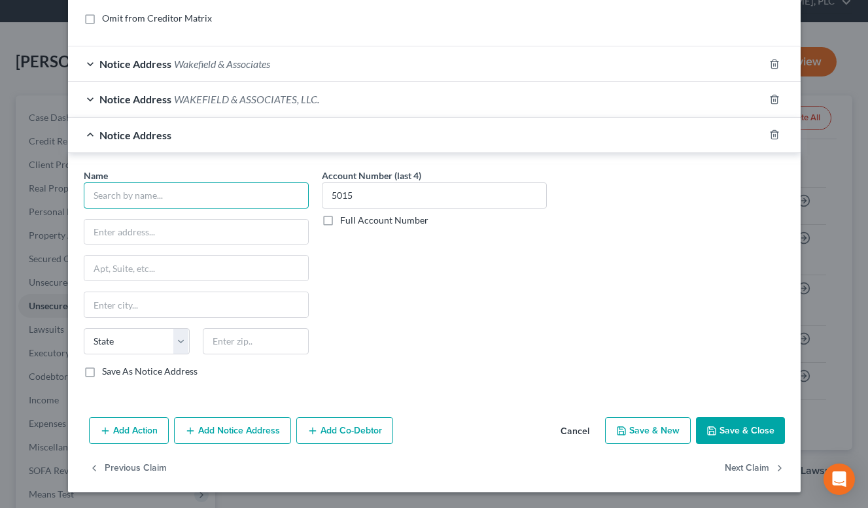
click at [215, 196] on input "text" at bounding box center [196, 196] width 225 height 26
paste input "Wakefield"
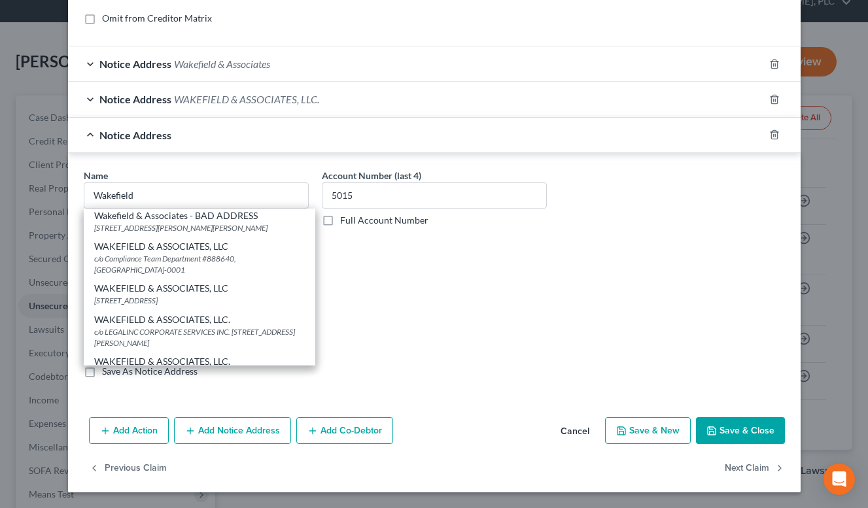
scroll to position [92, 0]
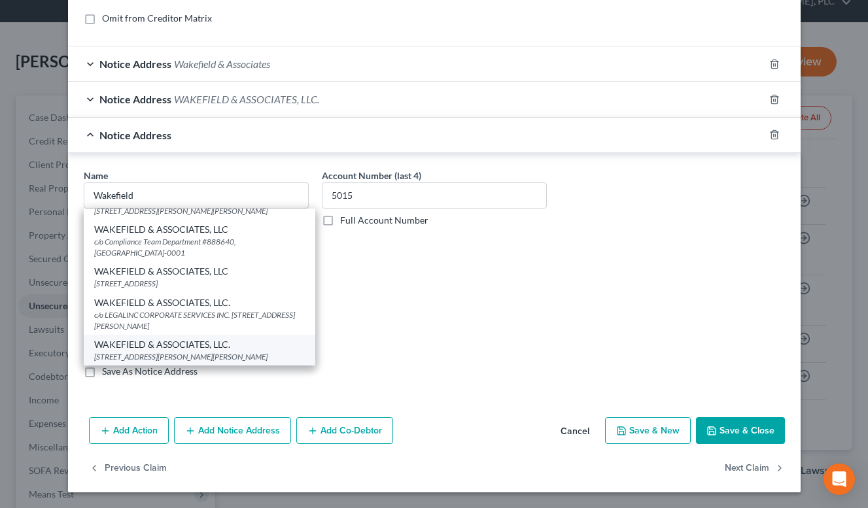
click at [256, 344] on div "WAKEFIELD & ASSOCIATES, LLC." at bounding box center [199, 344] width 211 height 13
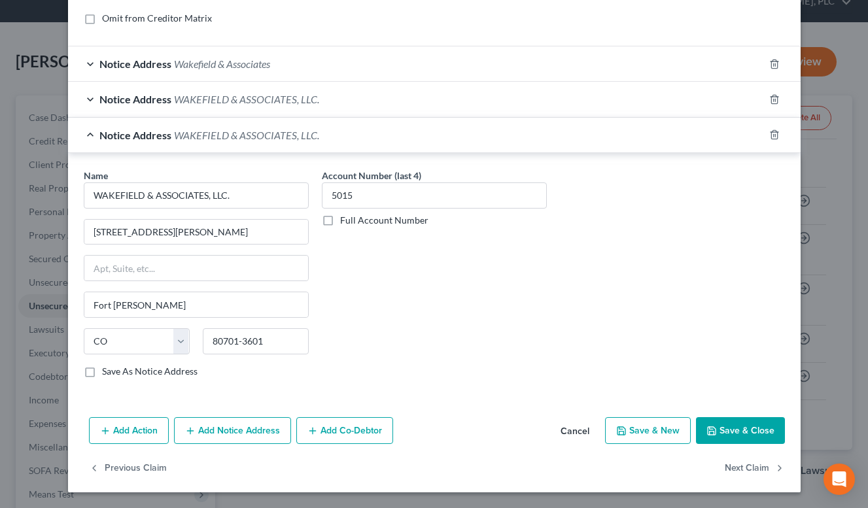
scroll to position [0, 0]
click at [270, 136] on span "WAKEFIELD & ASSOCIATES, LLC." at bounding box center [246, 135] width 145 height 12
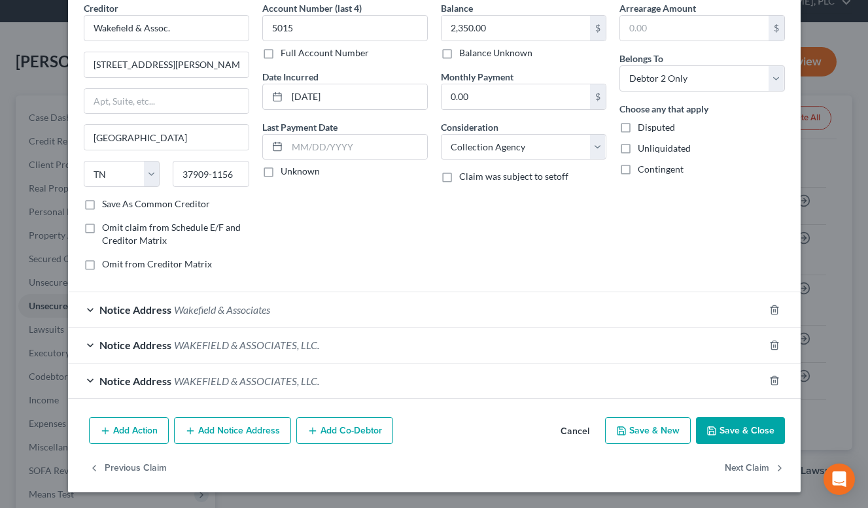
scroll to position [59, 0]
click at [268, 420] on button "Add Notice Address" at bounding box center [232, 430] width 117 height 27
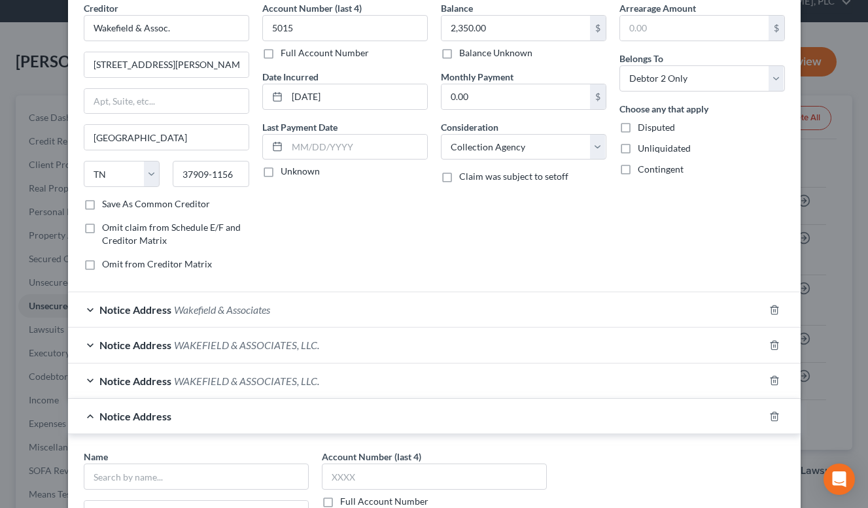
click at [345, 182] on div "Account Number (last 4) 5015 Full Account Number Date Incurred [DATE] Last Paym…" at bounding box center [345, 141] width 179 height 280
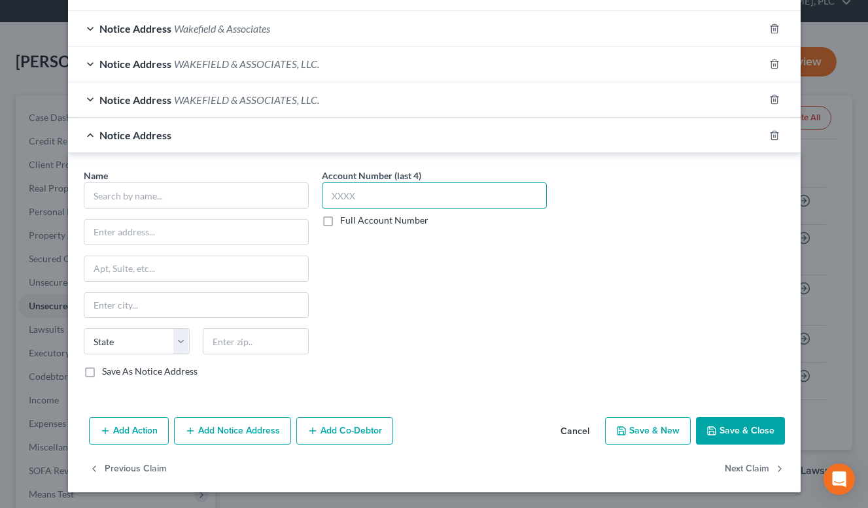
click at [423, 198] on input "text" at bounding box center [434, 196] width 225 height 26
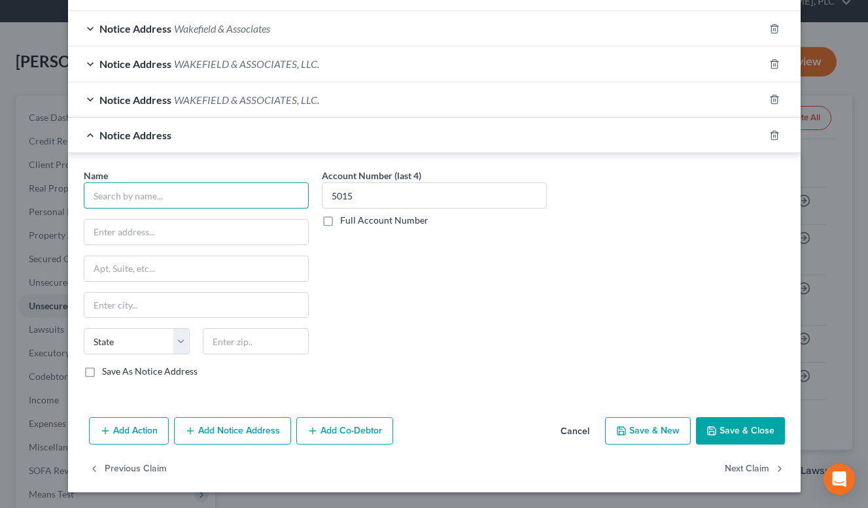
click at [228, 200] on input "text" at bounding box center [196, 196] width 225 height 26
paste input "Wakefield"
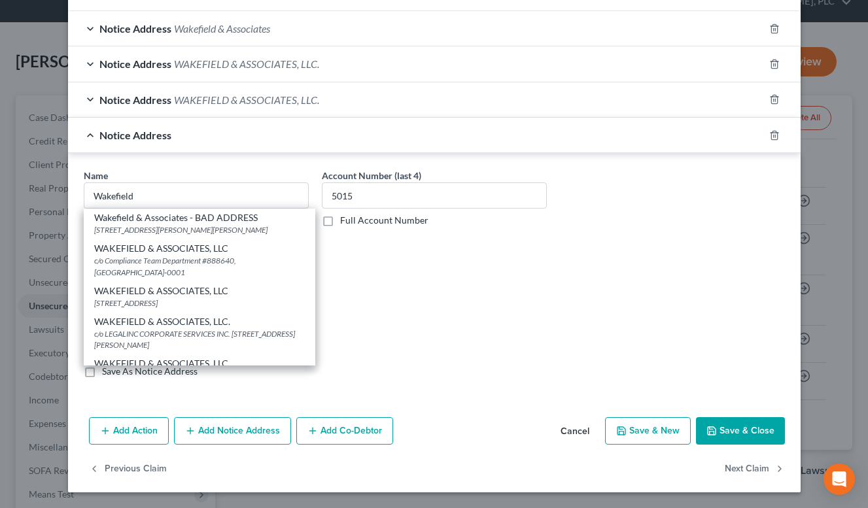
scroll to position [92, 0]
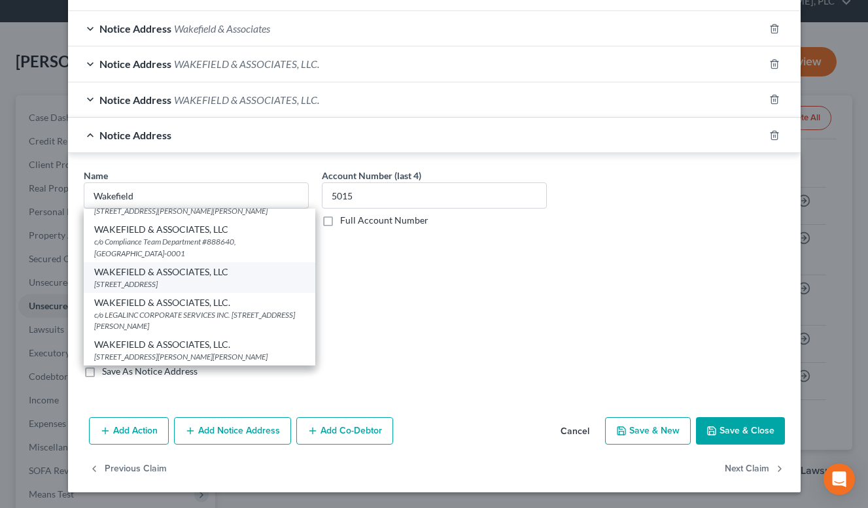
click at [265, 292] on div "WAKEFIELD & ASSOCIATES, LLC [STREET_ADDRESS]" at bounding box center [200, 277] width 232 height 31
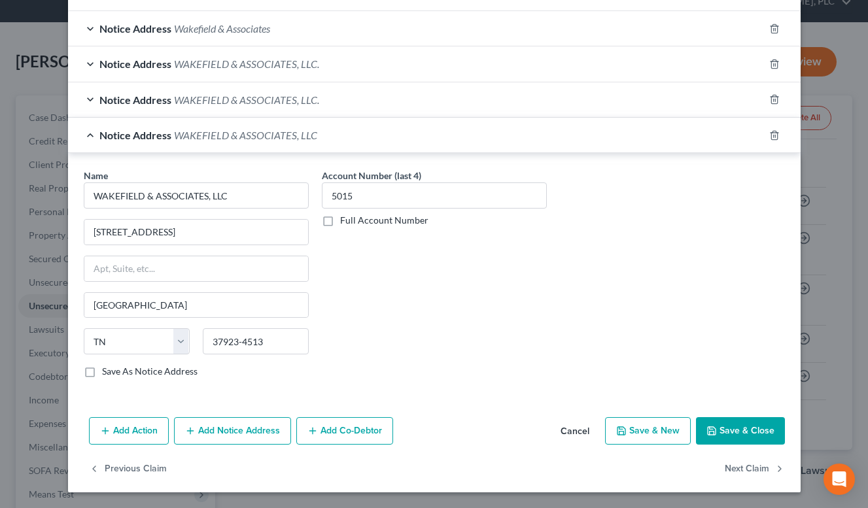
click at [732, 425] on button "Save & Close" at bounding box center [740, 430] width 89 height 27
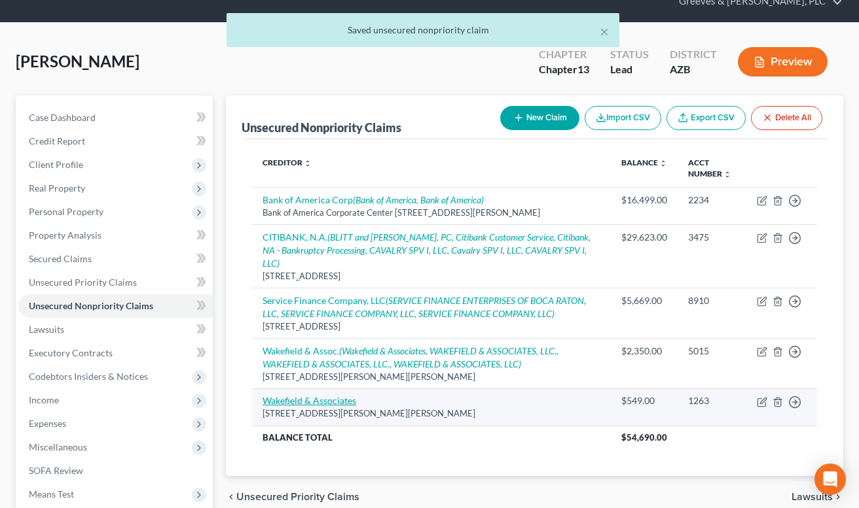
click at [332, 395] on link "Wakefield & Associates" at bounding box center [309, 400] width 94 height 11
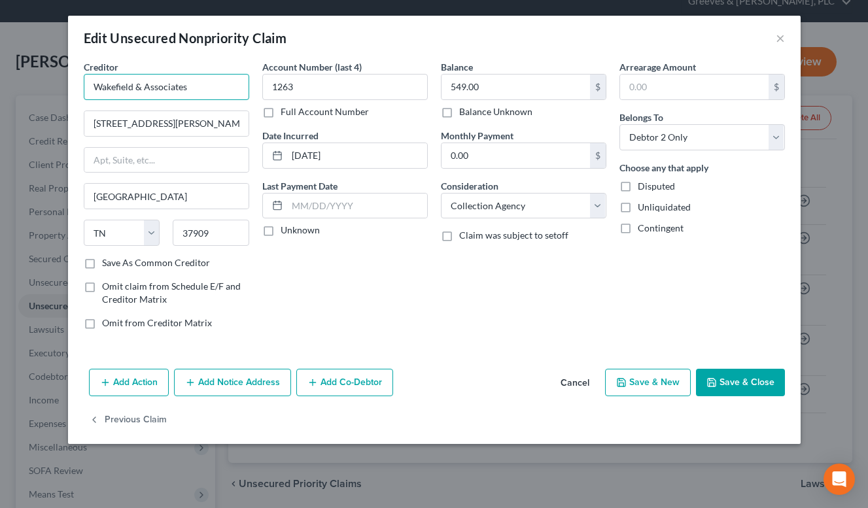
click at [213, 88] on input "Wakefield & Associates" at bounding box center [167, 87] width 166 height 26
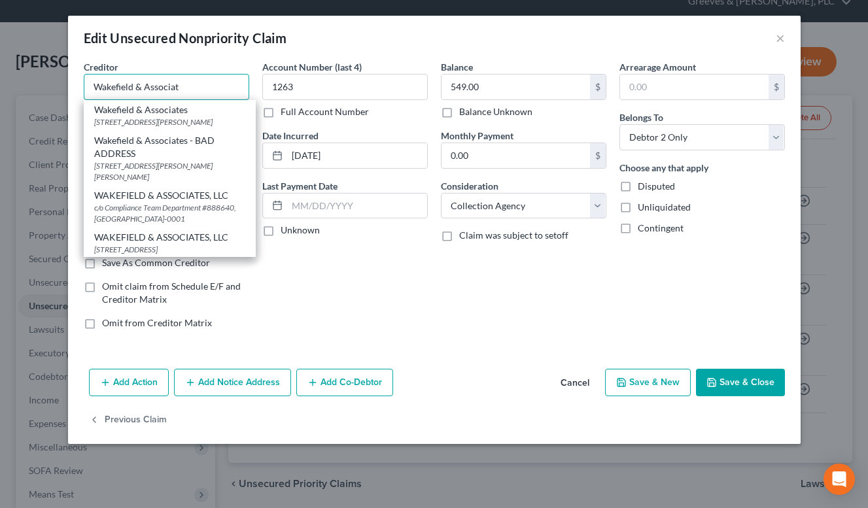
click at [204, 98] on input "Wakefield & Associat" at bounding box center [167, 87] width 166 height 26
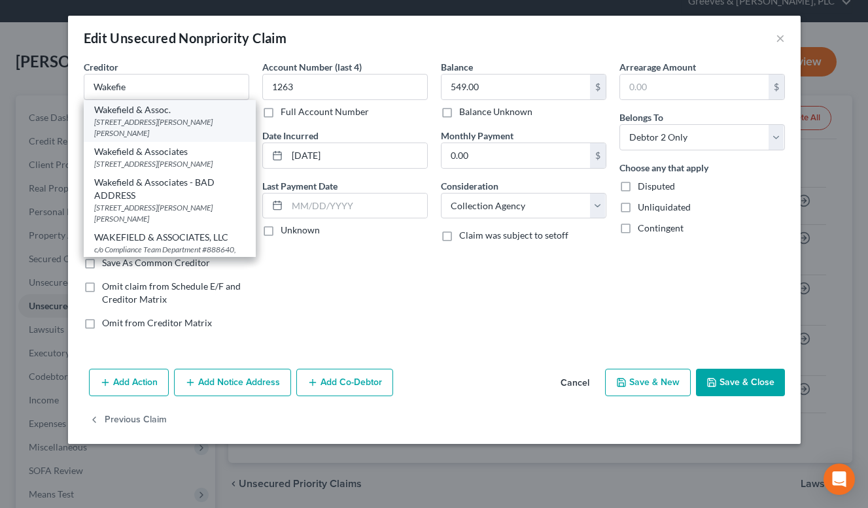
click at [196, 127] on div "[STREET_ADDRESS][PERSON_NAME][PERSON_NAME]" at bounding box center [169, 127] width 151 height 22
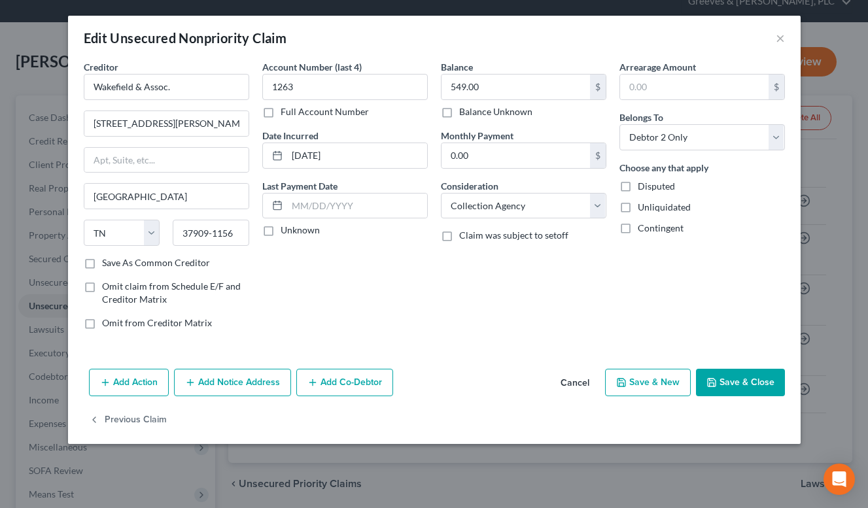
click at [714, 374] on button "Save & Close" at bounding box center [740, 382] width 89 height 27
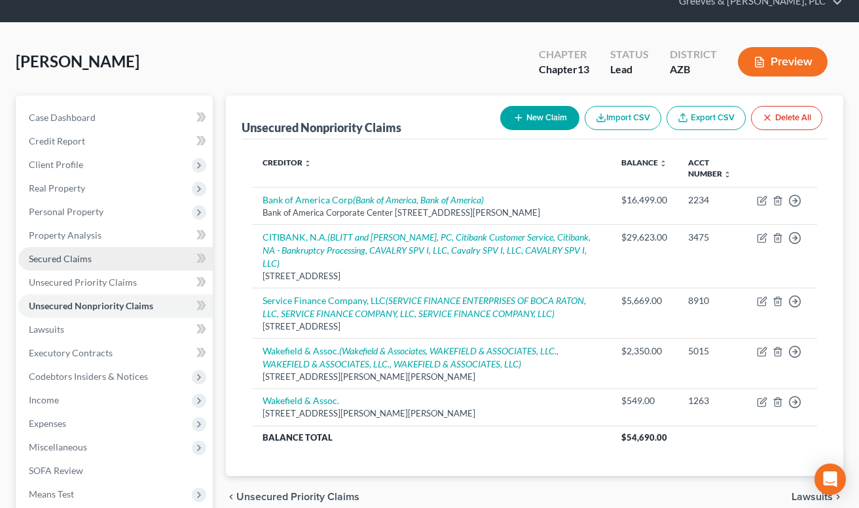
click at [151, 258] on link "Secured Claims" at bounding box center [115, 259] width 194 height 24
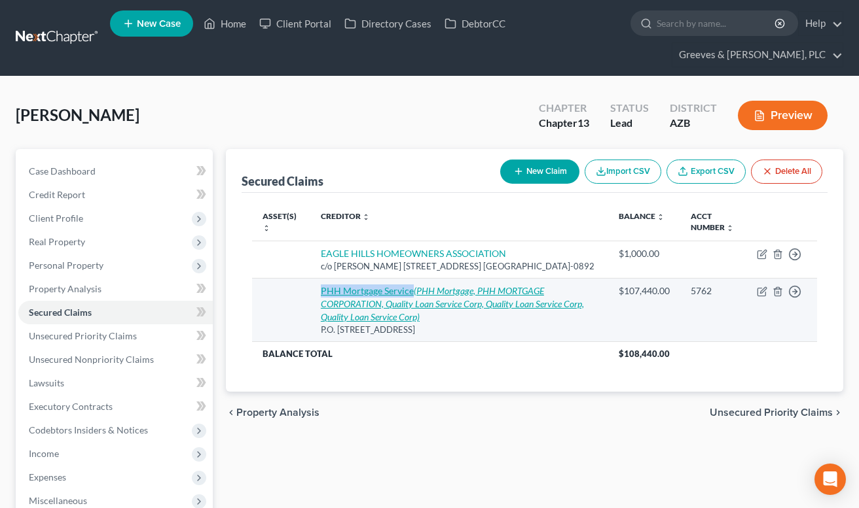
drag, startPoint x: 311, startPoint y: 301, endPoint x: 412, endPoint y: 301, distance: 100.8
click at [412, 301] on td "PHH Mortgage Service (PHH Mortgage, PHH MORTGAGE CORPORATION, Quality Loan Serv…" at bounding box center [459, 309] width 298 height 63
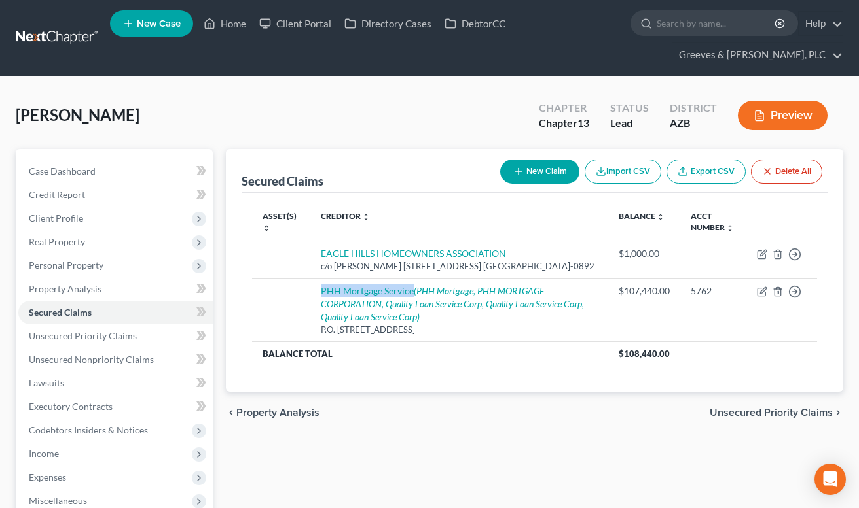
copy link "PHH Mortgage Service"
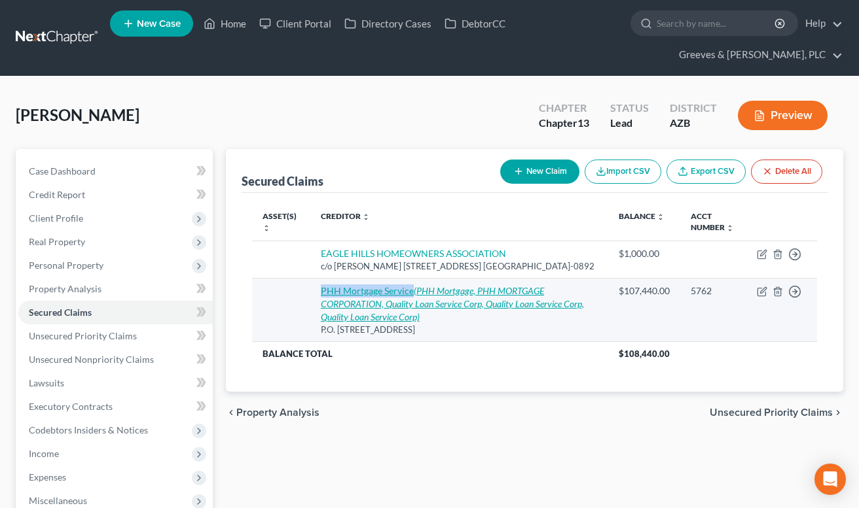
click at [533, 306] on icon "(PHH Mortgage, PHH MORTGAGE CORPORATION, Quality Loan Service Corp, Quality Loa…" at bounding box center [452, 303] width 263 height 37
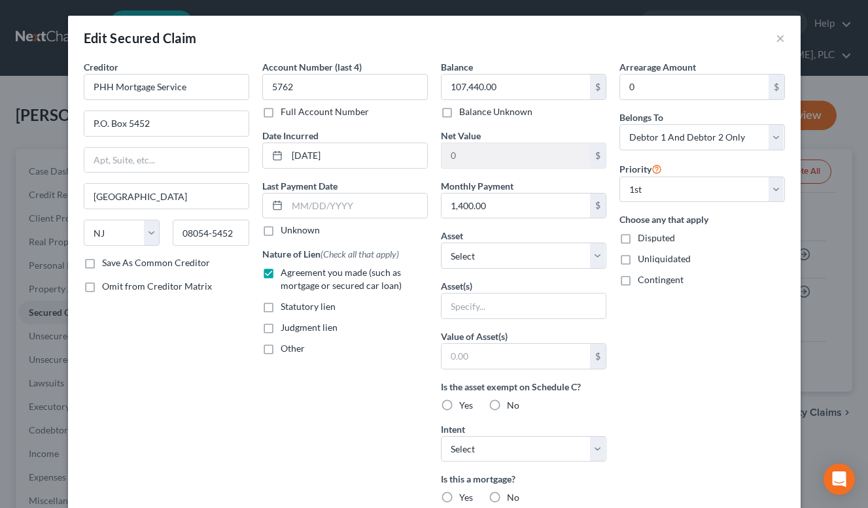
click at [419, 353] on div "Other" at bounding box center [345, 348] width 166 height 13
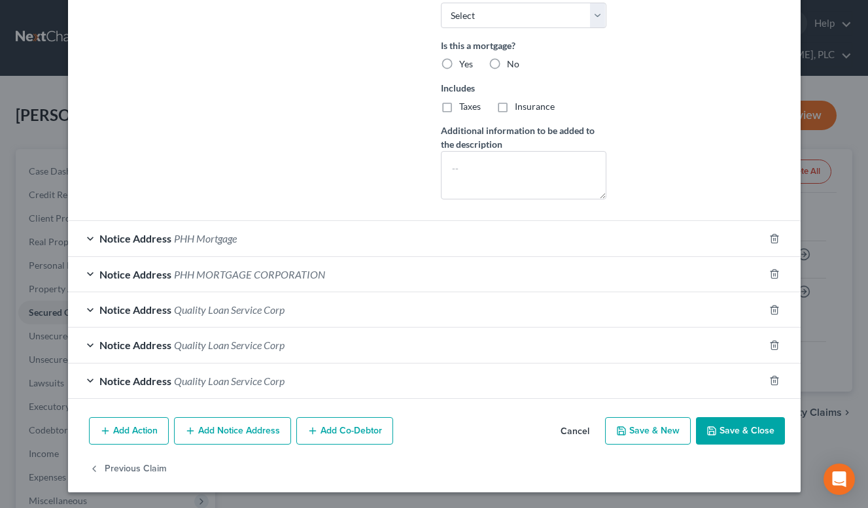
click at [380, 237] on div "Notice Address PHH Mortgage" at bounding box center [416, 238] width 696 height 35
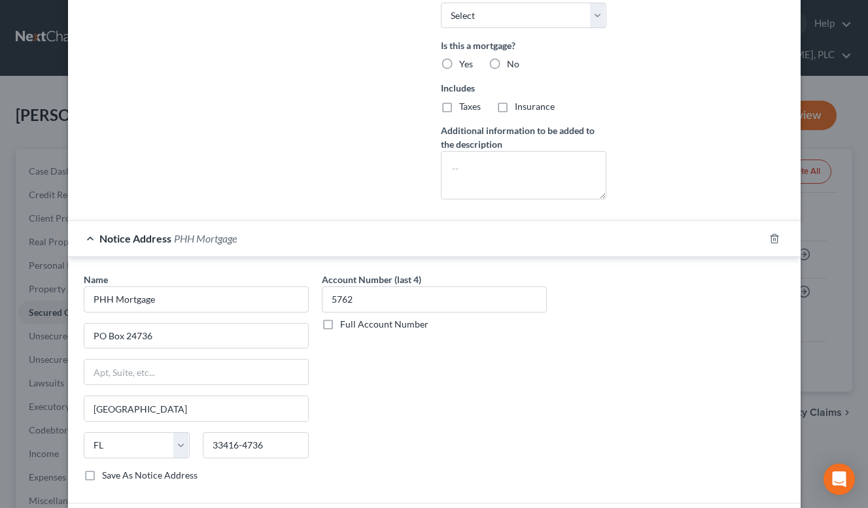
click at [380, 237] on div "Notice Address PHH Mortgage" at bounding box center [416, 238] width 696 height 35
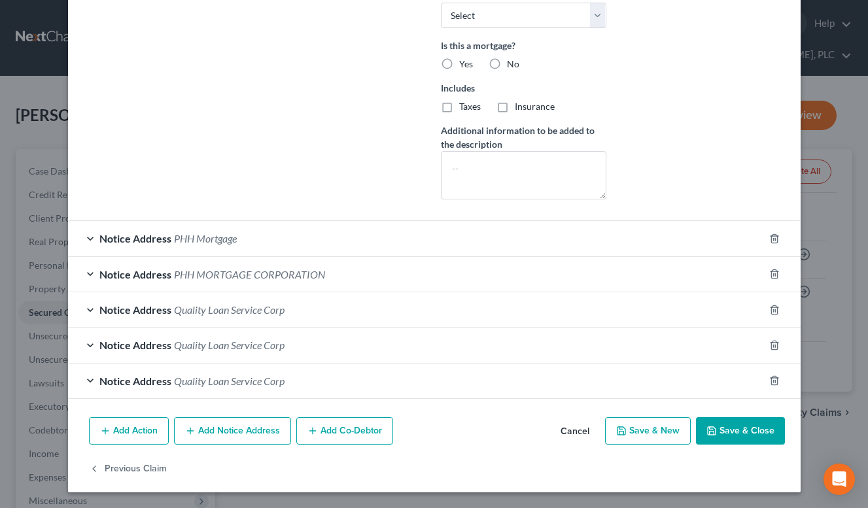
click at [409, 266] on div "Notice Address PHH MORTGAGE CORPORATION" at bounding box center [416, 274] width 696 height 35
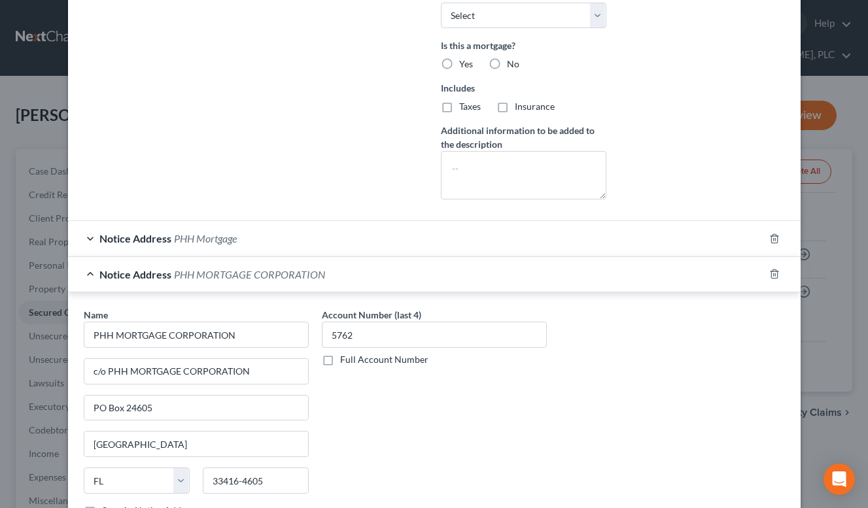
click at [409, 266] on div "Notice Address PHH MORTGAGE CORPORATION" at bounding box center [416, 274] width 696 height 35
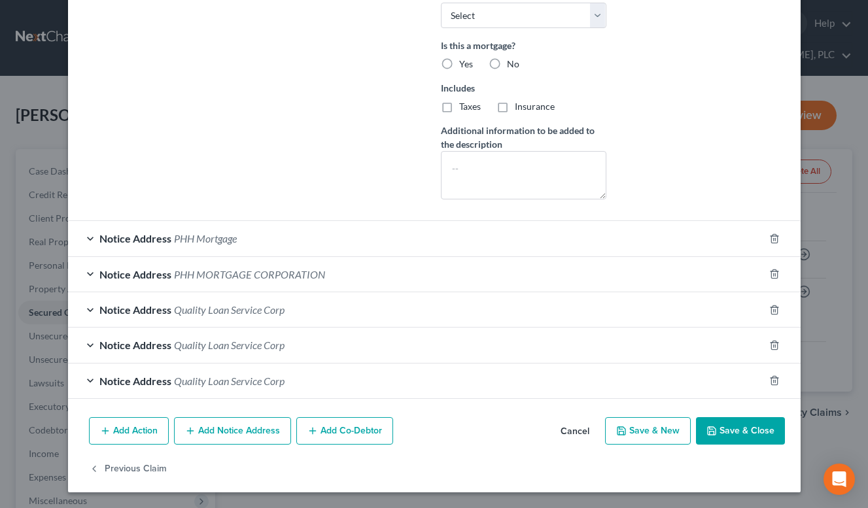
click at [270, 427] on button "Add Notice Address" at bounding box center [232, 430] width 117 height 27
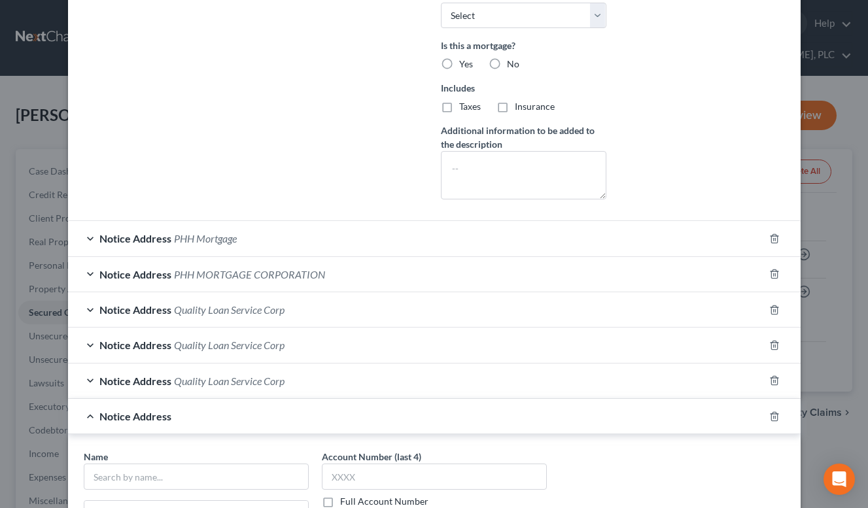
click at [393, 235] on div "Notice Address PHH Mortgage" at bounding box center [416, 238] width 696 height 35
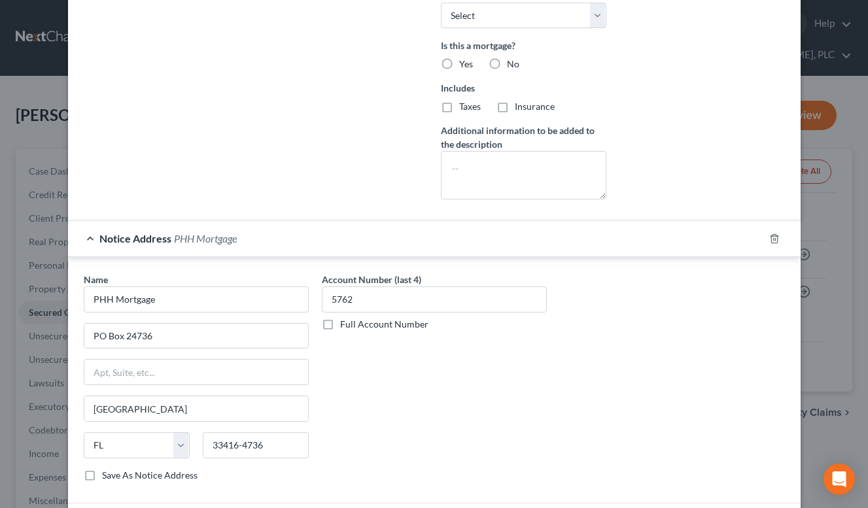
click at [393, 235] on div "Notice Address PHH Mortgage" at bounding box center [416, 238] width 696 height 35
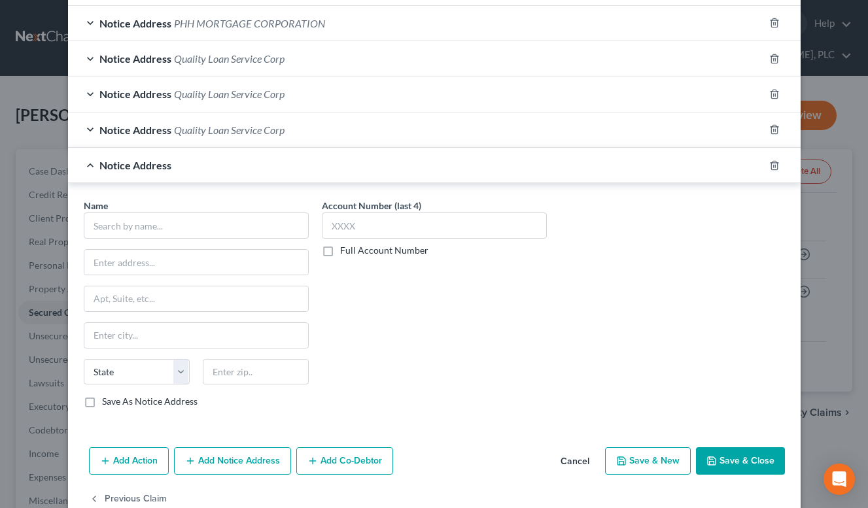
scroll to position [716, 0]
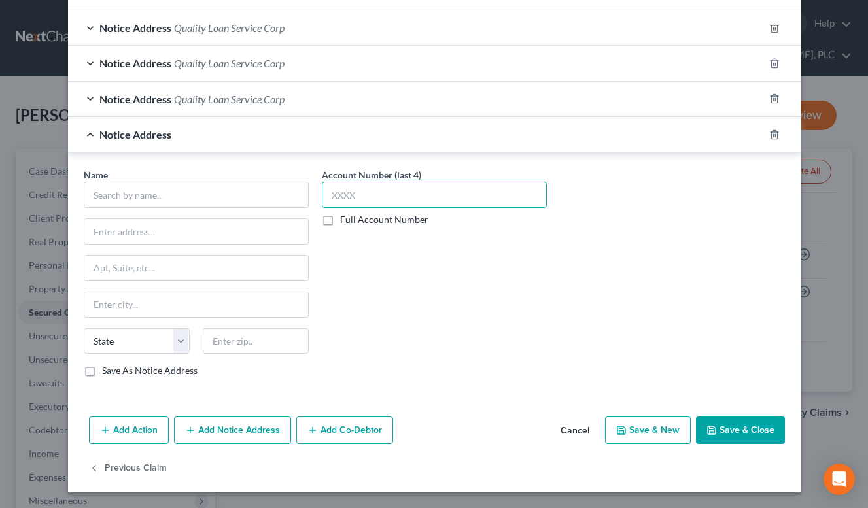
click at [407, 196] on input "text" at bounding box center [434, 195] width 225 height 26
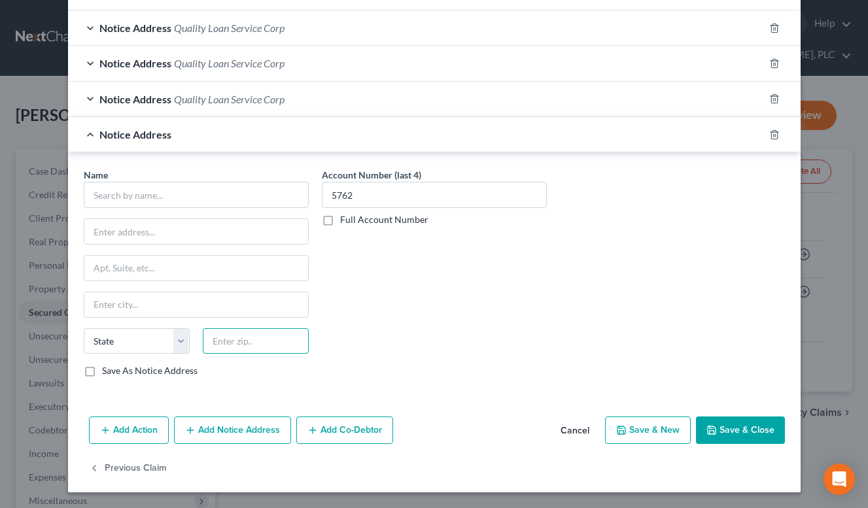
click at [260, 342] on input "text" at bounding box center [256, 342] width 106 height 26
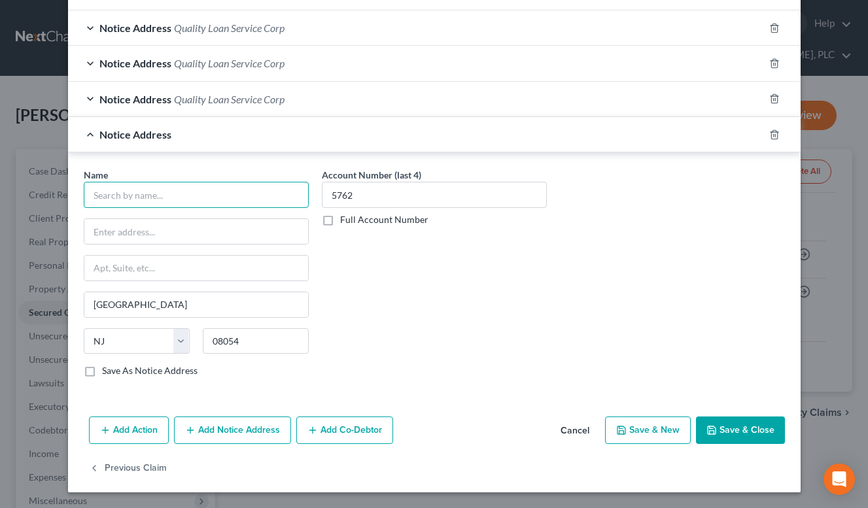
click at [219, 194] on input "text" at bounding box center [196, 195] width 225 height 26
paste input "PHH Mortgage Services"
click at [144, 374] on label "Save As Notice Address" at bounding box center [150, 370] width 96 height 13
click at [116, 373] on input "Save As Notice Address" at bounding box center [111, 368] width 9 height 9
click at [249, 232] on input "text" at bounding box center [196, 231] width 224 height 25
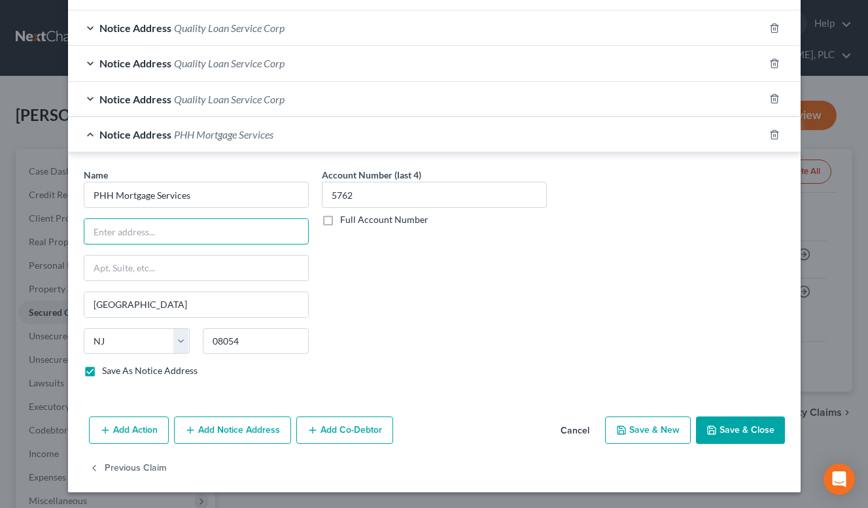
paste input "[STREET_ADDRESS]"
click at [338, 139] on div "Notice Address PHH Mortgage Services" at bounding box center [416, 134] width 696 height 35
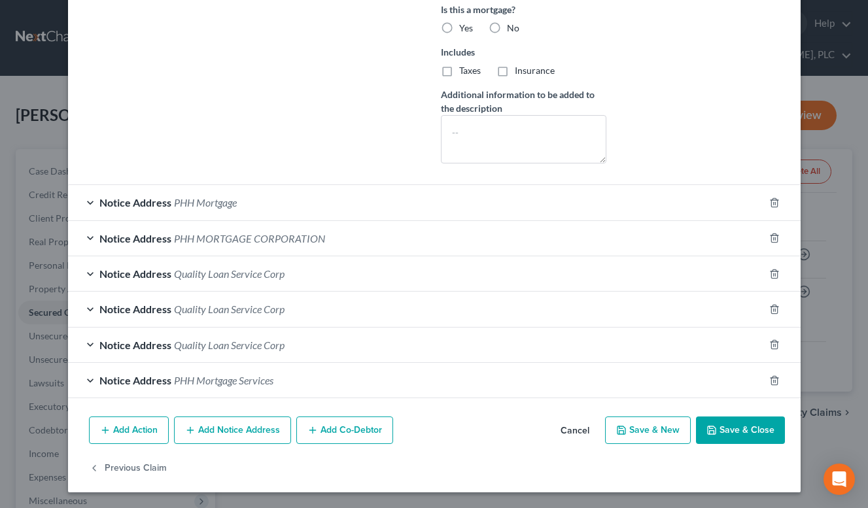
scroll to position [470, 0]
click at [375, 237] on div "Notice Address PHH MORTGAGE CORPORATION" at bounding box center [416, 238] width 696 height 35
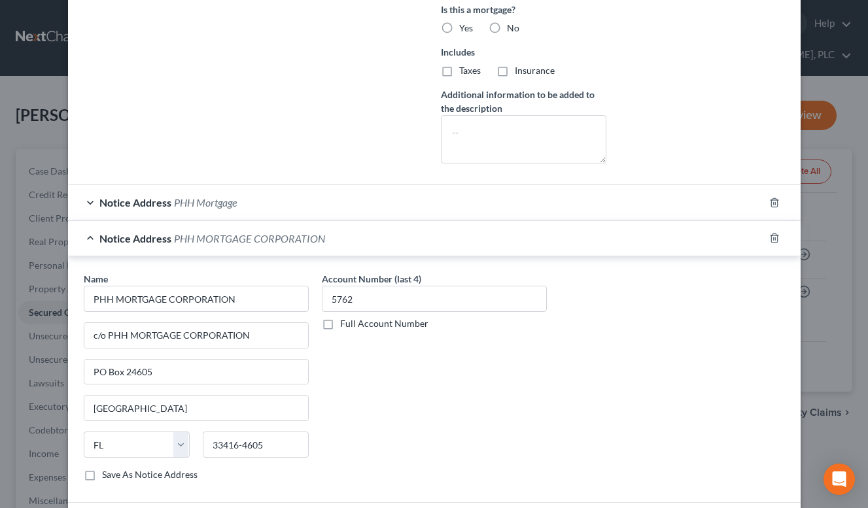
click at [375, 237] on div "Notice Address PHH MORTGAGE CORPORATION" at bounding box center [416, 238] width 696 height 35
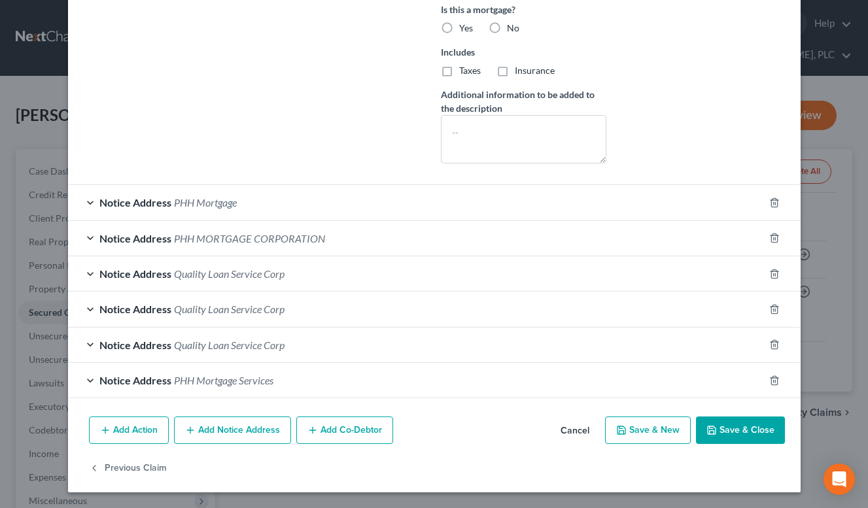
click at [366, 207] on div "Notice Address PHH Mortgage" at bounding box center [416, 202] width 696 height 35
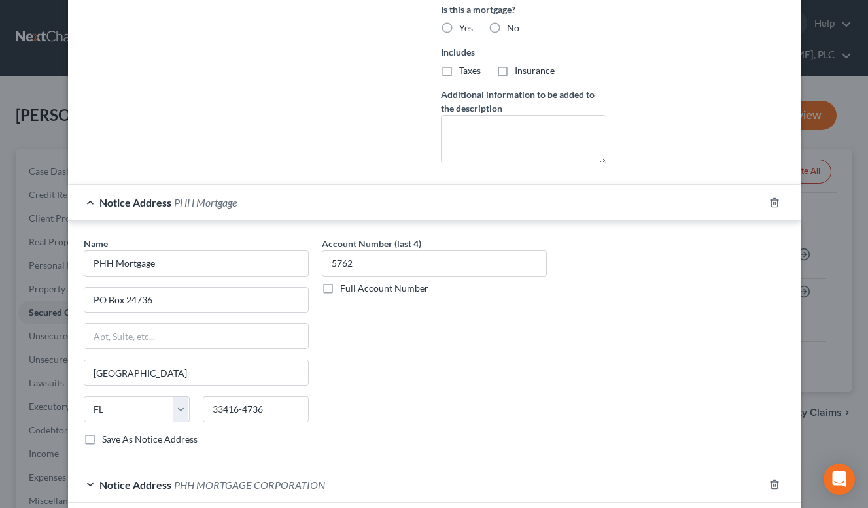
click at [366, 207] on div "Notice Address PHH Mortgage" at bounding box center [416, 202] width 696 height 35
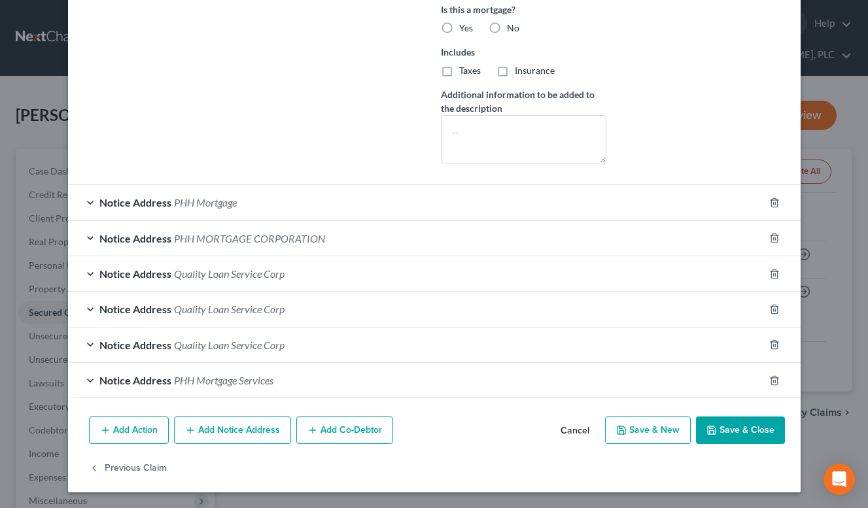
click at [359, 212] on div "Notice Address PHH Mortgage" at bounding box center [416, 202] width 696 height 35
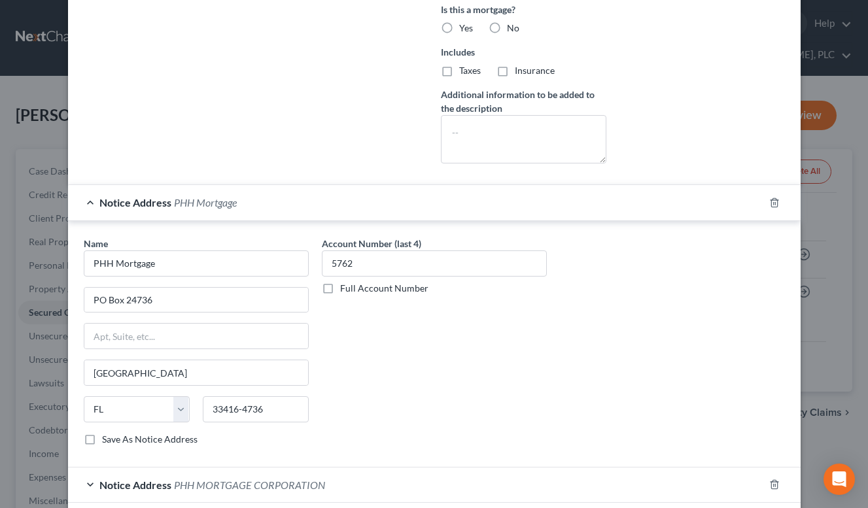
click at [359, 212] on div "Notice Address PHH Mortgage" at bounding box center [416, 202] width 696 height 35
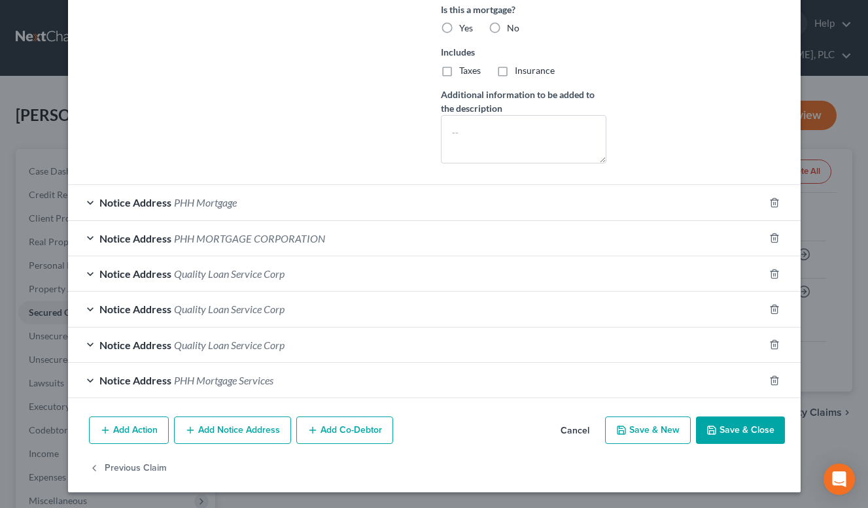
click at [375, 240] on div "Notice Address PHH MORTGAGE CORPORATION" at bounding box center [416, 238] width 696 height 35
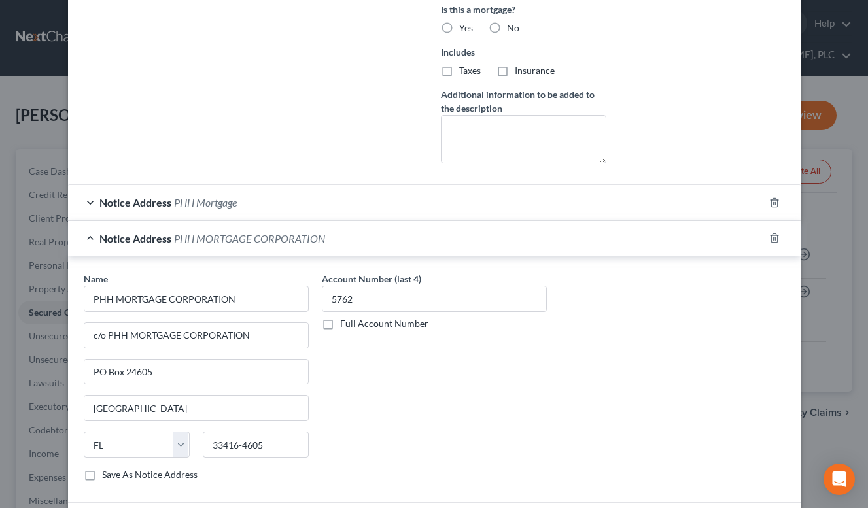
click at [375, 240] on div "Notice Address PHH MORTGAGE CORPORATION" at bounding box center [416, 238] width 696 height 35
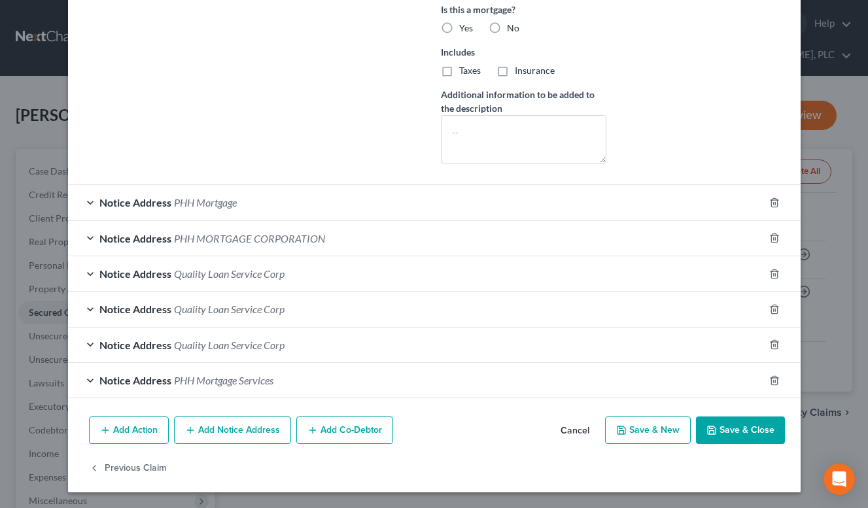
click at [423, 381] on div "Notice Address PHH Mortgage Services" at bounding box center [416, 380] width 696 height 35
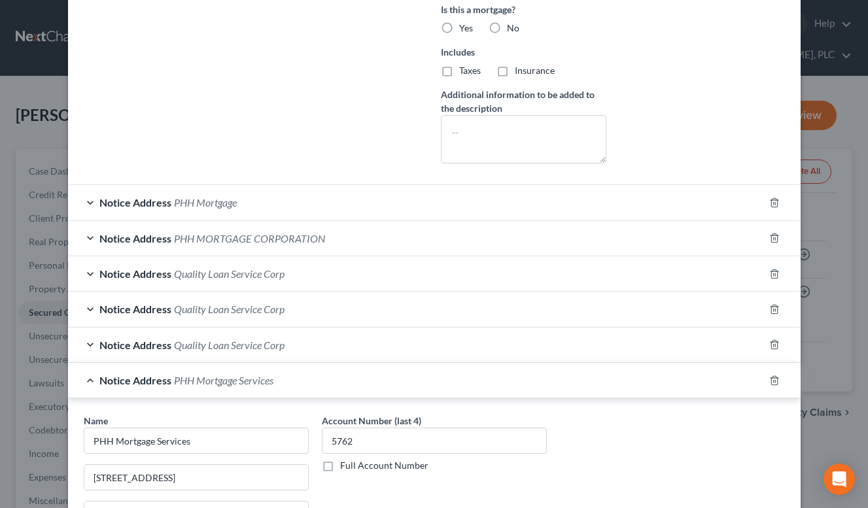
click at [423, 381] on div "Notice Address PHH Mortgage Services" at bounding box center [416, 380] width 696 height 35
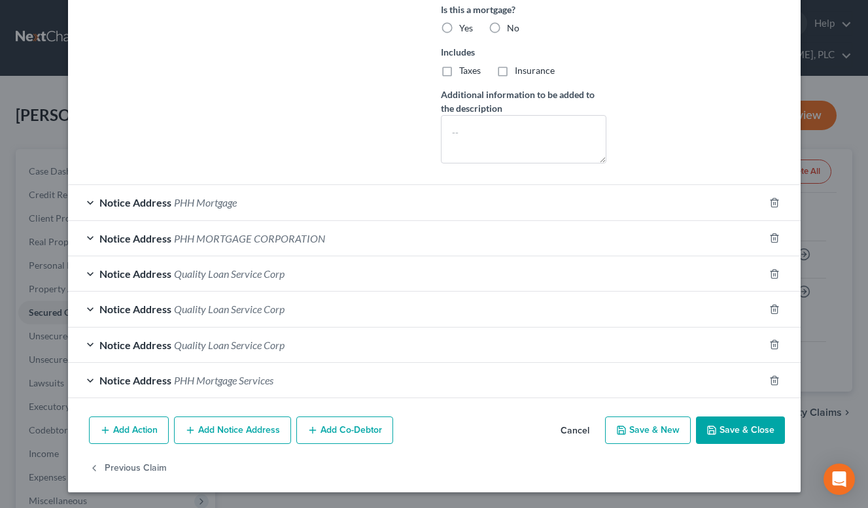
click at [334, 203] on div "Notice Address PHH Mortgage" at bounding box center [416, 202] width 696 height 35
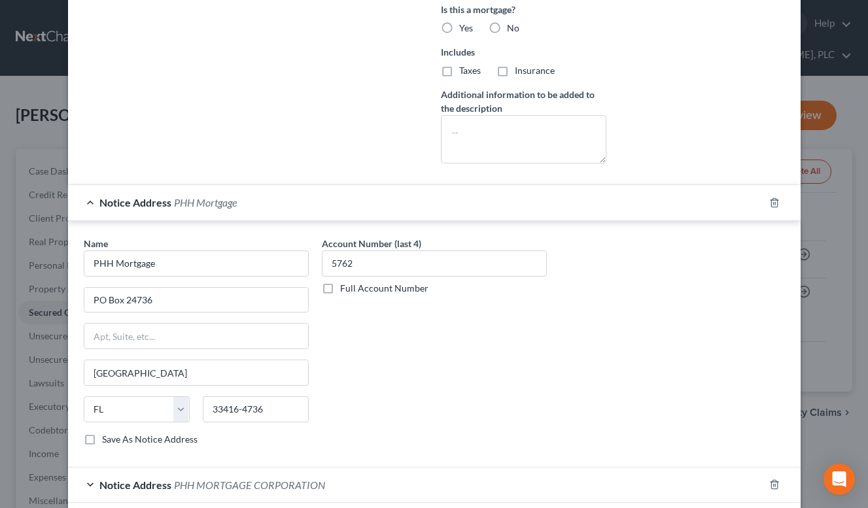
click at [334, 203] on div "Notice Address PHH Mortgage" at bounding box center [416, 202] width 696 height 35
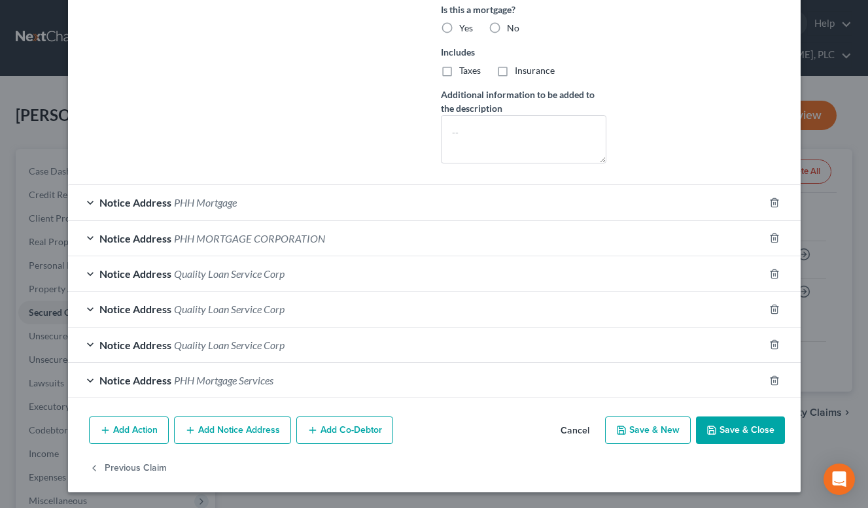
click at [272, 431] on button "Add Notice Address" at bounding box center [232, 430] width 117 height 27
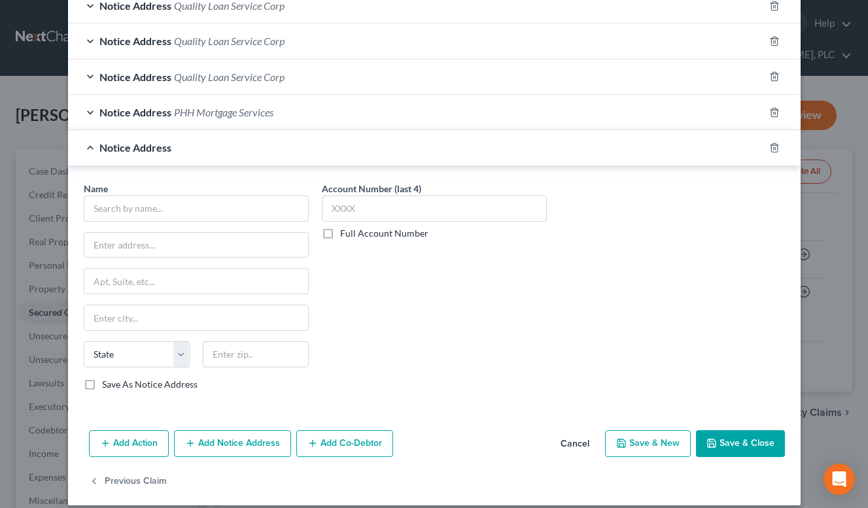
scroll to position [751, 0]
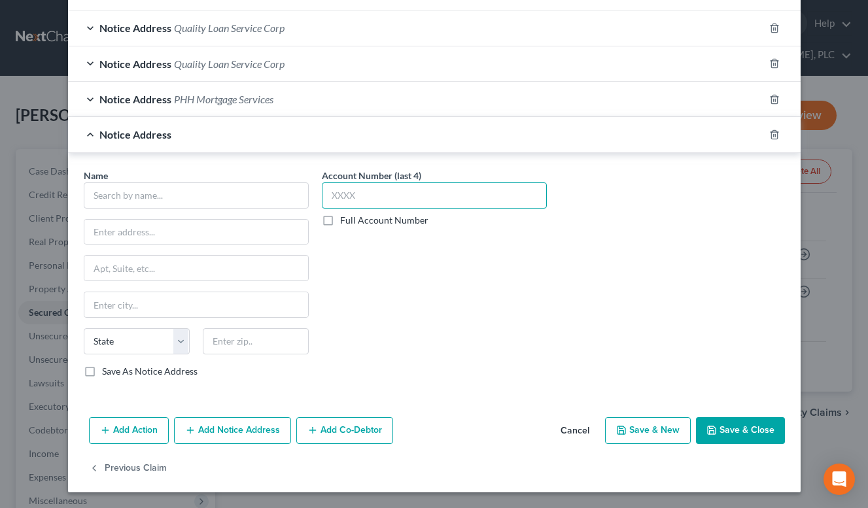
click at [359, 203] on input "text" at bounding box center [434, 196] width 225 height 26
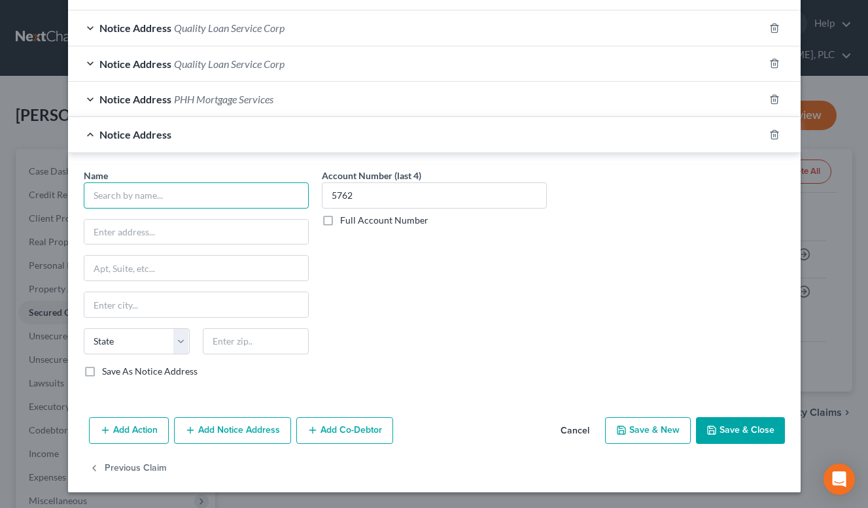
click at [215, 196] on input "text" at bounding box center [196, 196] width 225 height 26
paste input "PHH MORTGAGE CORPORATION"
click at [245, 240] on input "text" at bounding box center [196, 232] width 224 height 25
paste input "CORPORATION SERVICE COMPANY"
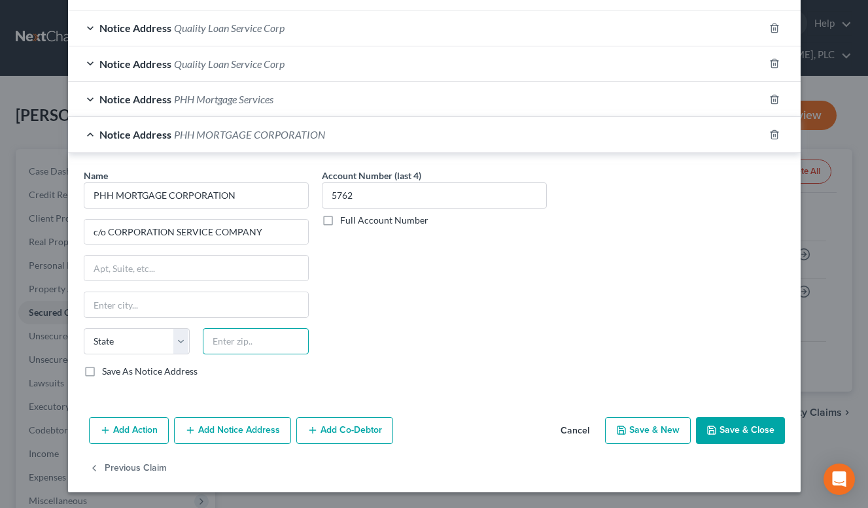
click at [240, 349] on input "text" at bounding box center [256, 342] width 106 height 26
click at [254, 272] on input "text" at bounding box center [196, 268] width 224 height 25
paste input "[STREET_ADDRESS]"
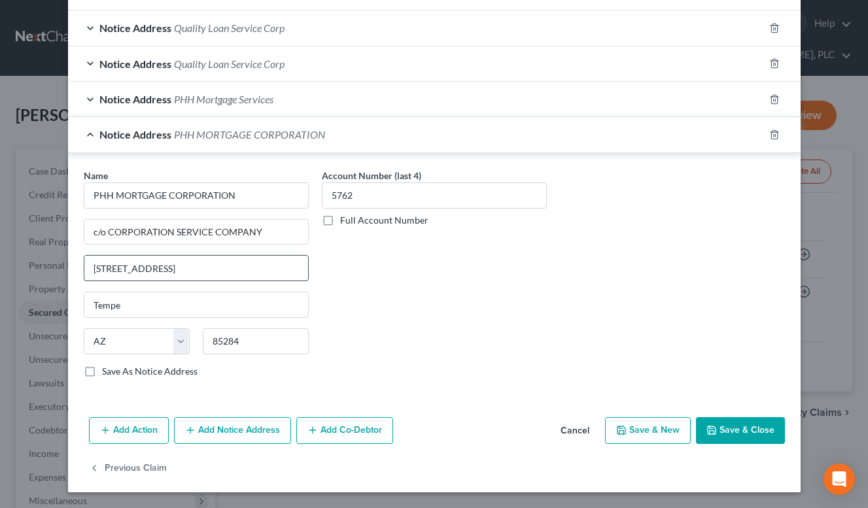
drag, startPoint x: 164, startPoint y: 264, endPoint x: 175, endPoint y: 262, distance: 11.3
click at [175, 262] on input "[STREET_ADDRESS]" at bounding box center [196, 268] width 224 height 25
click at [151, 272] on input "[STREET_ADDRESS]" at bounding box center [196, 268] width 224 height 25
click at [245, 335] on input "85284" at bounding box center [256, 342] width 106 height 26
paste input "-1050"
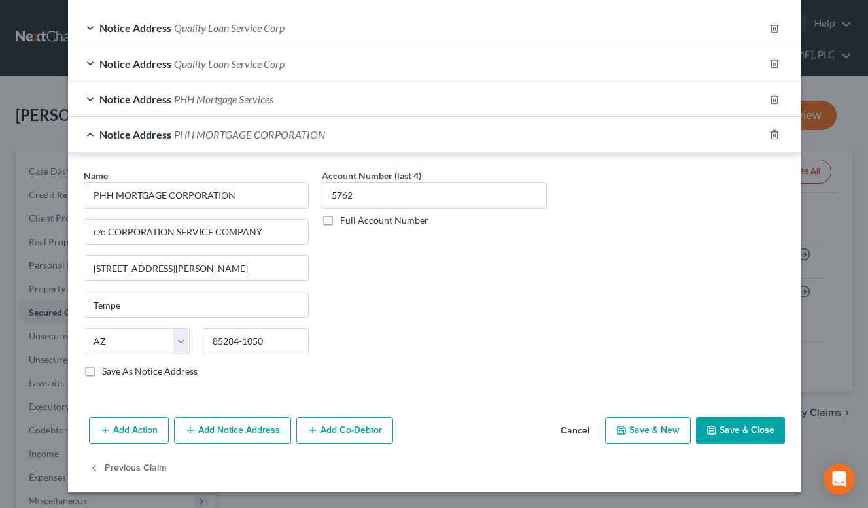
click at [183, 374] on label "Save As Notice Address" at bounding box center [150, 371] width 96 height 13
click at [116, 374] on input "Save As Notice Address" at bounding box center [111, 369] width 9 height 9
click at [720, 431] on button "Save & Close" at bounding box center [740, 430] width 89 height 27
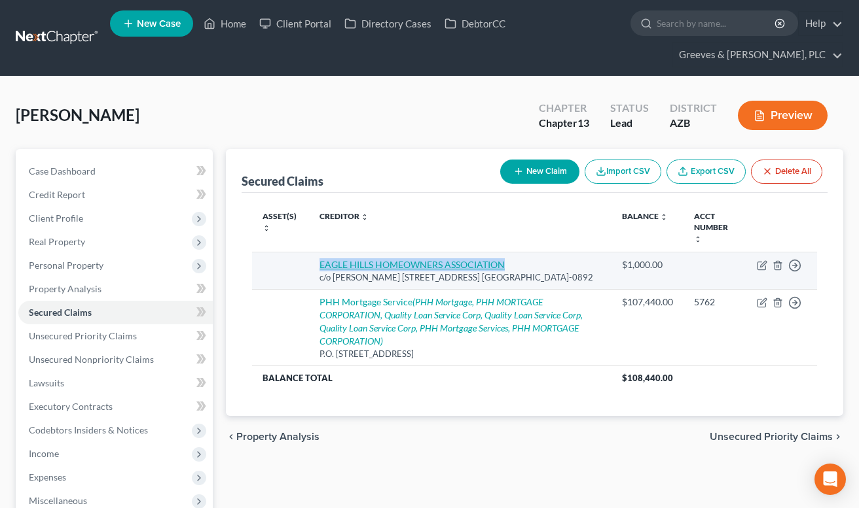
drag, startPoint x: 306, startPoint y: 258, endPoint x: 502, endPoint y: 261, distance: 196.3
click at [502, 261] on tr "EAGLE HILLS HOMEOWNERS ASSOCIATION c/o [PERSON_NAME] [STREET_ADDRESS] [GEOGRAPH…" at bounding box center [534, 271] width 565 height 37
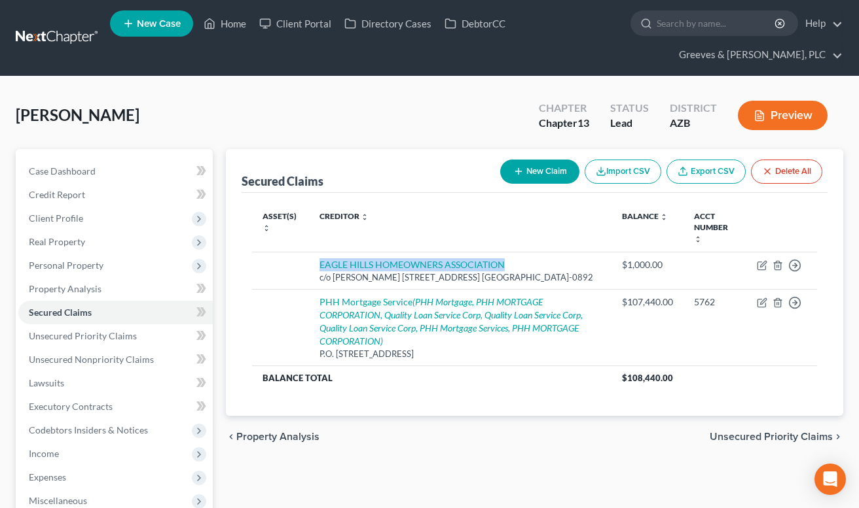
copy link "EAGLE HILLS HOMEOWNERS ASSOCIATION"
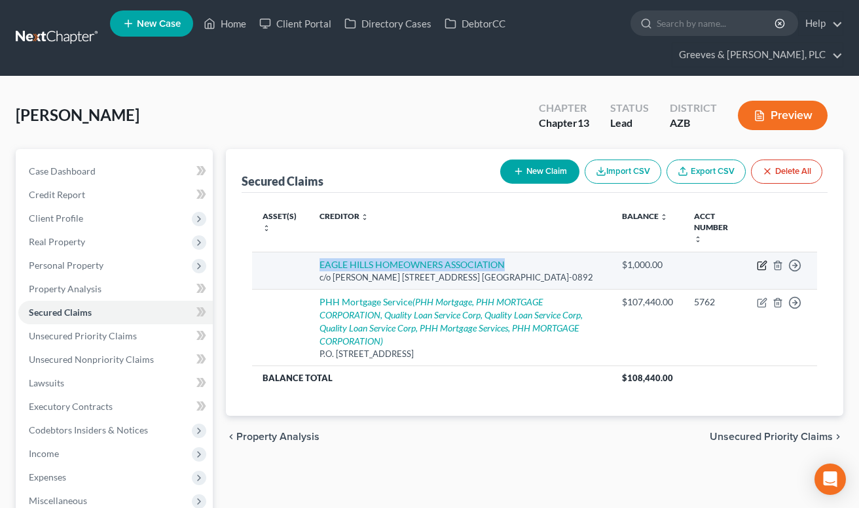
click at [765, 268] on icon "button" at bounding box center [761, 266] width 8 height 8
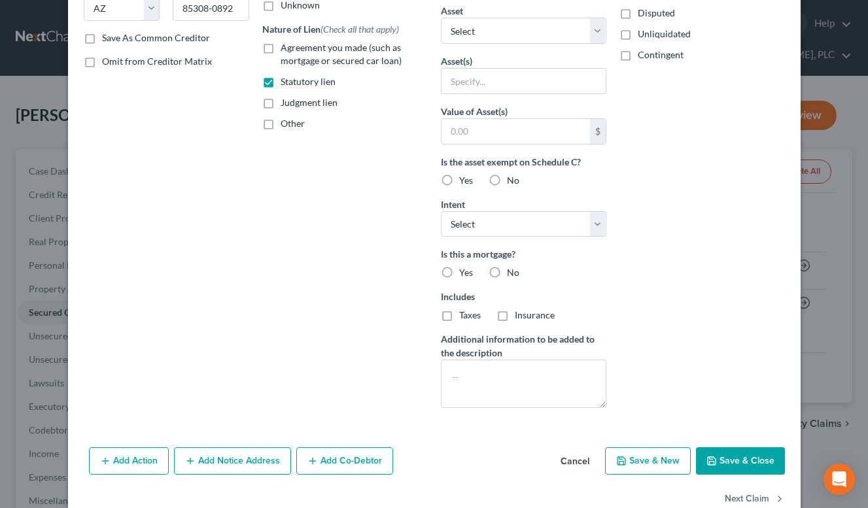
scroll to position [256, 0]
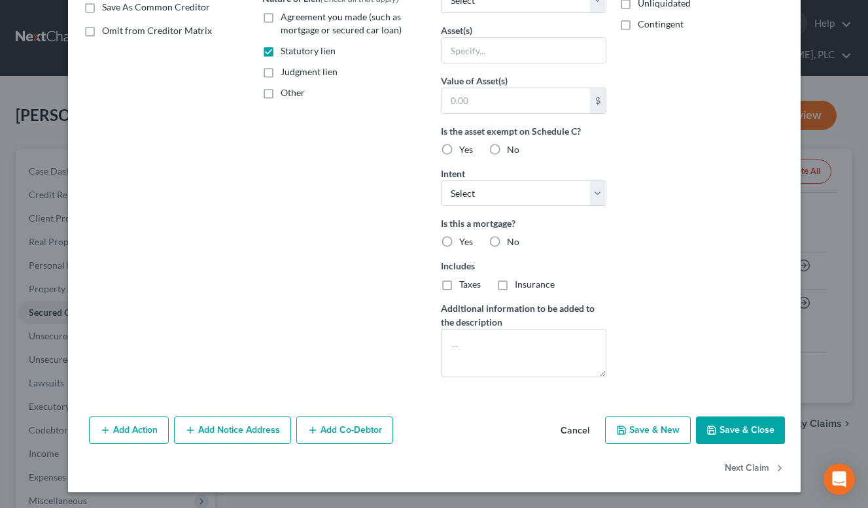
click at [246, 442] on button "Add Notice Address" at bounding box center [232, 430] width 117 height 27
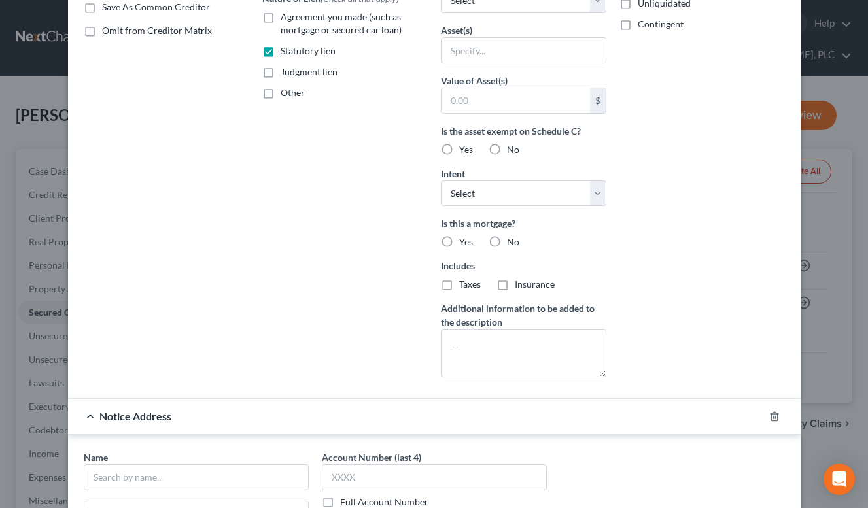
click at [303, 351] on div "Account Number (last 4) Full Account Number Date Incurred Last Payment Date Unk…" at bounding box center [345, 96] width 179 height 584
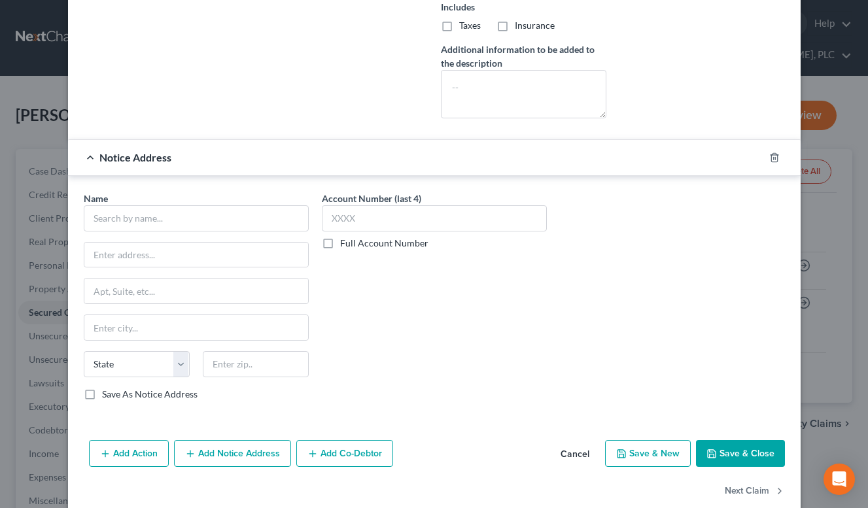
scroll to position [538, 0]
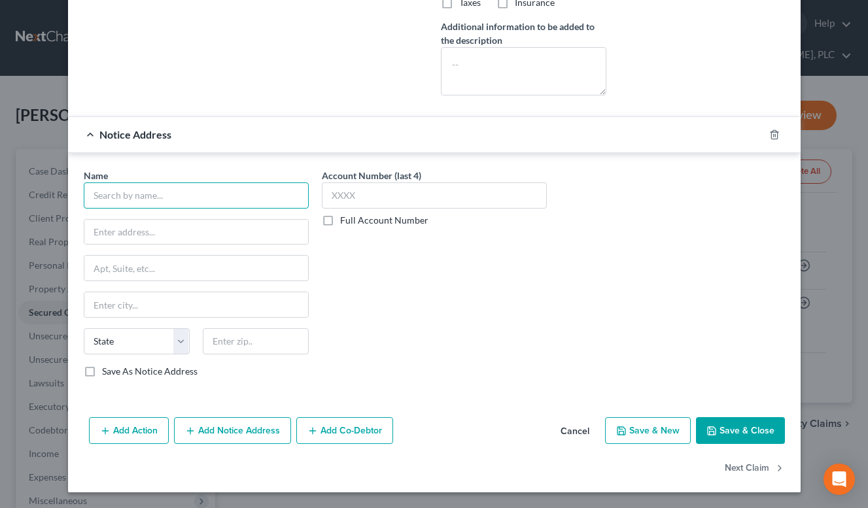
click at [257, 195] on input "text" at bounding box center [196, 196] width 225 height 26
paste input "EAGLE HILLS HOMEOWNERS ASSOCIATION"
click at [223, 236] on input "text" at bounding box center [196, 232] width 224 height 25
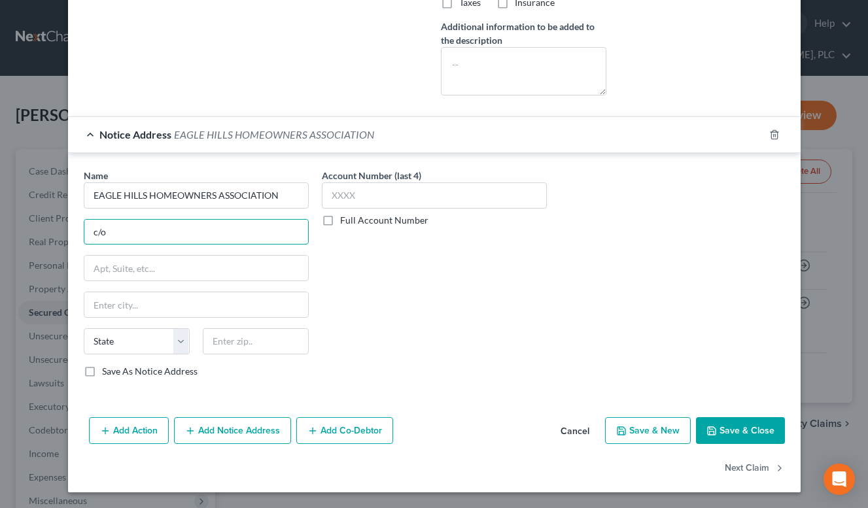
paste input "Planned Development Services"
click at [255, 351] on input "text" at bounding box center [256, 342] width 106 height 26
click at [271, 264] on input "text" at bounding box center [196, 268] width 224 height 25
paste input "[STREET_ADDRESS]"
drag, startPoint x: 275, startPoint y: 345, endPoint x: 269, endPoint y: 340, distance: 8.0
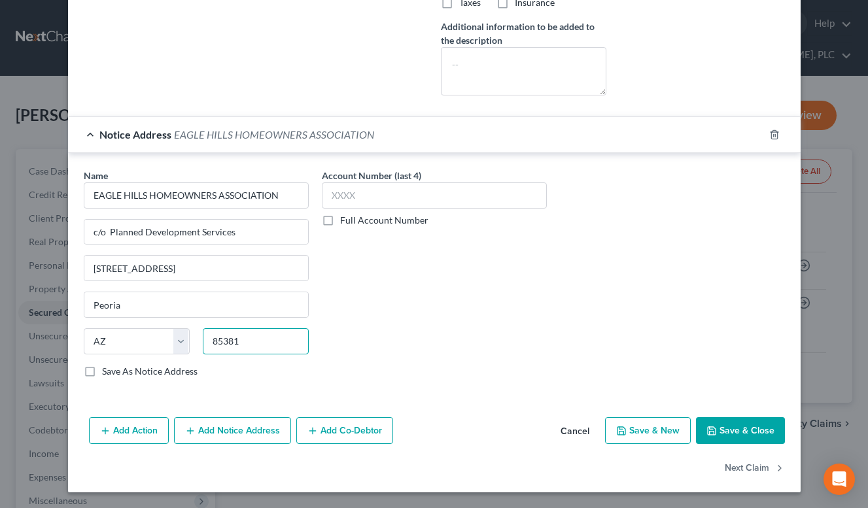
click at [269, 340] on input "85381" at bounding box center [256, 342] width 106 height 26
paste input "-5641"
click at [102, 377] on label "Save As Notice Address" at bounding box center [150, 371] width 96 height 13
click at [107, 374] on input "Save As Notice Address" at bounding box center [111, 369] width 9 height 9
click at [713, 420] on button "Save & Close" at bounding box center [740, 430] width 89 height 27
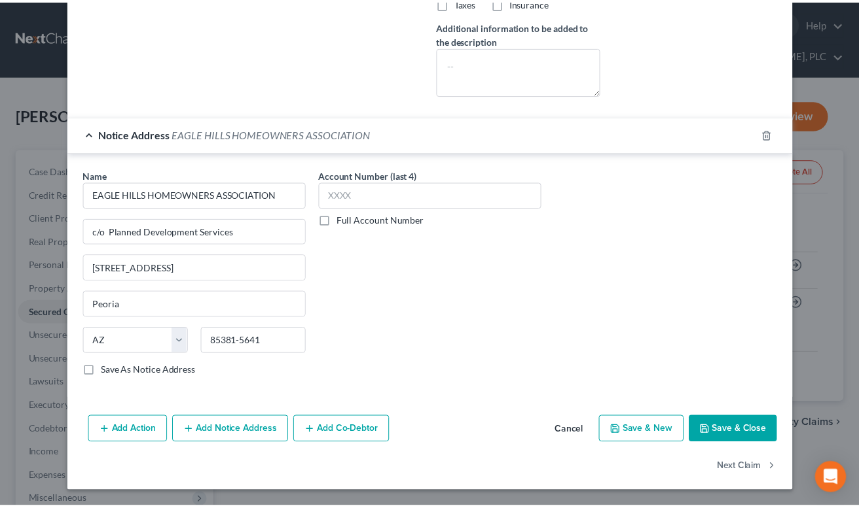
scroll to position [395, 0]
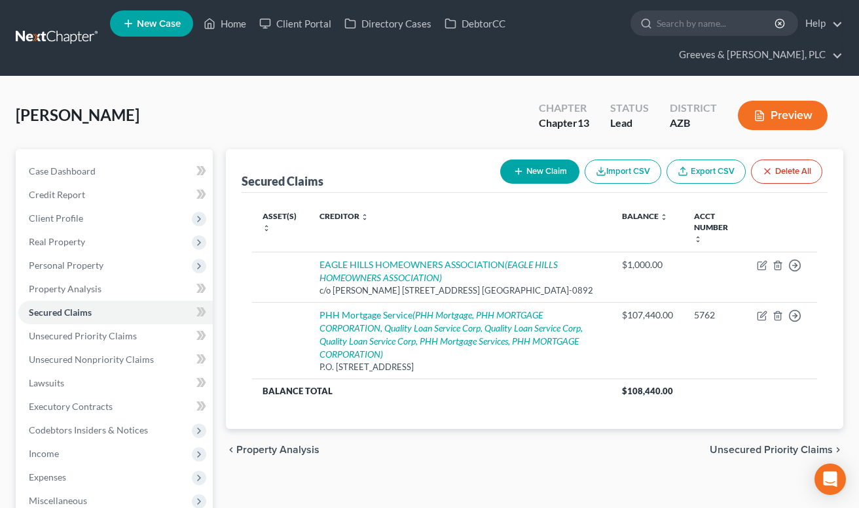
click at [457, 132] on div "[PERSON_NAME] Upgraded Chapter Chapter 13 Status Lead District [GEOGRAPHIC_DATA…" at bounding box center [429, 120] width 827 height 57
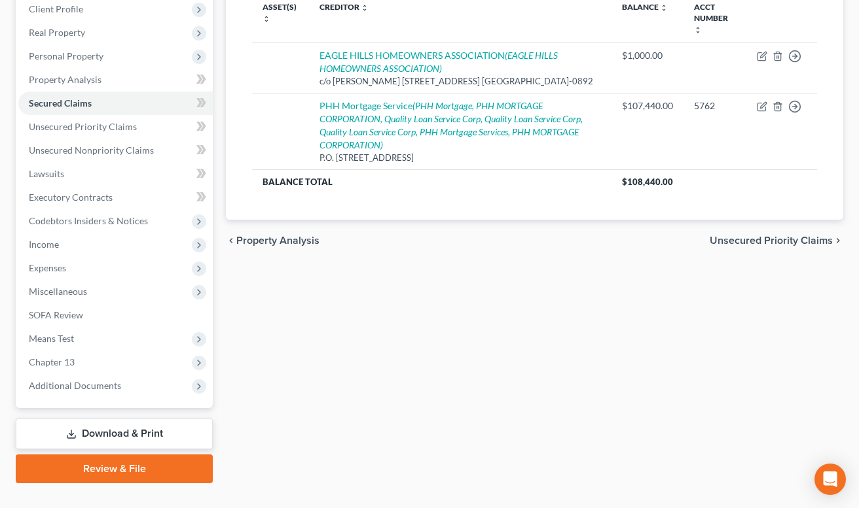
scroll to position [234, 0]
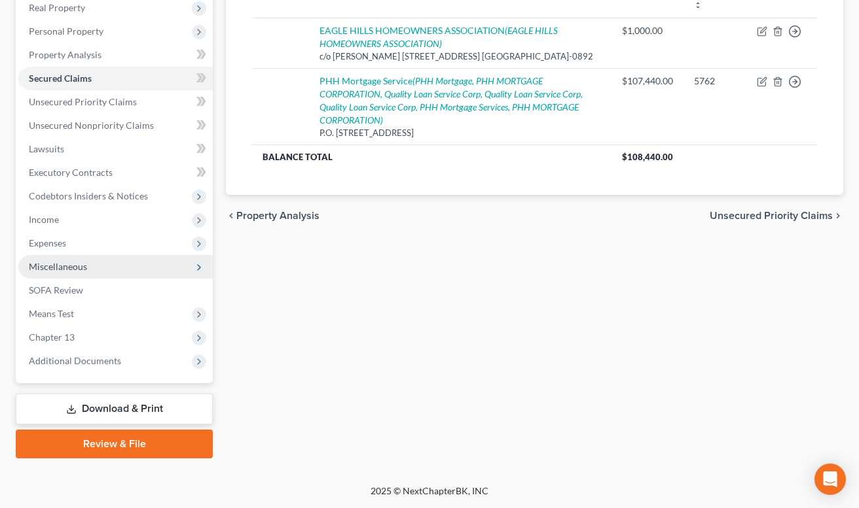
click at [141, 267] on span "Miscellaneous" at bounding box center [115, 267] width 194 height 24
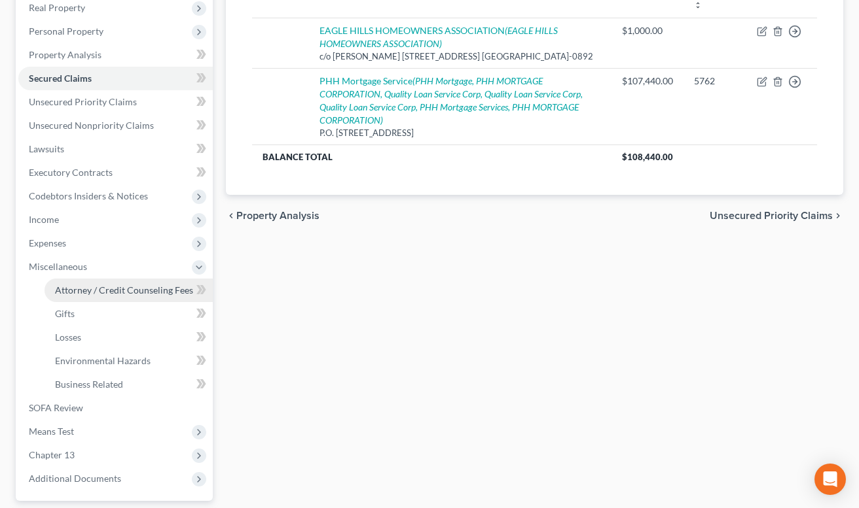
click at [138, 296] on link "Attorney / Credit Counseling Fees" at bounding box center [128, 291] width 168 height 24
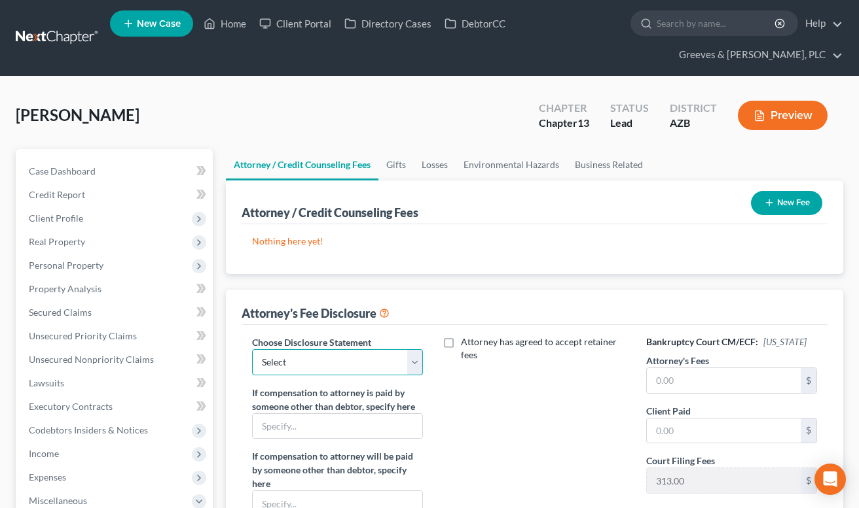
click at [415, 368] on select "Select Chapter 13 - GWR - Hourly Chapter 7" at bounding box center [337, 362] width 171 height 26
click at [252, 349] on select "Select Chapter 13 - GWR - Hourly Chapter 7" at bounding box center [337, 362] width 171 height 26
click at [319, 290] on div "Attorney's Fee Disclosure" at bounding box center [534, 307] width 586 height 35
click at [296, 113] on div "[PERSON_NAME] Upgraded Chapter Chapter 13 Status Lead District [GEOGRAPHIC_DATA…" at bounding box center [429, 120] width 827 height 57
click at [277, 107] on div "[PERSON_NAME] Upgraded Chapter Chapter 13 Status Lead District [GEOGRAPHIC_DATA…" at bounding box center [429, 120] width 827 height 57
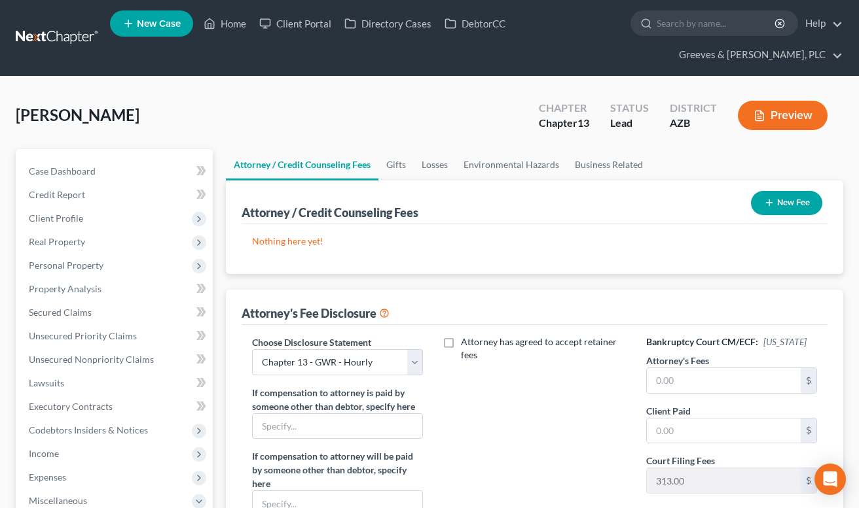
scroll to position [352, 0]
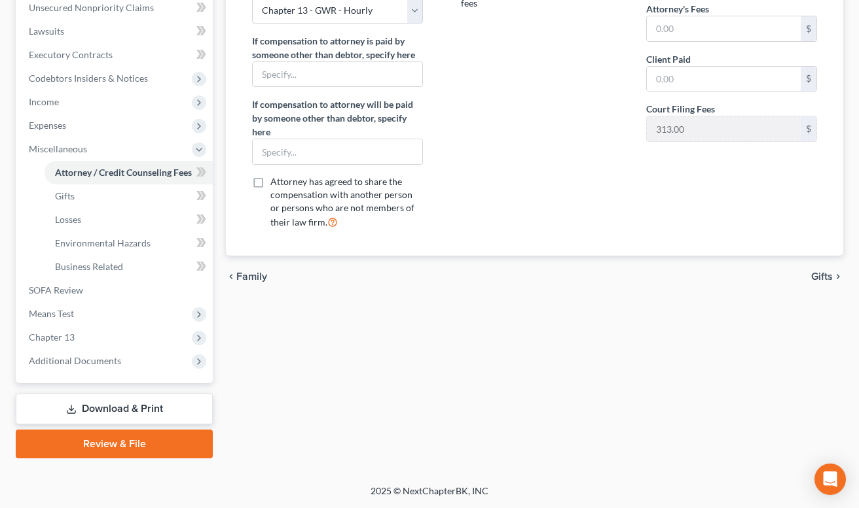
click at [143, 410] on link "Download & Print" at bounding box center [114, 409] width 197 height 31
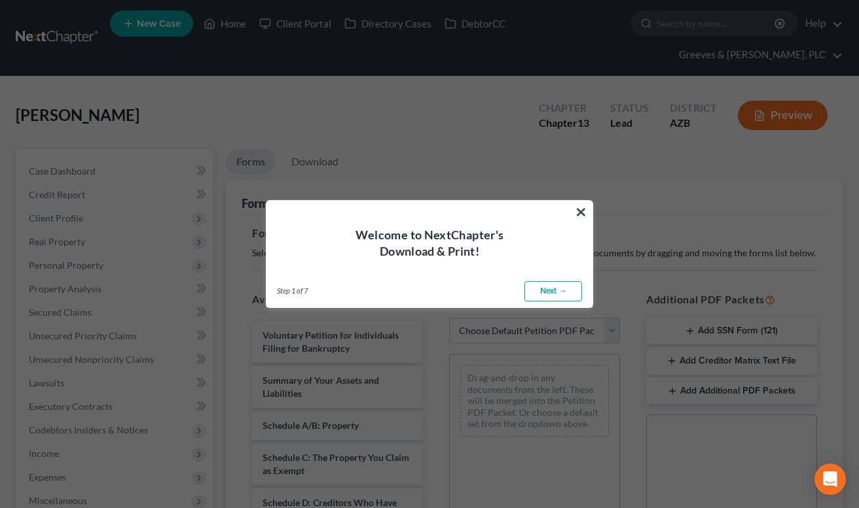
click at [534, 291] on link "Next →" at bounding box center [553, 291] width 58 height 21
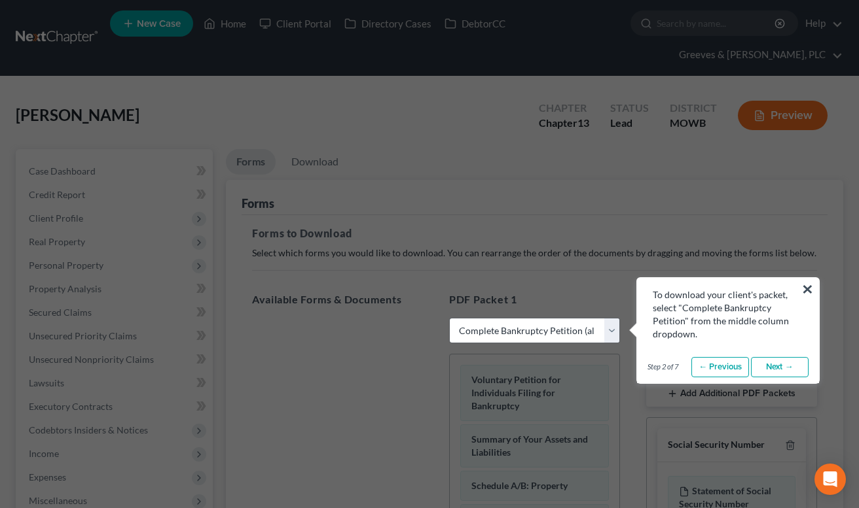
click at [779, 373] on link "Next →" at bounding box center [780, 367] width 58 height 21
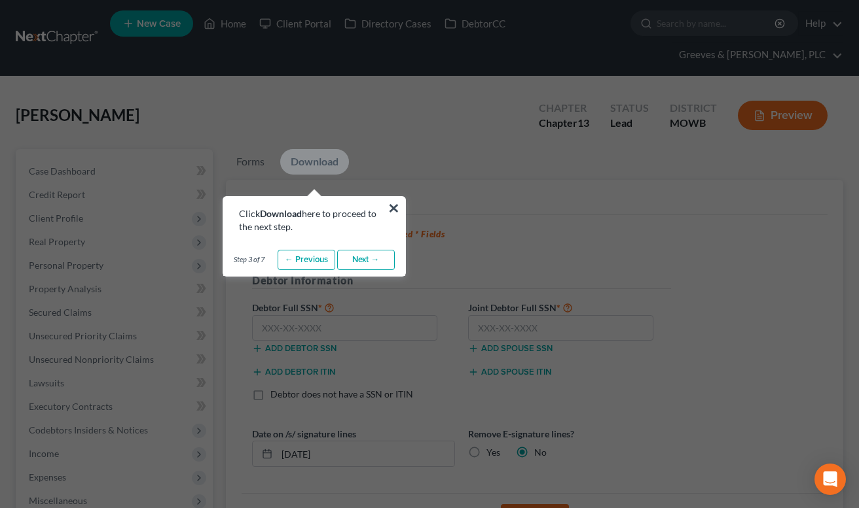
click at [372, 266] on link "Next →" at bounding box center [366, 260] width 58 height 21
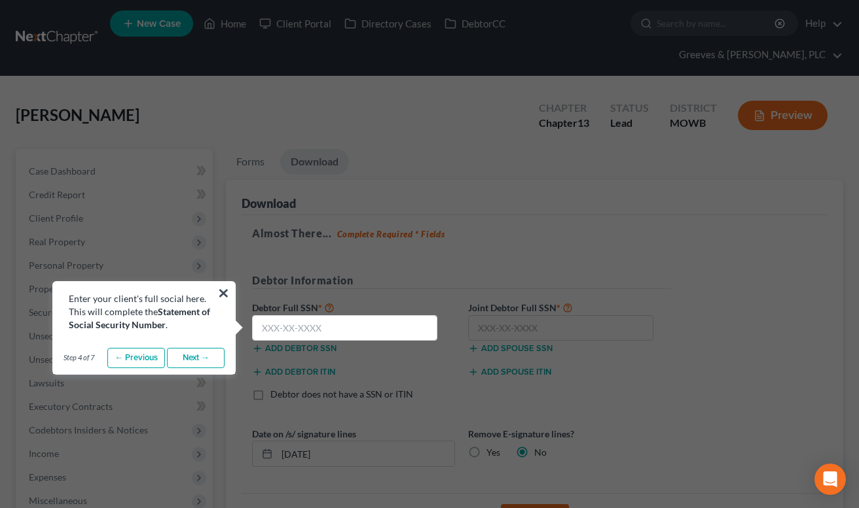
click at [188, 362] on link "Next →" at bounding box center [196, 358] width 58 height 21
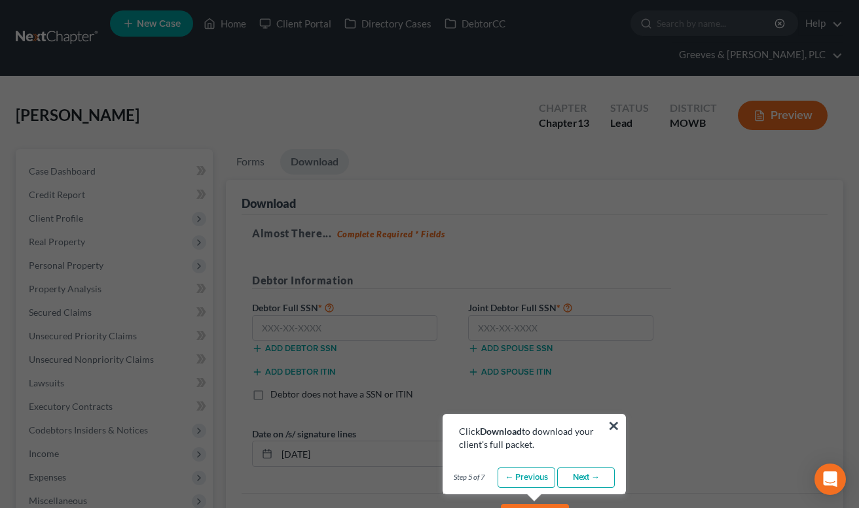
click at [582, 476] on link "Next →" at bounding box center [586, 478] width 58 height 21
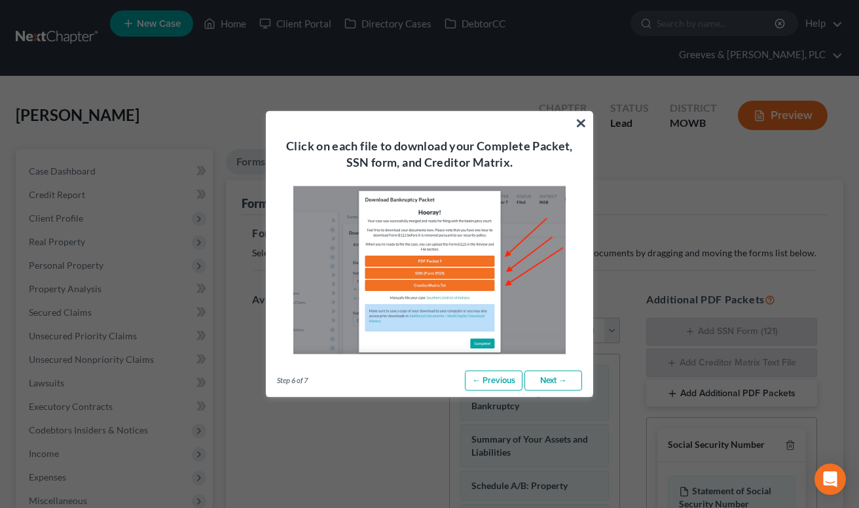
click at [548, 387] on link "Next →" at bounding box center [553, 380] width 58 height 21
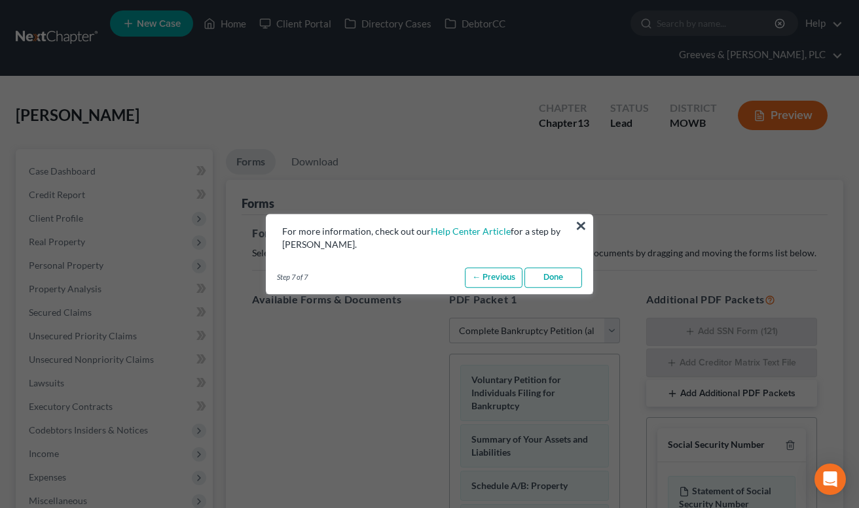
click at [548, 282] on link "Done" at bounding box center [553, 278] width 58 height 21
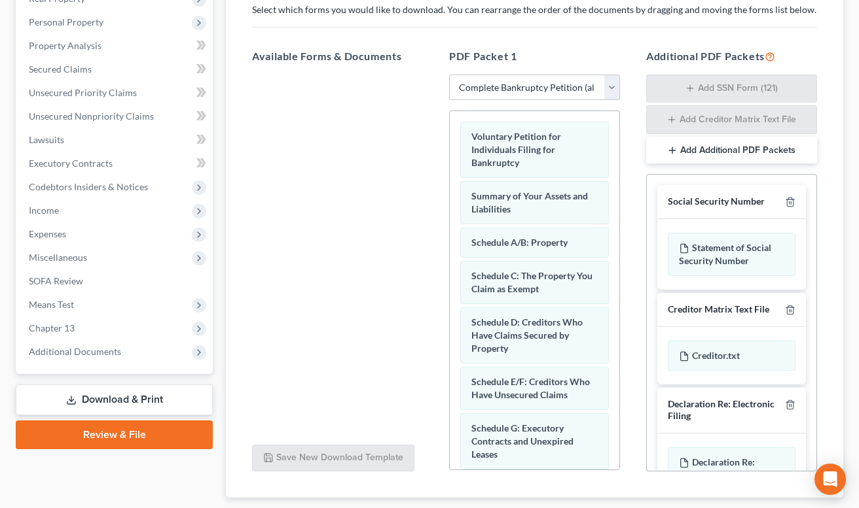
scroll to position [232, 0]
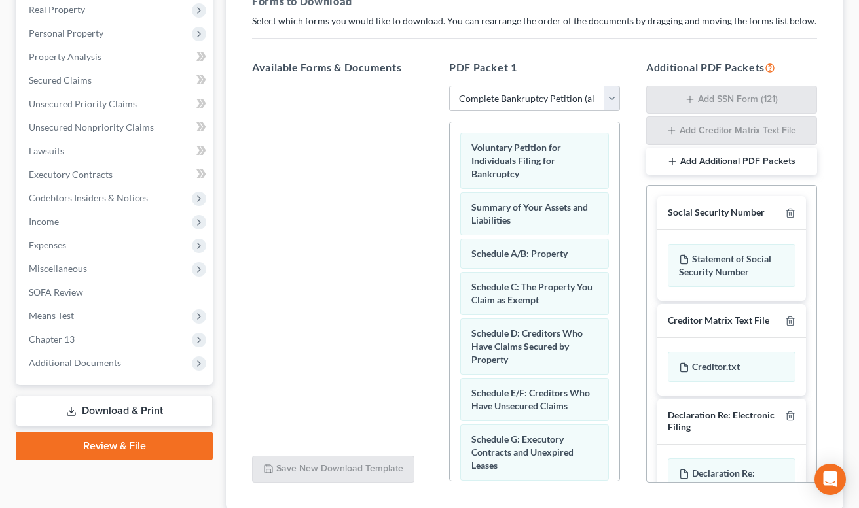
click at [612, 101] on select "Choose Default Petition PDF Packet Complete Bankruptcy Petition (all forms and …" at bounding box center [534, 99] width 171 height 26
click at [449, 86] on select "Choose Default Petition PDF Packet Complete Bankruptcy Petition (all forms and …" at bounding box center [534, 99] width 171 height 26
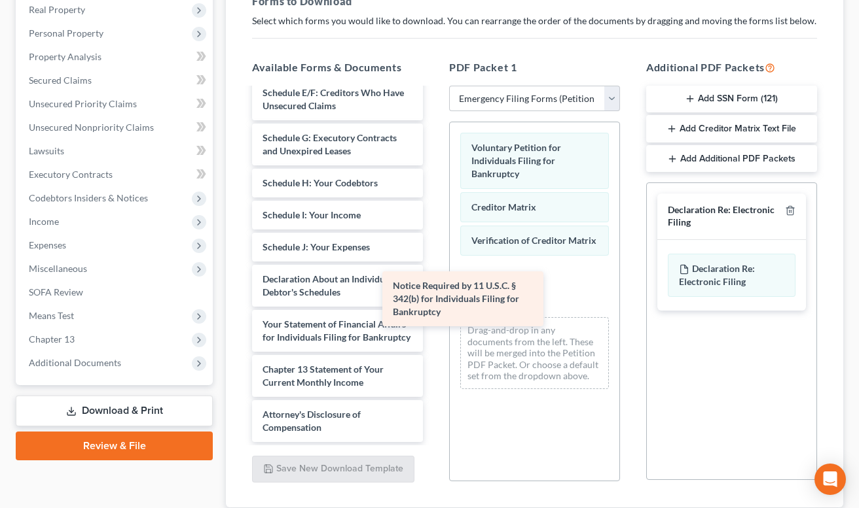
scroll to position [191, 0]
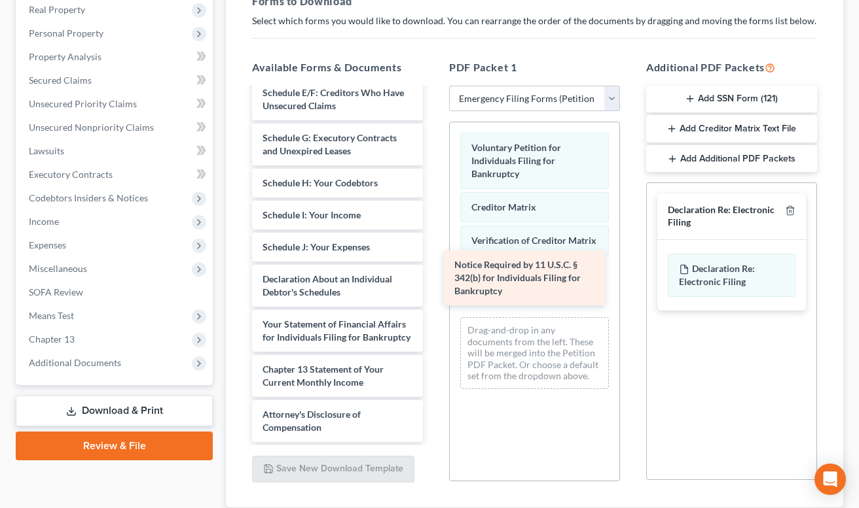
drag, startPoint x: 333, startPoint y: 376, endPoint x: 525, endPoint y: 284, distance: 212.5
click at [433, 284] on div "Notice Required by 11 U.S.C. § 342(b) for Individuals Filing for Bankruptcy Sum…" at bounding box center [337, 176] width 192 height 531
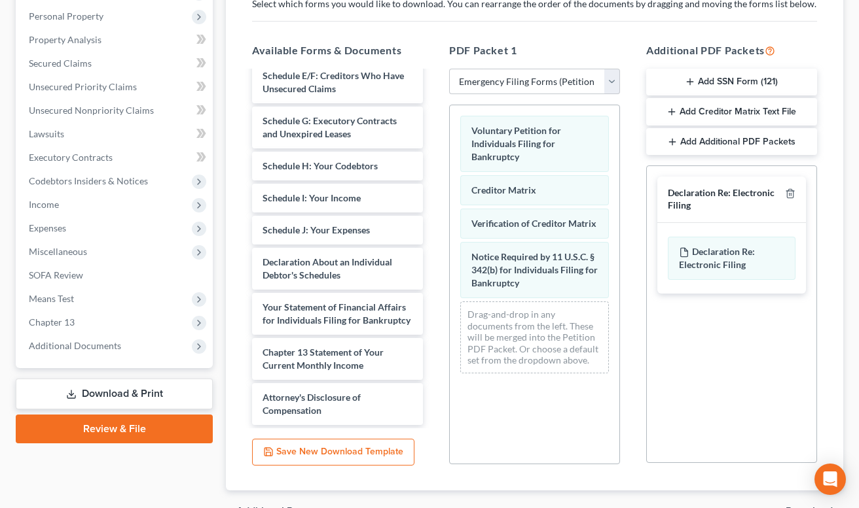
scroll to position [221, 0]
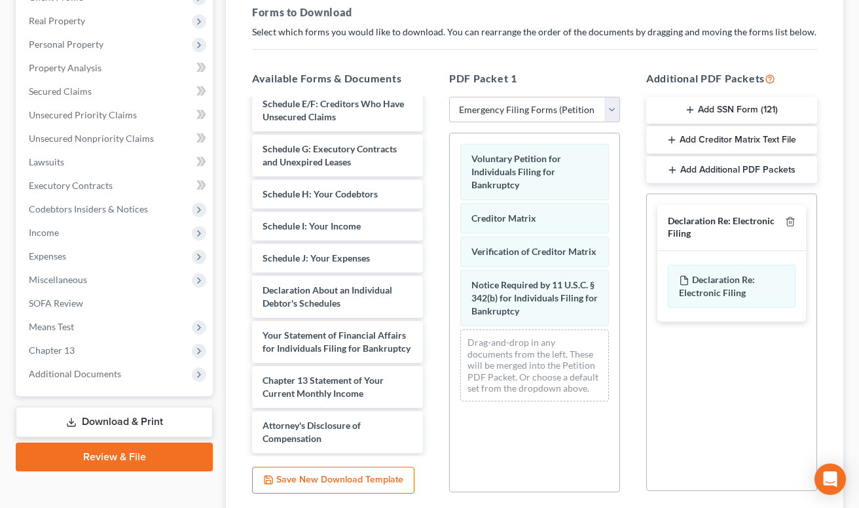
click at [677, 140] on icon "button" at bounding box center [671, 140] width 10 height 10
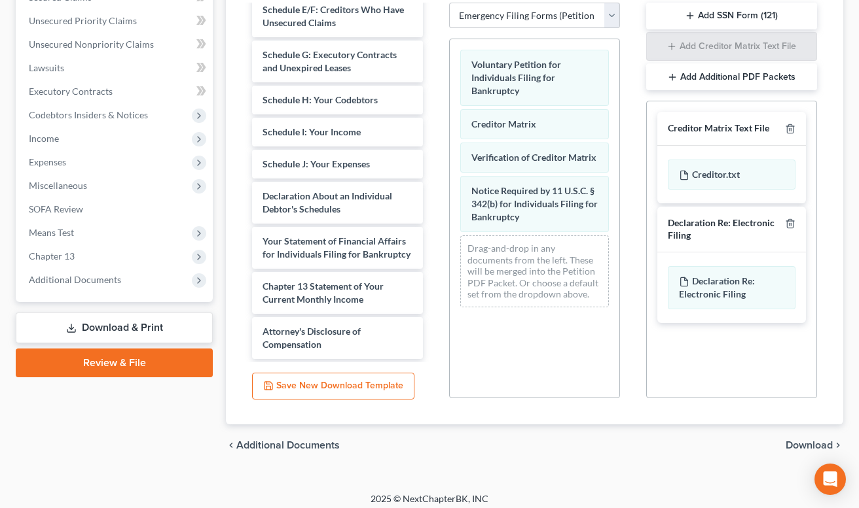
scroll to position [312, 0]
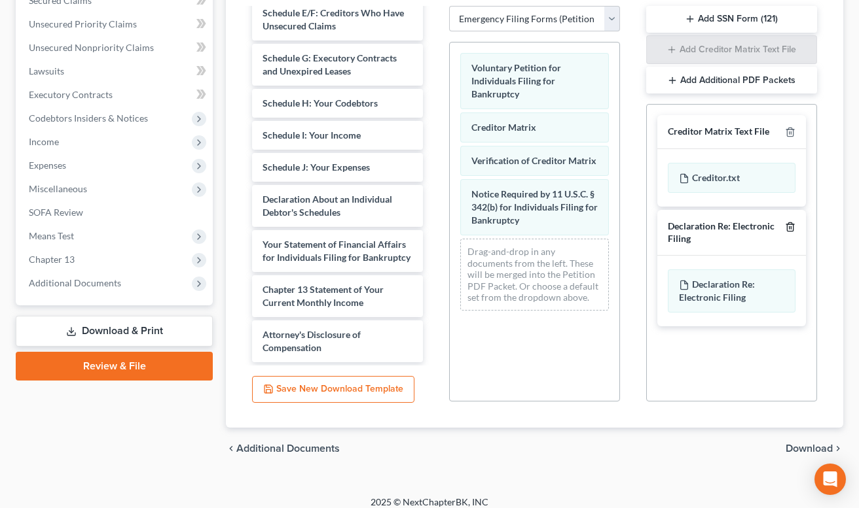
click at [791, 231] on icon "button" at bounding box center [790, 226] width 6 height 9
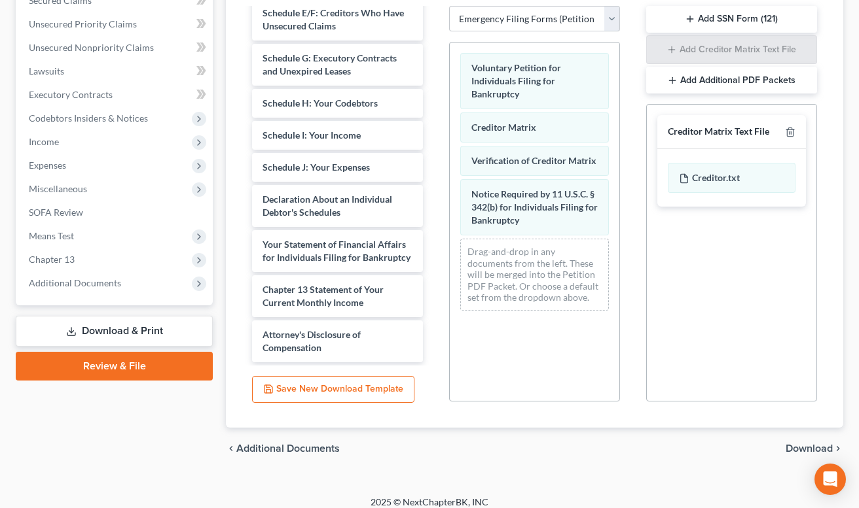
click at [807, 444] on span "Download" at bounding box center [808, 449] width 47 height 10
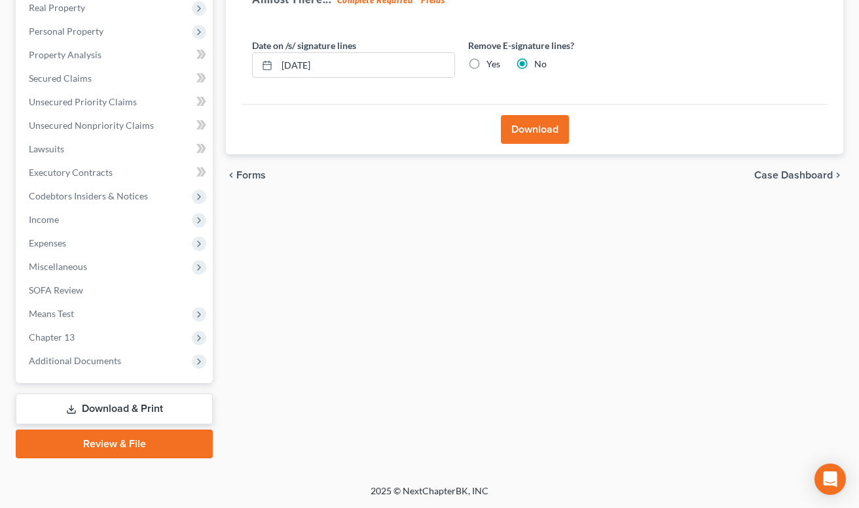
scroll to position [234, 0]
click at [530, 122] on button "Download" at bounding box center [535, 129] width 68 height 29
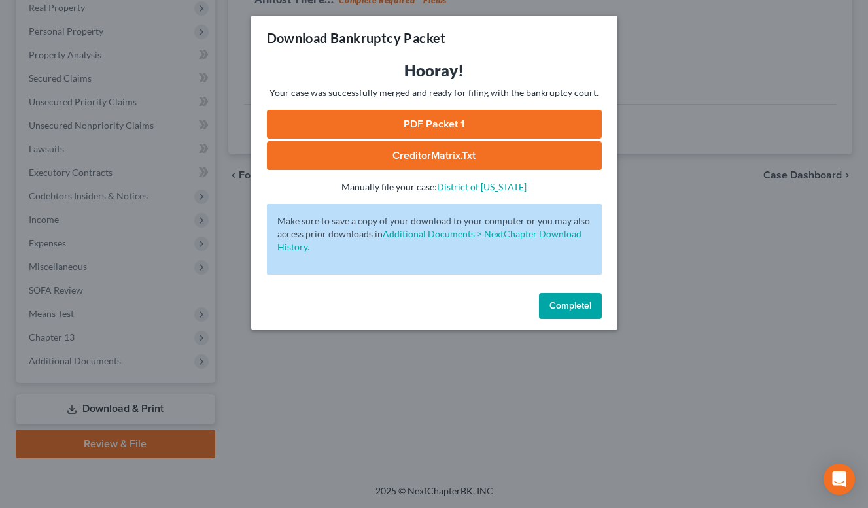
click at [459, 124] on link "PDF Packet 1" at bounding box center [434, 124] width 335 height 29
click at [438, 156] on link "CreditorMatrix.txt" at bounding box center [434, 155] width 335 height 29
click at [559, 302] on span "Complete!" at bounding box center [571, 305] width 42 height 11
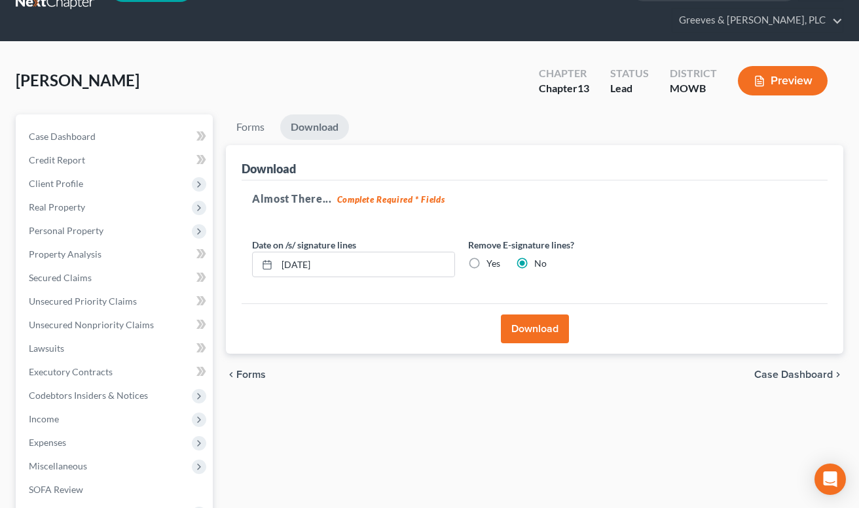
scroll to position [0, 0]
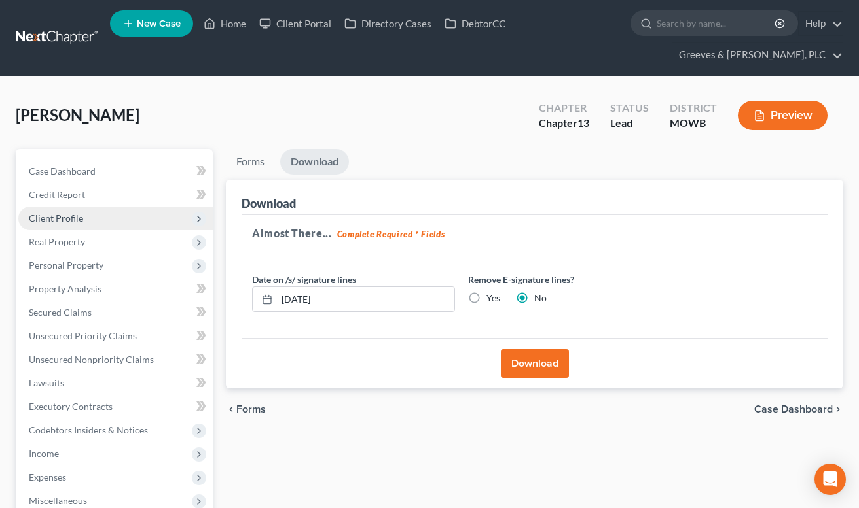
click at [168, 211] on span "Client Profile" at bounding box center [115, 219] width 194 height 24
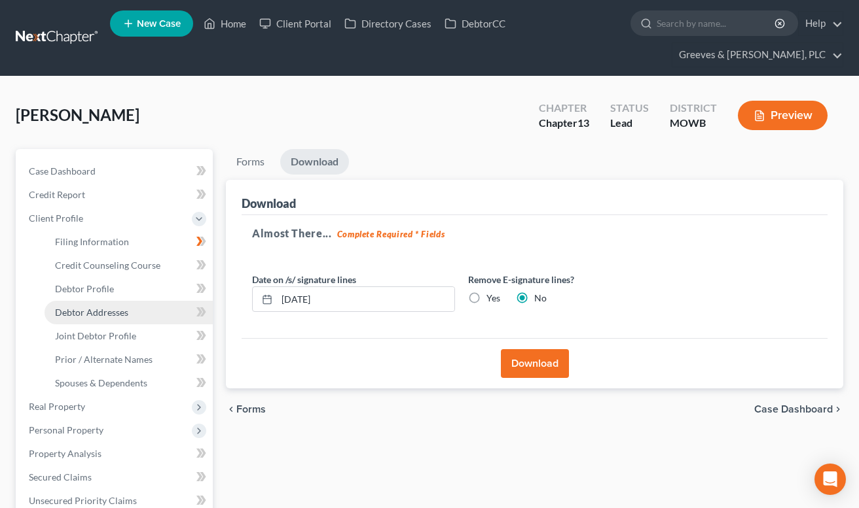
click at [147, 321] on link "Debtor Addresses" at bounding box center [128, 313] width 168 height 24
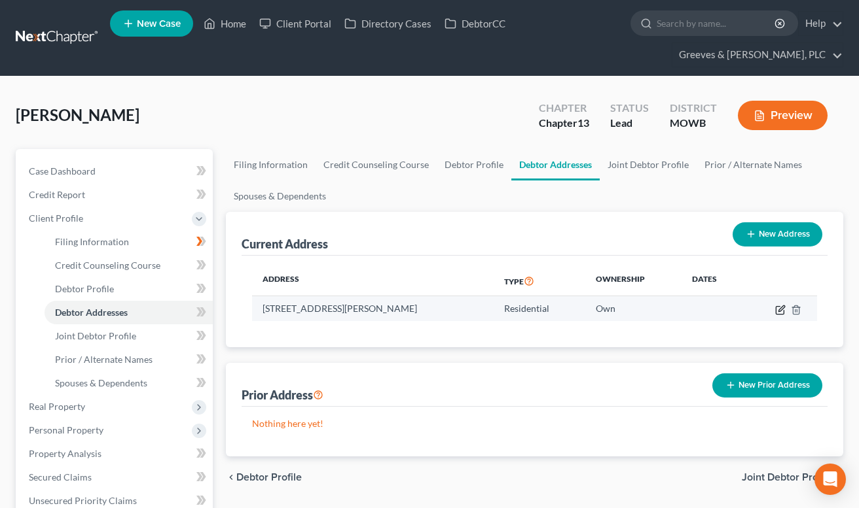
click at [779, 309] on icon "button" at bounding box center [781, 309] width 6 height 6
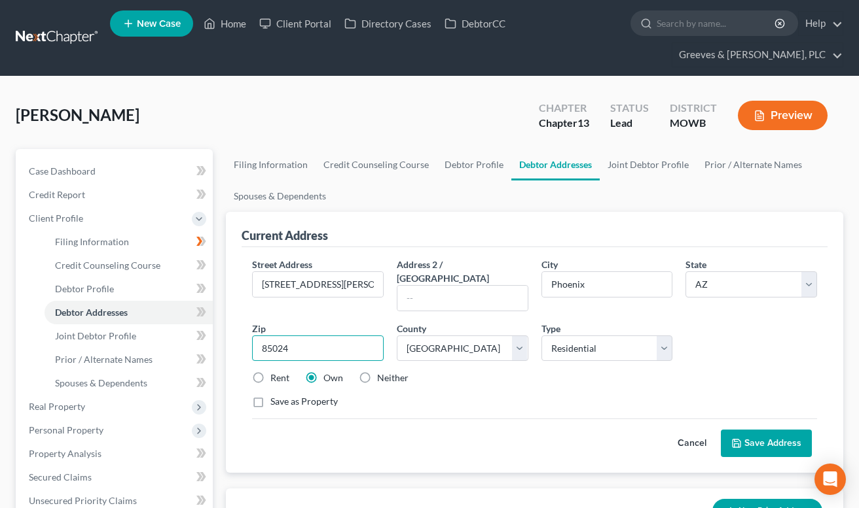
click at [347, 337] on input "85024" at bounding box center [318, 349] width 132 height 26
paste input "-3657"
click at [793, 430] on button "Save Address" at bounding box center [765, 443] width 91 height 27
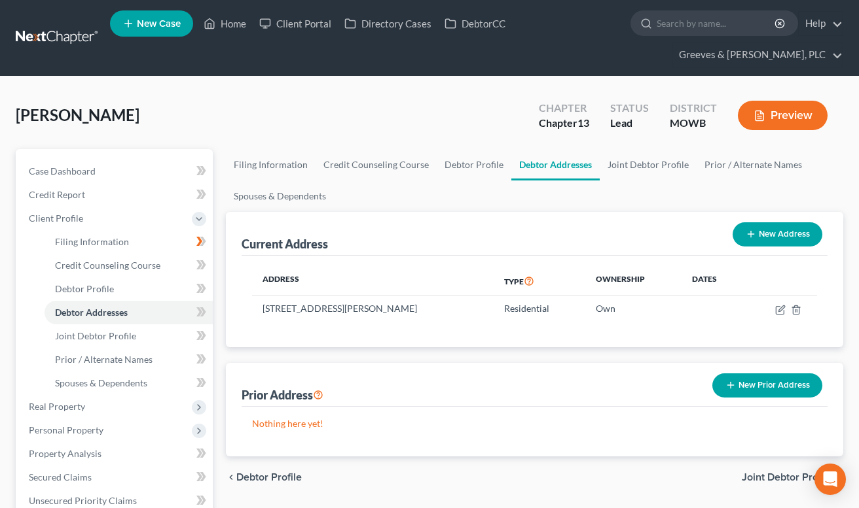
scroll to position [399, 0]
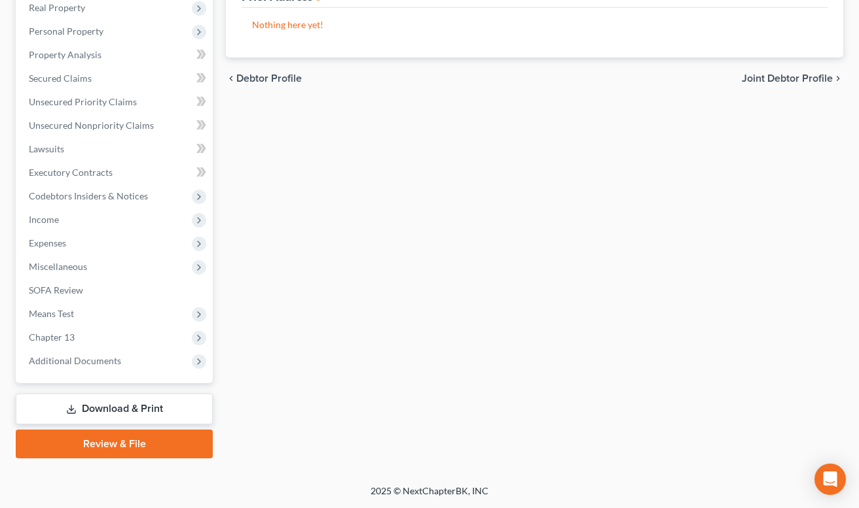
click at [154, 414] on link "Download & Print" at bounding box center [114, 409] width 197 height 31
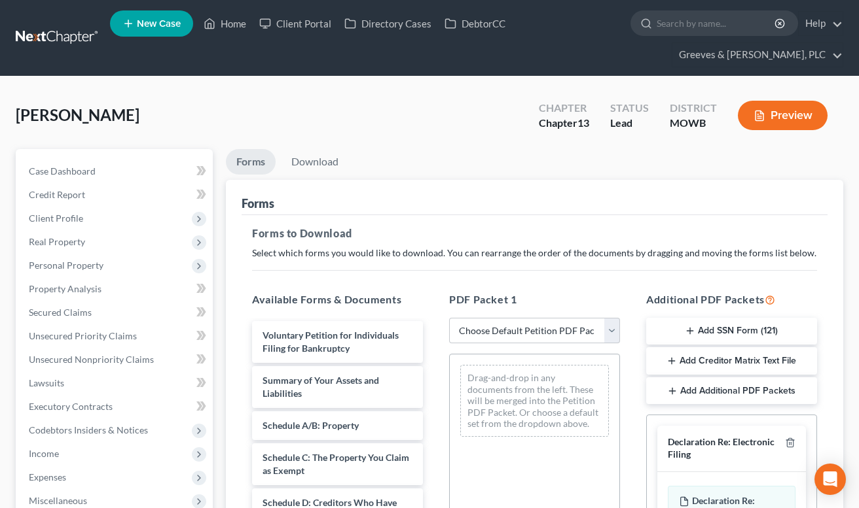
click at [518, 195] on div "Forms" at bounding box center [534, 197] width 586 height 35
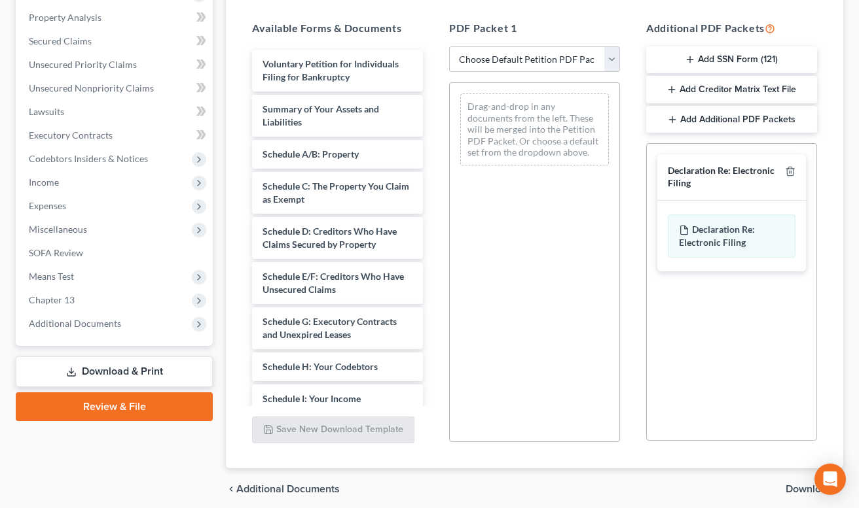
scroll to position [288, 0]
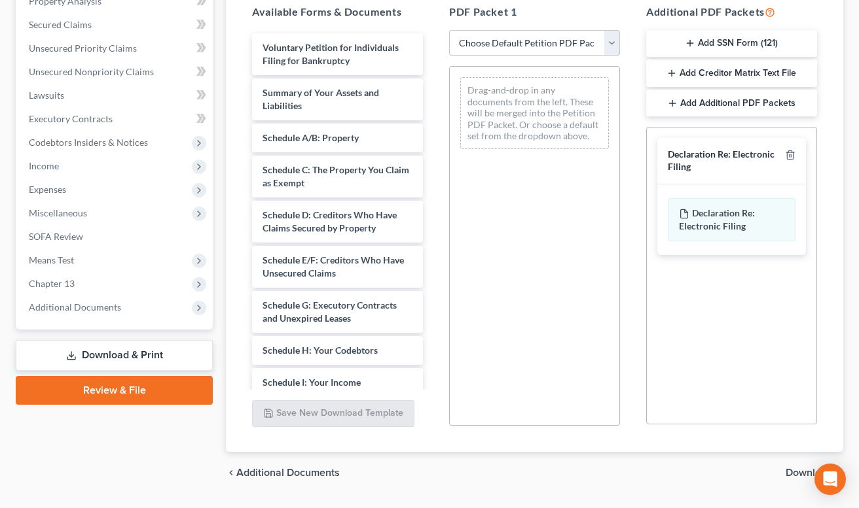
click at [614, 48] on select "Choose Default Petition PDF Packet Complete Bankruptcy Petition (all forms and …" at bounding box center [534, 43] width 171 height 26
click at [449, 30] on select "Choose Default Petition PDF Packet Complete Bankruptcy Petition (all forms and …" at bounding box center [534, 43] width 171 height 26
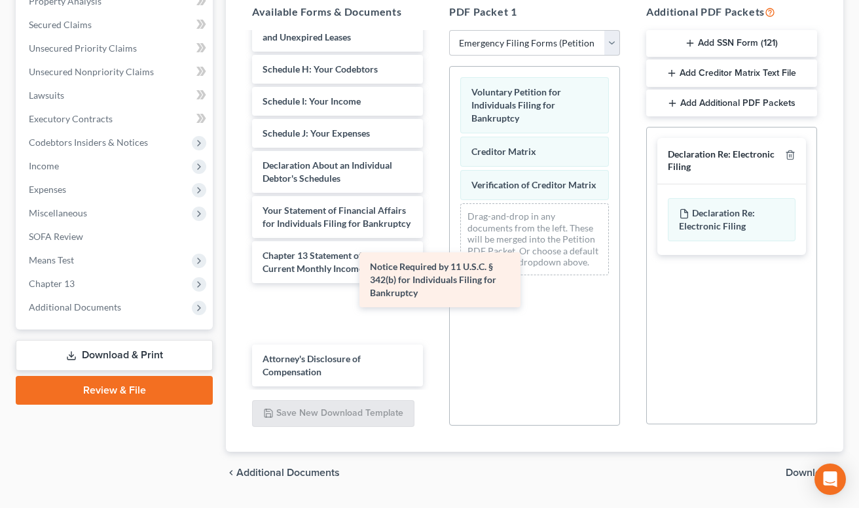
scroll to position [191, 0]
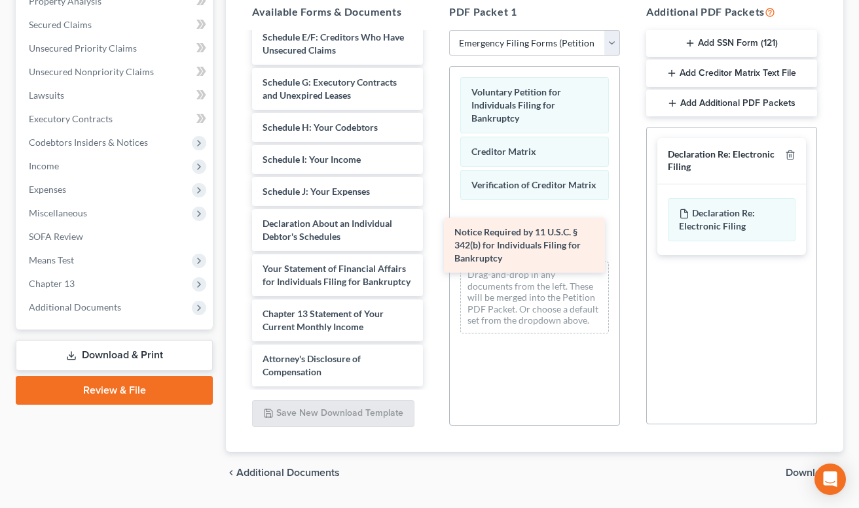
drag, startPoint x: 342, startPoint y: 325, endPoint x: 534, endPoint y: 257, distance: 203.7
click at [433, 257] on div "Notice Required by 11 U.S.C. § 342(b) for Individuals Filing for Bankruptcy Sum…" at bounding box center [337, 120] width 192 height 531
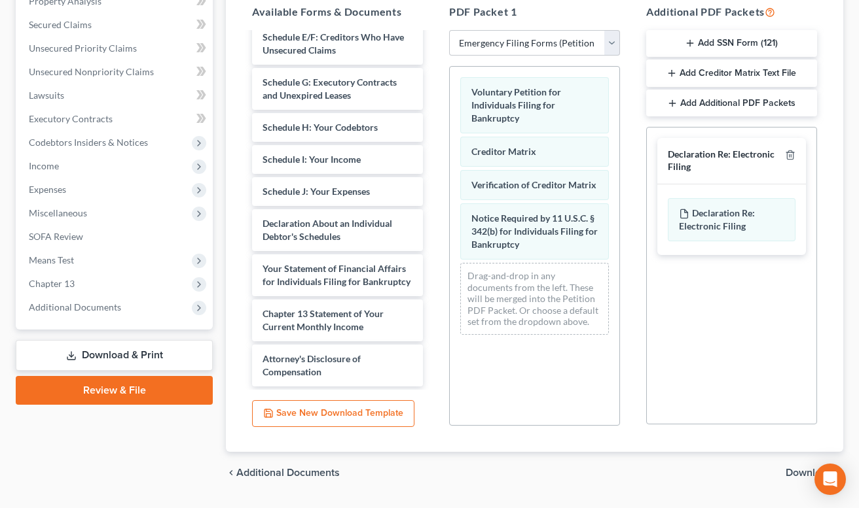
click at [790, 149] on div at bounding box center [787, 161] width 16 height 24
click at [787, 149] on div at bounding box center [787, 161] width 16 height 24
click at [795, 153] on div "Declaration Re: Electronic Filing" at bounding box center [731, 161] width 149 height 46
click at [792, 156] on icon "button" at bounding box center [790, 155] width 6 height 9
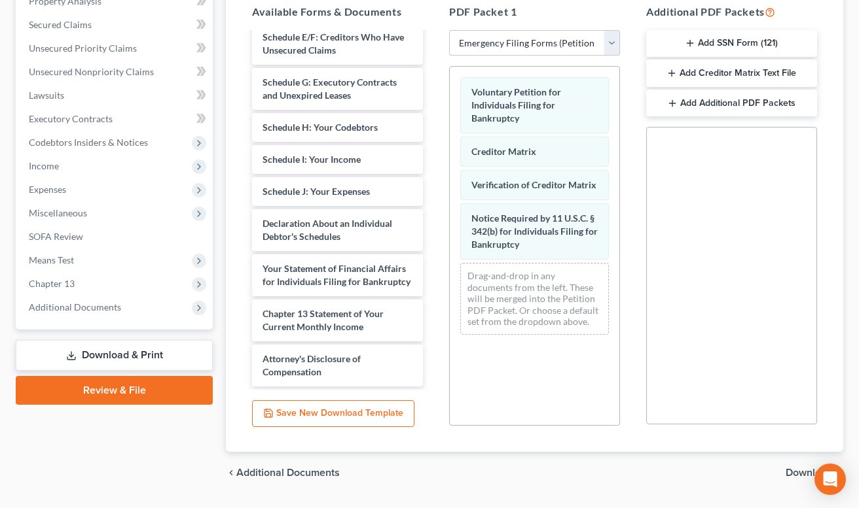
click at [789, 469] on span "Download" at bounding box center [808, 473] width 47 height 10
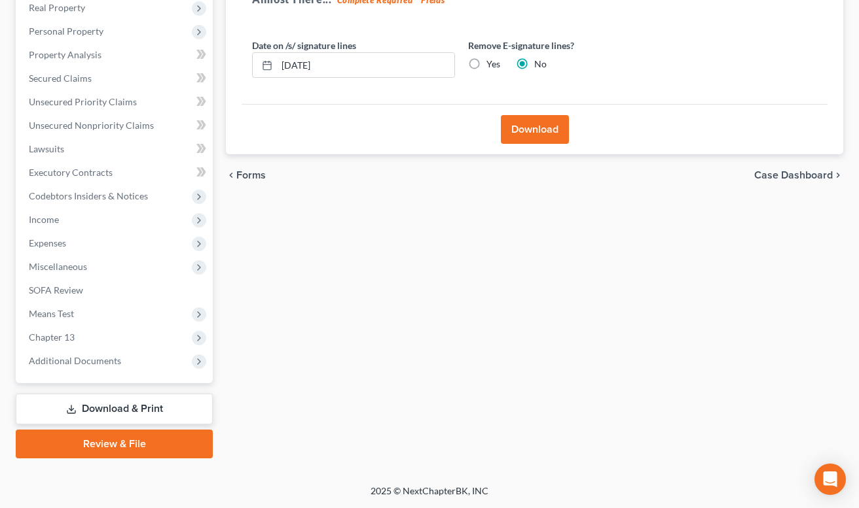
click at [532, 135] on button "Download" at bounding box center [535, 129] width 68 height 29
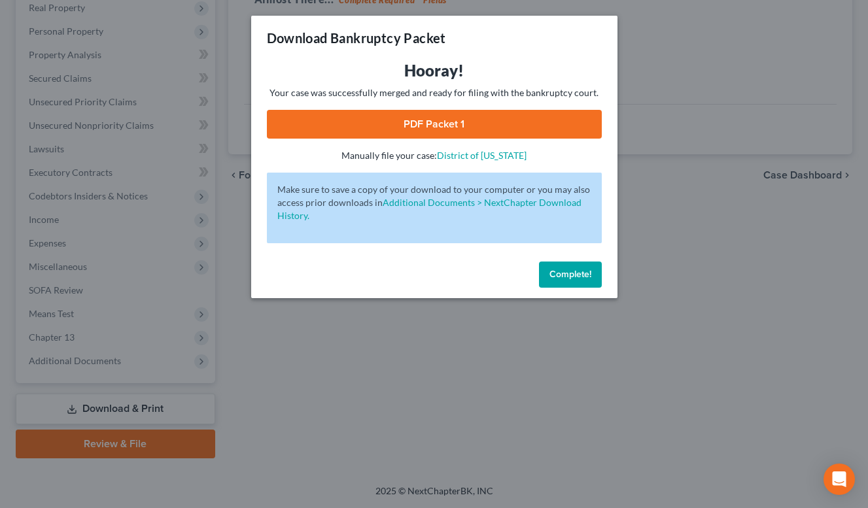
click at [461, 124] on link "PDF Packet 1" at bounding box center [434, 124] width 335 height 29
click at [564, 266] on button "Complete!" at bounding box center [570, 275] width 63 height 26
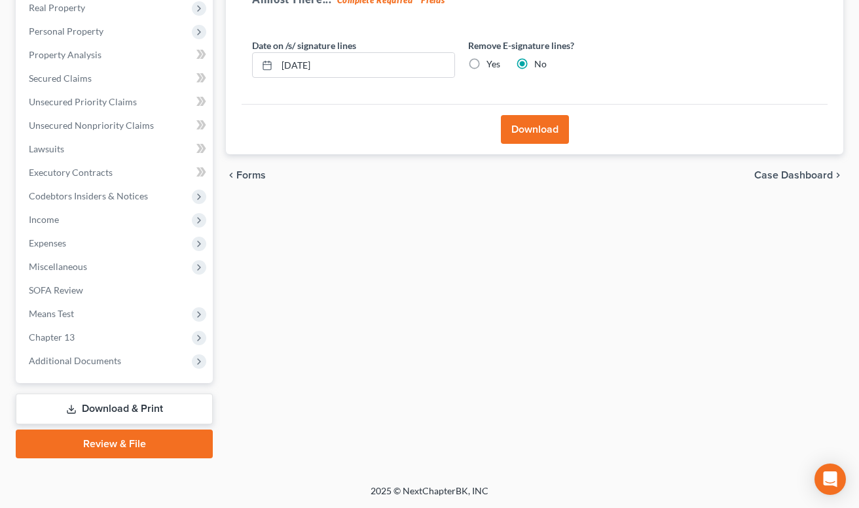
click at [372, 275] on div "Forms Download Forms Forms to Download Select which forms you would like to dow…" at bounding box center [534, 187] width 630 height 544
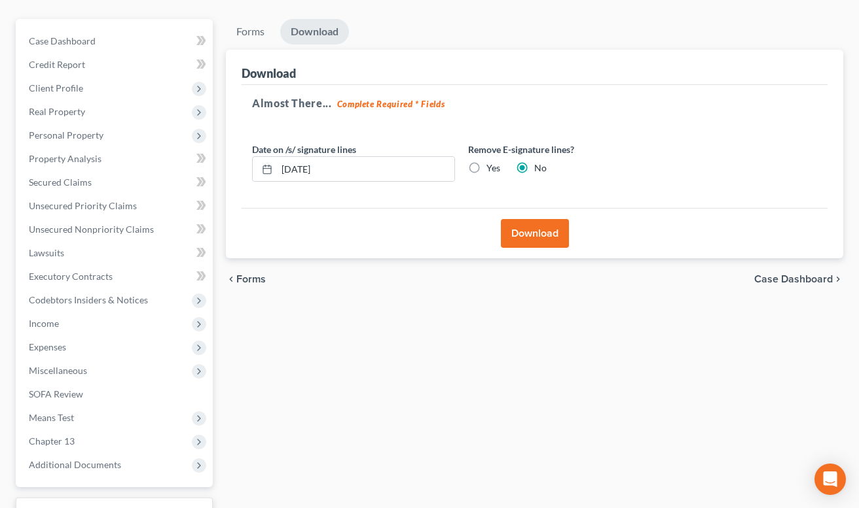
scroll to position [130, 0]
click at [124, 306] on span "Codebtors Insiders & Notices" at bounding box center [88, 300] width 119 height 11
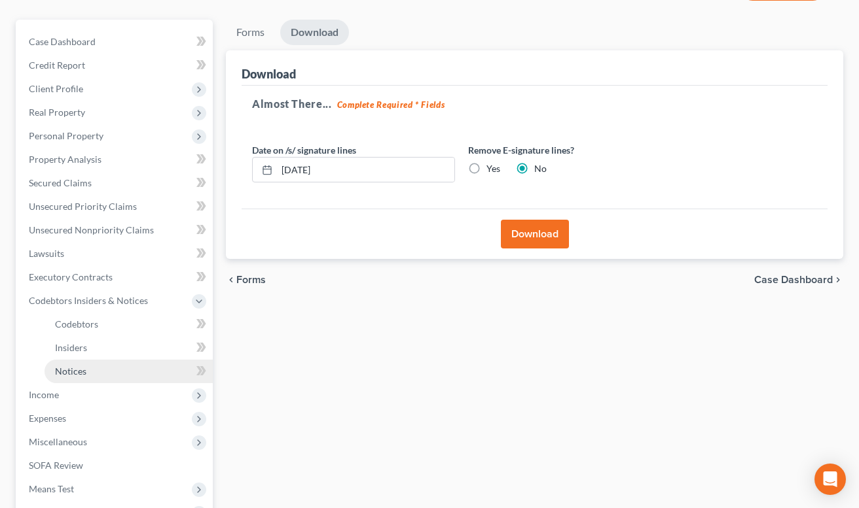
click at [166, 363] on link "Notices" at bounding box center [128, 372] width 168 height 24
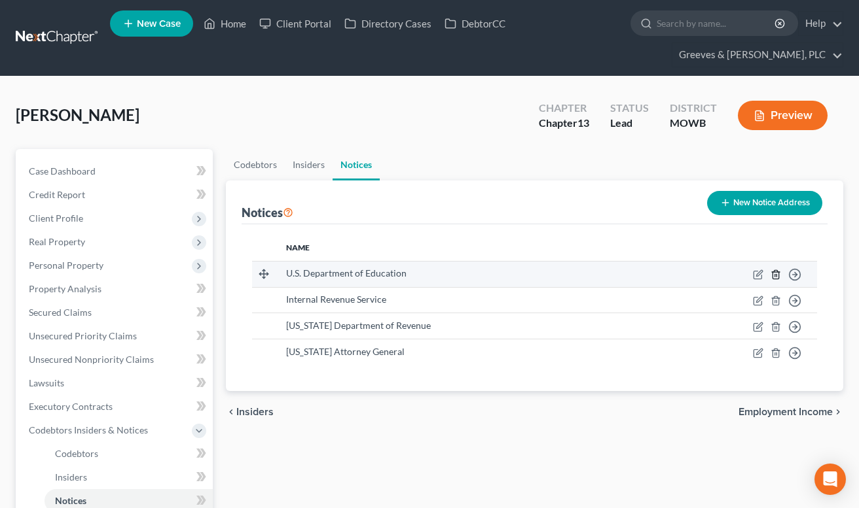
click at [777, 274] on icon "button" at bounding box center [775, 275] width 10 height 10
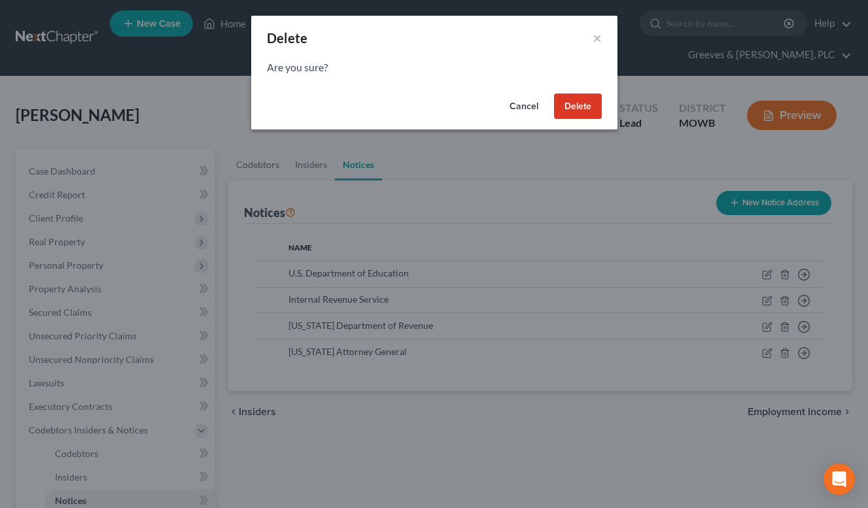
click at [571, 99] on button "Delete" at bounding box center [578, 107] width 48 height 26
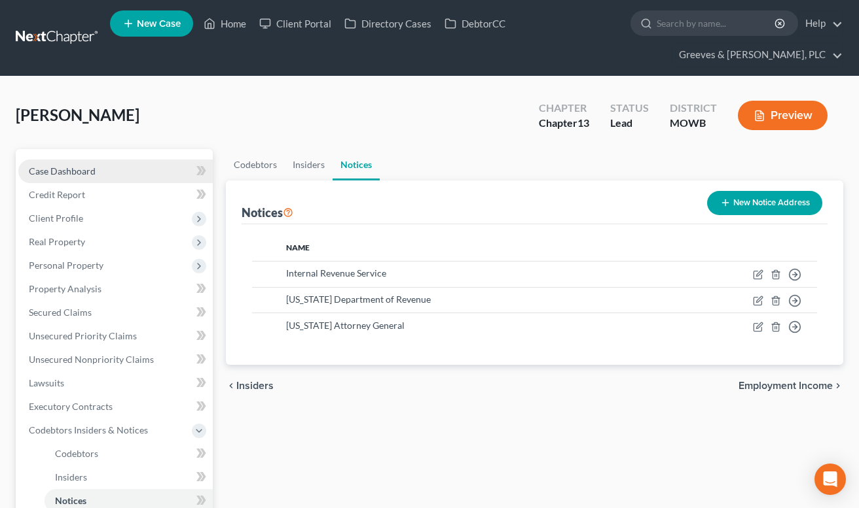
click at [138, 168] on link "Case Dashboard" at bounding box center [115, 172] width 194 height 24
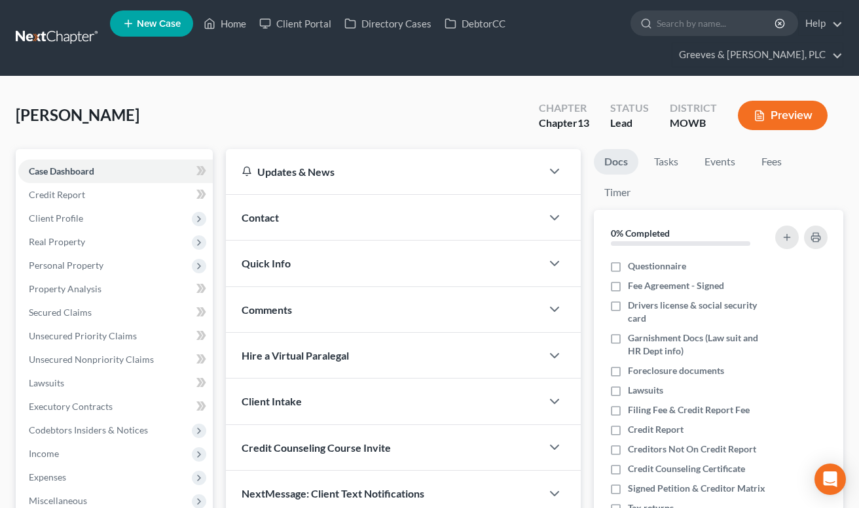
click at [329, 221] on div "Contact" at bounding box center [383, 217] width 315 height 45
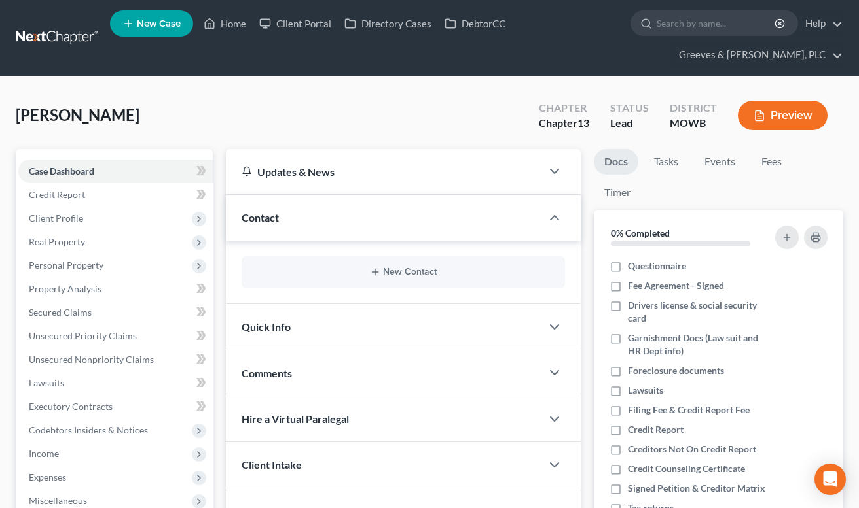
click at [353, 321] on div "Quick Info" at bounding box center [383, 326] width 315 height 45
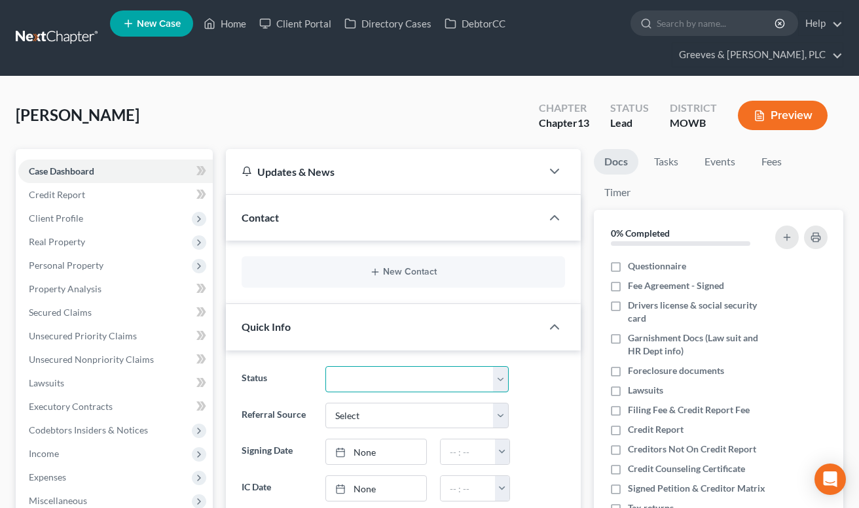
click at [500, 379] on select "Discharged Dismissed Filed In Progress Lead Lost Lead Ready to File To Review" at bounding box center [416, 379] width 183 height 26
click at [325, 366] on select "Discharged Dismissed Filed In Progress Lead Lost Lead Ready to File To Review" at bounding box center [416, 379] width 183 height 26
click at [555, 329] on icon "button" at bounding box center [554, 327] width 16 height 16
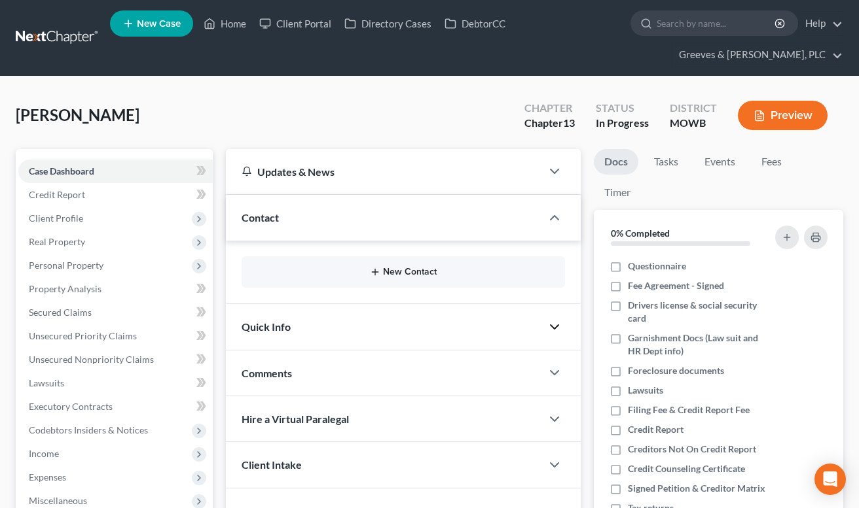
click at [400, 271] on button "New Contact" at bounding box center [403, 272] width 302 height 10
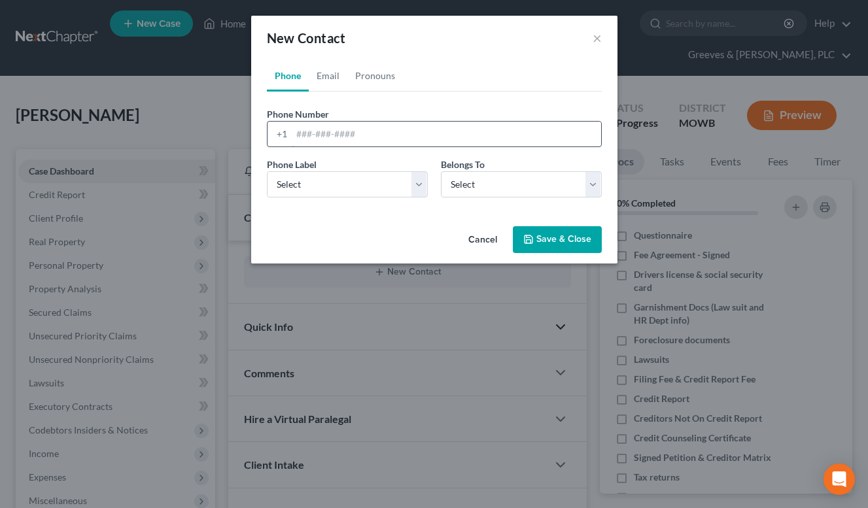
click at [315, 132] on input "tel" at bounding box center [447, 134] width 310 height 25
paste input "[PHONE_NUMBER]"
click at [592, 182] on select "Select Client Spouse Other" at bounding box center [521, 184] width 161 height 26
click at [441, 171] on select "Select Client Spouse Other" at bounding box center [521, 184] width 161 height 26
click at [416, 191] on select "Select Mobile Home Work Other" at bounding box center [347, 184] width 161 height 26
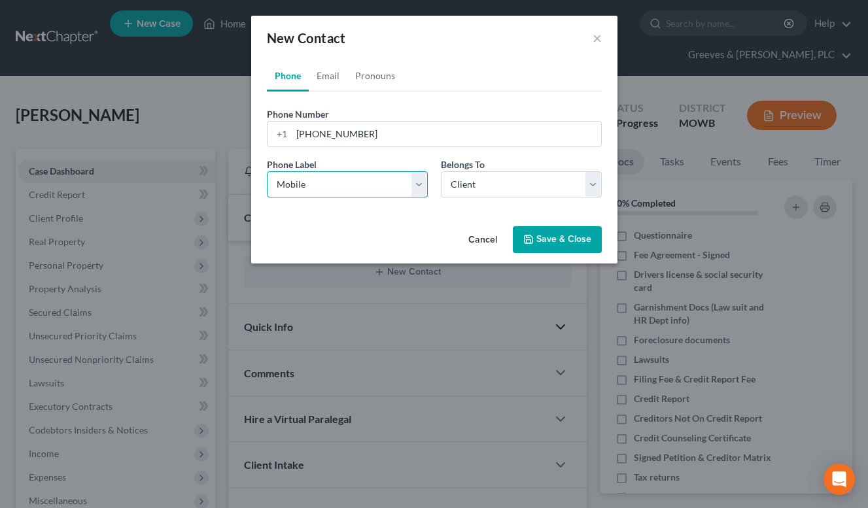
click at [267, 171] on select "Select Mobile Home Work Other" at bounding box center [347, 184] width 161 height 26
click at [329, 79] on link "Email" at bounding box center [328, 75] width 39 height 31
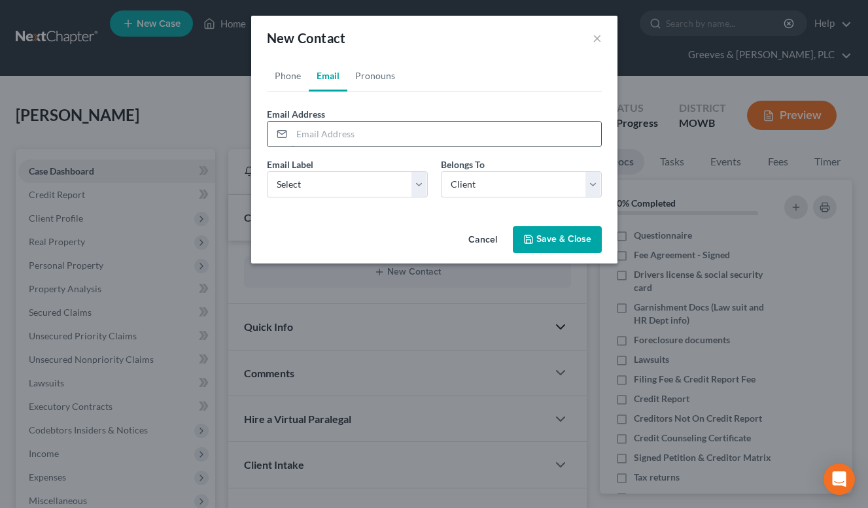
click at [372, 127] on input "email" at bounding box center [447, 134] width 310 height 25
paste input "[EMAIL_ADDRESS][DOMAIN_NAME]"
click at [425, 191] on select "Select Home Work Other" at bounding box center [347, 184] width 161 height 26
click at [267, 171] on select "Select Home Work Other" at bounding box center [347, 184] width 161 height 26
click at [556, 241] on button "Save & Close" at bounding box center [557, 239] width 89 height 27
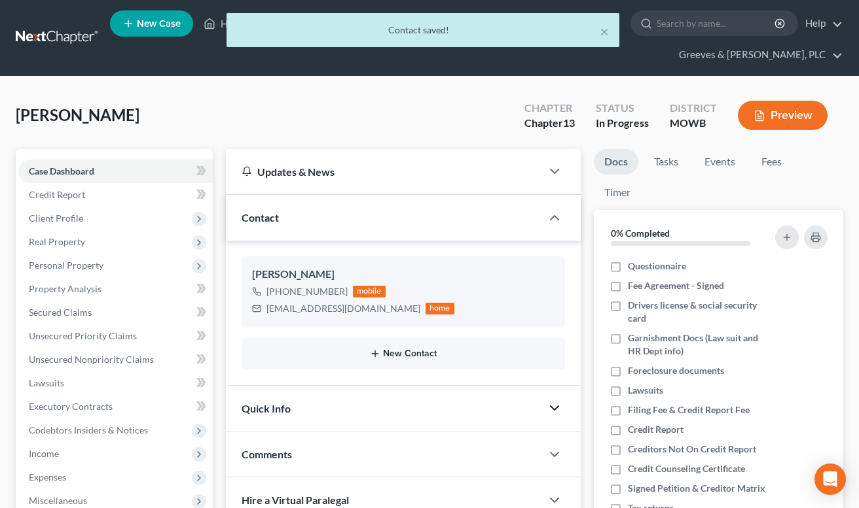
click at [430, 354] on button "New Contact" at bounding box center [403, 354] width 302 height 10
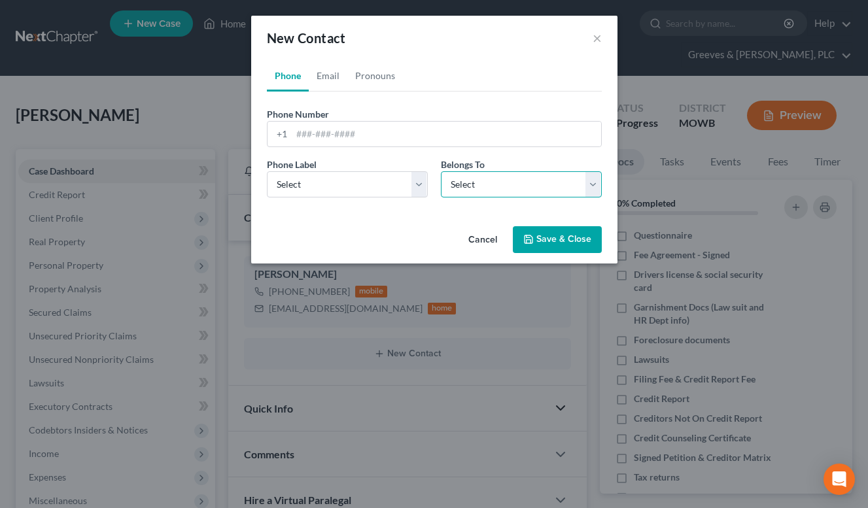
click at [580, 184] on select "Select Client Spouse Other" at bounding box center [521, 184] width 161 height 26
click at [441, 171] on select "Select Client Spouse Other" at bounding box center [521, 184] width 161 height 26
click at [333, 134] on input "tel" at bounding box center [447, 134] width 310 height 25
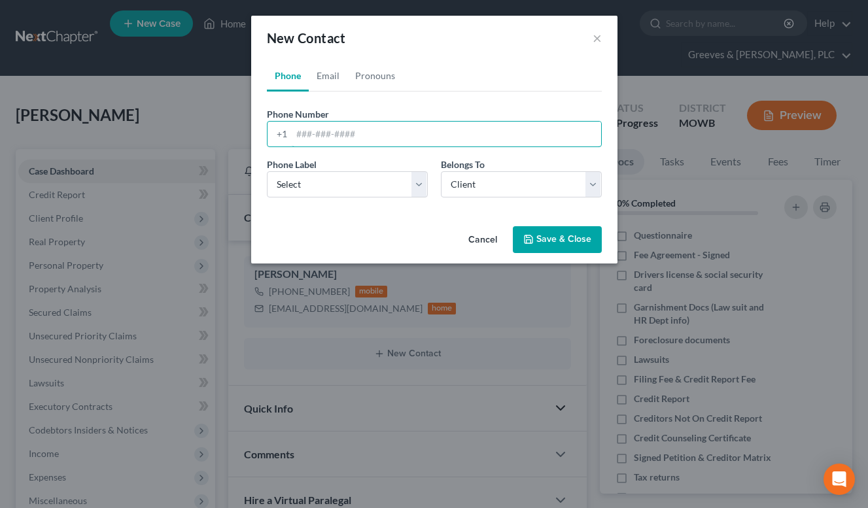
paste input "[PHONE_NUMBER]"
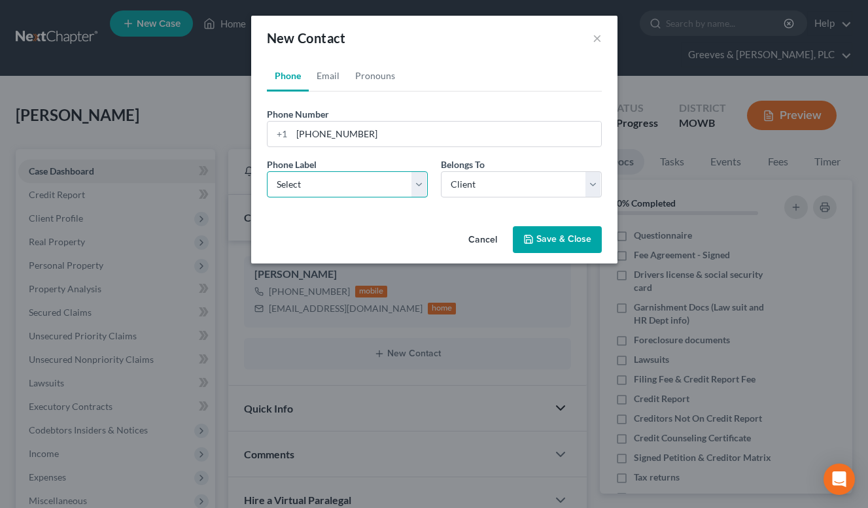
click at [418, 189] on select "Select Mobile Home Work Other" at bounding box center [347, 184] width 161 height 26
click at [267, 171] on select "Select Mobile Home Work Other" at bounding box center [347, 184] width 161 height 26
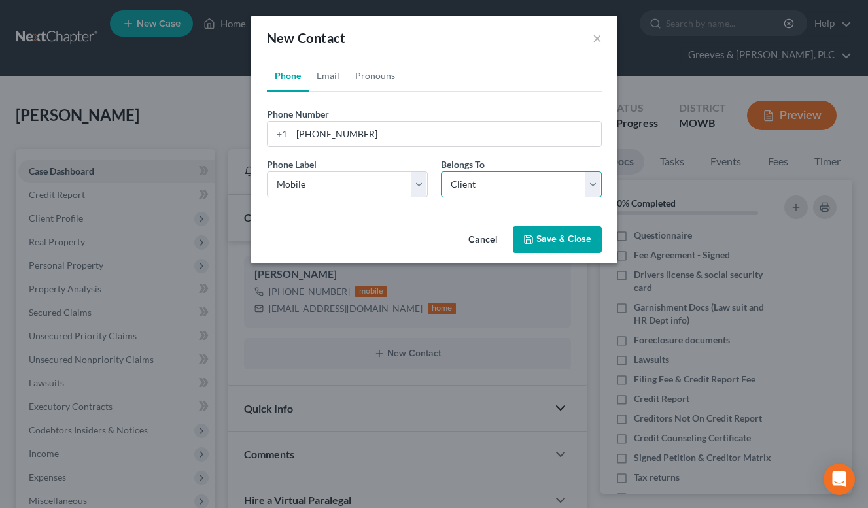
click at [594, 177] on select "Select Client Spouse Other" at bounding box center [521, 184] width 161 height 26
click at [441, 171] on select "Select Client Spouse Other" at bounding box center [521, 184] width 161 height 26
click at [338, 75] on link "Email" at bounding box center [328, 75] width 39 height 31
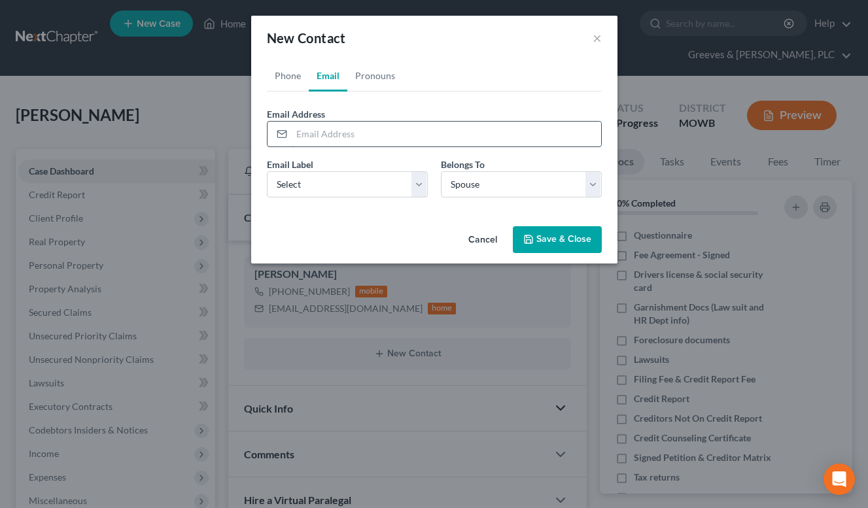
click at [336, 136] on input "email" at bounding box center [447, 134] width 310 height 25
paste input "[EMAIL_ADDRESS][PERSON_NAME][DOMAIN_NAME]"
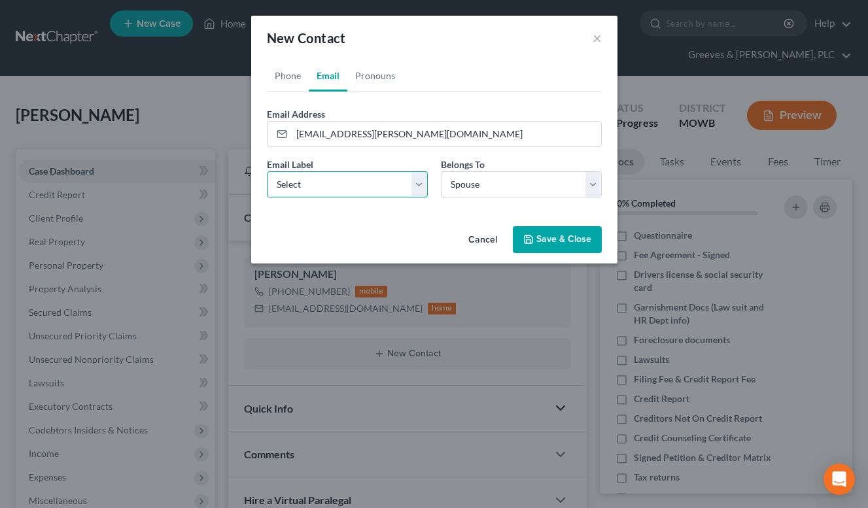
click at [421, 194] on select "Select Home Work Other" at bounding box center [347, 184] width 161 height 26
click at [267, 171] on select "Select Home Work Other" at bounding box center [347, 184] width 161 height 26
click at [556, 232] on button "Save & Close" at bounding box center [557, 239] width 89 height 27
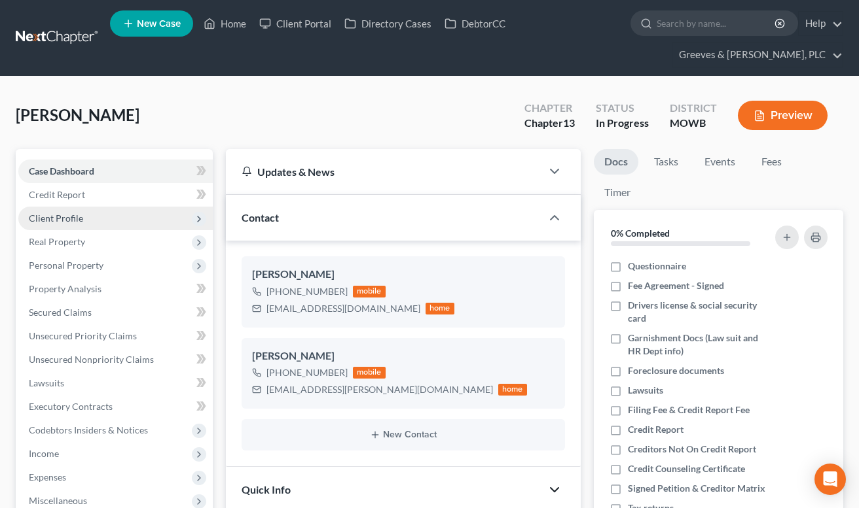
click at [143, 219] on span "Client Profile" at bounding box center [115, 219] width 194 height 24
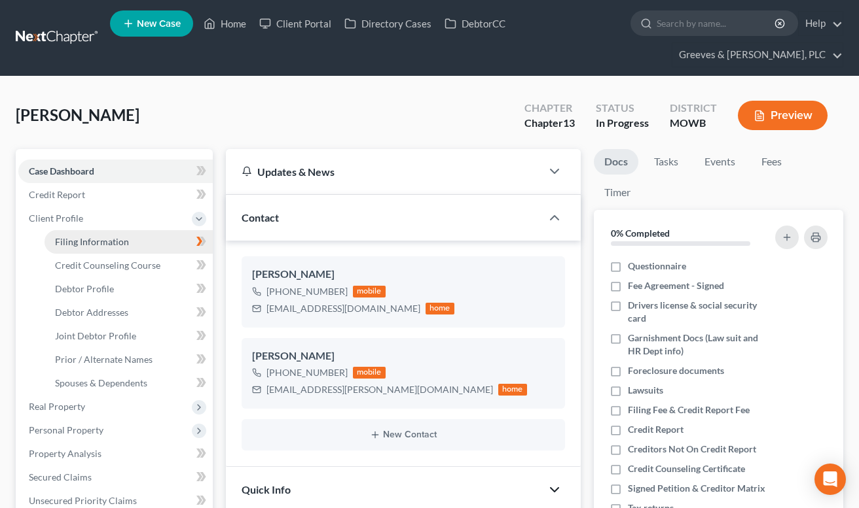
click at [152, 230] on link "Filing Information" at bounding box center [128, 242] width 168 height 24
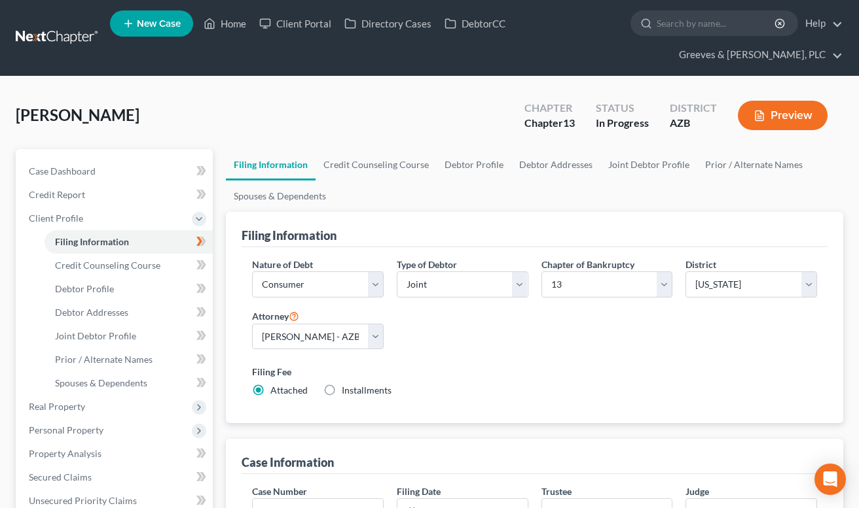
click at [391, 118] on div "[PERSON_NAME] Upgraded Chapter Chapter 13 Status In [GEOGRAPHIC_DATA] [GEOGRAPH…" at bounding box center [429, 120] width 827 height 57
click at [393, 107] on div "[PERSON_NAME] Upgraded Chapter Chapter 13 Status In [GEOGRAPHIC_DATA] [GEOGRAPH…" at bounding box center [429, 120] width 827 height 57
click at [319, 109] on div "[PERSON_NAME] Upgraded Chapter Chapter 13 Status In [GEOGRAPHIC_DATA] [GEOGRAPH…" at bounding box center [429, 120] width 827 height 57
click at [162, 221] on span "Client Profile" at bounding box center [115, 219] width 194 height 24
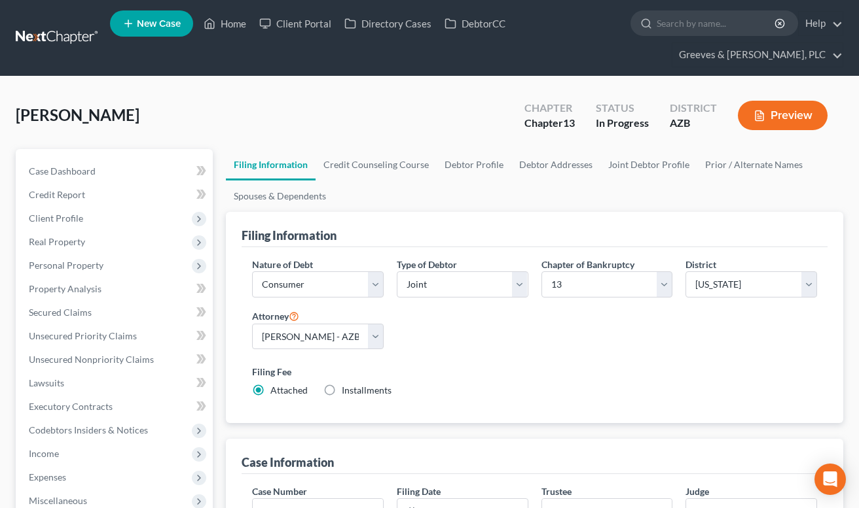
scroll to position [444, 0]
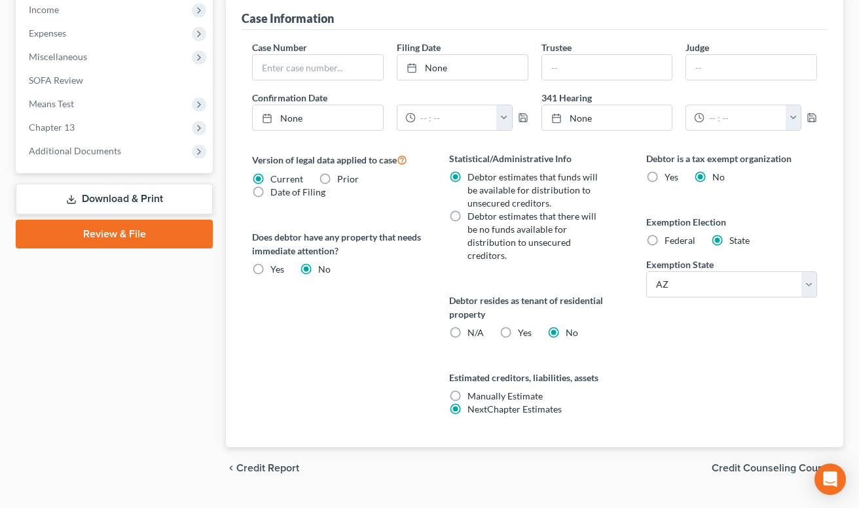
click at [151, 191] on link "Download & Print" at bounding box center [114, 199] width 197 height 31
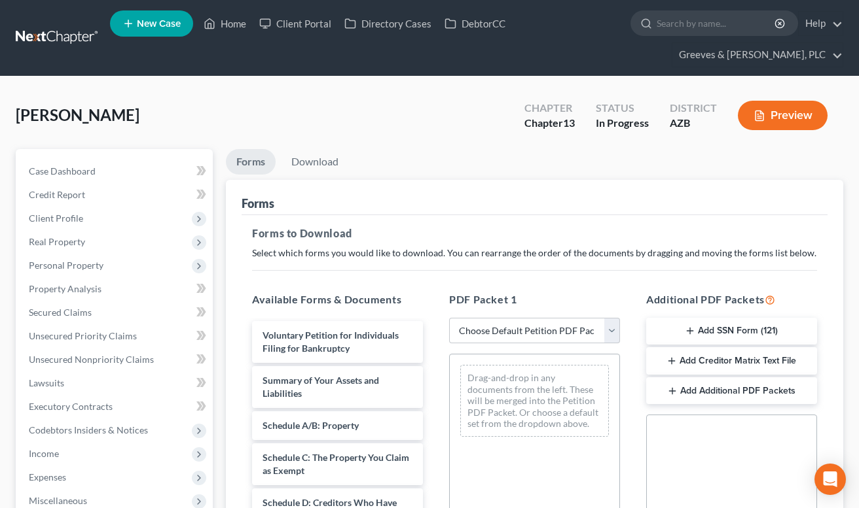
click at [507, 200] on div "Forms" at bounding box center [534, 197] width 586 height 35
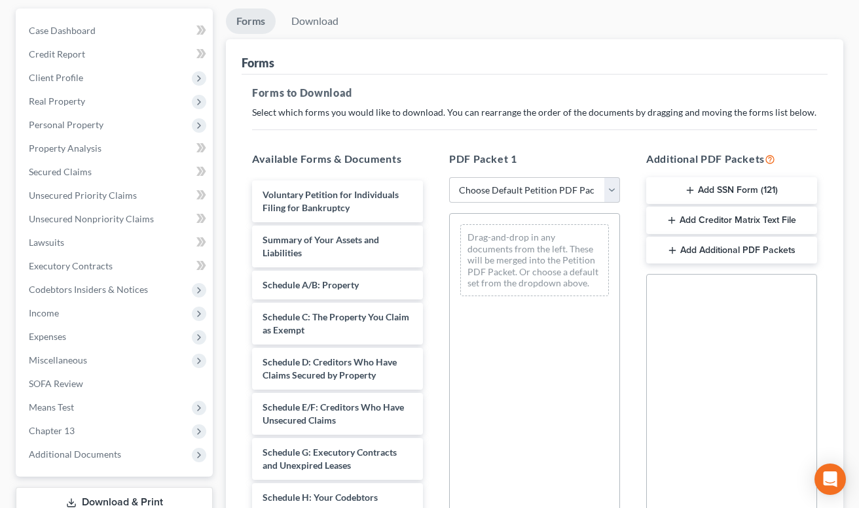
scroll to position [140, 0]
click at [608, 189] on select "Choose Default Petition PDF Packet Complete Bankruptcy Petition (all forms and …" at bounding box center [534, 191] width 171 height 26
click at [449, 178] on select "Choose Default Petition PDF Packet Complete Bankruptcy Petition (all forms and …" at bounding box center [534, 191] width 171 height 26
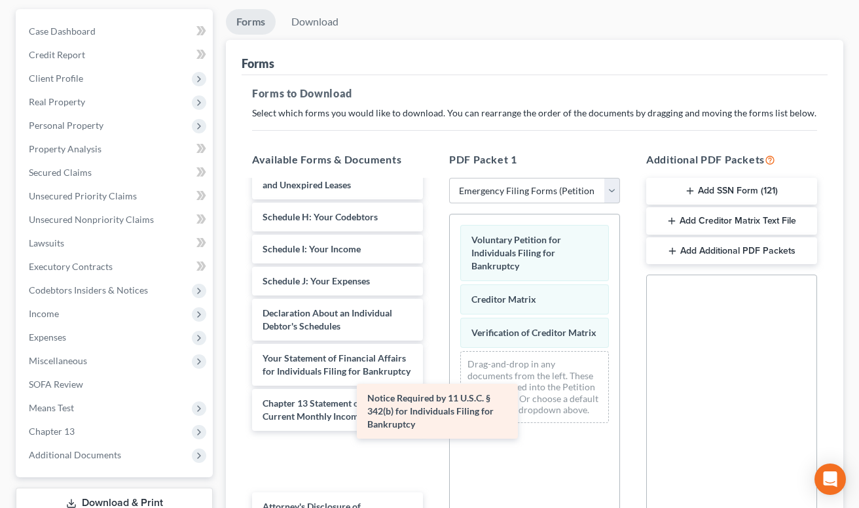
scroll to position [191, 0]
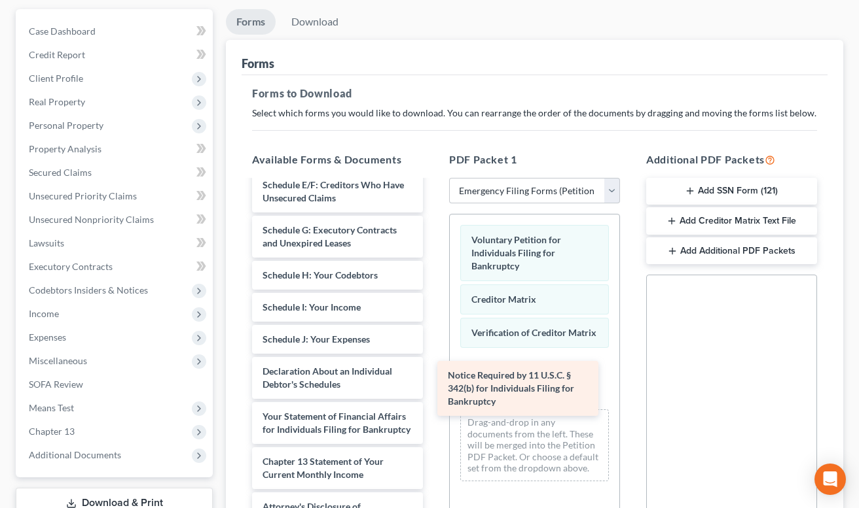
drag, startPoint x: 320, startPoint y: 461, endPoint x: 505, endPoint y: 388, distance: 199.2
click at [433, 388] on div "Notice Required by 11 U.S.C. § 342(b) for Individuals Filing for Bankruptcy Sum…" at bounding box center [337, 268] width 192 height 531
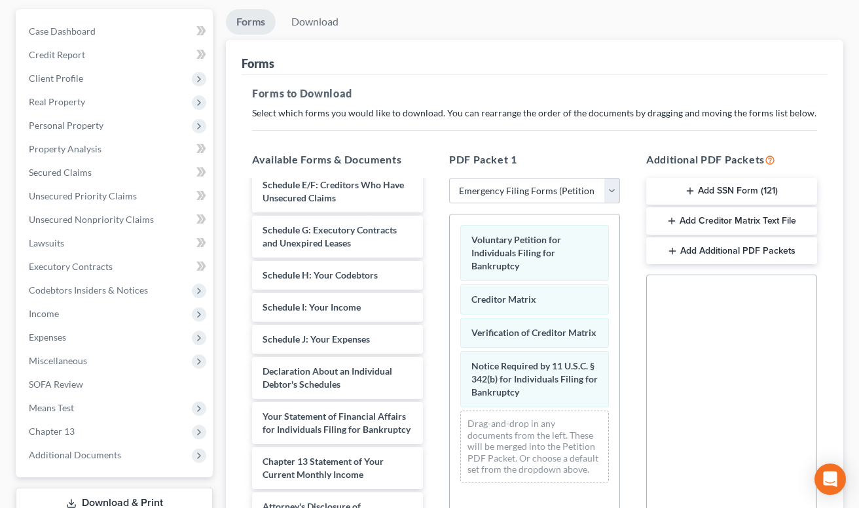
click at [766, 230] on button "Add Creditor Matrix Text File" at bounding box center [731, 220] width 171 height 27
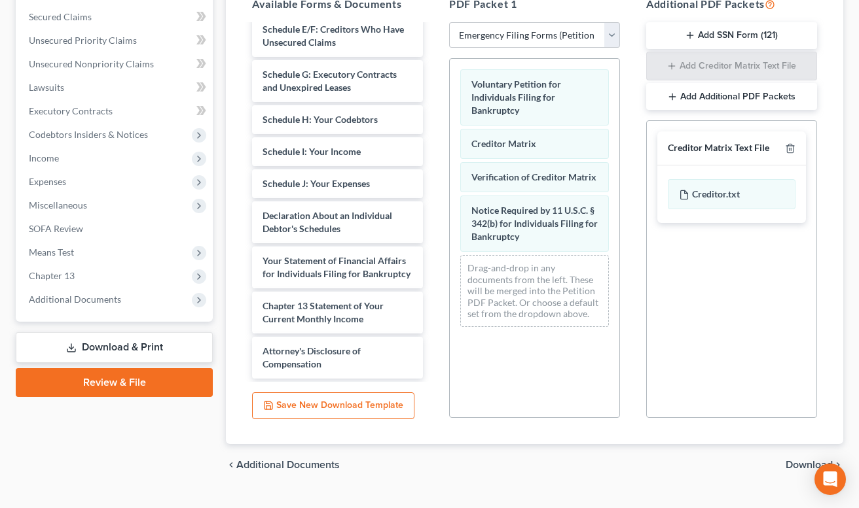
scroll to position [323, 0]
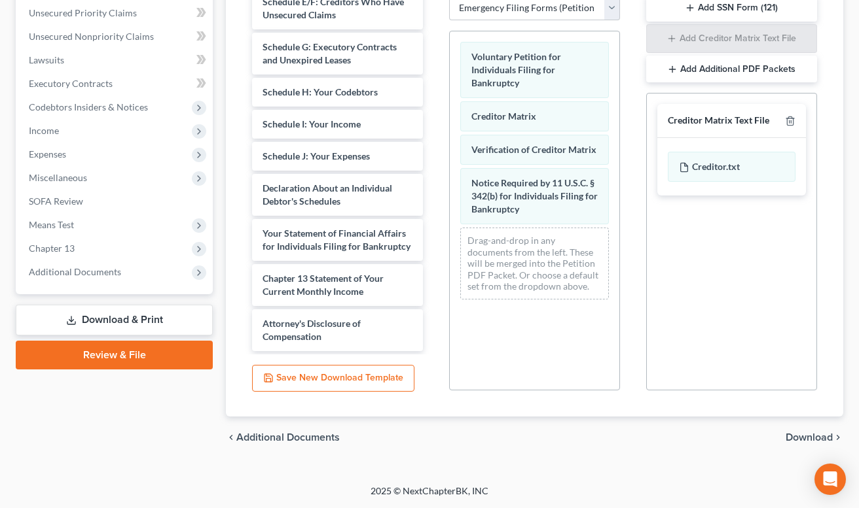
click at [803, 433] on span "Download" at bounding box center [808, 438] width 47 height 10
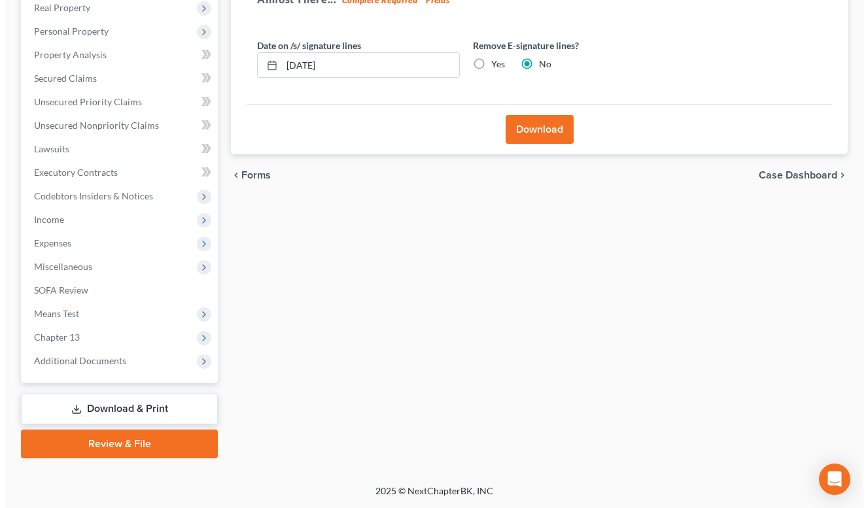
scroll to position [234, 0]
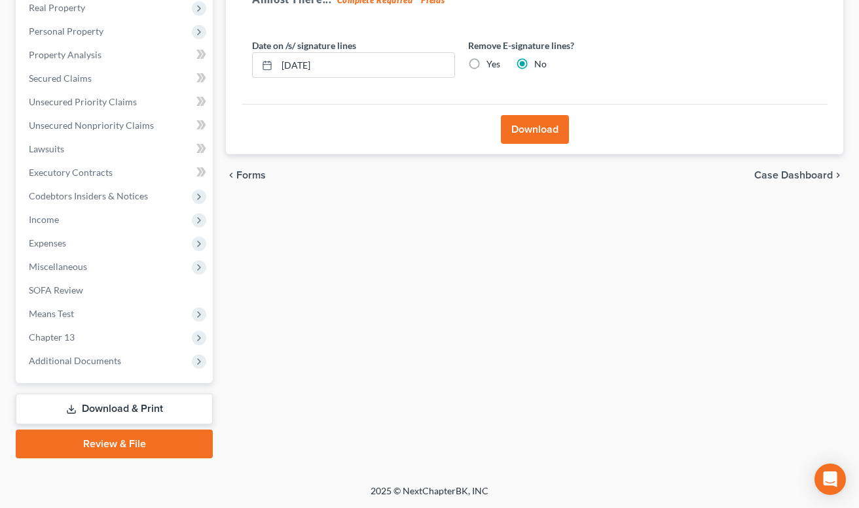
click at [507, 127] on button "Download" at bounding box center [535, 129] width 68 height 29
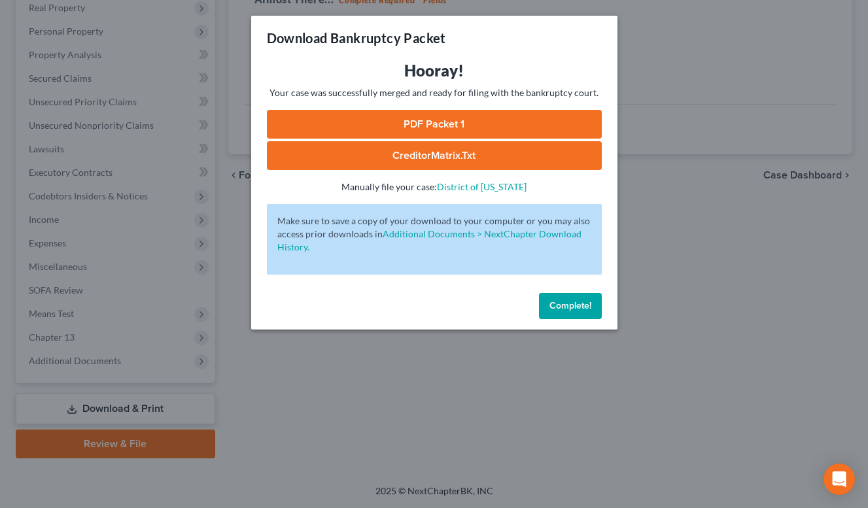
click at [480, 120] on link "PDF Packet 1" at bounding box center [434, 124] width 335 height 29
click at [416, 154] on link "CreditorMatrix.txt" at bounding box center [434, 155] width 335 height 29
